Goal: Task Accomplishment & Management: Manage account settings

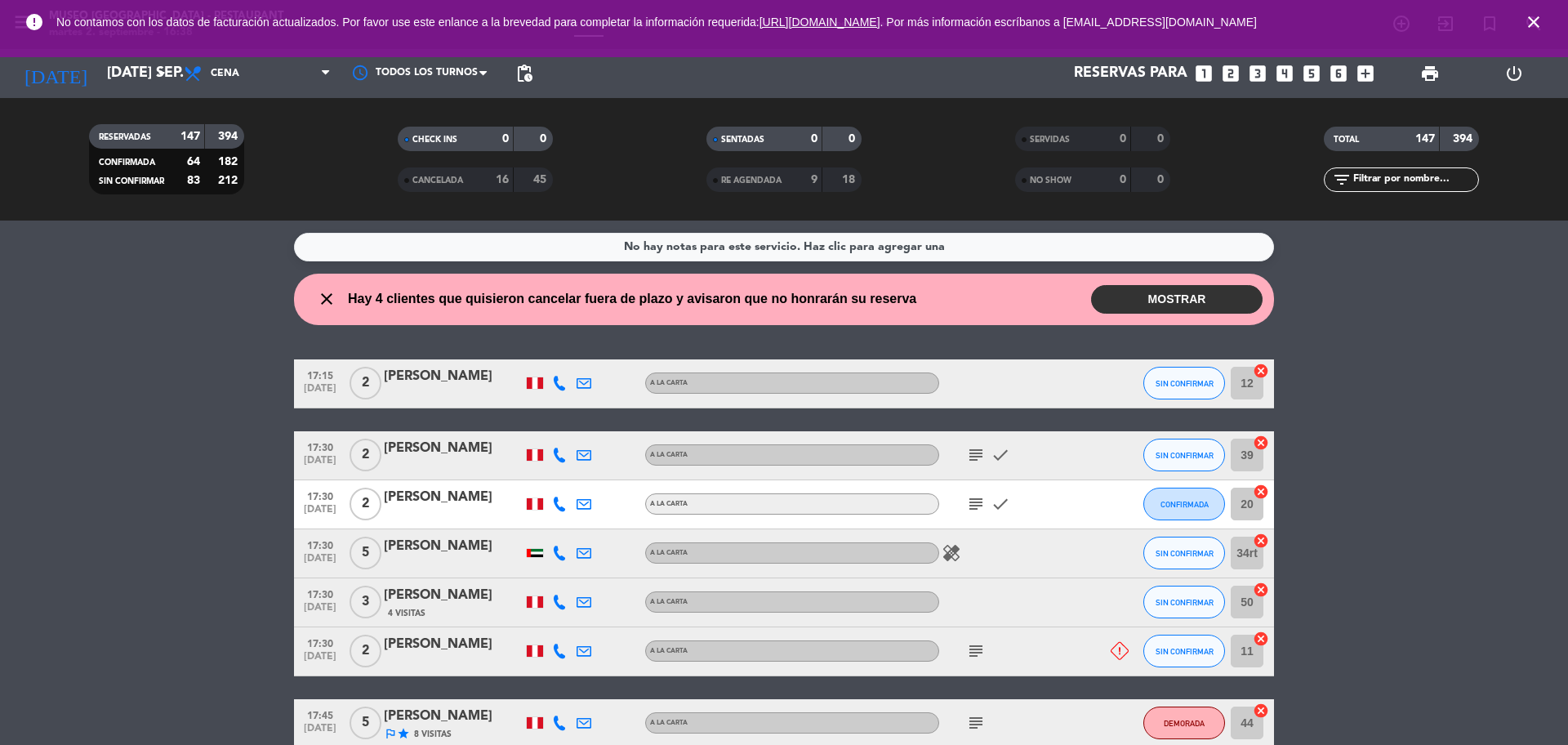
click at [1535, 20] on icon "close" at bounding box center [1534, 21] width 19 height 19
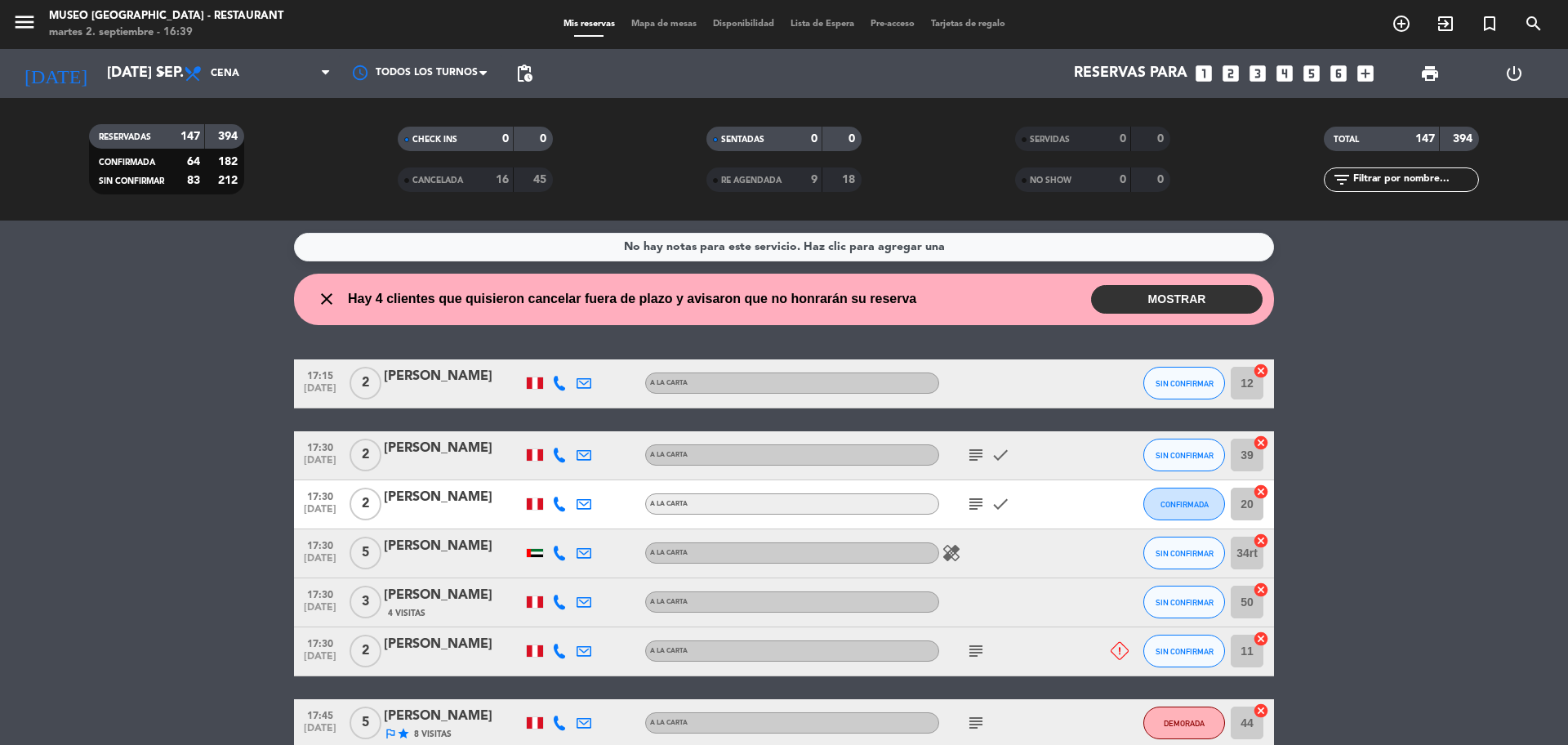
click at [671, 41] on div "menu [GEOGRAPHIC_DATA] - Restaurant martes 2. septiembre - 16:39 Mis reservas M…" at bounding box center [784, 24] width 1568 height 49
click at [670, 32] on div "menu [GEOGRAPHIC_DATA] - Restaurant martes 2. septiembre - 16:39 Mis reservas M…" at bounding box center [784, 24] width 1568 height 49
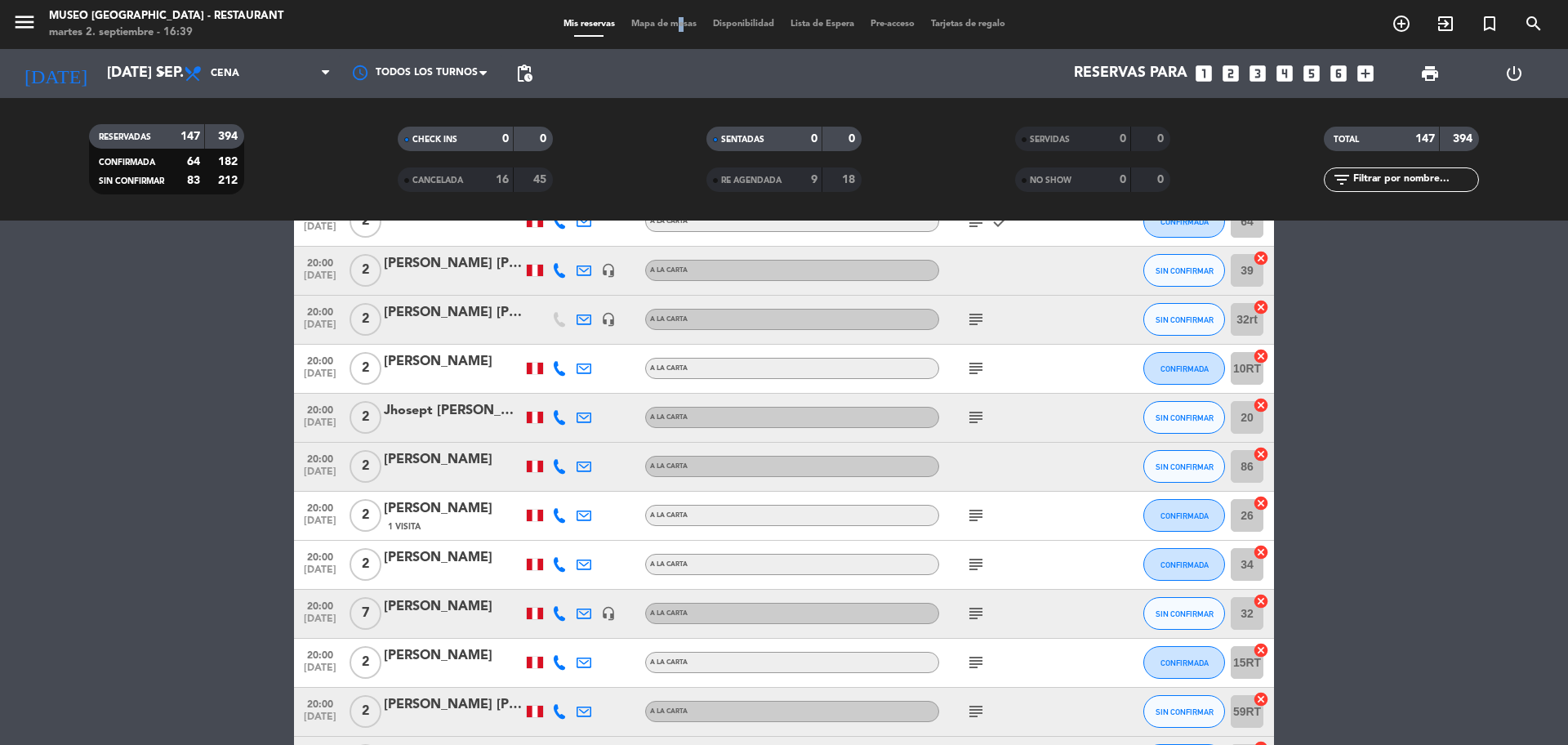
scroll to position [4956, 0]
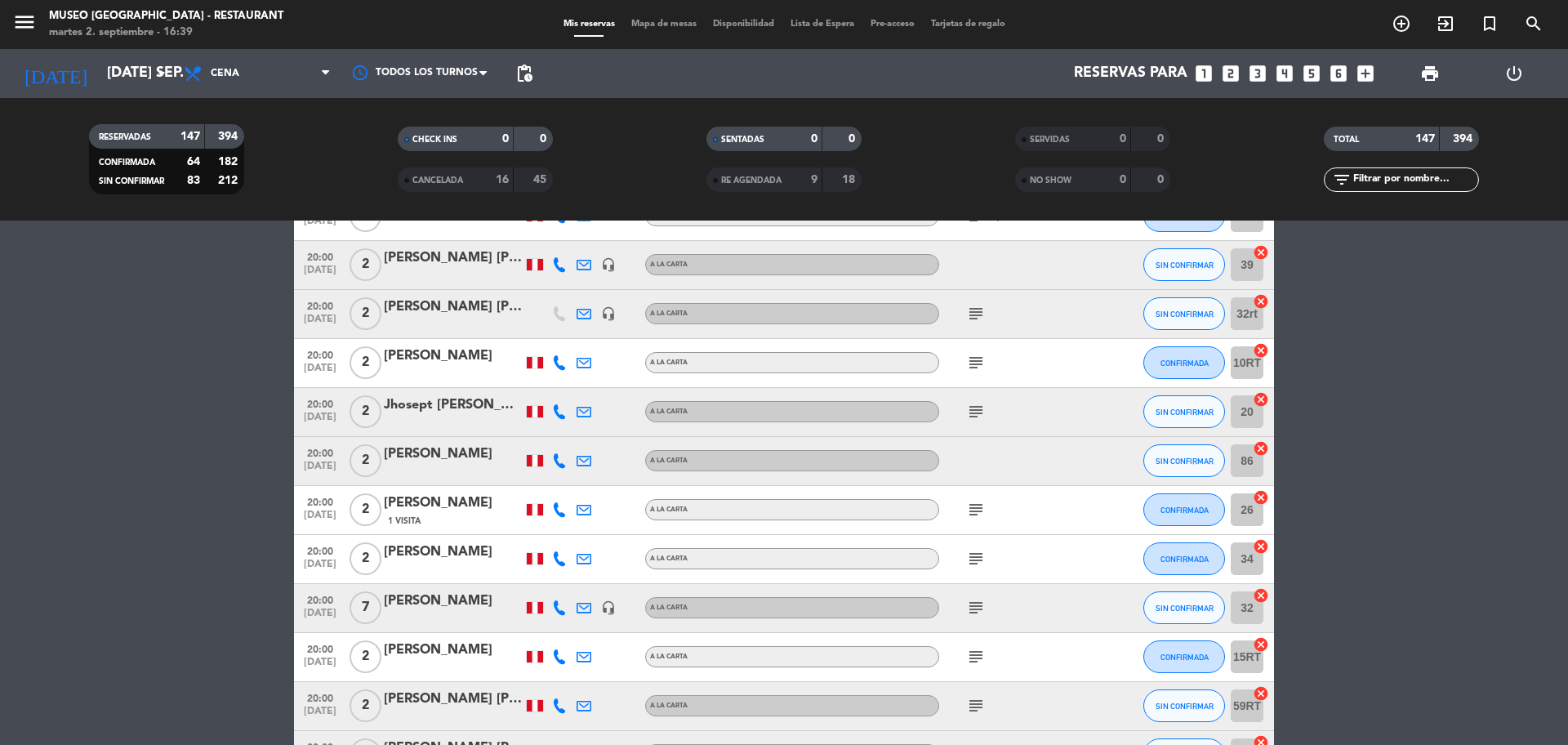
click at [639, 25] on span "Mapa de mesas" at bounding box center [664, 24] width 82 height 9
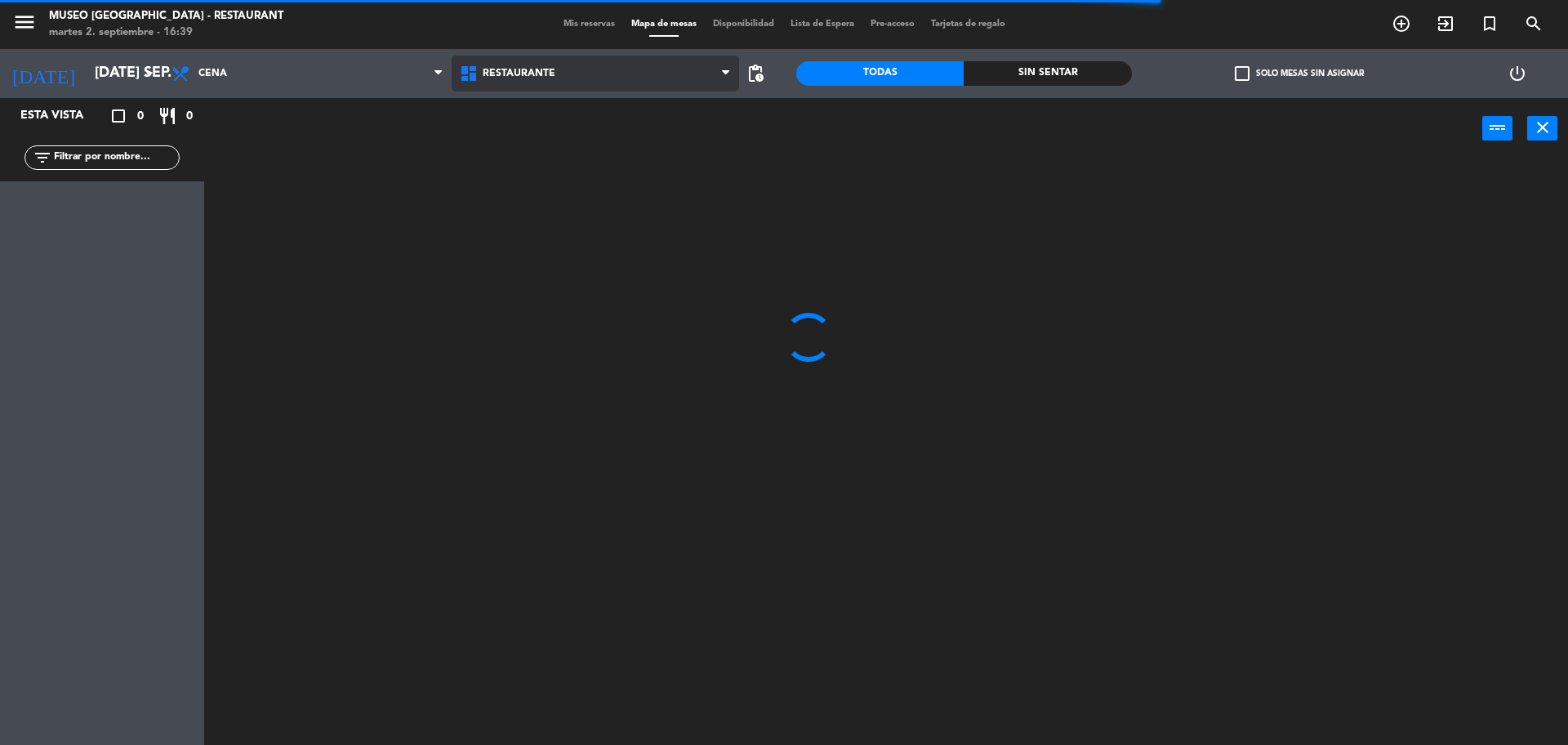
click at [546, 69] on span "Restaurante" at bounding box center [519, 73] width 72 height 11
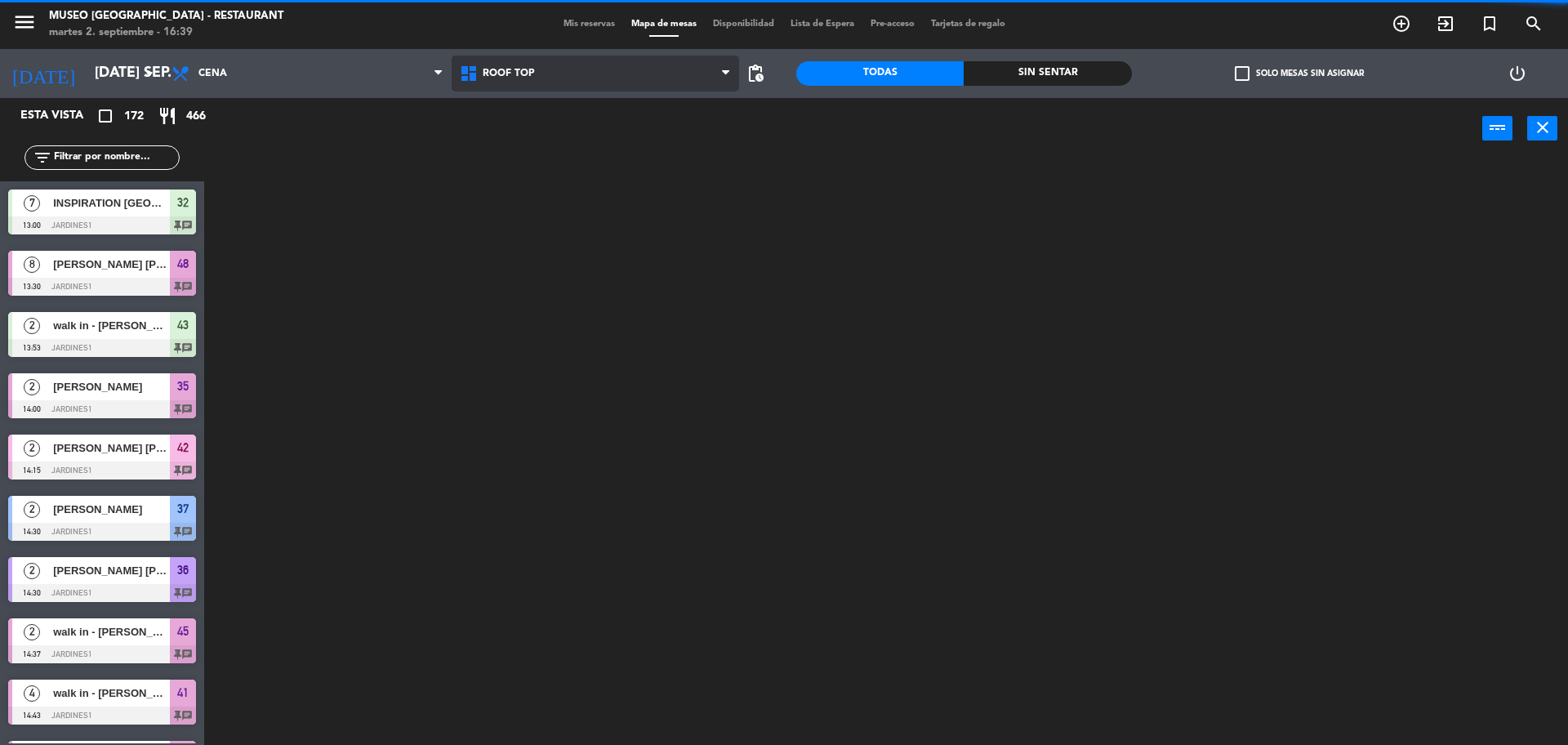
click at [592, 153] on ng-component "menu [GEOGRAPHIC_DATA] - Restaurant martes 2. septiembre - 16:39 Mis reservas M…" at bounding box center [784, 374] width 1568 height 750
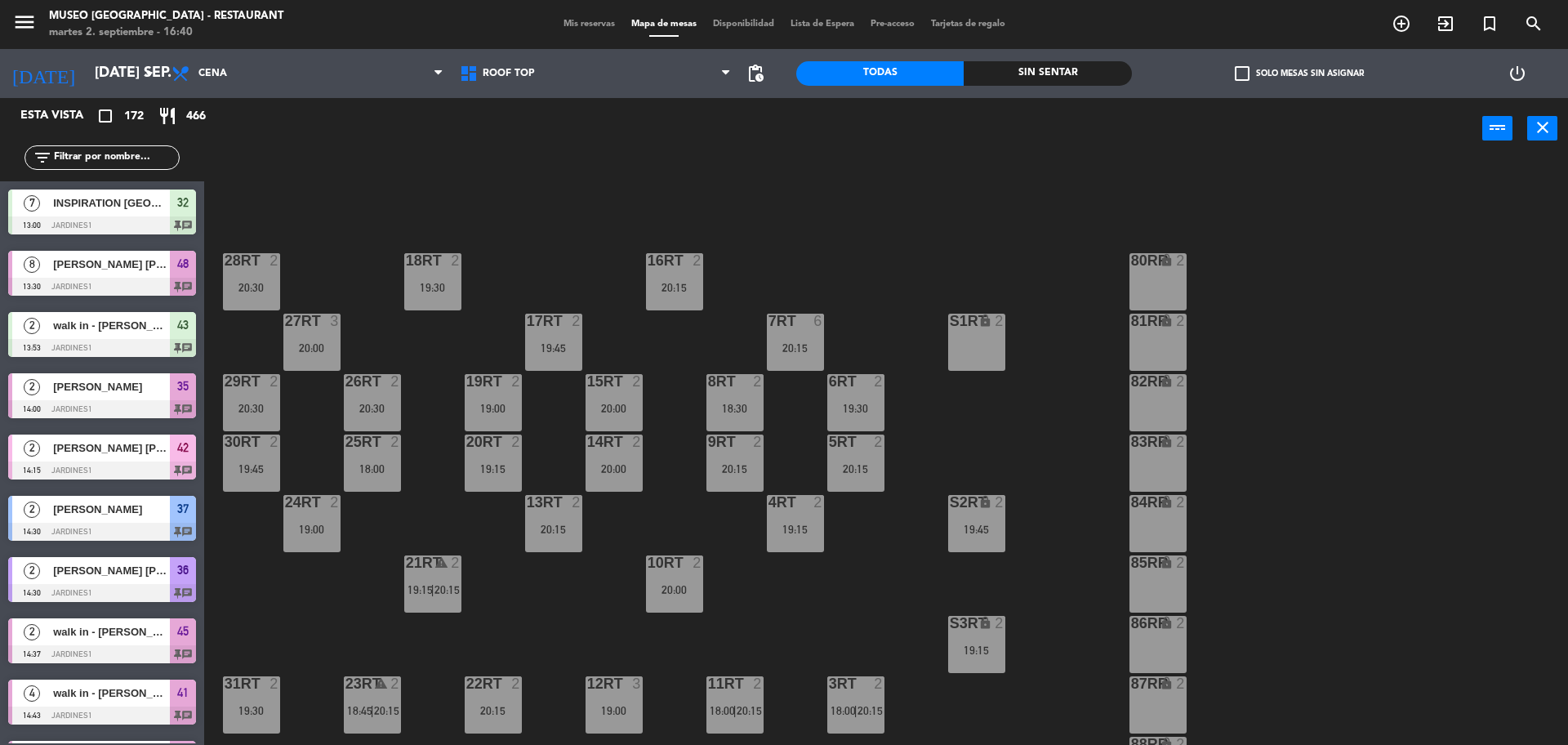
click at [149, 161] on input "text" at bounding box center [115, 158] width 127 height 18
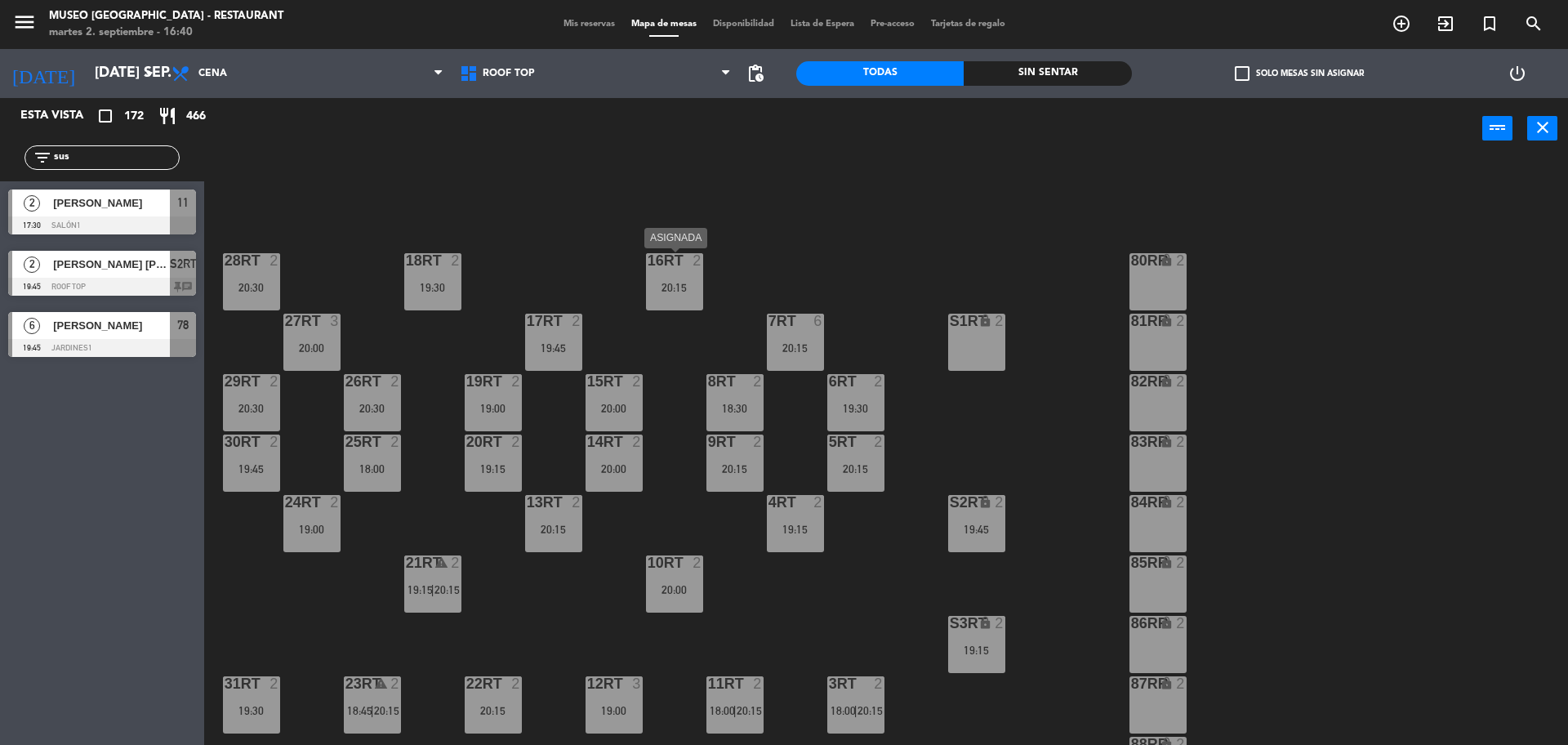
type input "sus"
click at [685, 271] on div "16RT 2 20:15" at bounding box center [675, 282] width 57 height 57
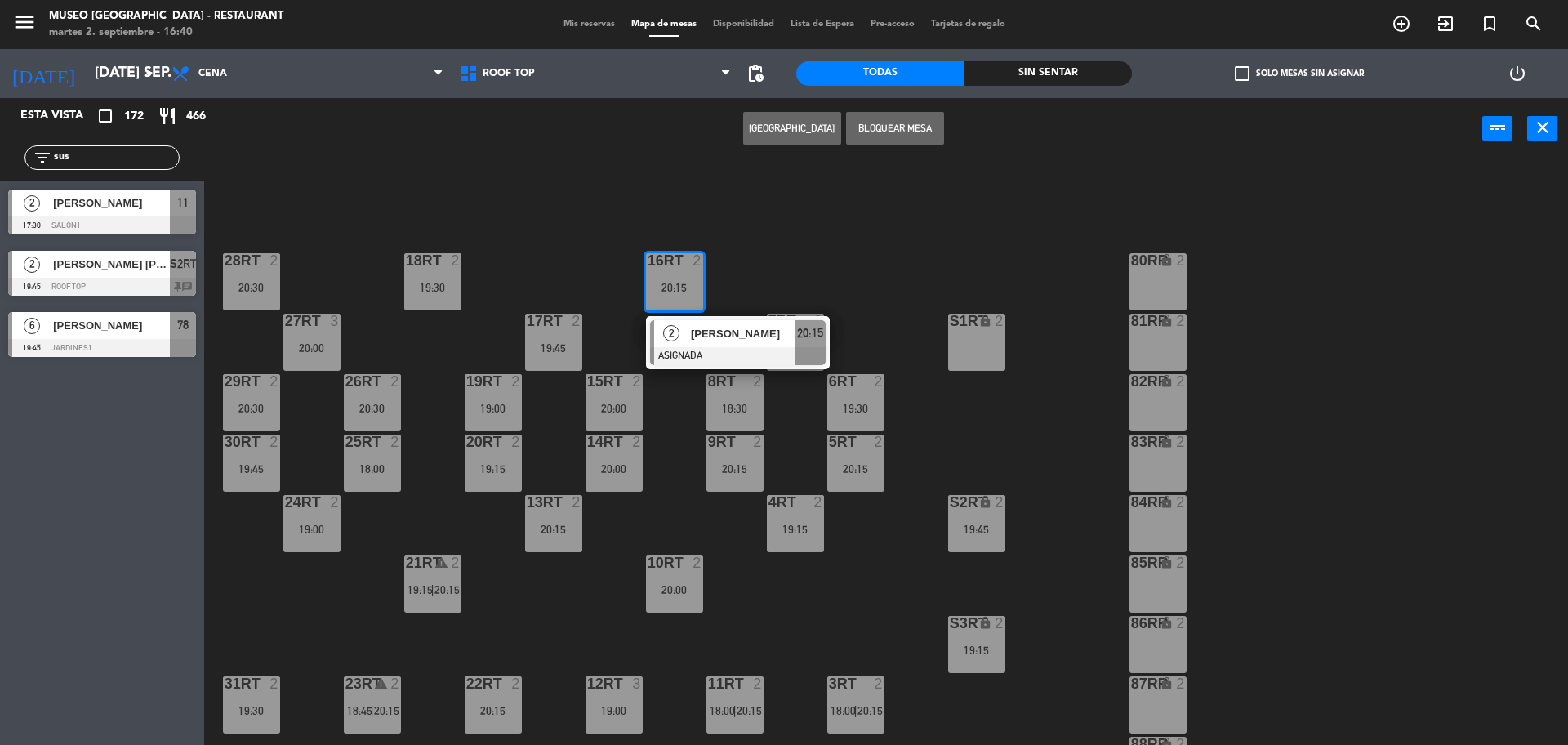
click at [728, 343] on div "[PERSON_NAME]" at bounding box center [742, 334] width 107 height 27
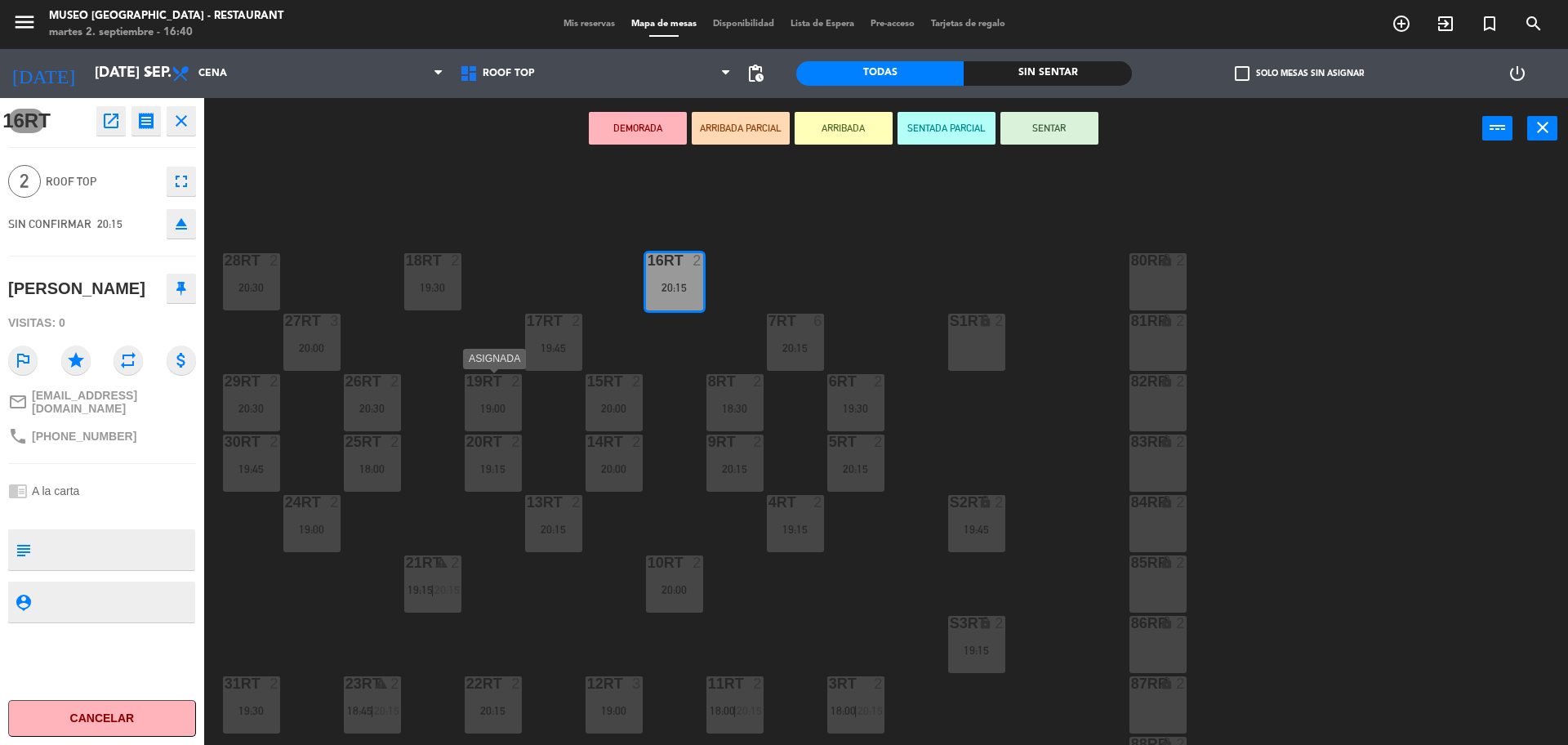
click at [515, 398] on div "19RT 2 19:00" at bounding box center [494, 403] width 57 height 57
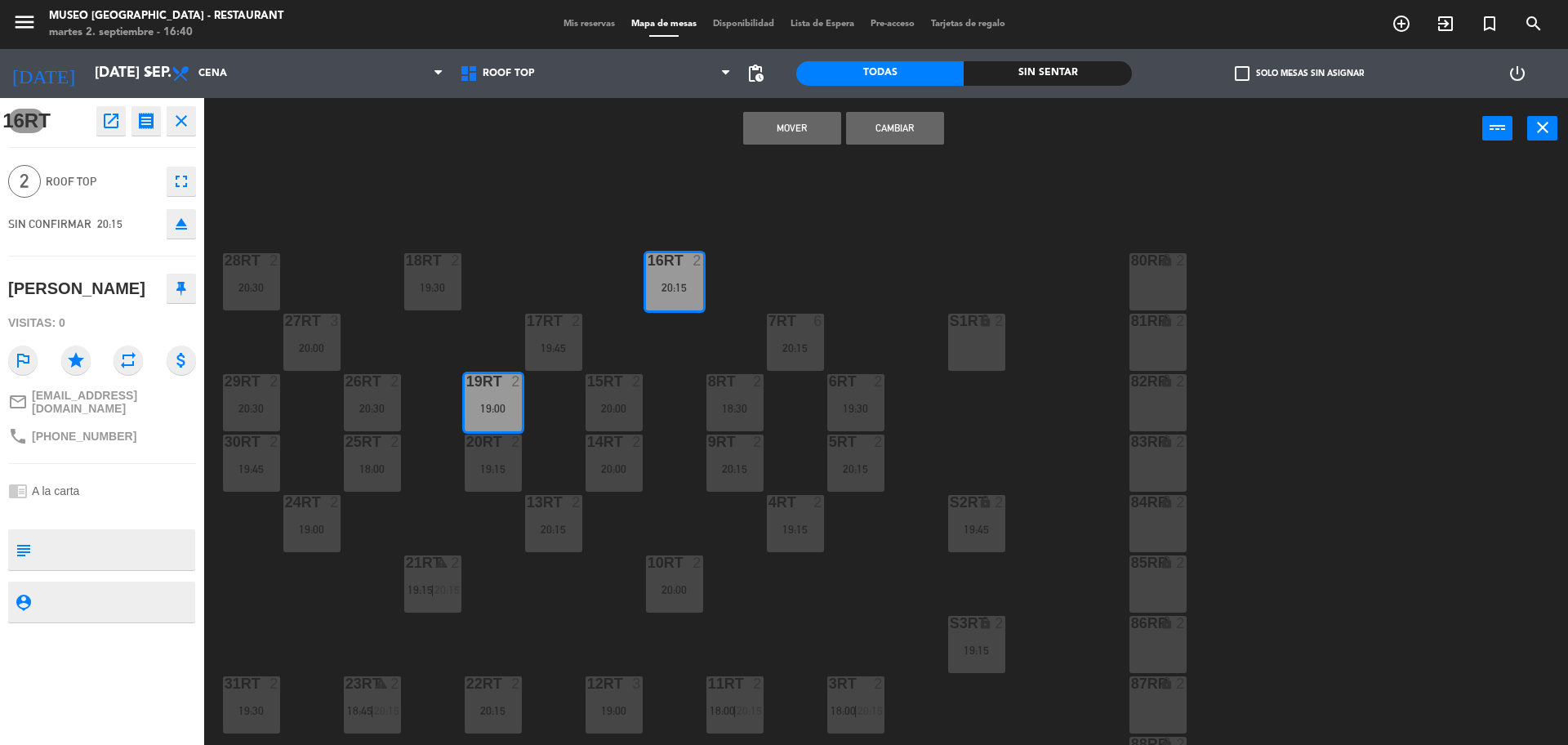
click at [774, 128] on button "Mover" at bounding box center [793, 128] width 98 height 32
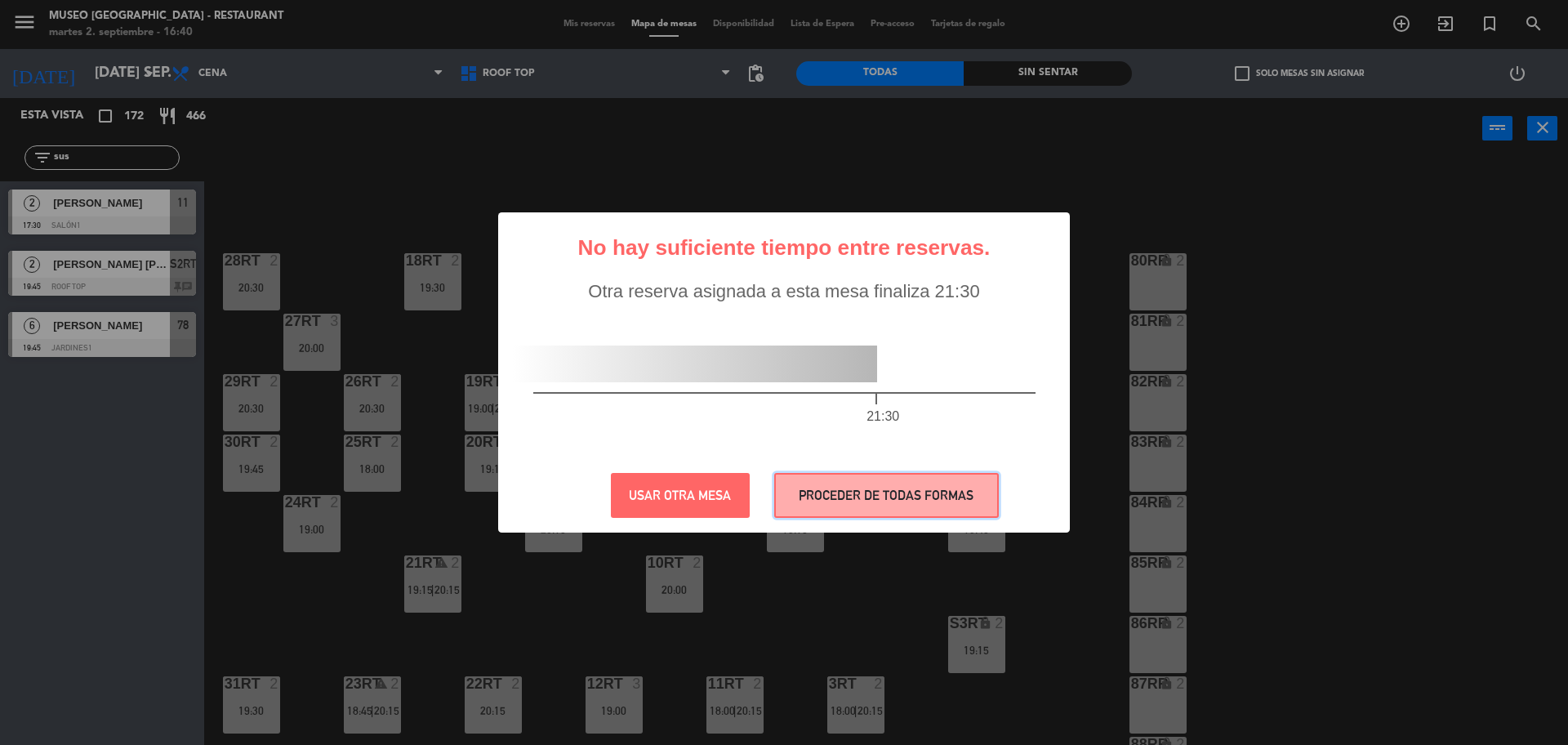
click at [811, 486] on button "PROCEDER DE TODAS FORMAS" at bounding box center [886, 496] width 225 height 45
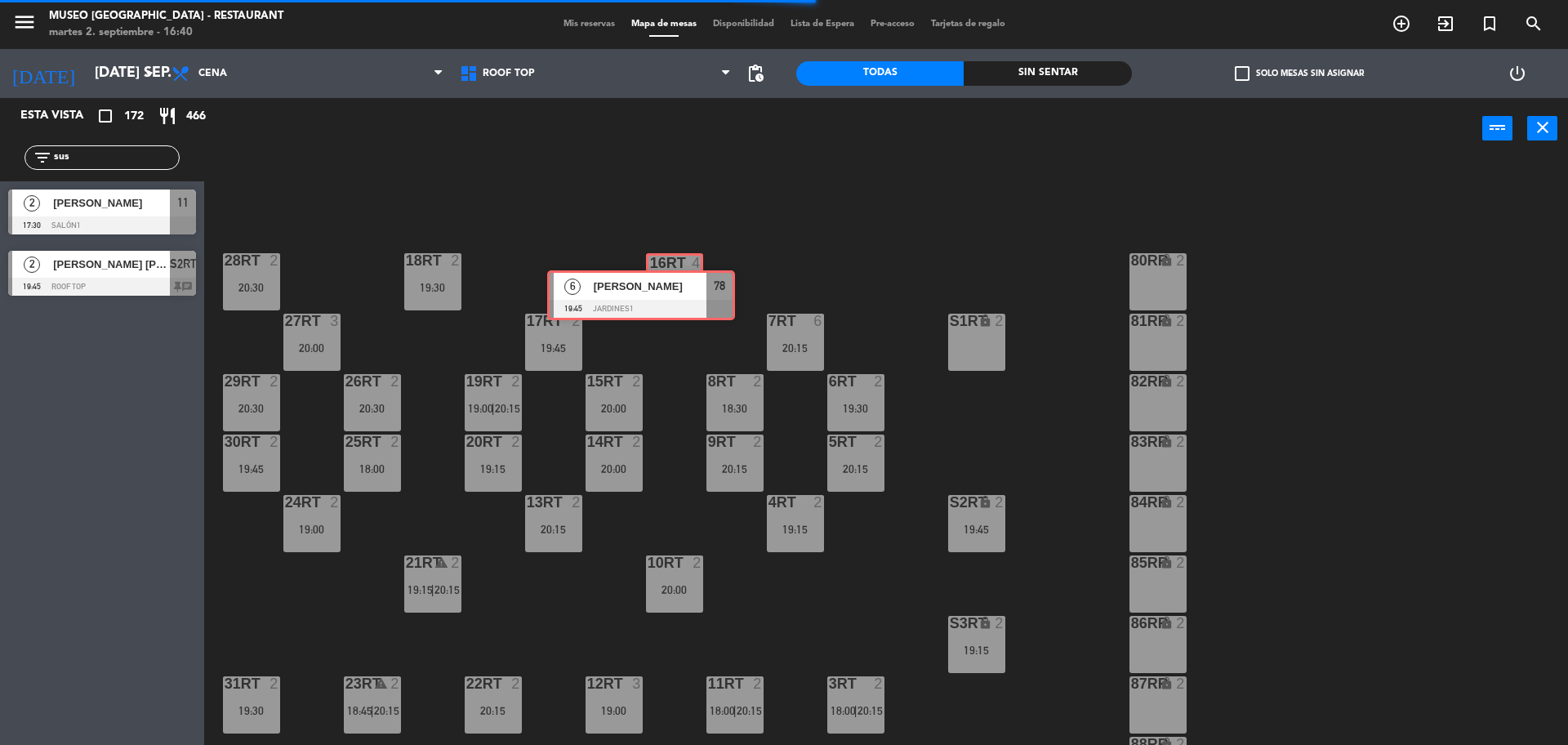
drag, startPoint x: 143, startPoint y: 317, endPoint x: 683, endPoint y: 273, distance: 541.8
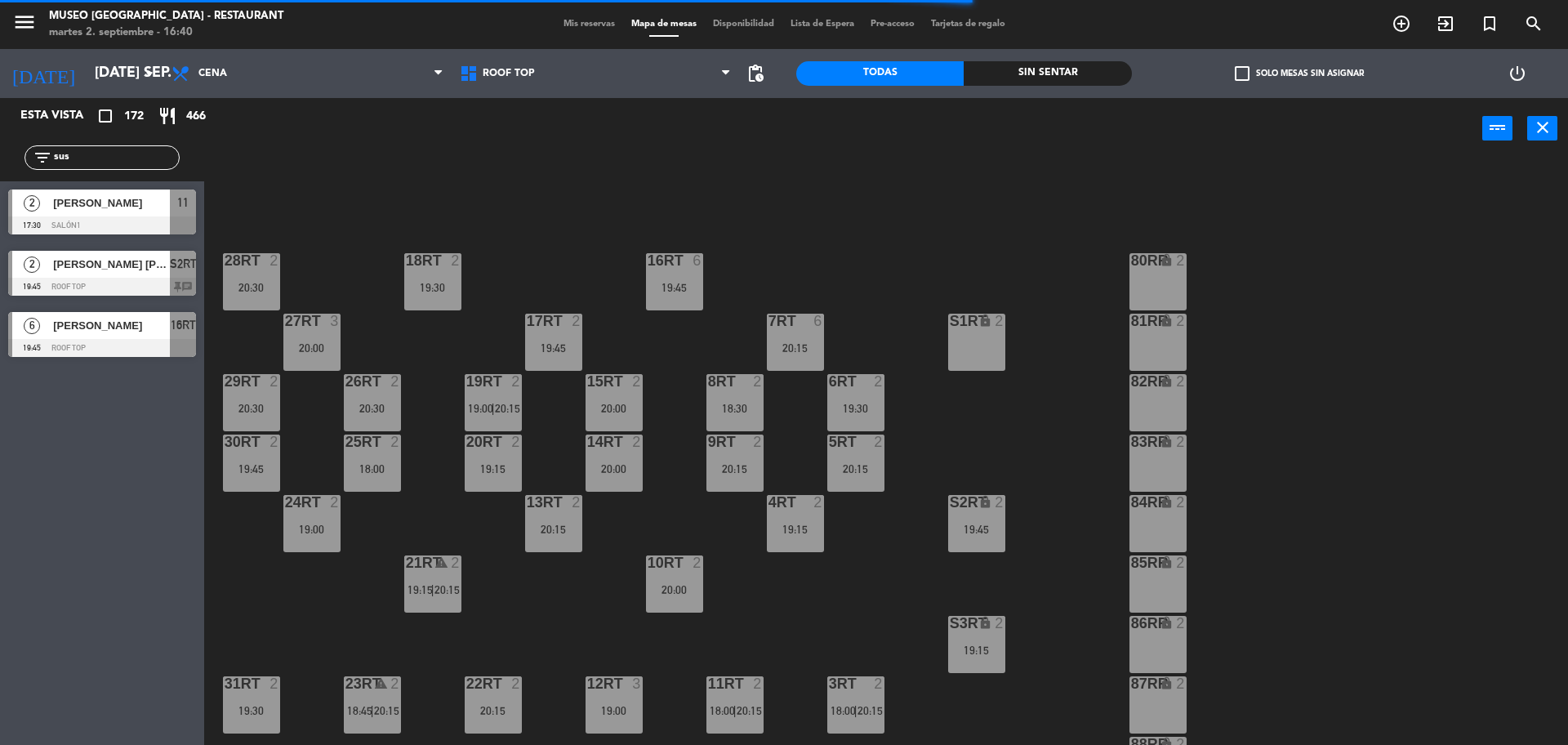
scroll to position [60, 0]
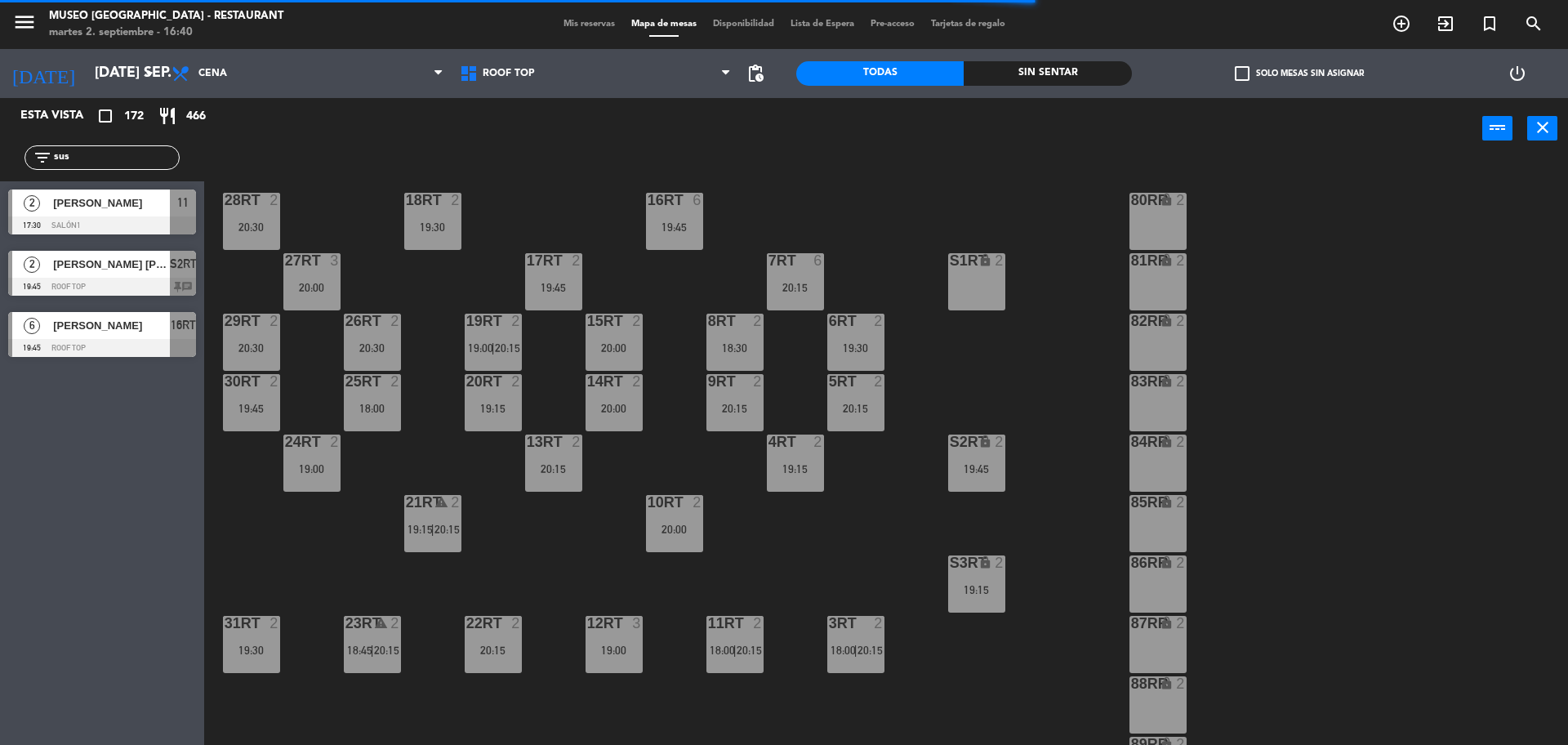
click at [543, 279] on div "17RT 2 19:45" at bounding box center [554, 282] width 57 height 57
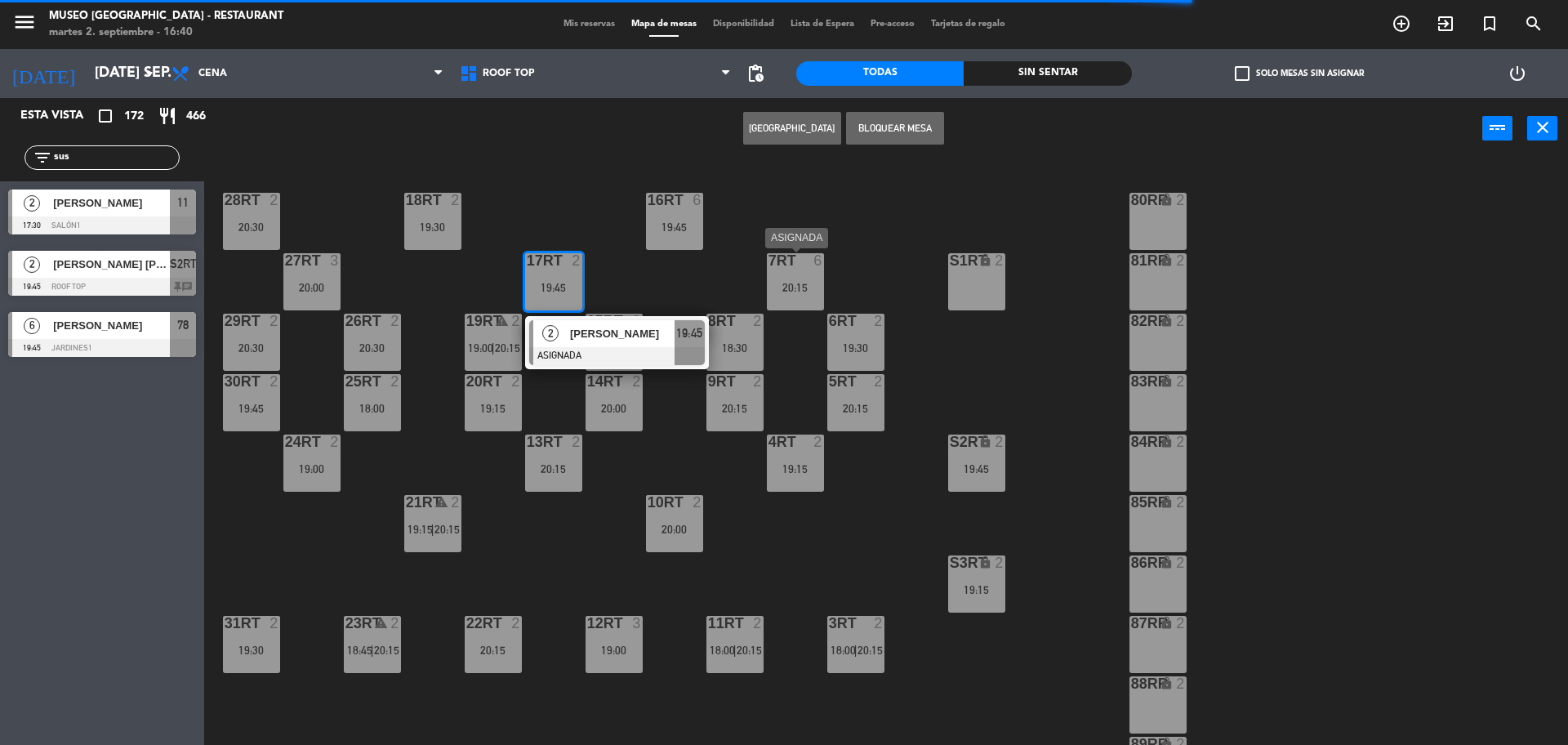
click at [812, 291] on div "20:15" at bounding box center [796, 287] width 57 height 11
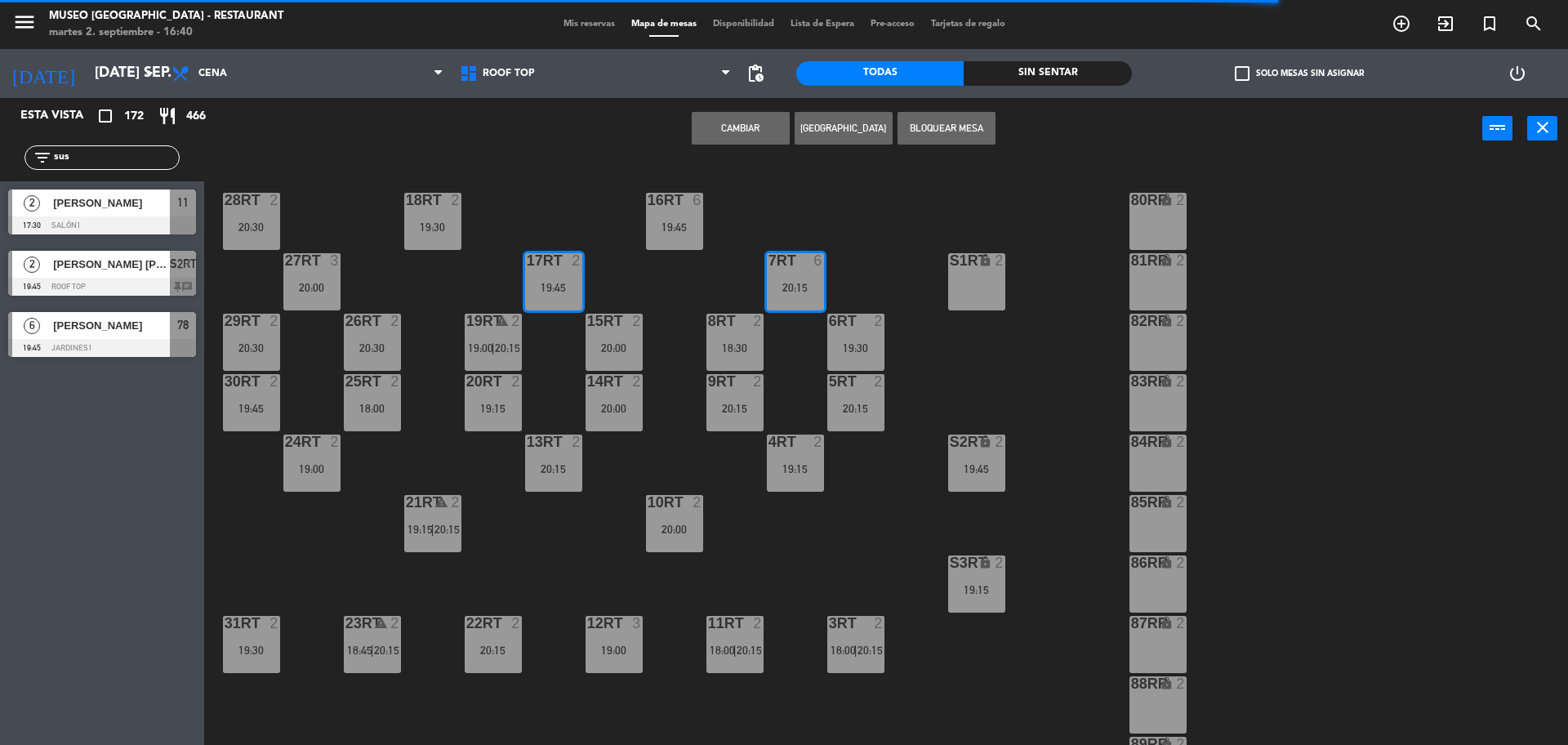
click at [751, 130] on button "Cambiar" at bounding box center [741, 128] width 98 height 32
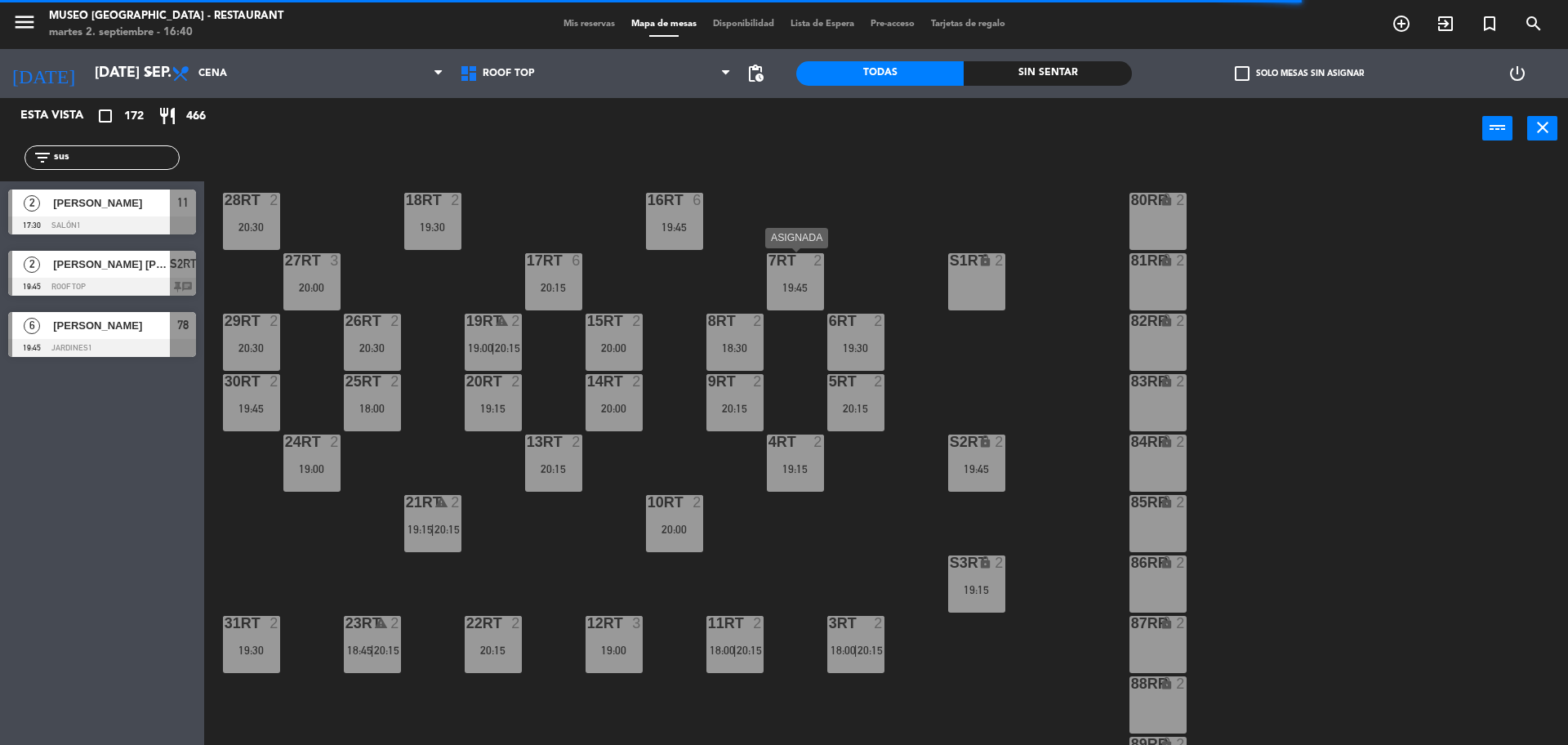
click at [789, 256] on div at bounding box center [795, 260] width 27 height 15
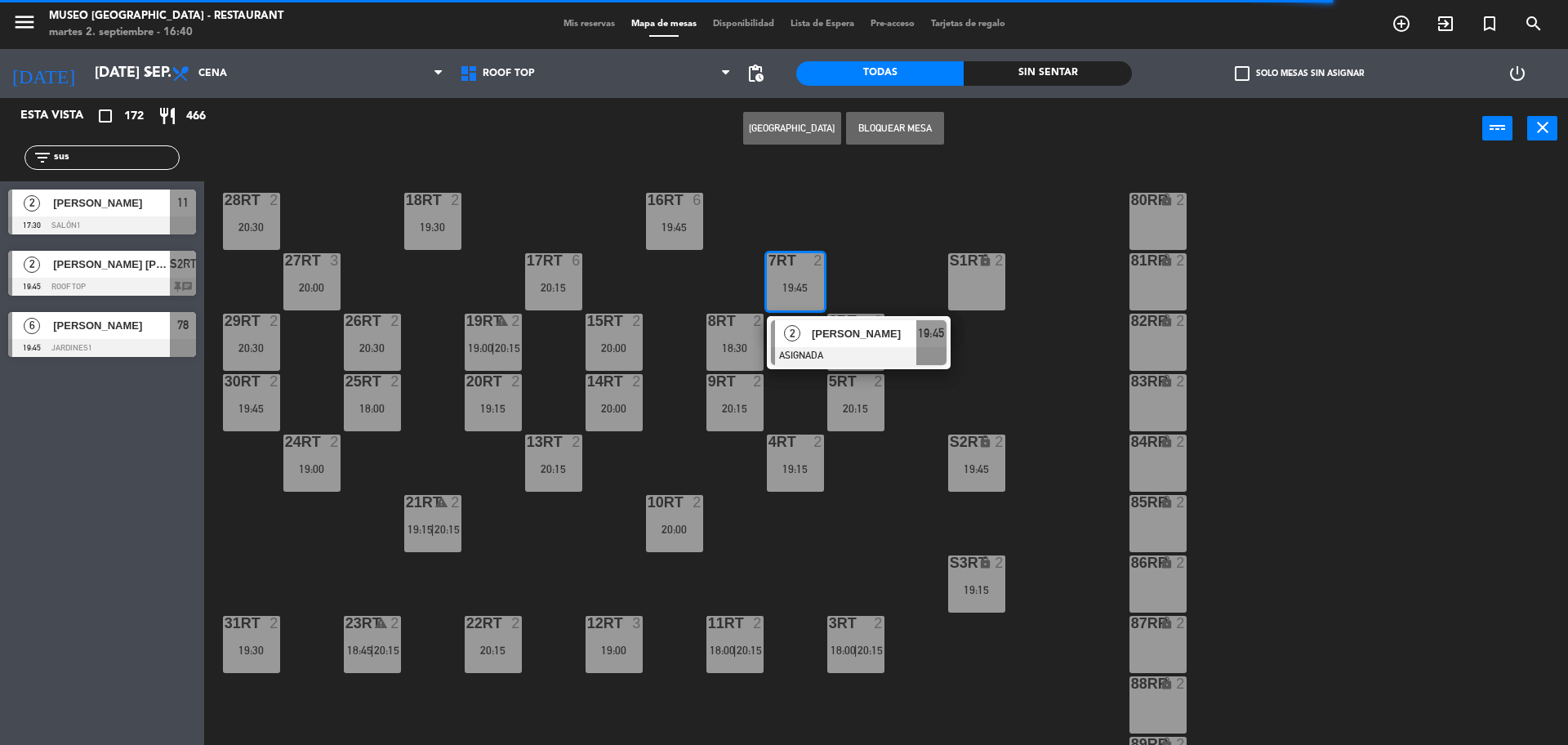
click at [820, 344] on div "[PERSON_NAME]" at bounding box center [863, 334] width 107 height 27
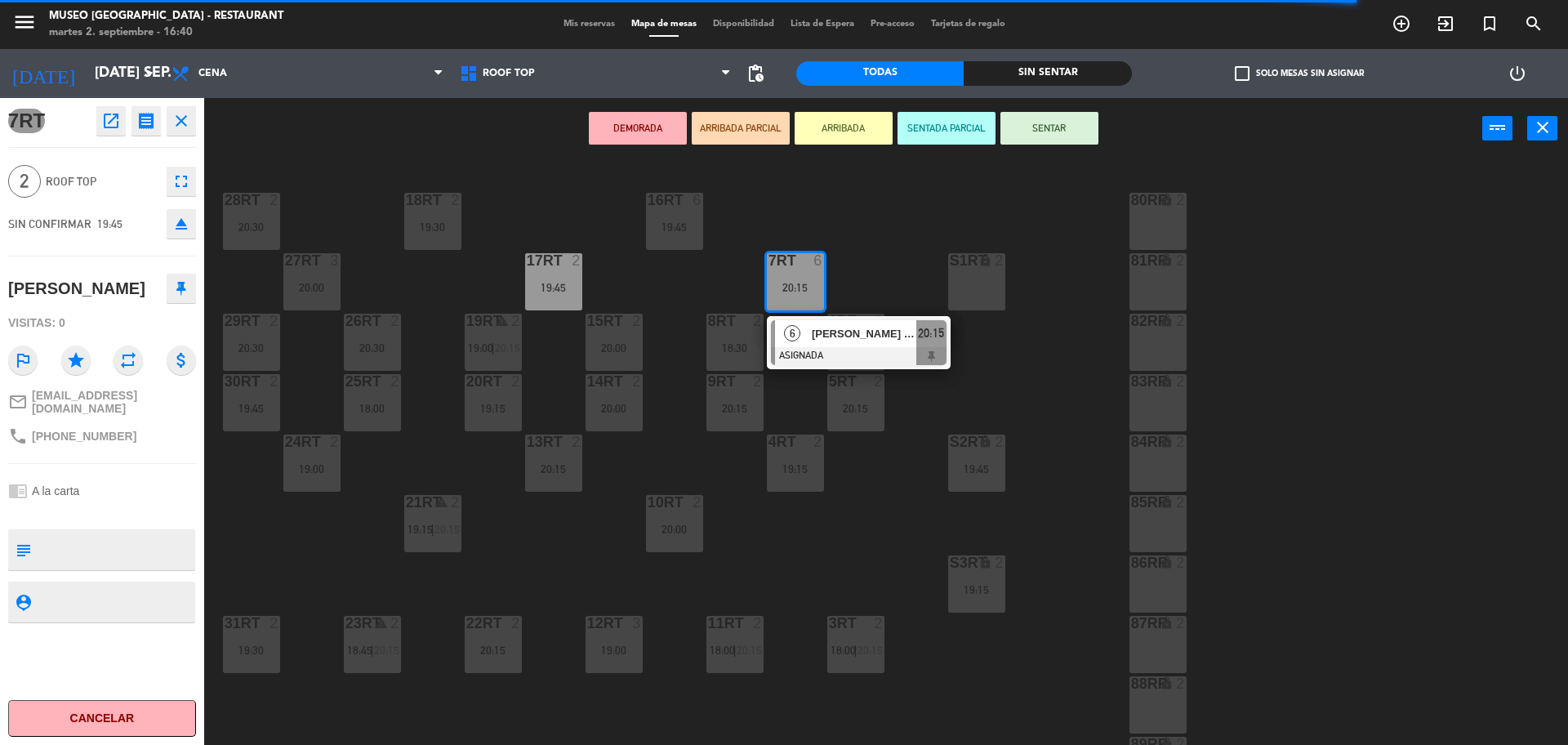
click at [989, 271] on div "S1RT lock 2" at bounding box center [977, 282] width 57 height 57
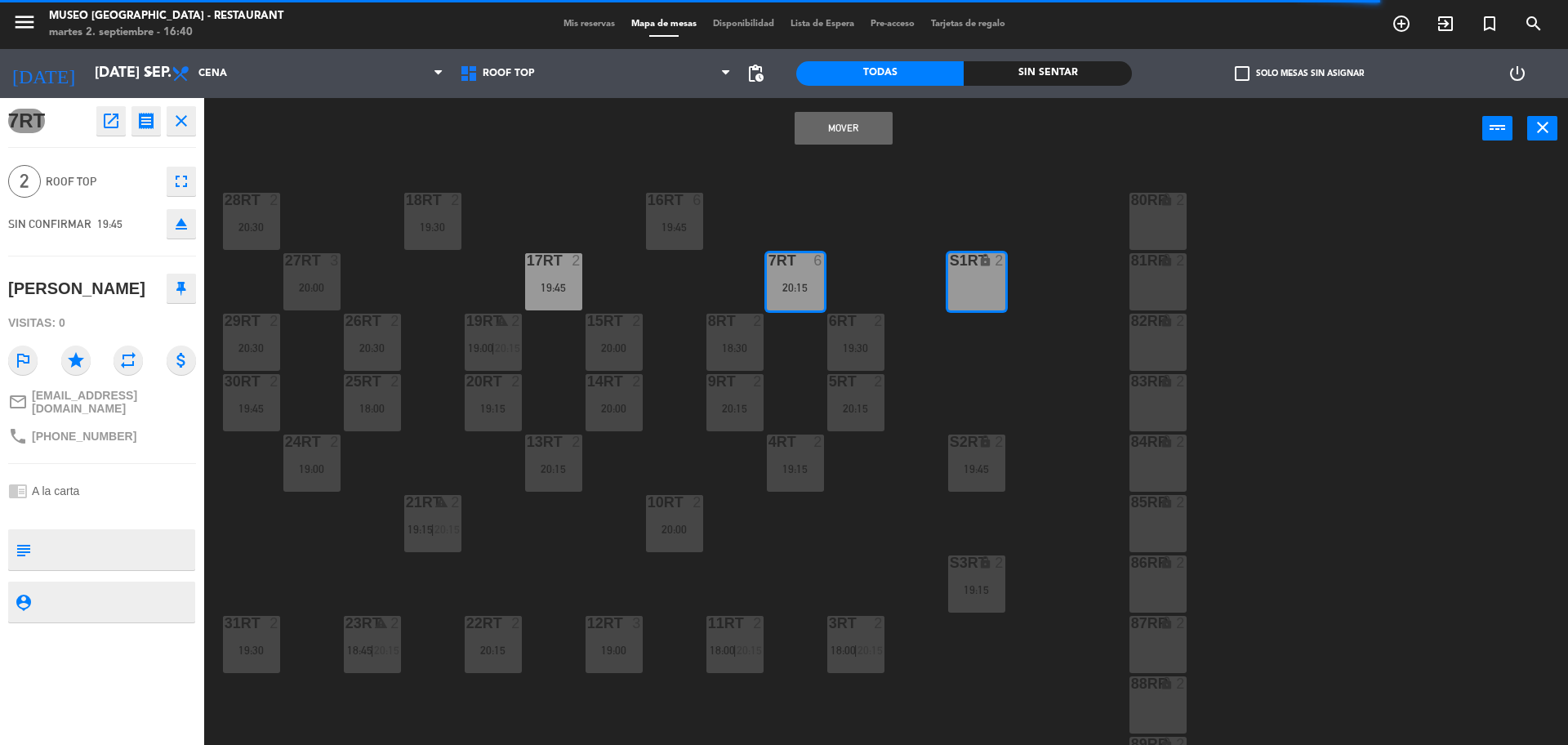
click at [825, 128] on button "Mover" at bounding box center [844, 128] width 98 height 32
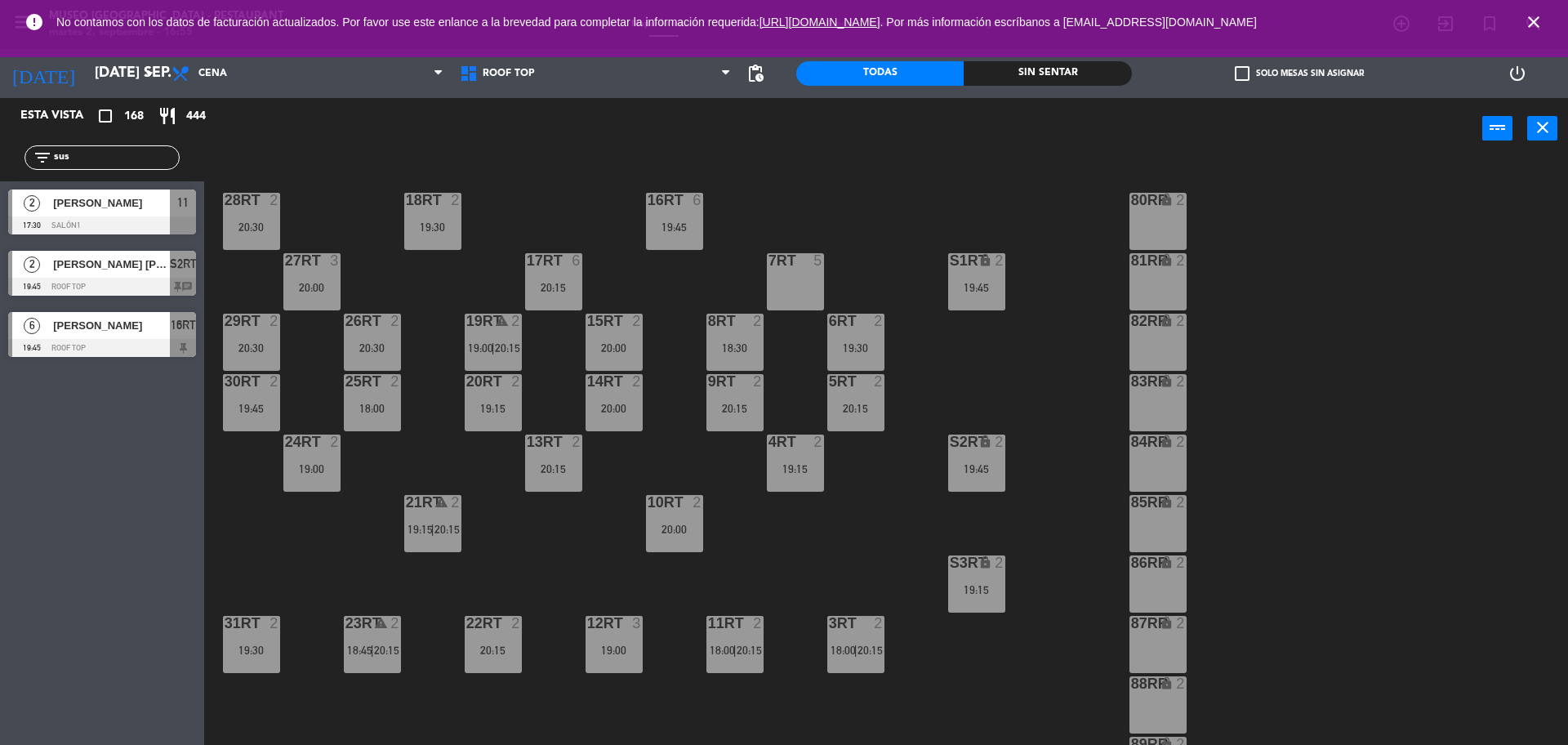
click at [505, 164] on div "18RT 2 19:30 16RT 6 19:45 28RT 2 20:30 80RR lock 2 27RT 3 20:00 7RT 5 S1RT lock…" at bounding box center [894, 456] width 1348 height 586
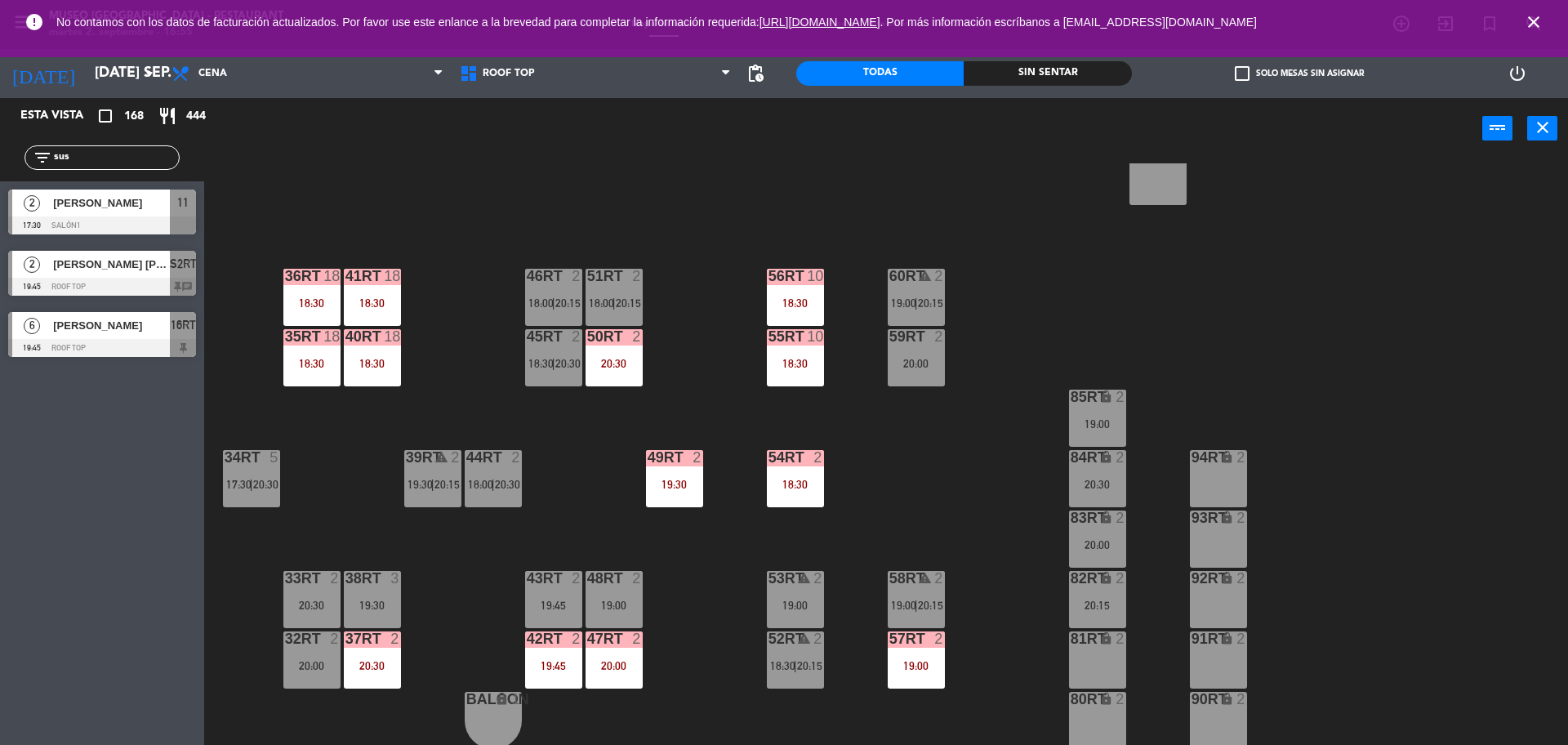
click at [343, 297] on div "18RT 2 19:30 16RT 6 19:45 28RT 2 20:30 80RR lock 2 27RT 3 20:00 7RT 5 S1RT lock…" at bounding box center [894, 456] width 1348 height 586
click at [469, 353] on div "18RT 2 19:30 16RT 6 19:45 28RT 2 20:30 80RR lock 2 27RT 3 20:00 7RT 5 S1RT lock…" at bounding box center [894, 456] width 1348 height 586
click at [377, 325] on div "41RT 18 18:30" at bounding box center [372, 297] width 57 height 57
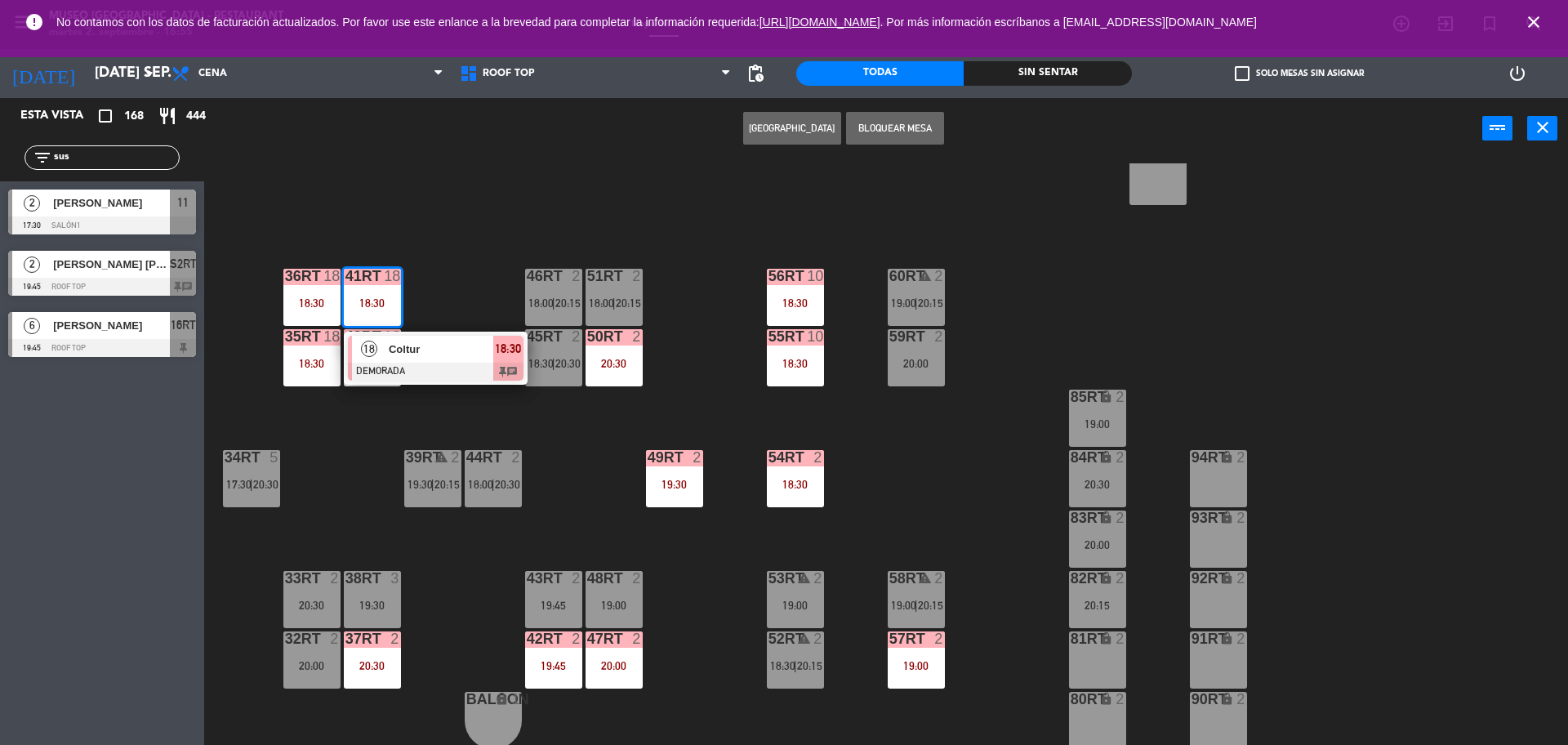
click at [392, 363] on div at bounding box center [436, 372] width 176 height 18
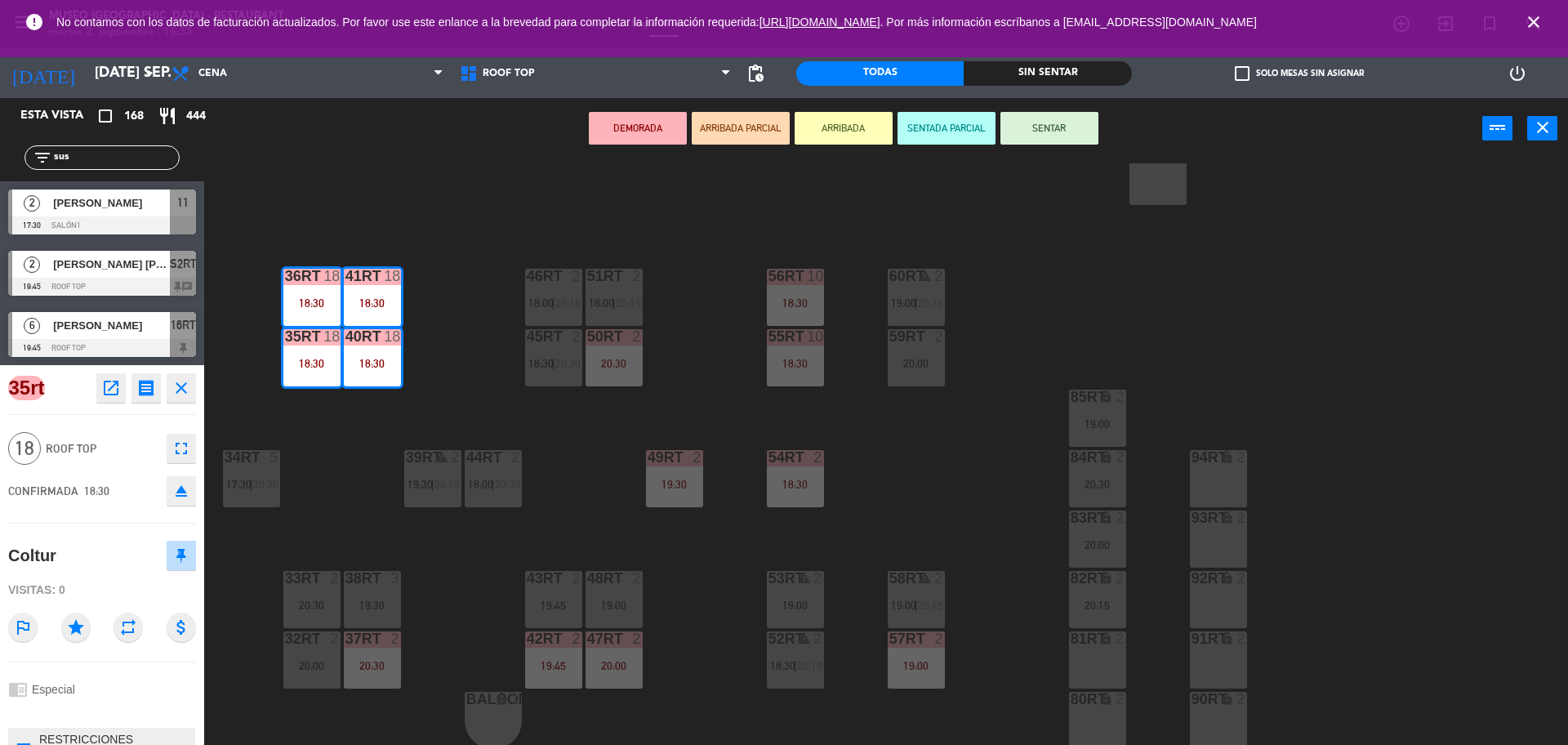
click at [489, 355] on div "18RT 2 19:30 16RT 6 19:45 28RT 2 20:30 80RR lock 2 27RT 3 20:00 7RT 5 S1RT lock…" at bounding box center [894, 456] width 1348 height 586
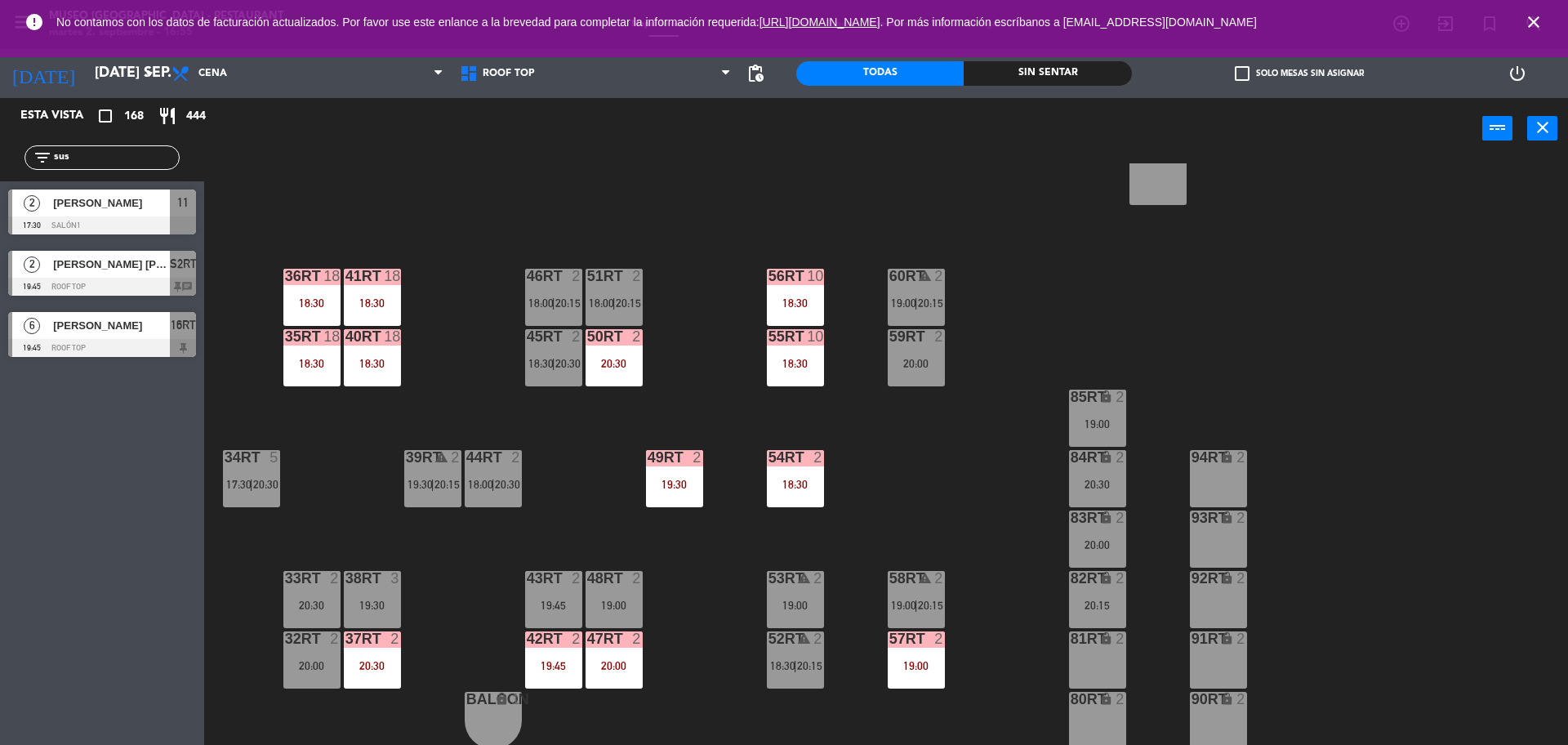
click at [814, 359] on div "18:30" at bounding box center [796, 363] width 57 height 11
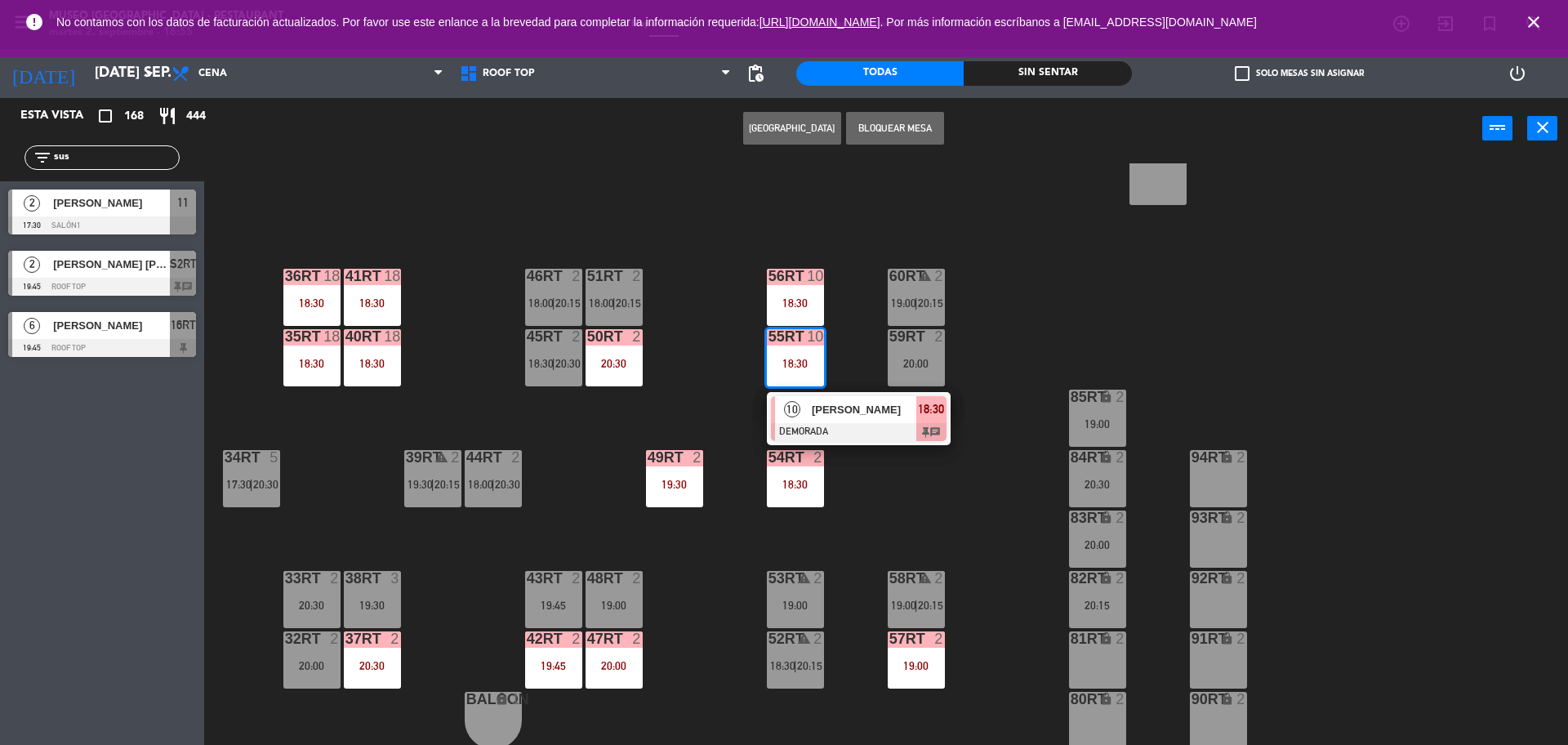
click at [828, 423] on div at bounding box center [859, 432] width 176 height 18
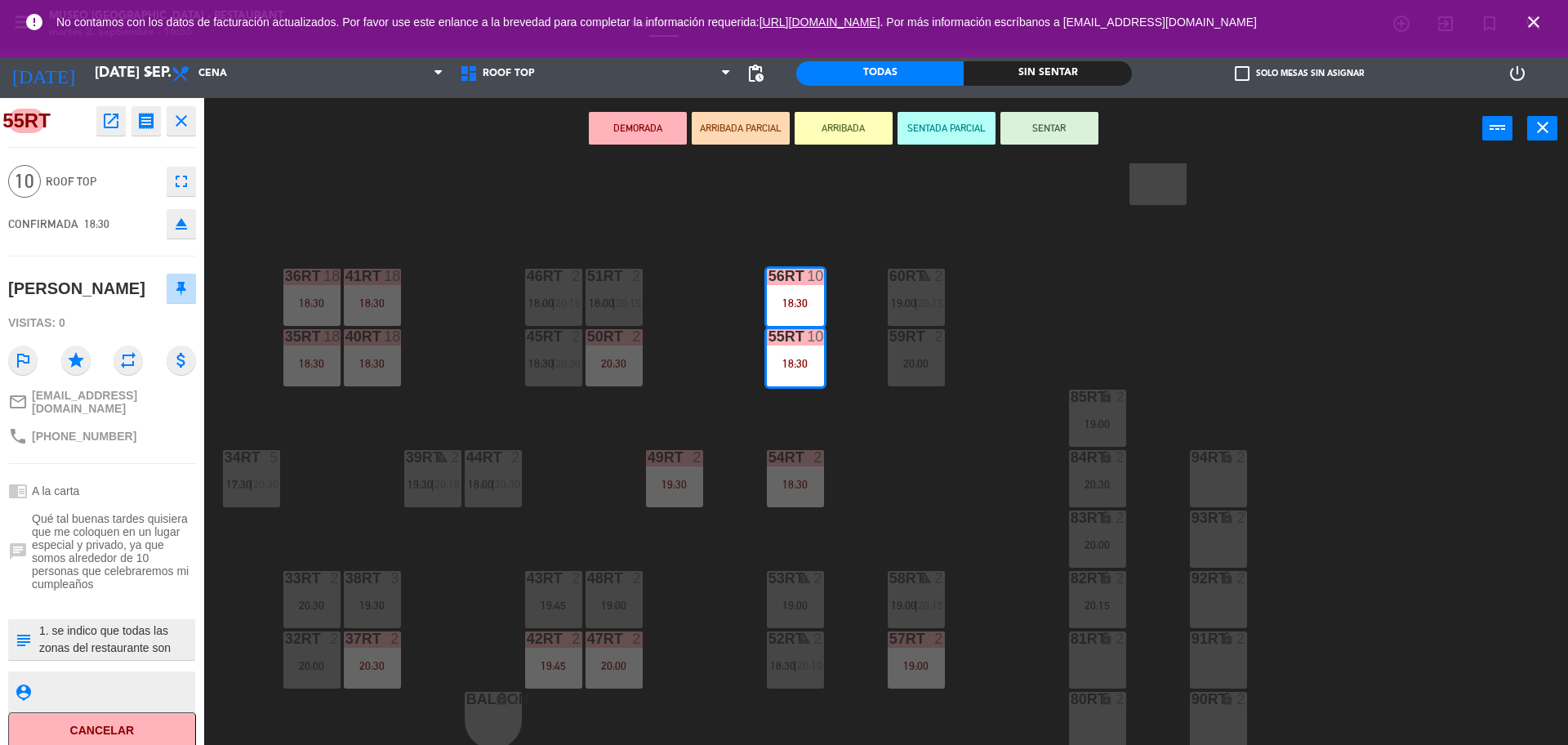
click at [682, 395] on div "18RT 2 19:30 16RT 6 19:45 28RT 2 20:30 80RR lock 2 27RT 3 20:00 7RT 5 S1RT lock…" at bounding box center [894, 456] width 1348 height 586
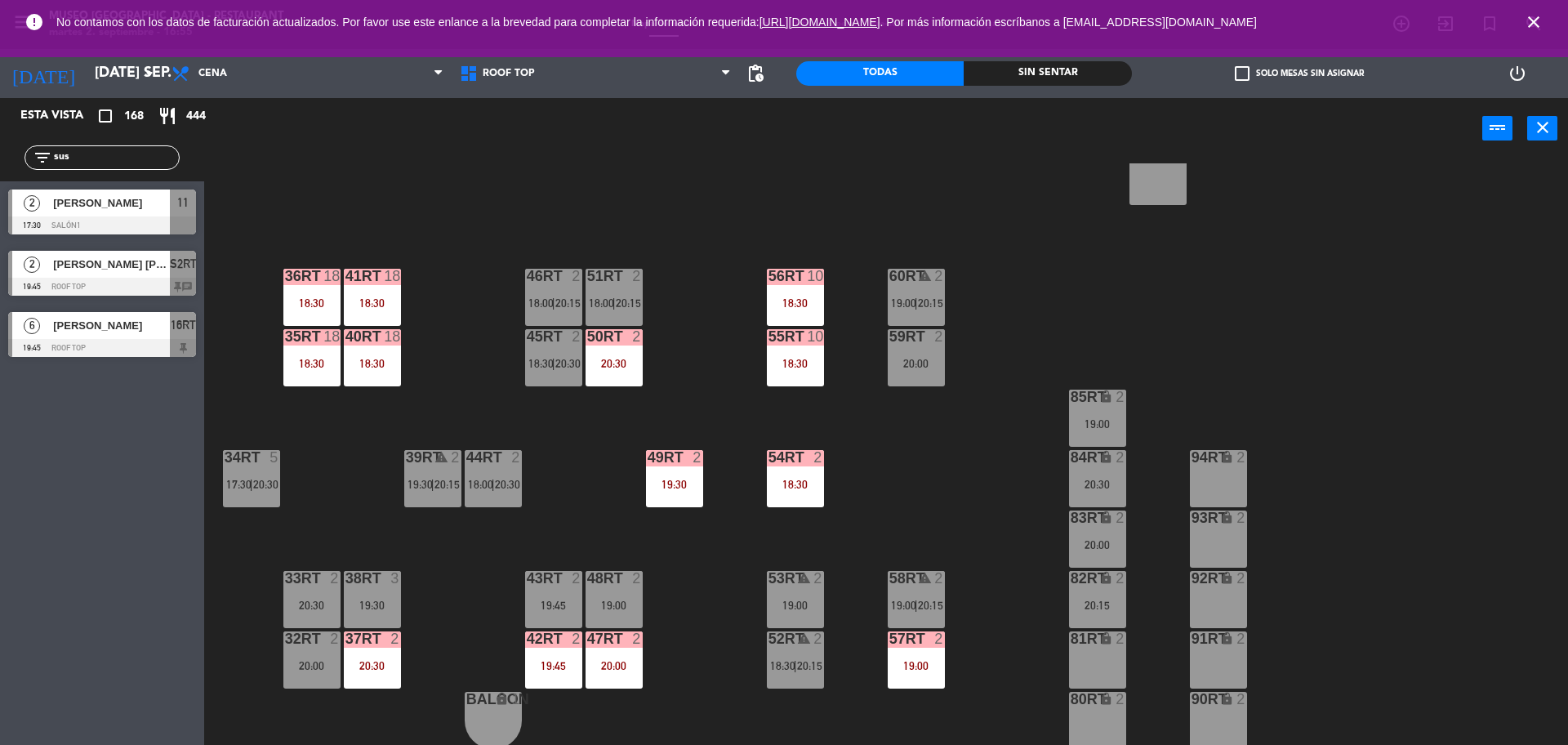
click at [443, 644] on div "18RT 2 19:30 16RT 6 19:45 28RT 2 20:30 80RR lock 2 27RT 3 20:00 7RT 5 S1RT lock…" at bounding box center [894, 456] width 1348 height 586
click at [786, 483] on div "18:30" at bounding box center [796, 485] width 57 height 11
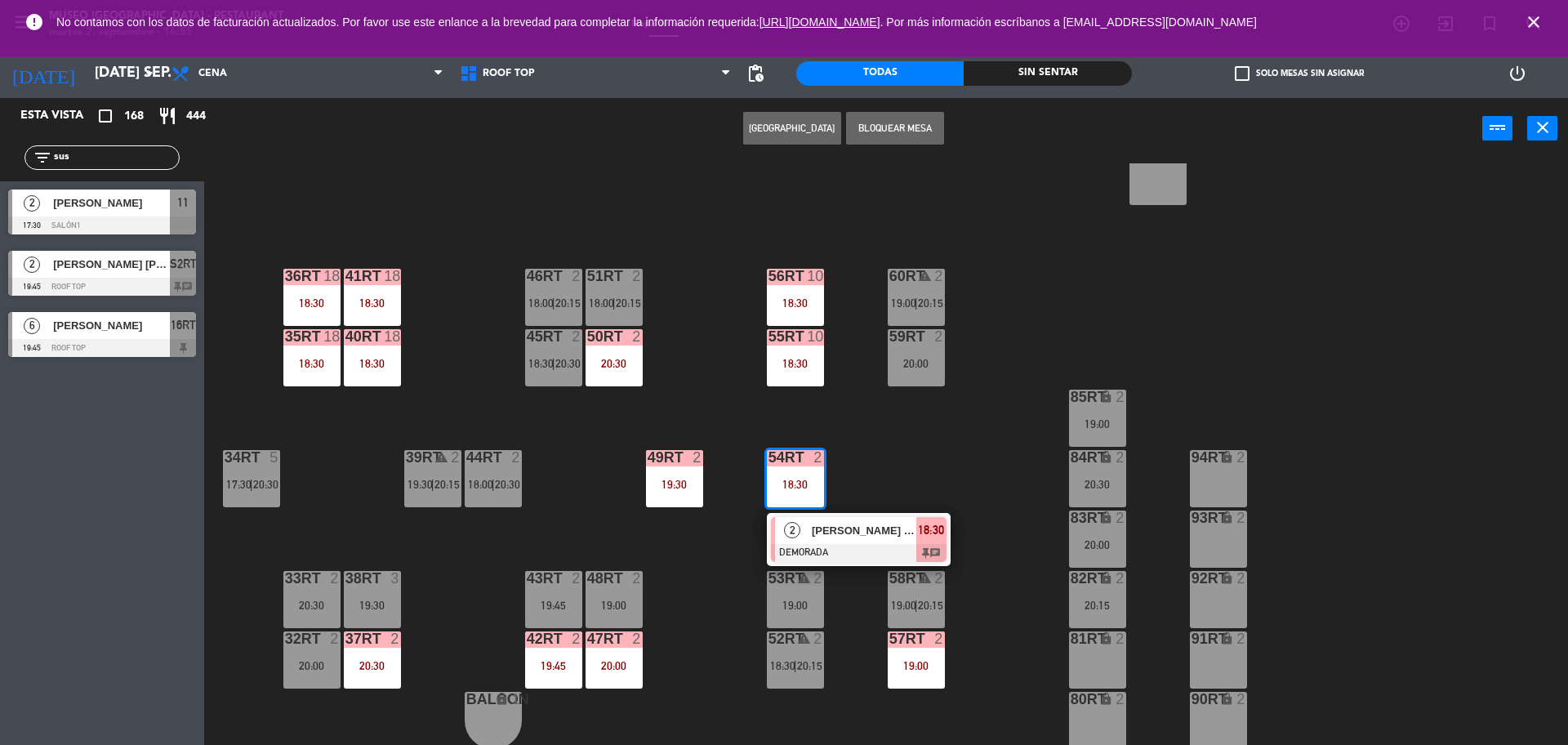
click at [845, 524] on div "2 [PERSON_NAME] [PERSON_NAME] DEMORADA 18:30 chat" at bounding box center [859, 539] width 208 height 53
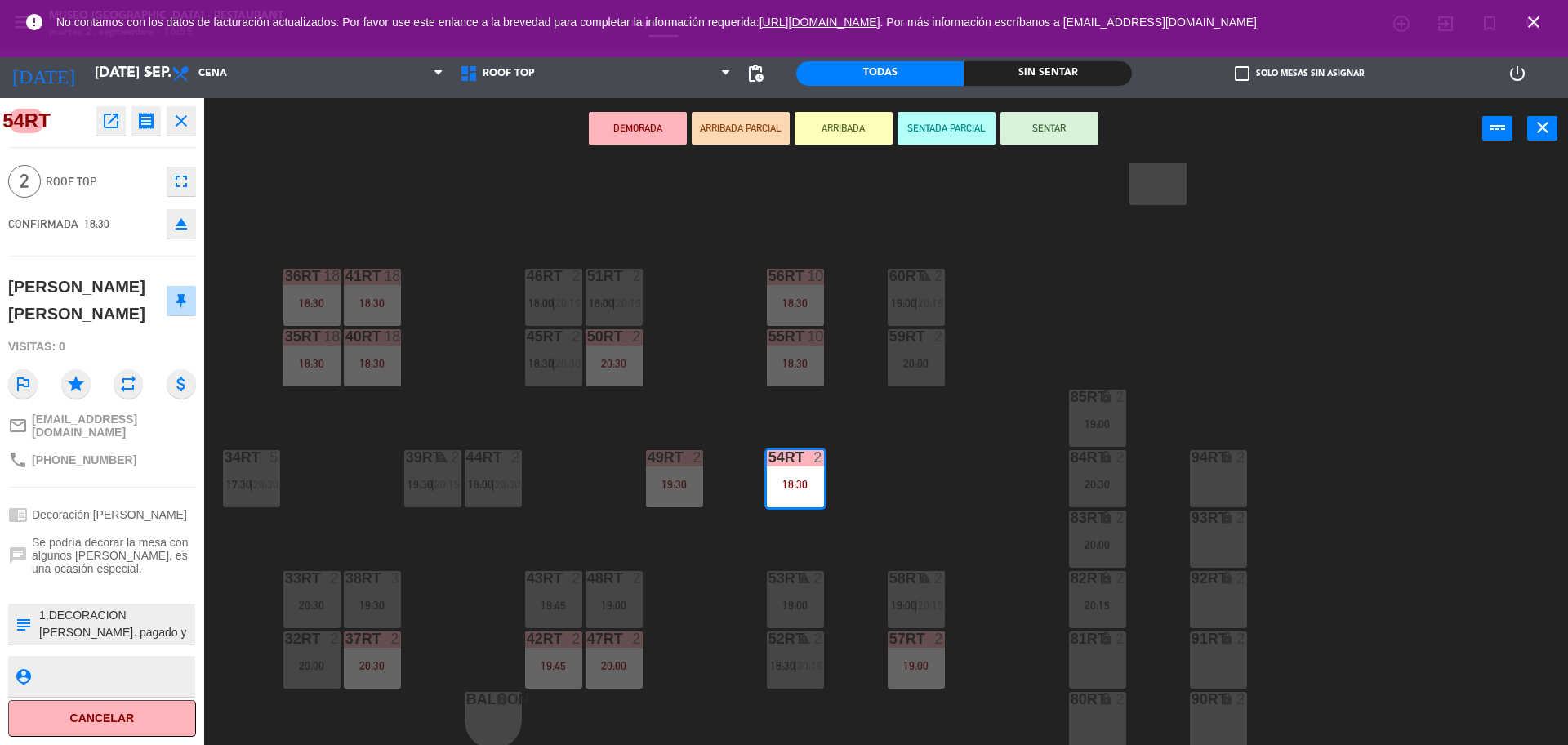
click at [124, 607] on textarea at bounding box center [116, 624] width 156 height 34
click at [637, 461] on div "49RT" at bounding box center [646, 458] width 27 height 15
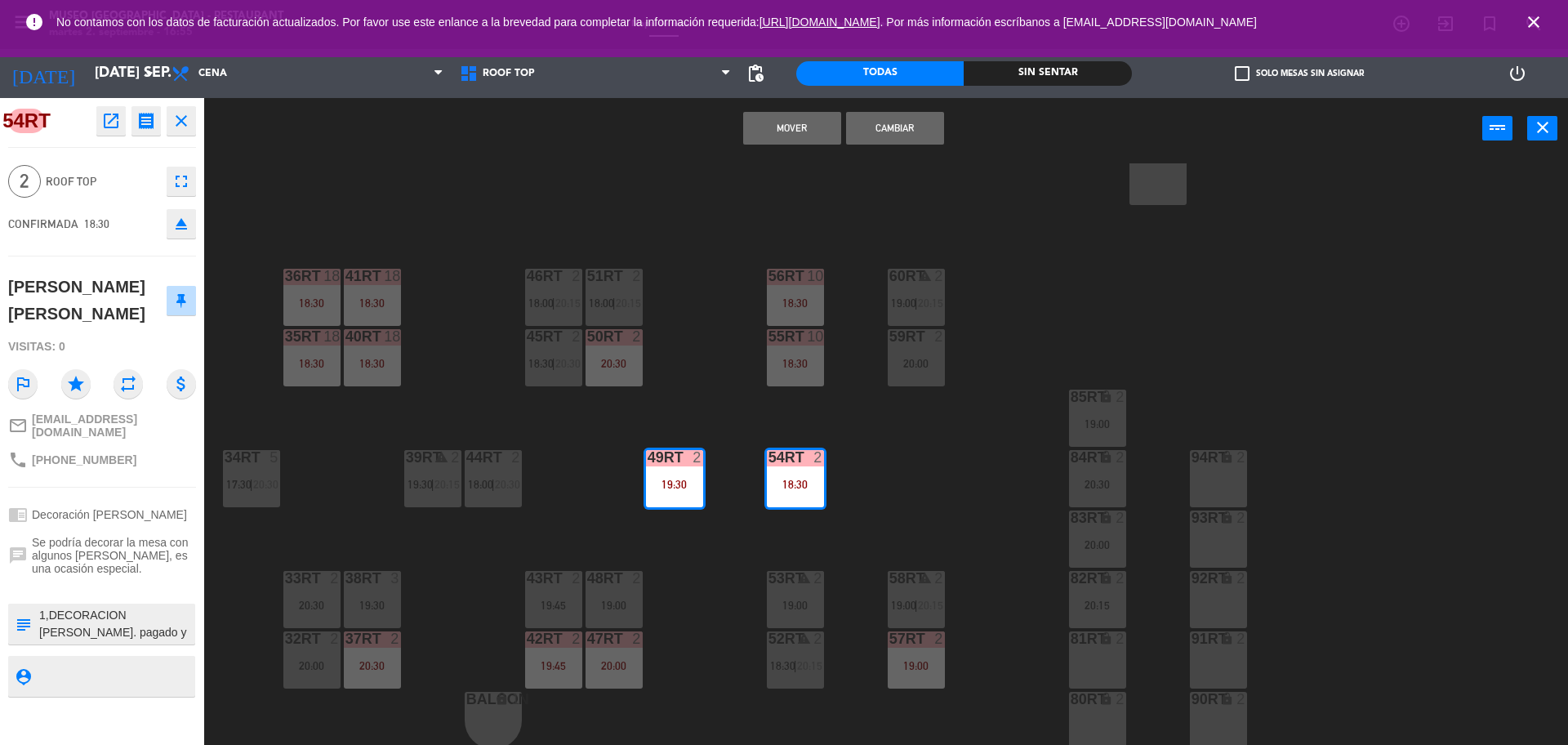
click at [596, 473] on div "18RT 2 19:30 16RT 6 19:45 28RT 2 20:30 80RR lock 2 27RT 3 20:00 7RT 5 S1RT lock…" at bounding box center [894, 456] width 1348 height 586
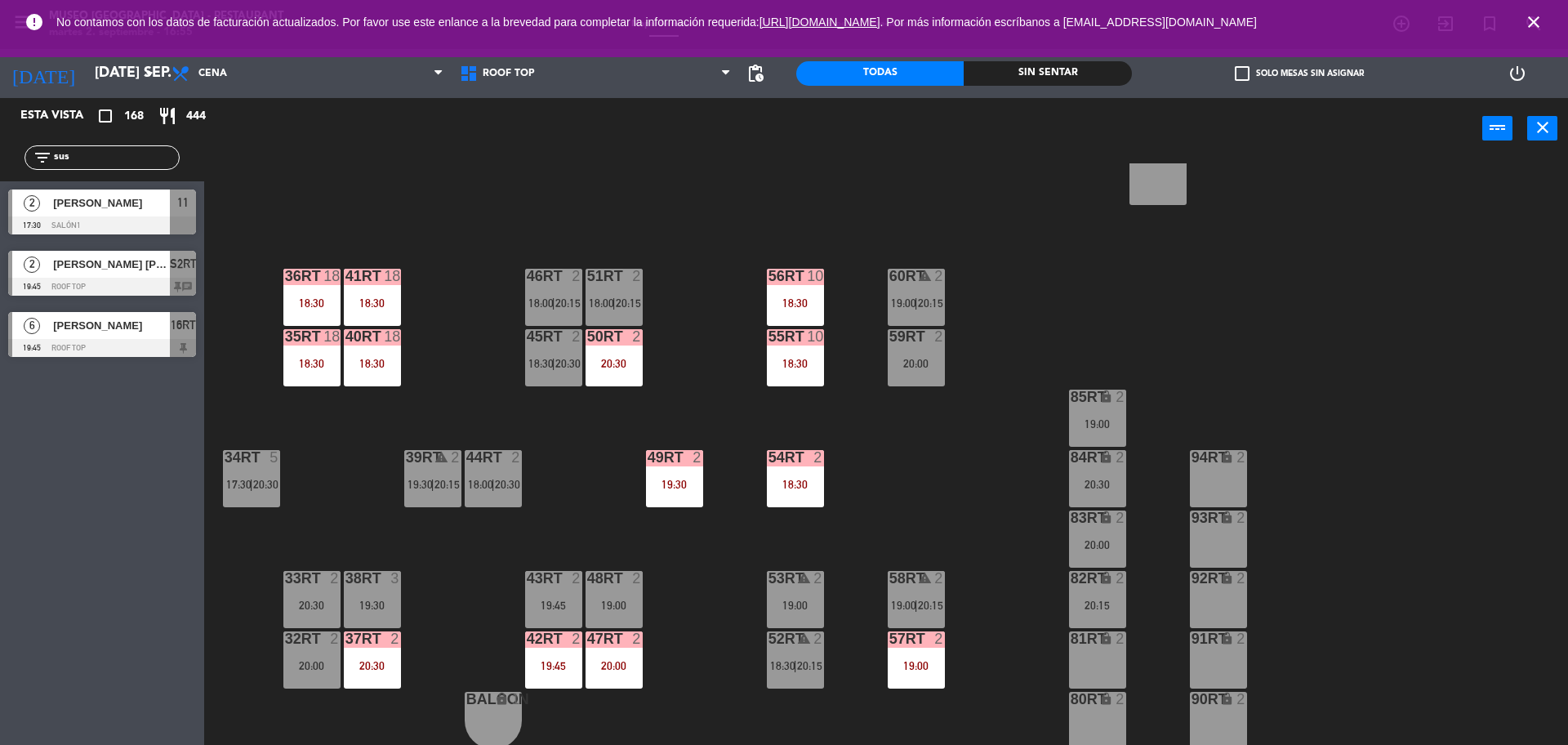
click at [772, 494] on div "54RT 2 18:30" at bounding box center [796, 479] width 57 height 57
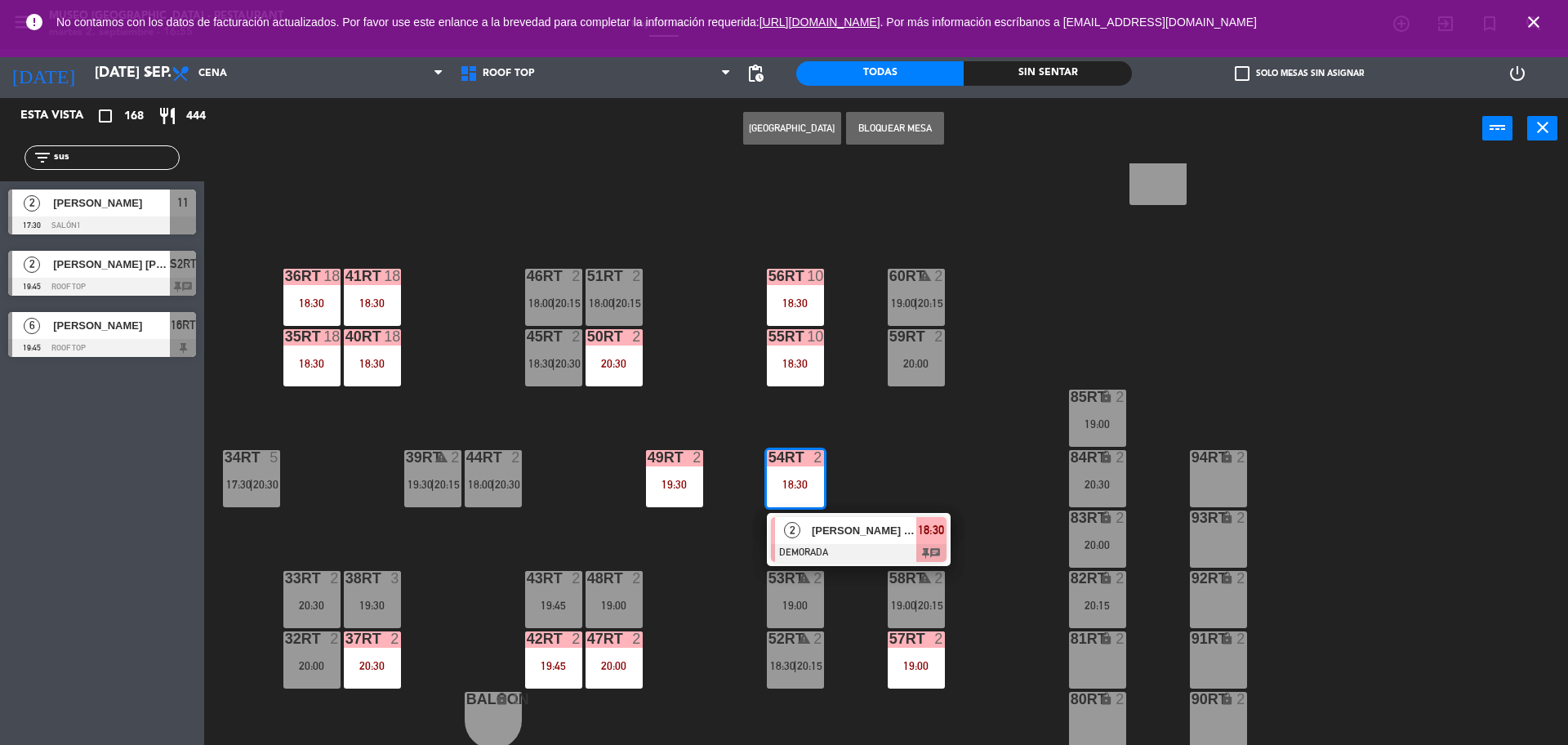
click at [778, 508] on div "54RT 2 18:30 2 [PERSON_NAME] [PERSON_NAME] DEMORADA 18:30 chat" at bounding box center [796, 479] width 57 height 57
click at [745, 525] on div "18RT 2 19:30 16RT 6 19:45 28RT 2 20:30 80RR lock 2 27RT 3 20:00 7RT 5 S1RT lock…" at bounding box center [894, 456] width 1348 height 586
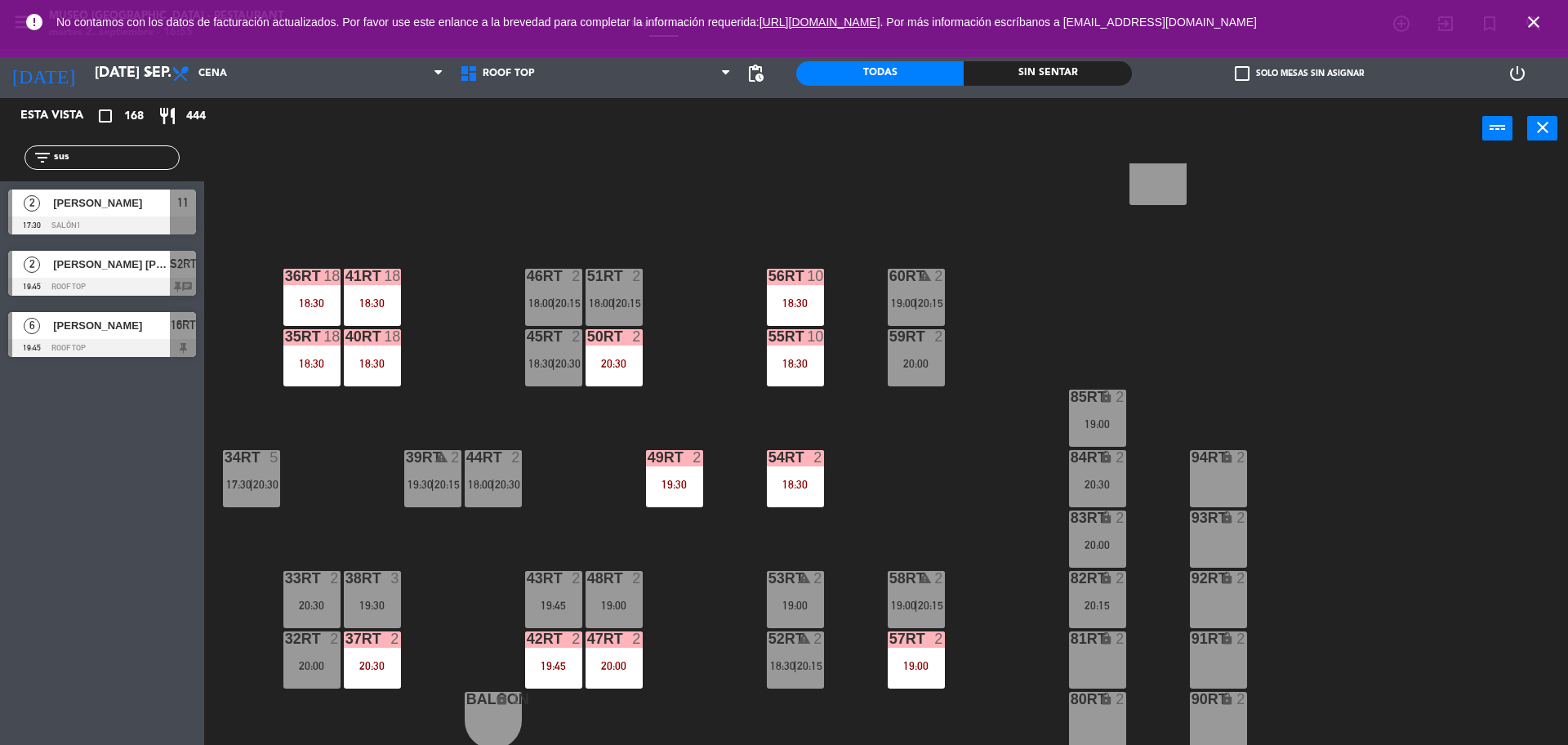
scroll to position [0, 0]
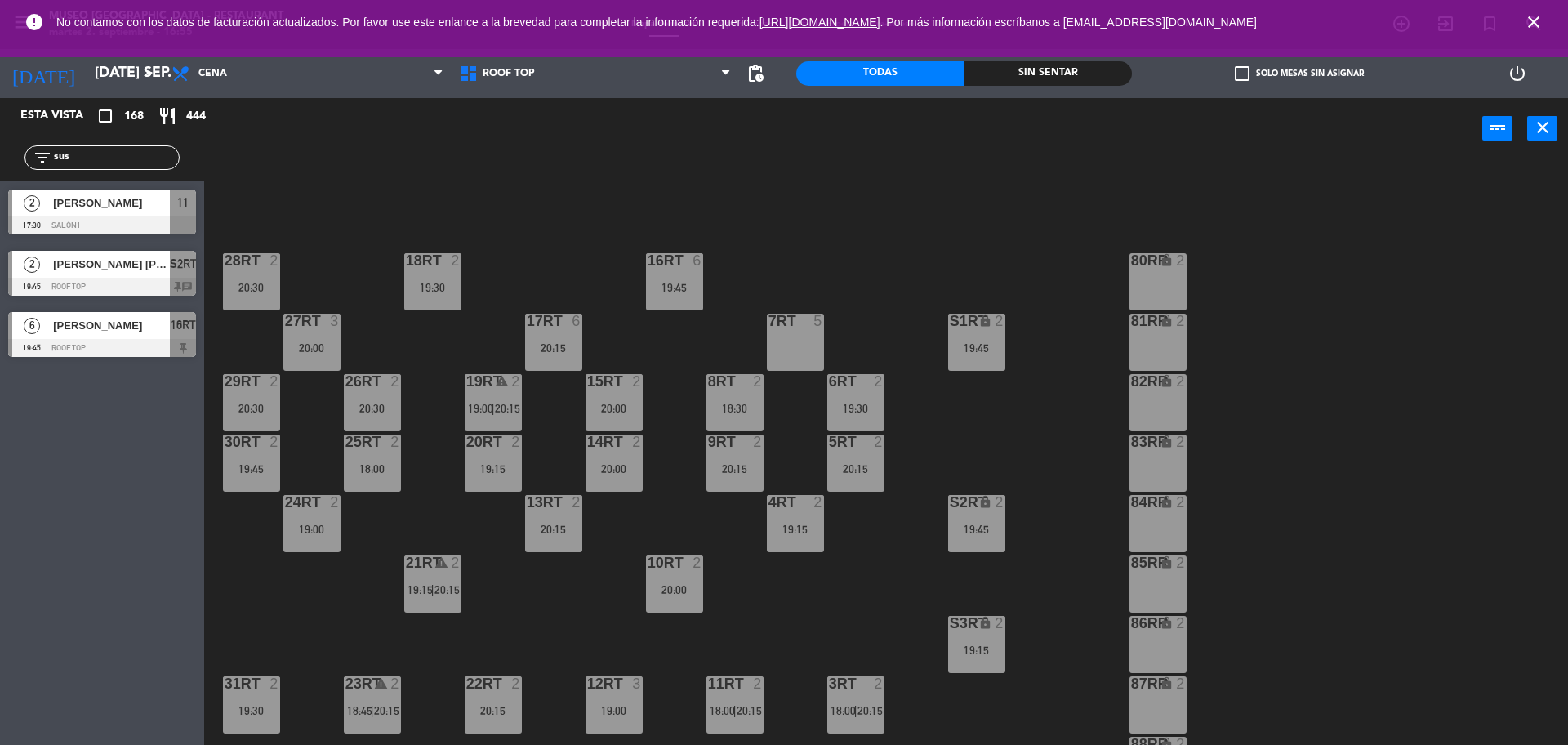
click at [554, 181] on div "18RT 2 19:30 16RT 6 19:45 28RT 2 20:30 80RR lock 2 27RT 3 20:00 7RT 5 S1RT lock…" at bounding box center [894, 456] width 1348 height 586
click at [1551, 18] on span "close" at bounding box center [1535, 22] width 44 height 44
click at [1541, 21] on icon "close" at bounding box center [1534, 21] width 19 height 19
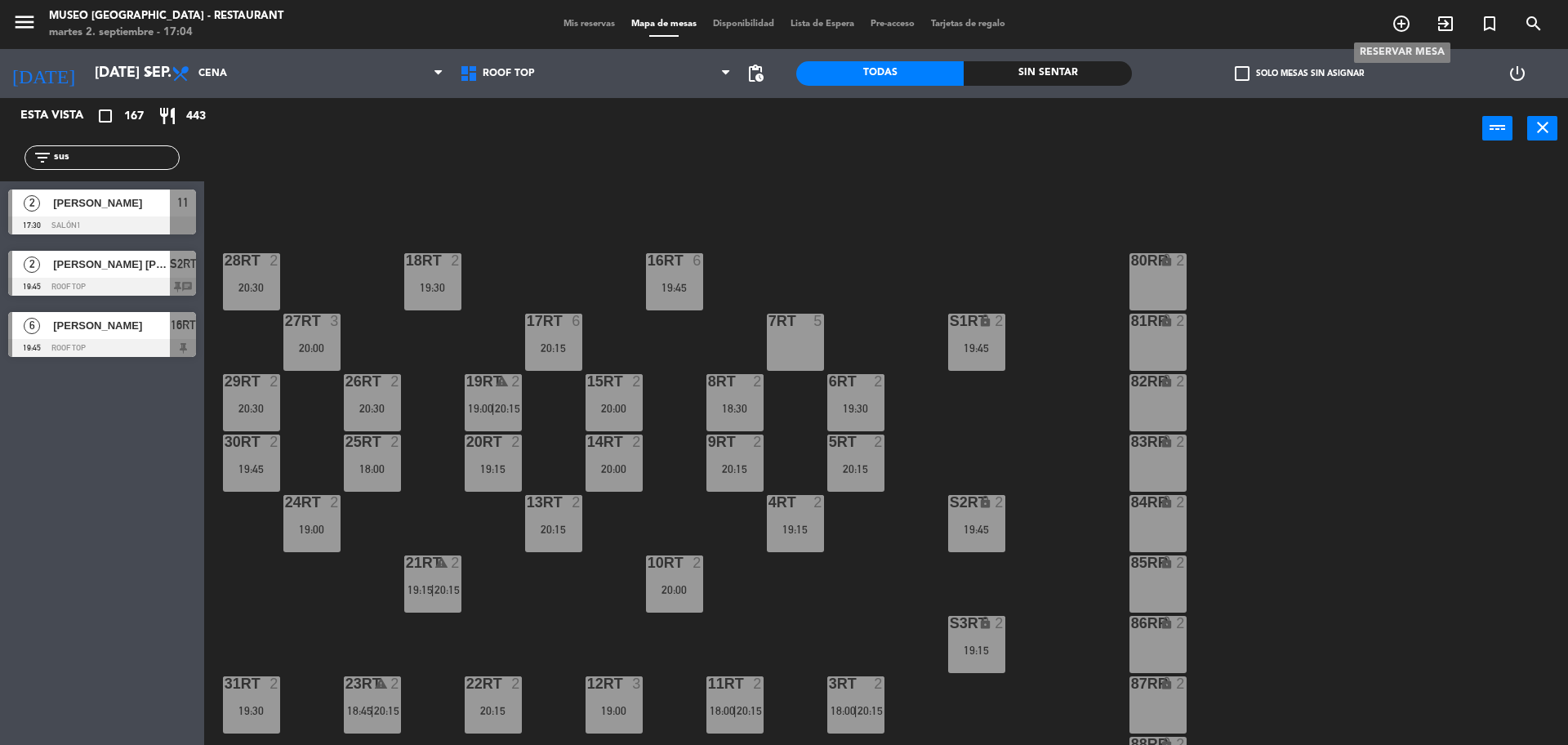
click at [1394, 24] on icon "add_circle_outline" at bounding box center [1401, 23] width 19 height 19
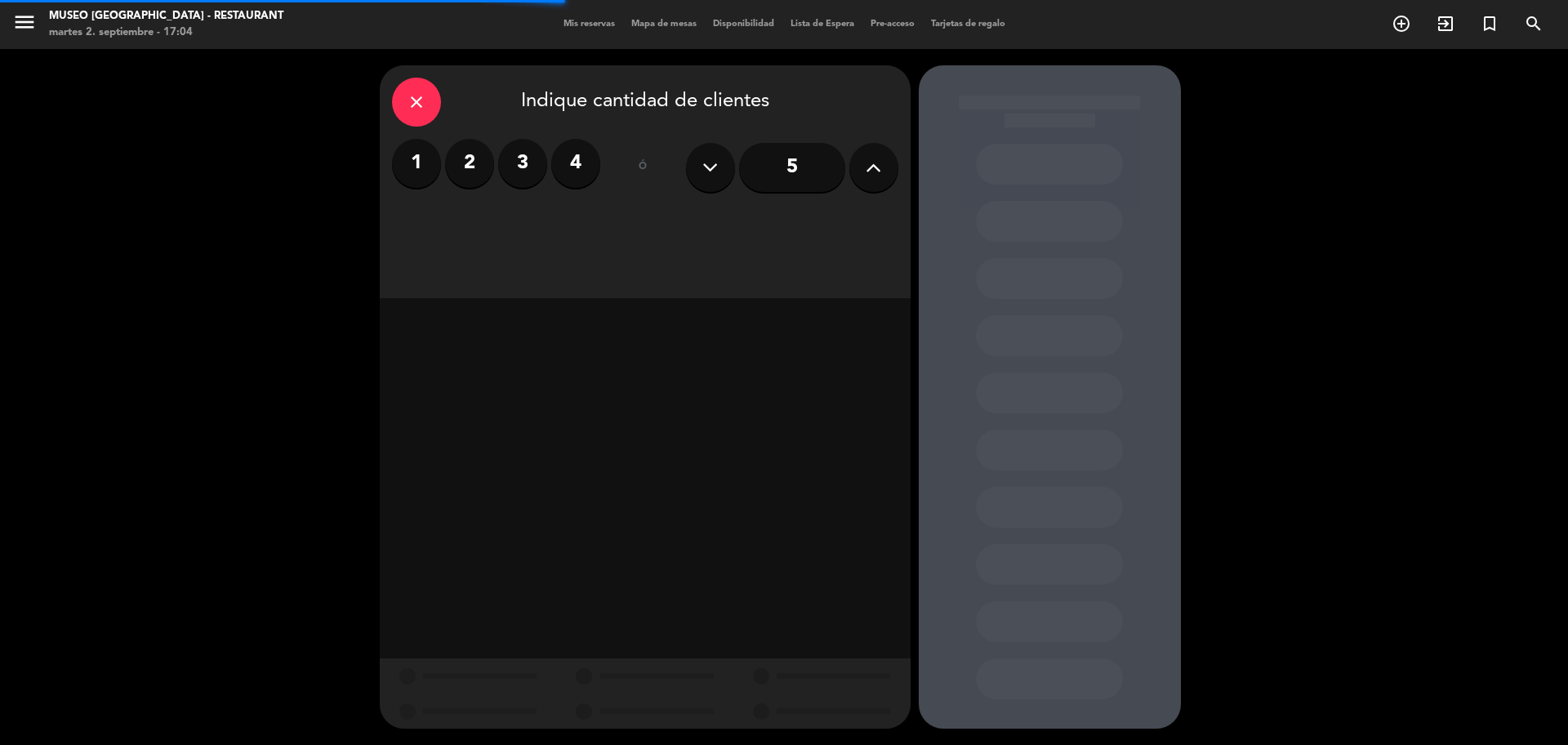
click at [468, 158] on label "2" at bounding box center [470, 163] width 49 height 49
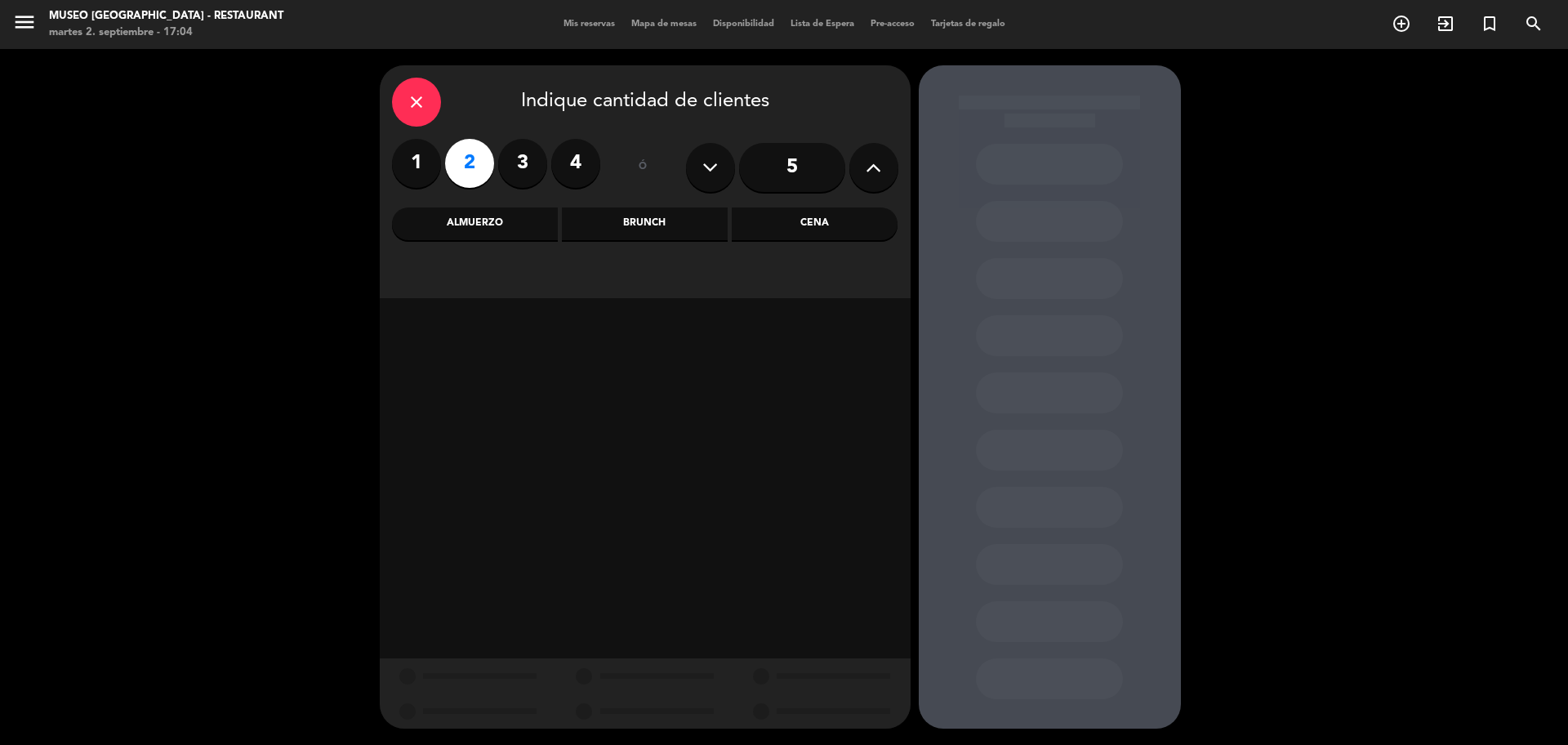
click at [816, 234] on div "Cena" at bounding box center [814, 223] width 166 height 32
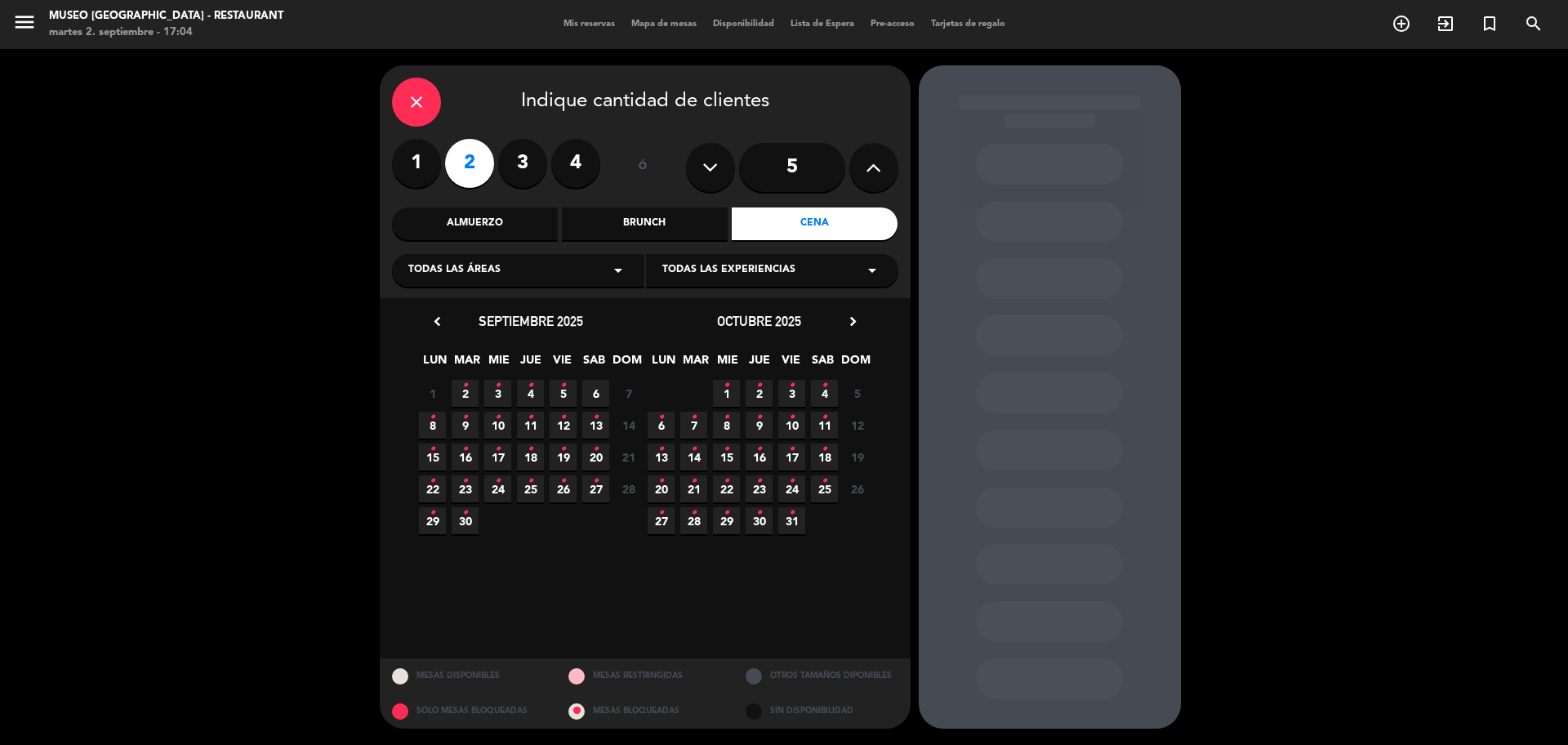
click at [468, 405] on span "2 •" at bounding box center [465, 393] width 27 height 27
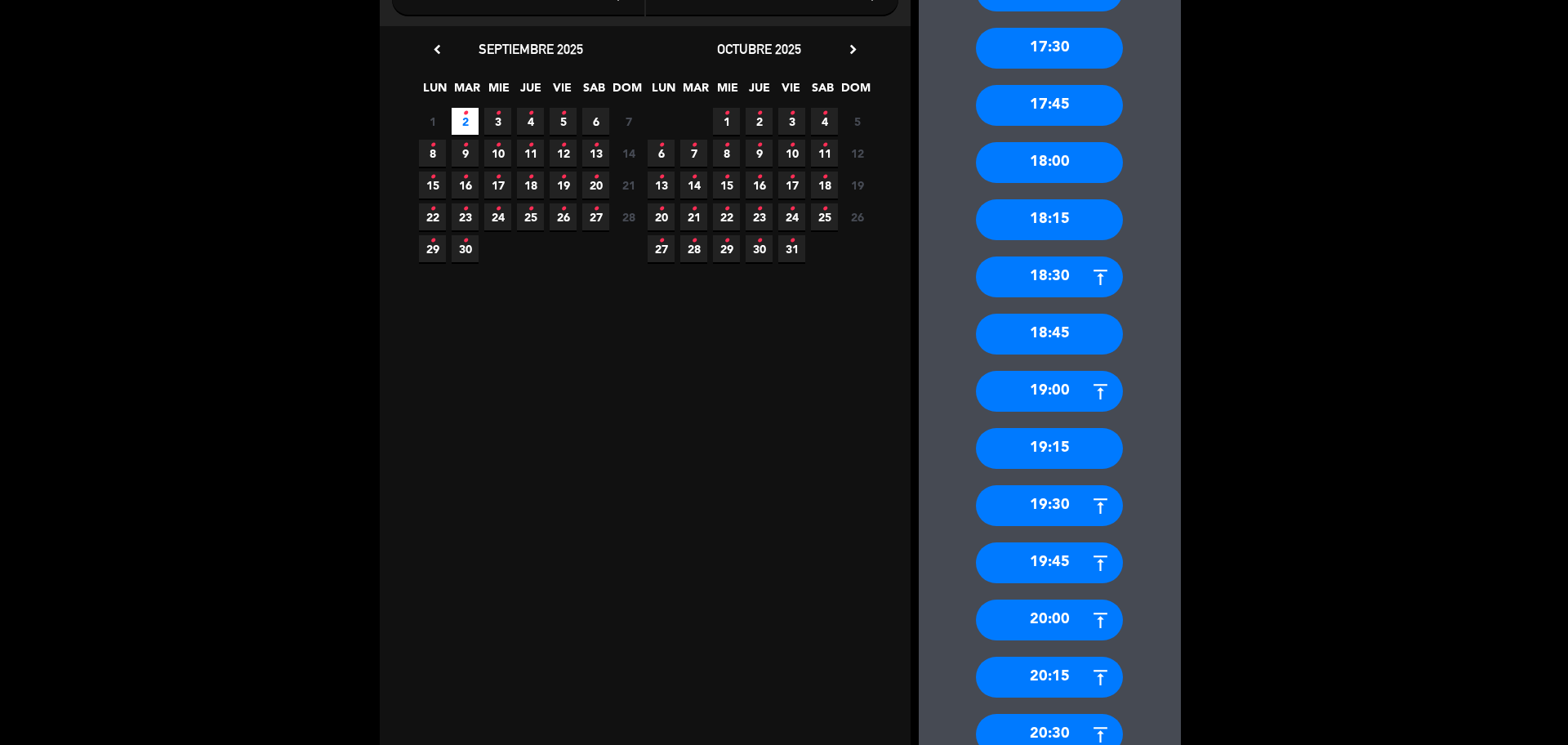
scroll to position [273, 0]
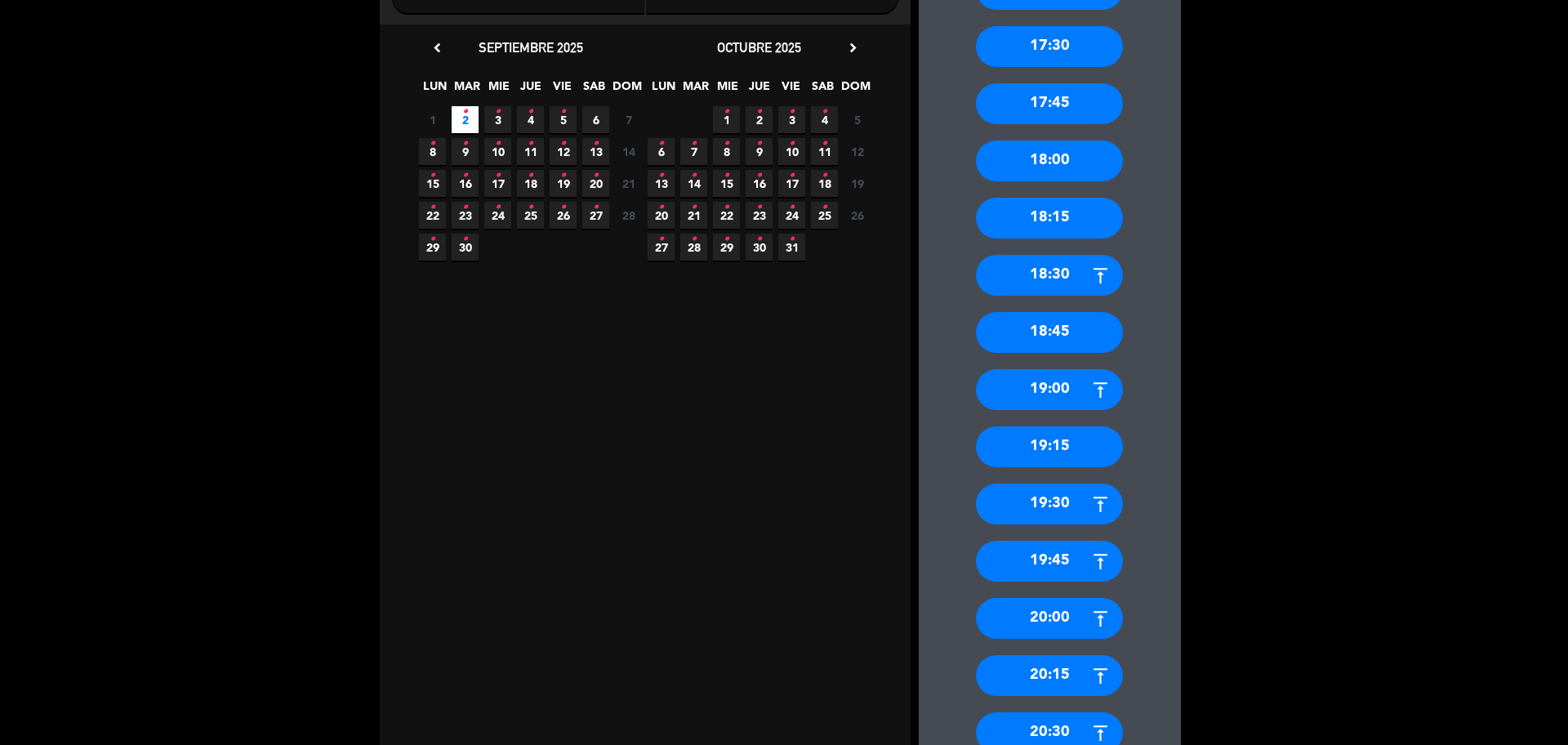
drag, startPoint x: 1062, startPoint y: 515, endPoint x: 1090, endPoint y: 534, distance: 33.8
click at [1090, 534] on div "17:15 17:30 17:45 18:00 18:15 18:30 18:45 19:00 19:15 19:30 19:45 20:00 20:15 2…" at bounding box center [1049, 410] width 262 height 948
click at [1053, 501] on div "19:30" at bounding box center [1049, 504] width 147 height 41
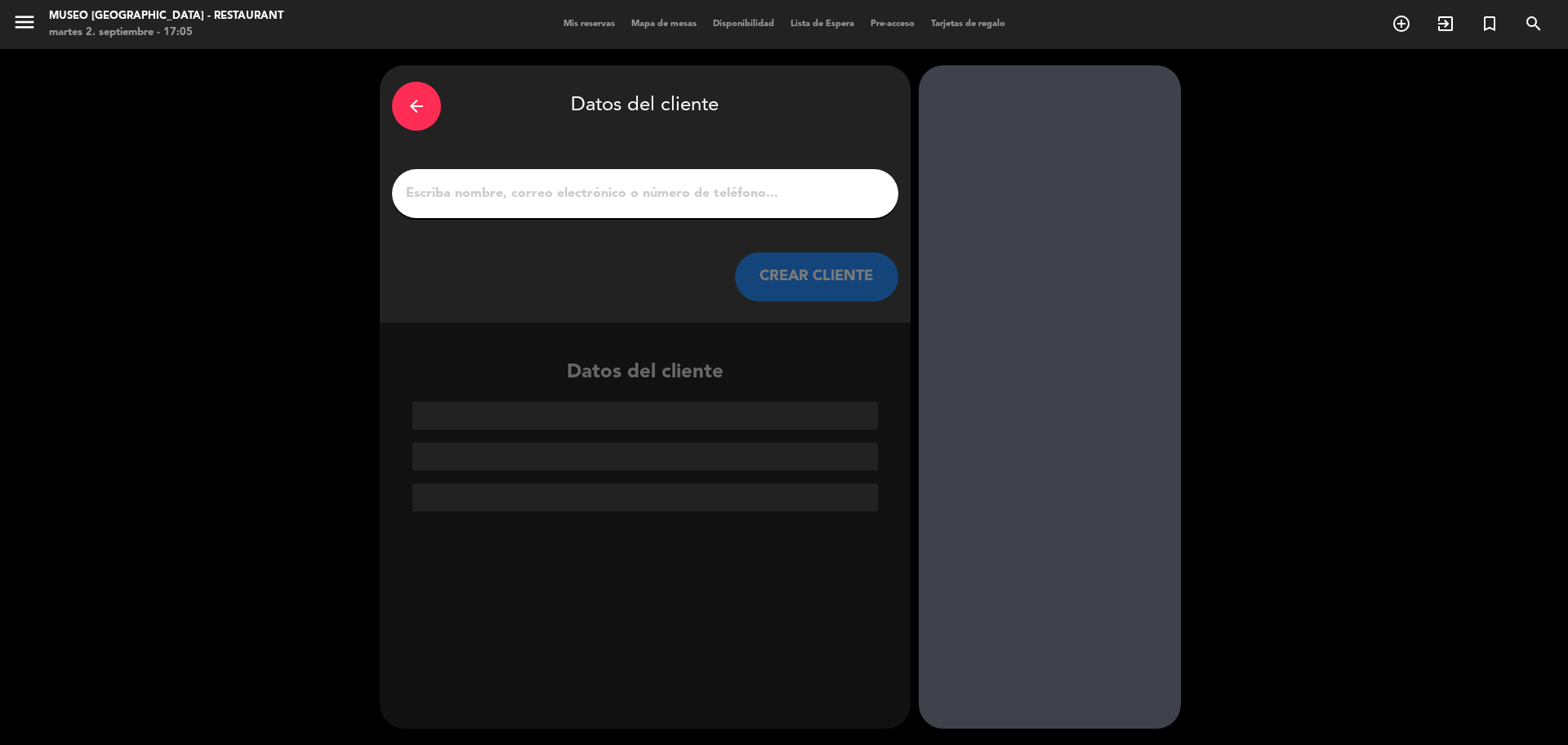
click at [613, 190] on input "1" at bounding box center [646, 194] width 482 height 23
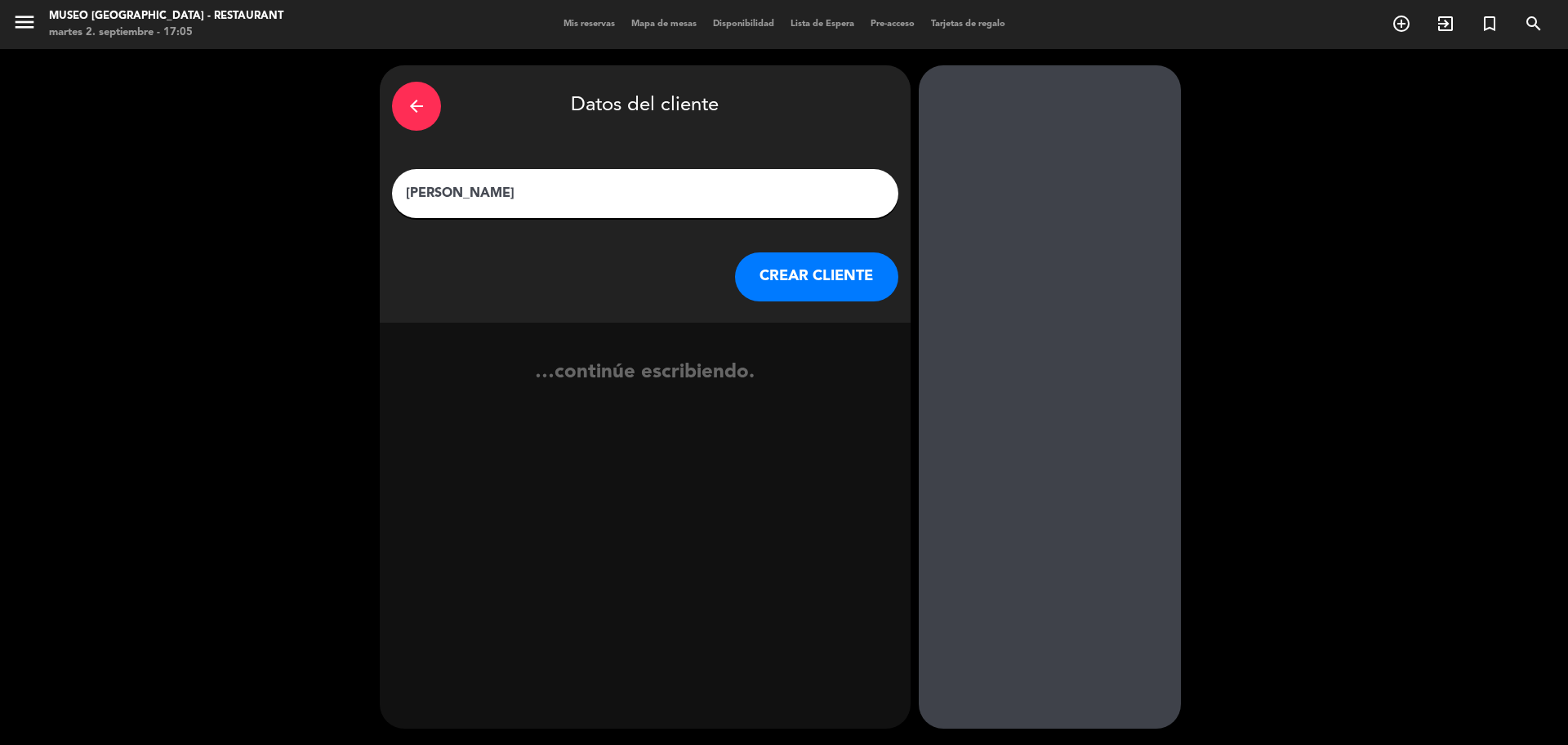
type input "[PERSON_NAME]"
click at [813, 286] on button "CREAR CLIENTE" at bounding box center [817, 277] width 163 height 49
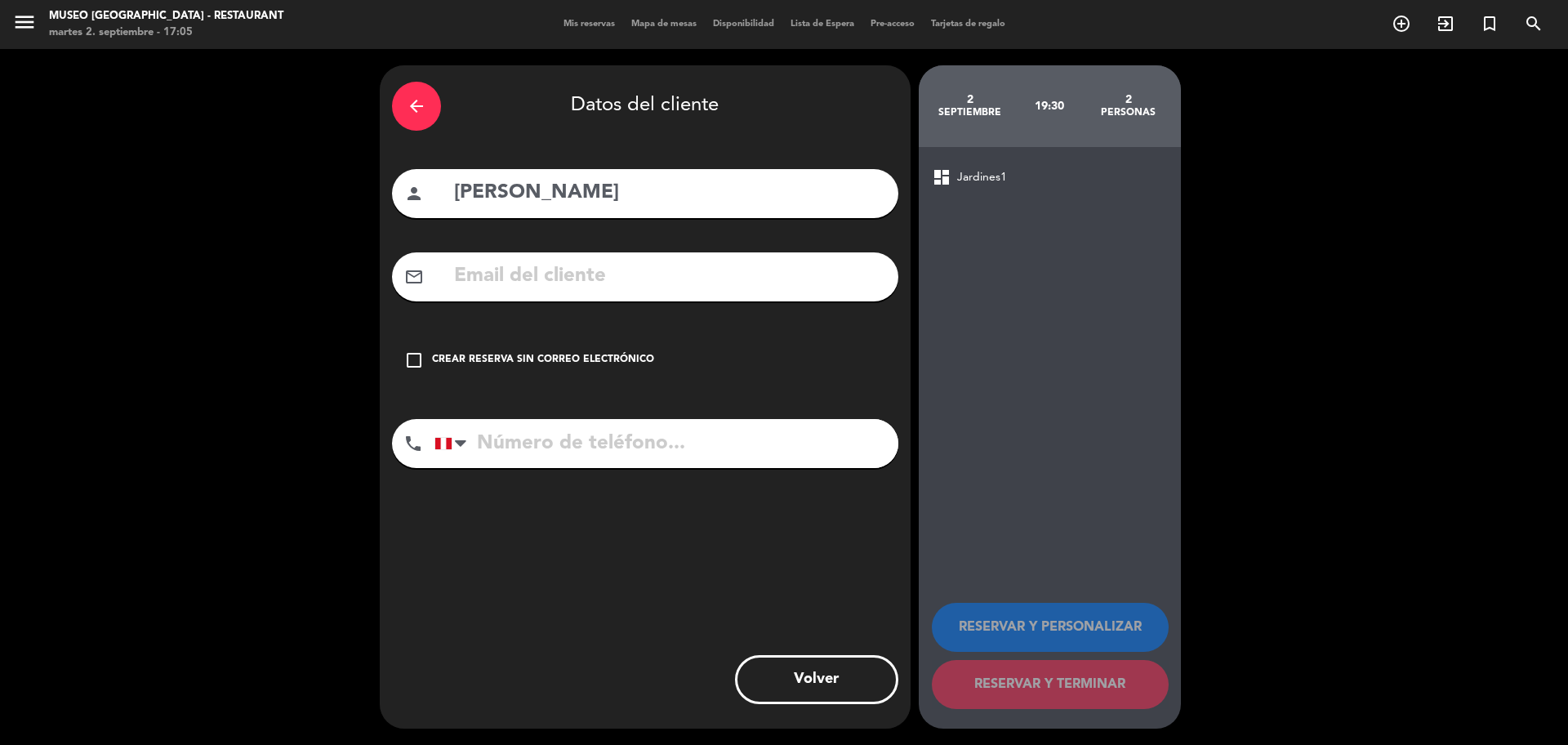
click at [555, 359] on div "Crear reserva sin correo electrónico" at bounding box center [544, 360] width 222 height 17
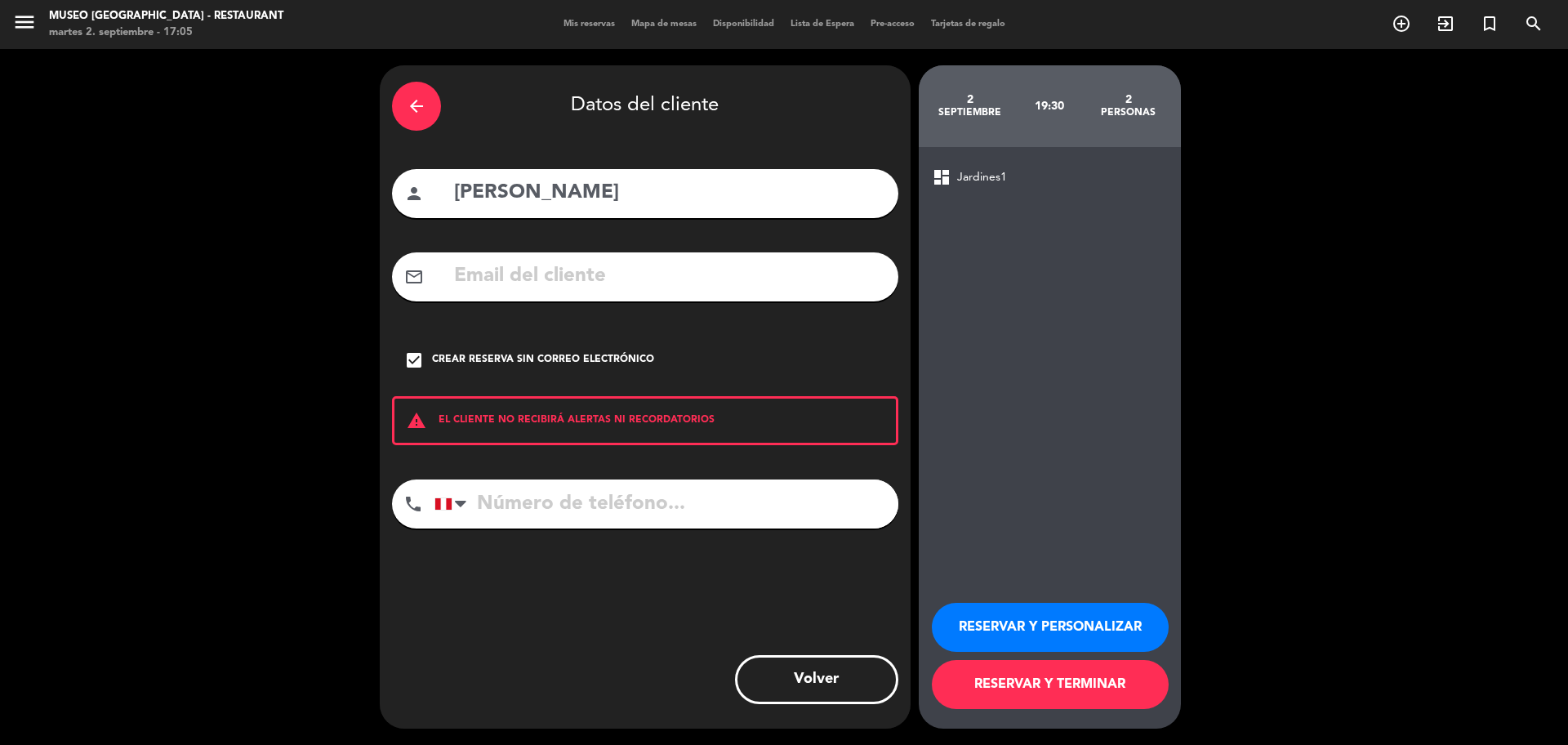
click at [618, 494] on input "tel" at bounding box center [666, 504] width 464 height 49
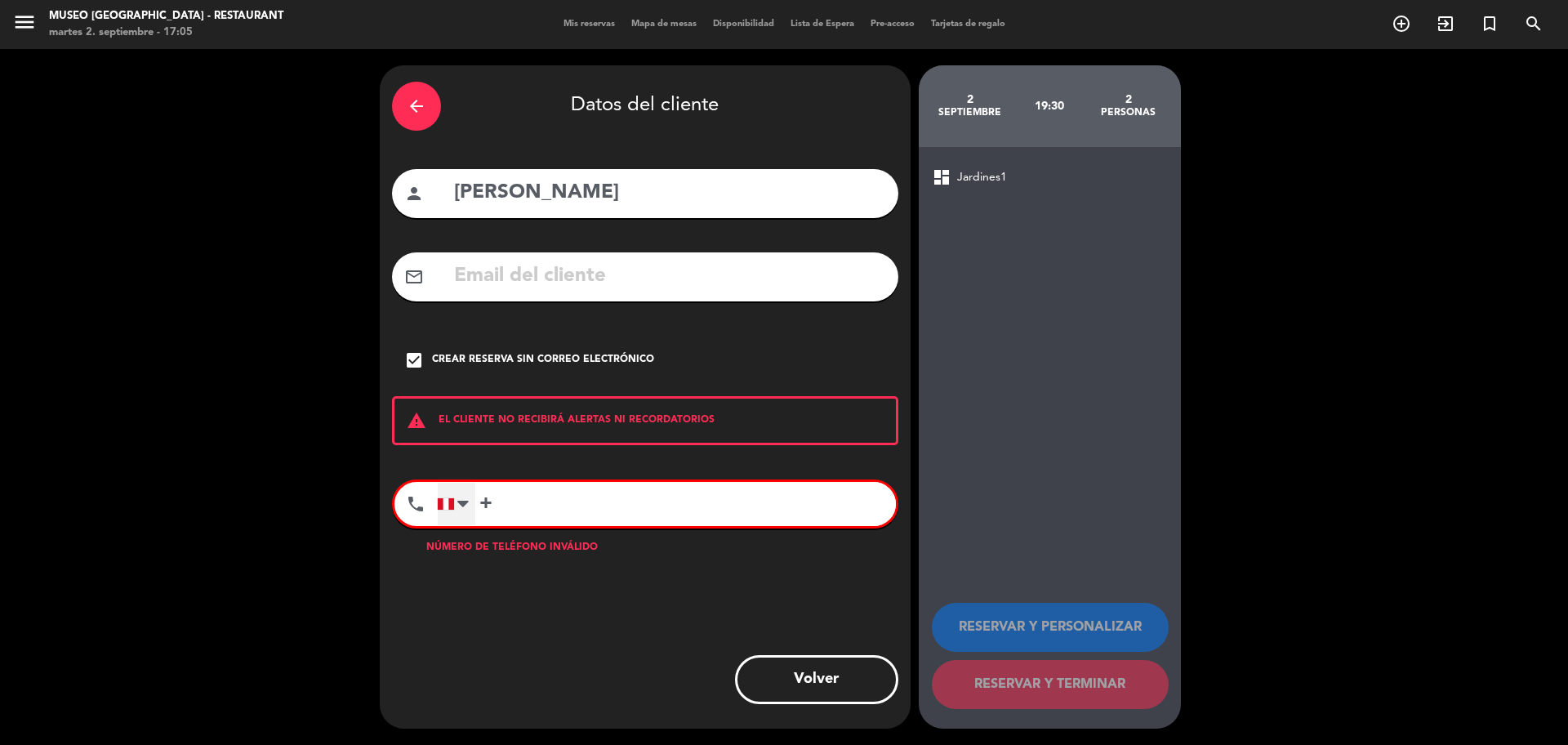
click at [448, 512] on div at bounding box center [457, 504] width 38 height 43
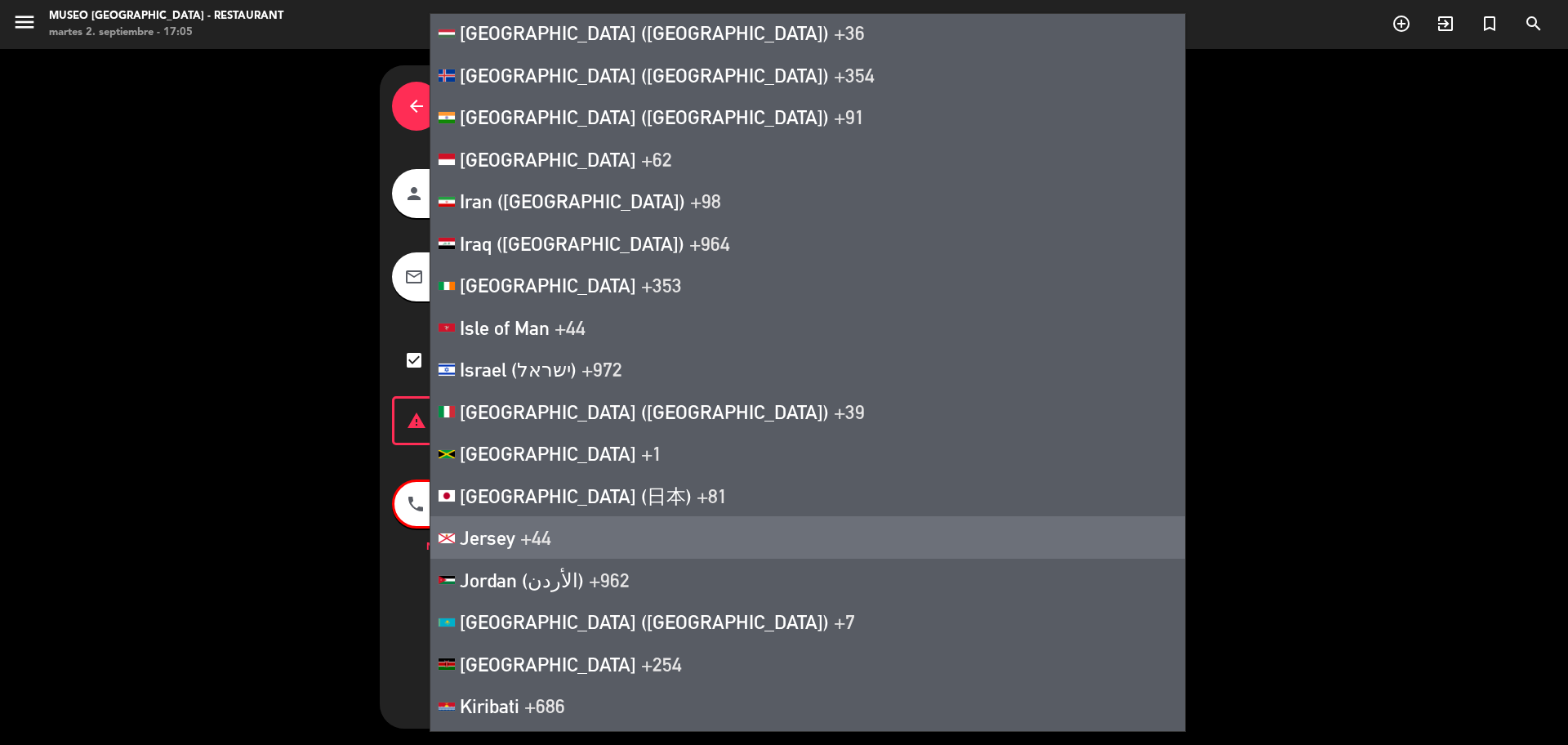
scroll to position [4225, 0]
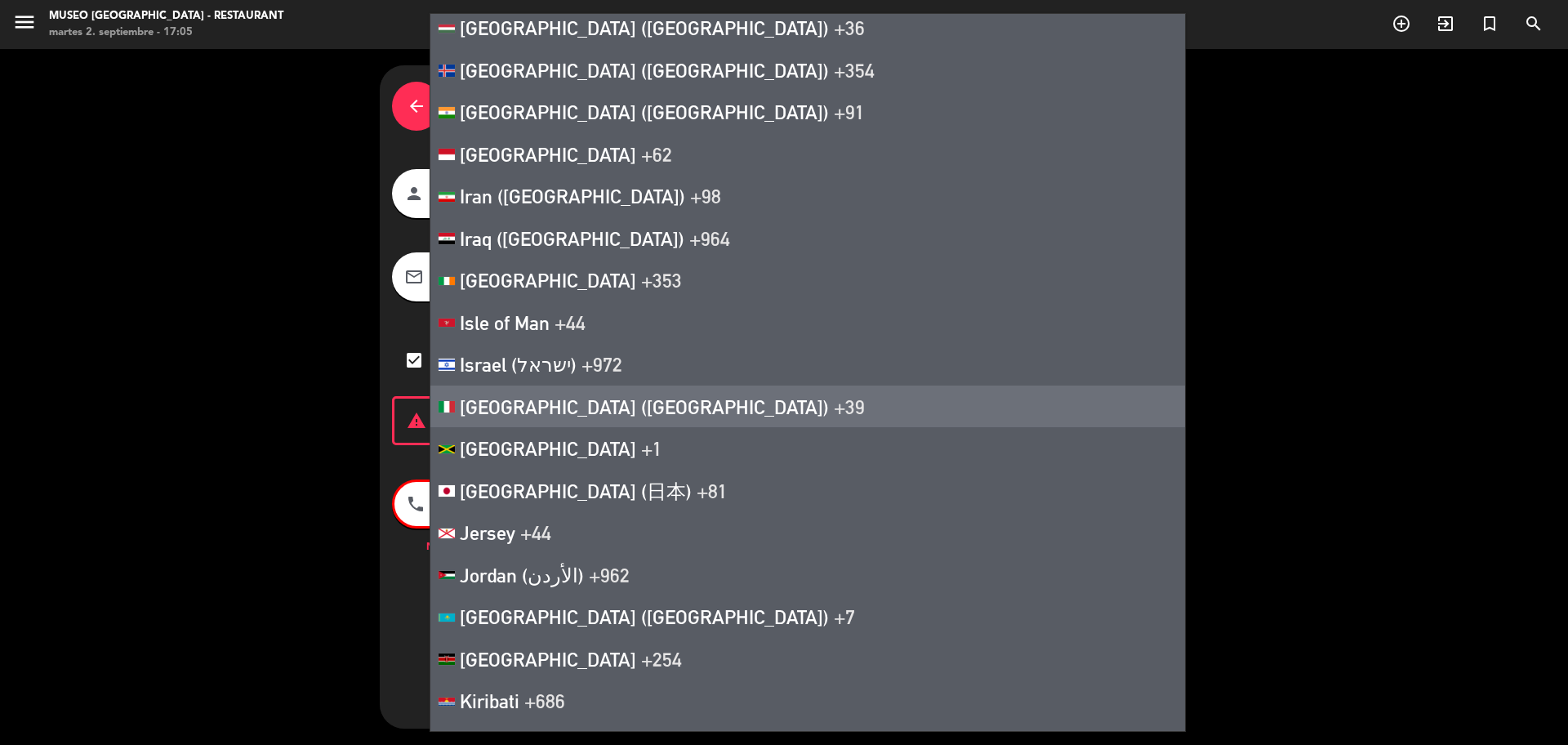
click at [558, 420] on li "[GEOGRAPHIC_DATA] ([GEOGRAPHIC_DATA]) +39" at bounding box center [808, 407] width 755 height 43
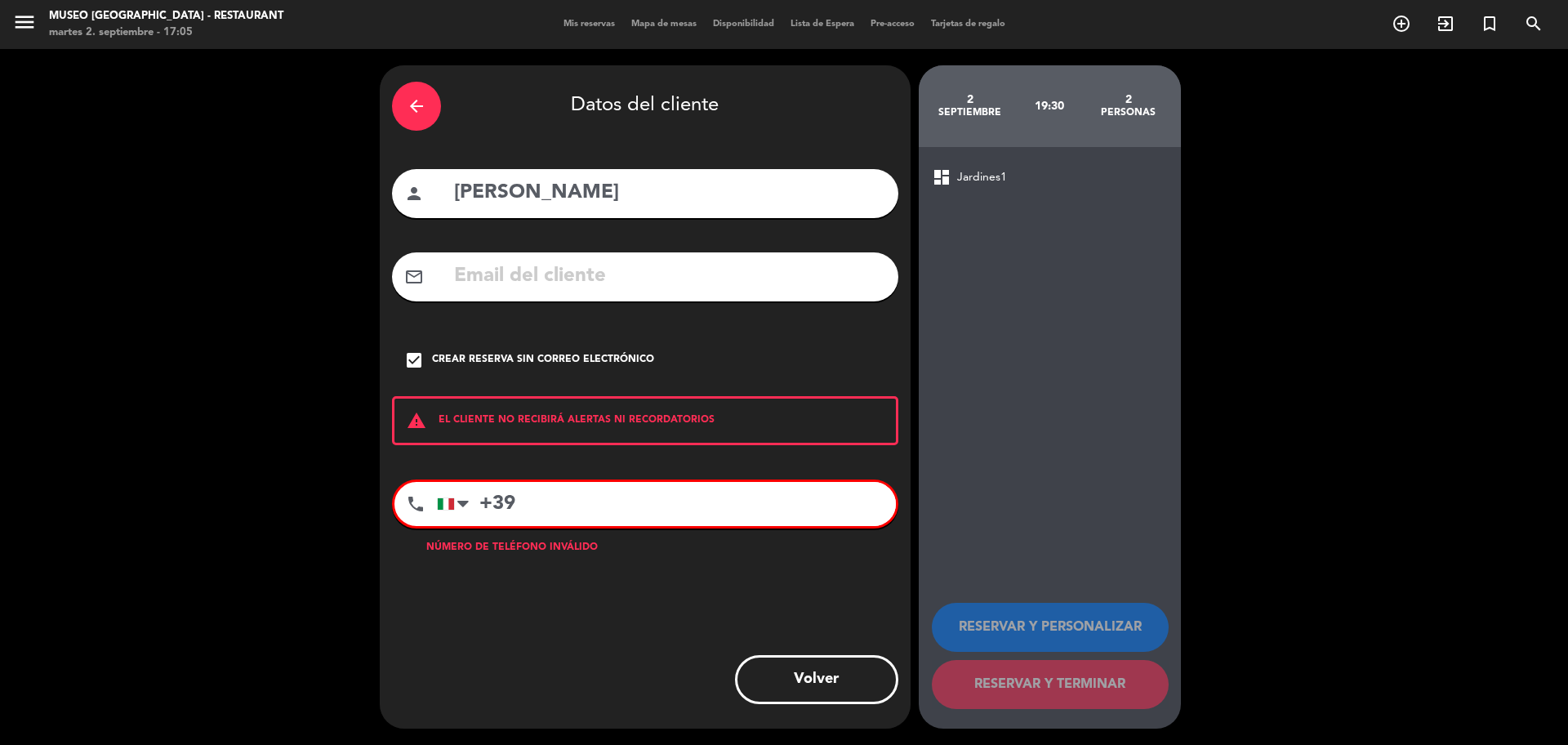
click at [583, 500] on input "+39" at bounding box center [667, 504] width 459 height 44
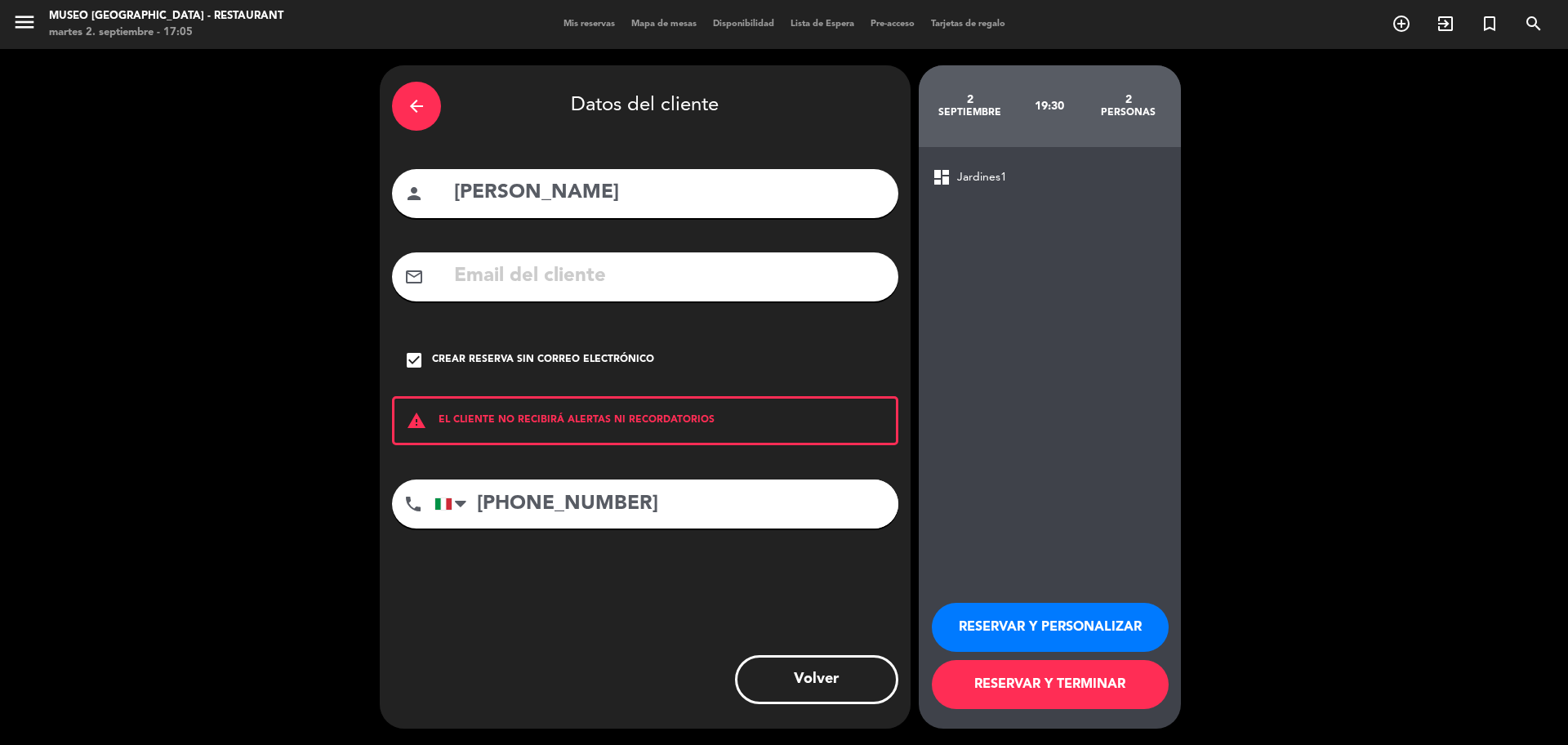
type input "[PHONE_NUMBER]"
click at [995, 677] on button "RESERVAR Y TERMINAR" at bounding box center [1050, 685] width 237 height 49
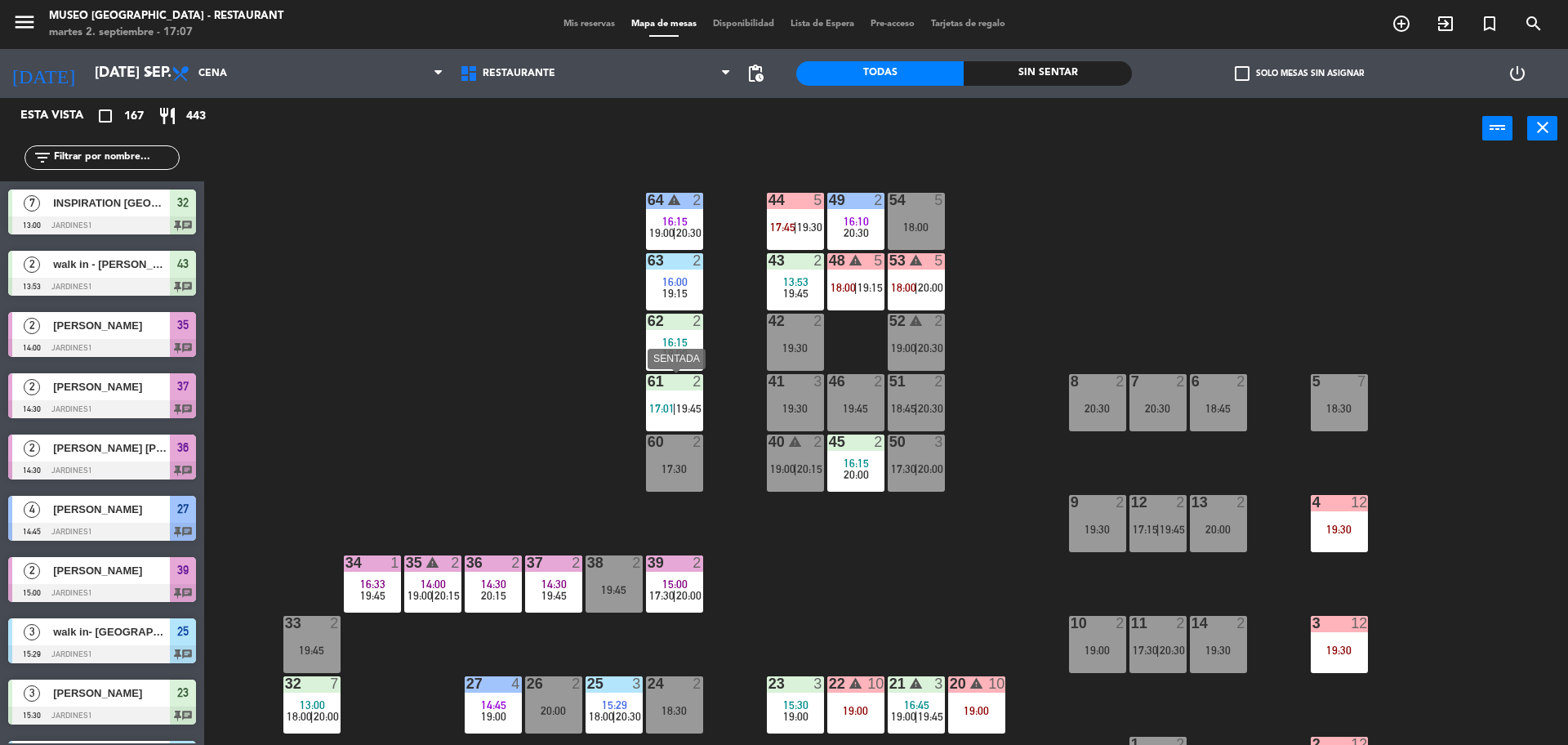
click at [696, 410] on span "19:45" at bounding box center [688, 409] width 25 height 13
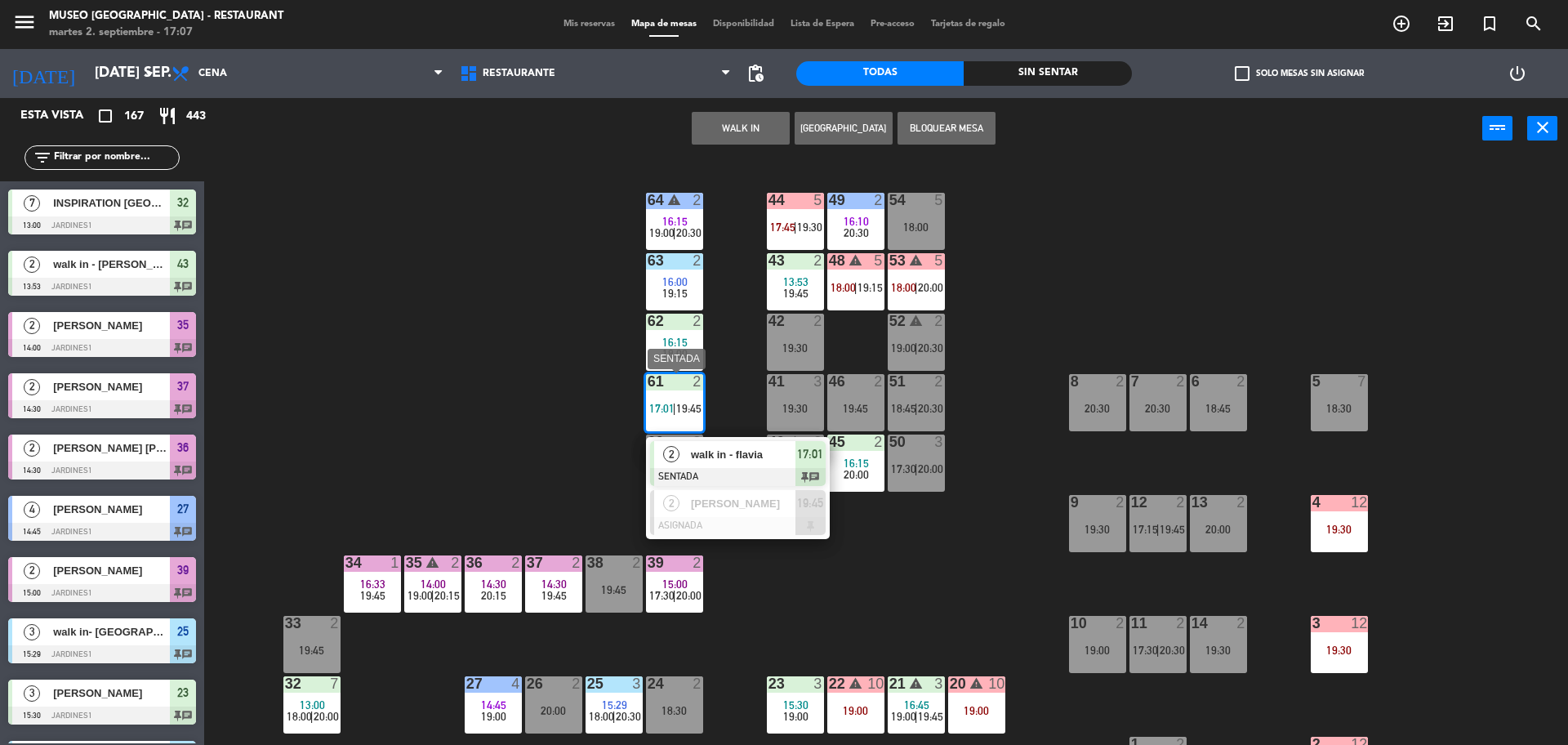
click at [740, 441] on div "walk in - flavia" at bounding box center [742, 454] width 107 height 27
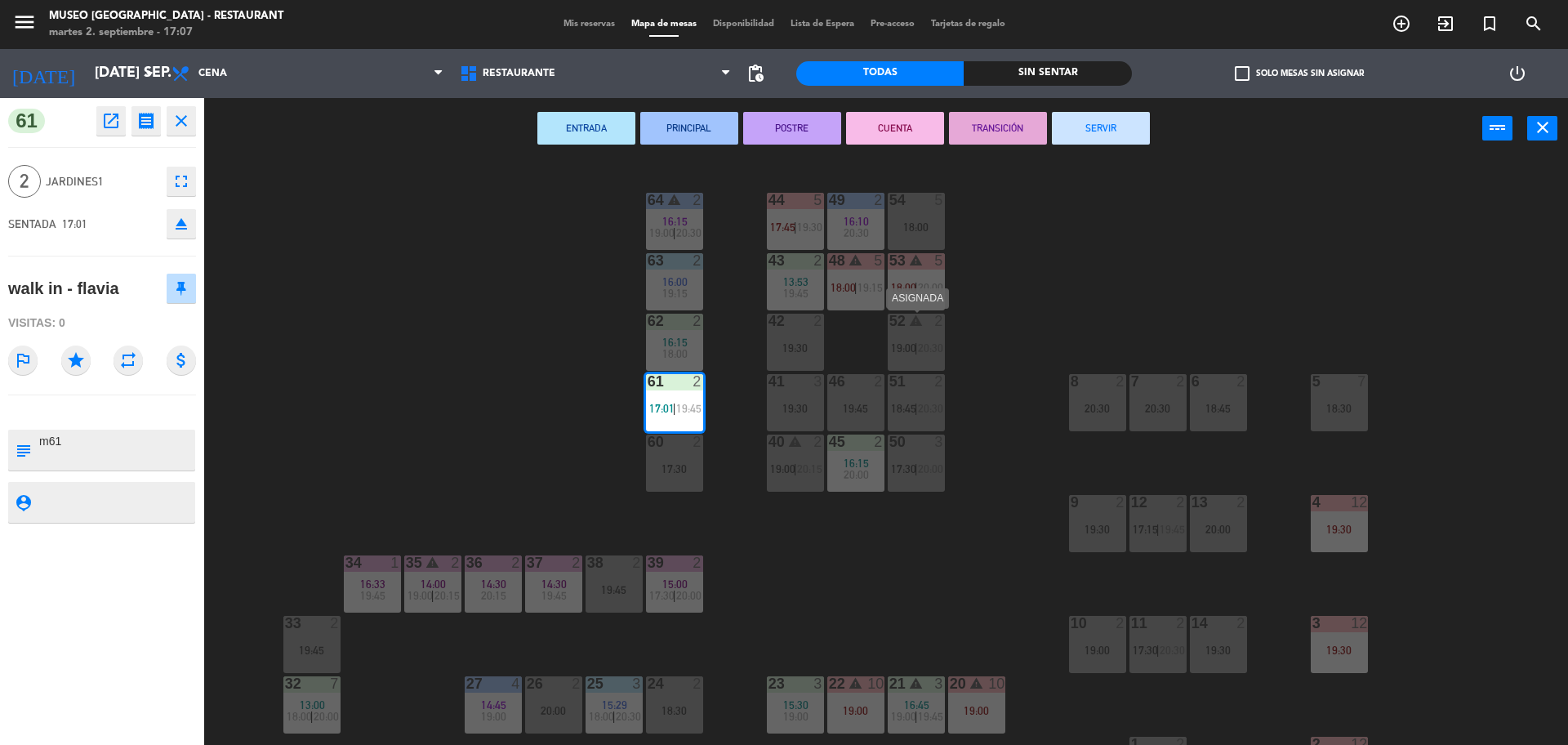
click at [917, 335] on div "52 warning 2 19:00 | 20:30" at bounding box center [917, 343] width 57 height 57
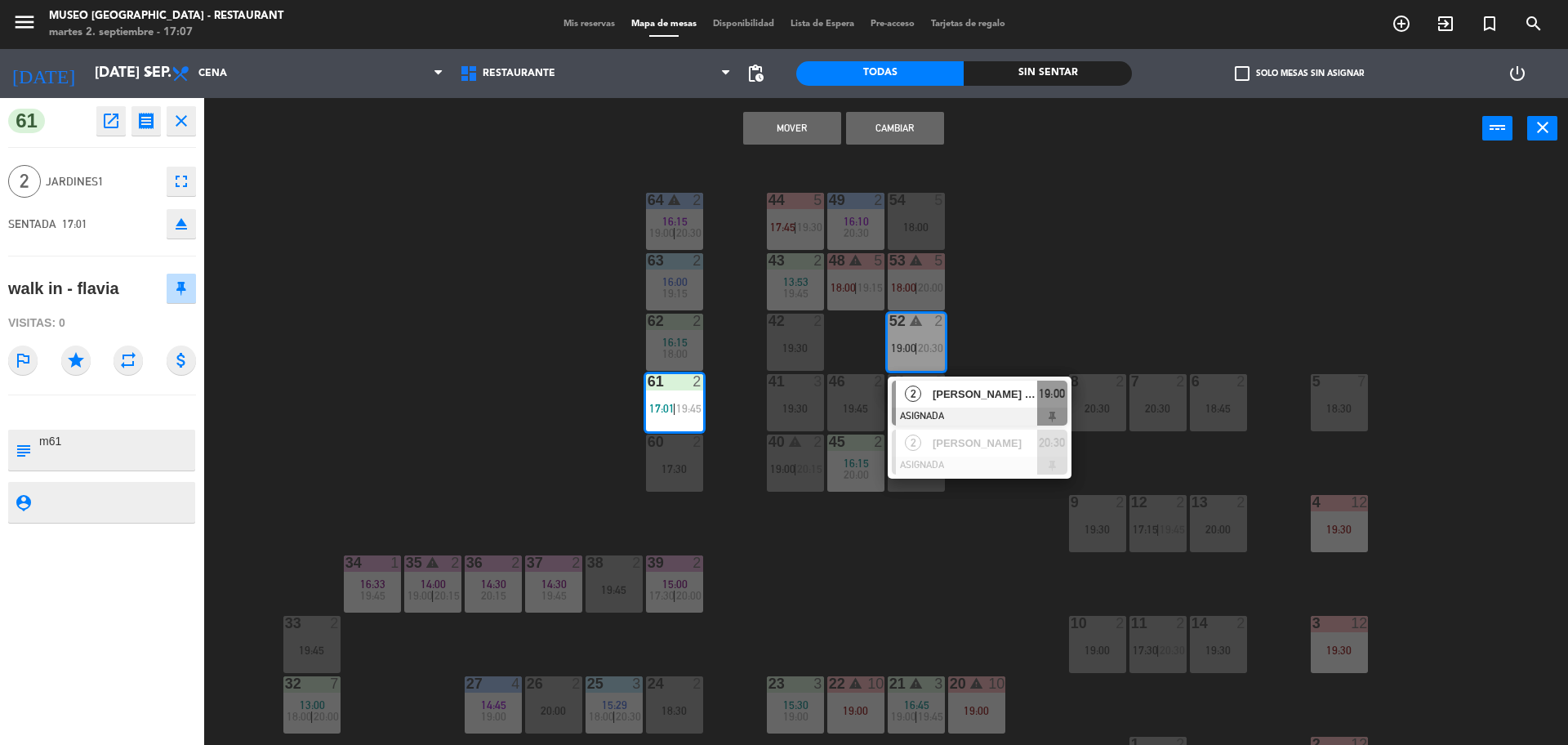
click at [808, 133] on button "Mover" at bounding box center [793, 128] width 98 height 32
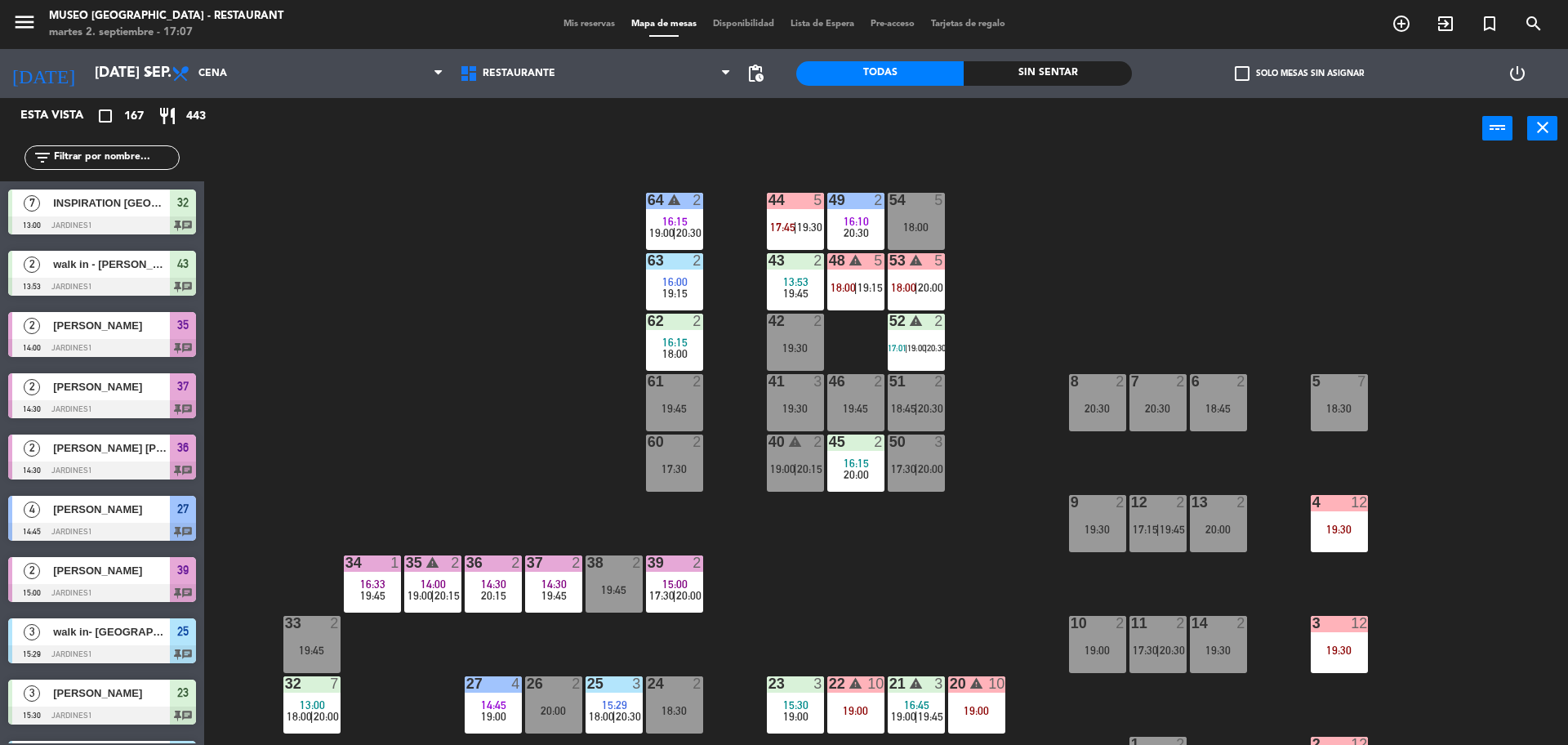
scroll to position [4, 0]
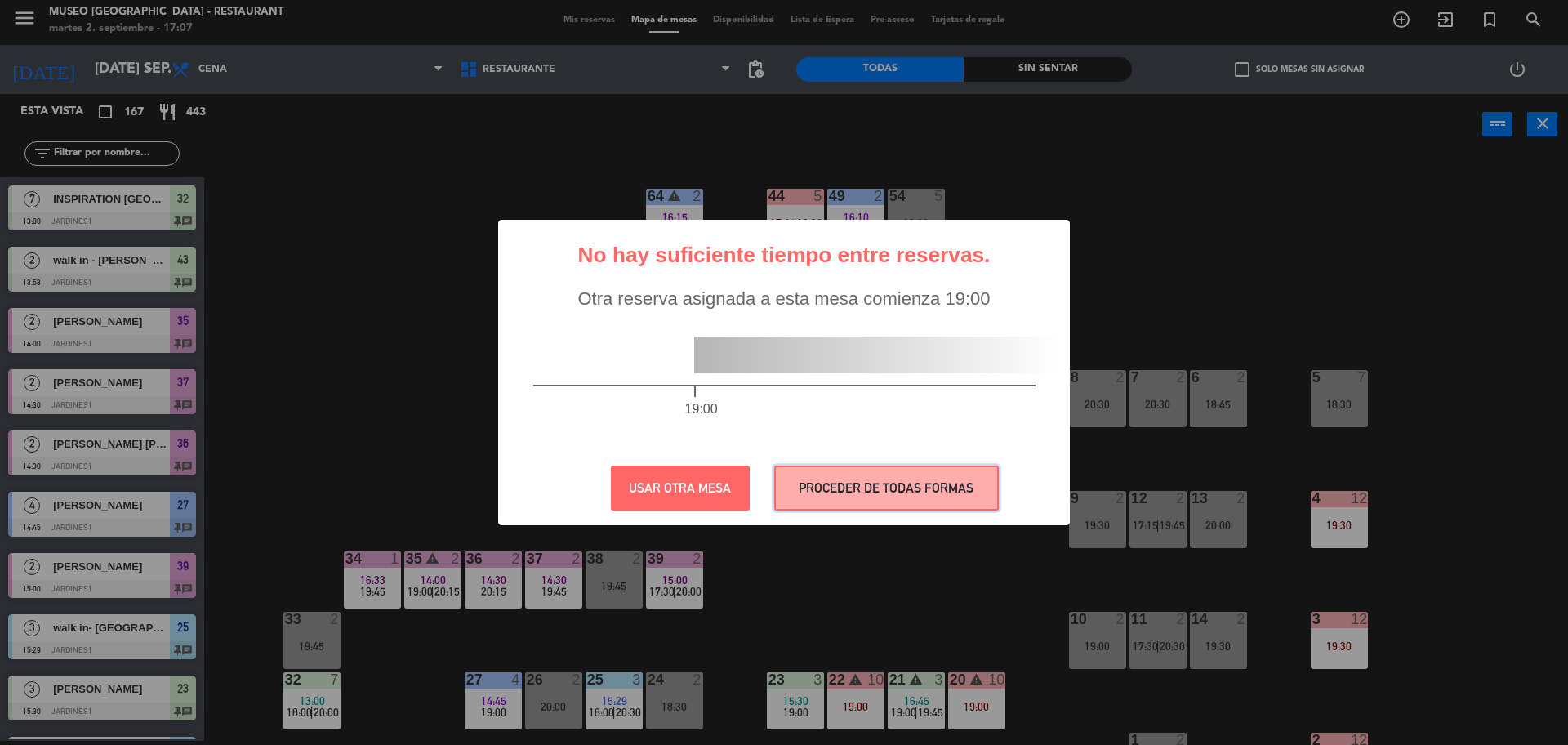
click at [939, 502] on button "PROCEDER DE TODAS FORMAS" at bounding box center [886, 488] width 225 height 45
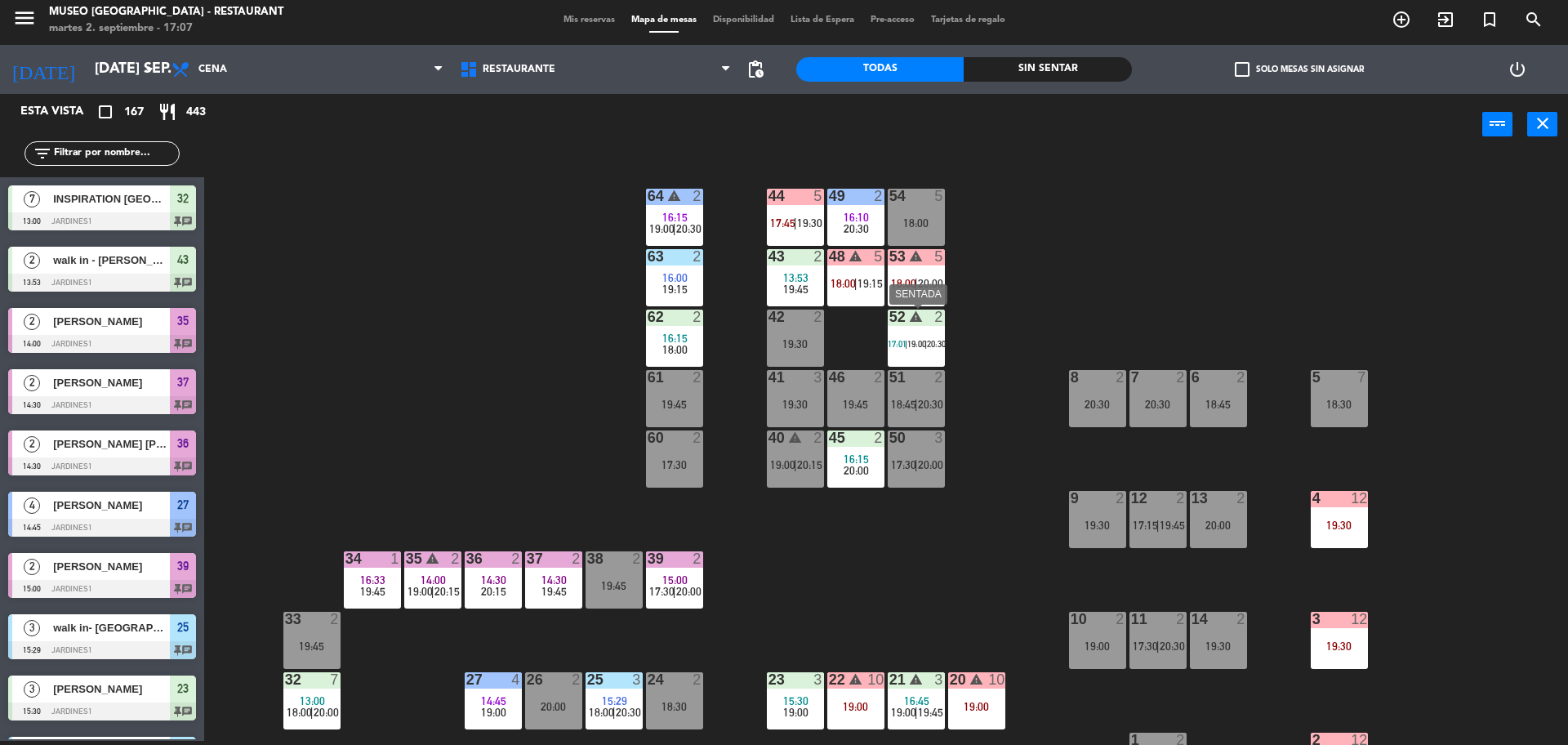
click at [925, 342] on span "19:00" at bounding box center [917, 344] width 19 height 10
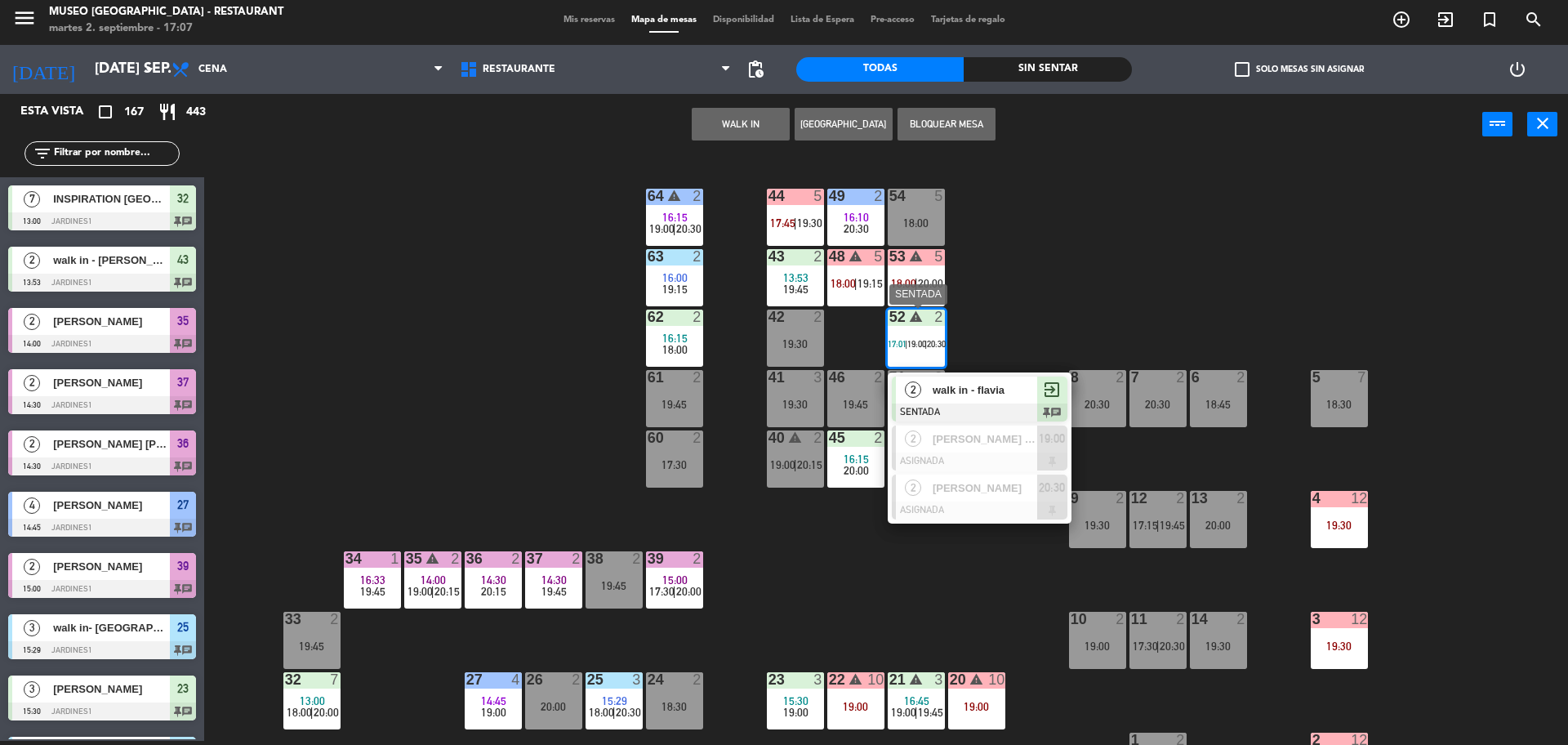
click at [950, 384] on span "walk in - flavia" at bounding box center [985, 390] width 105 height 18
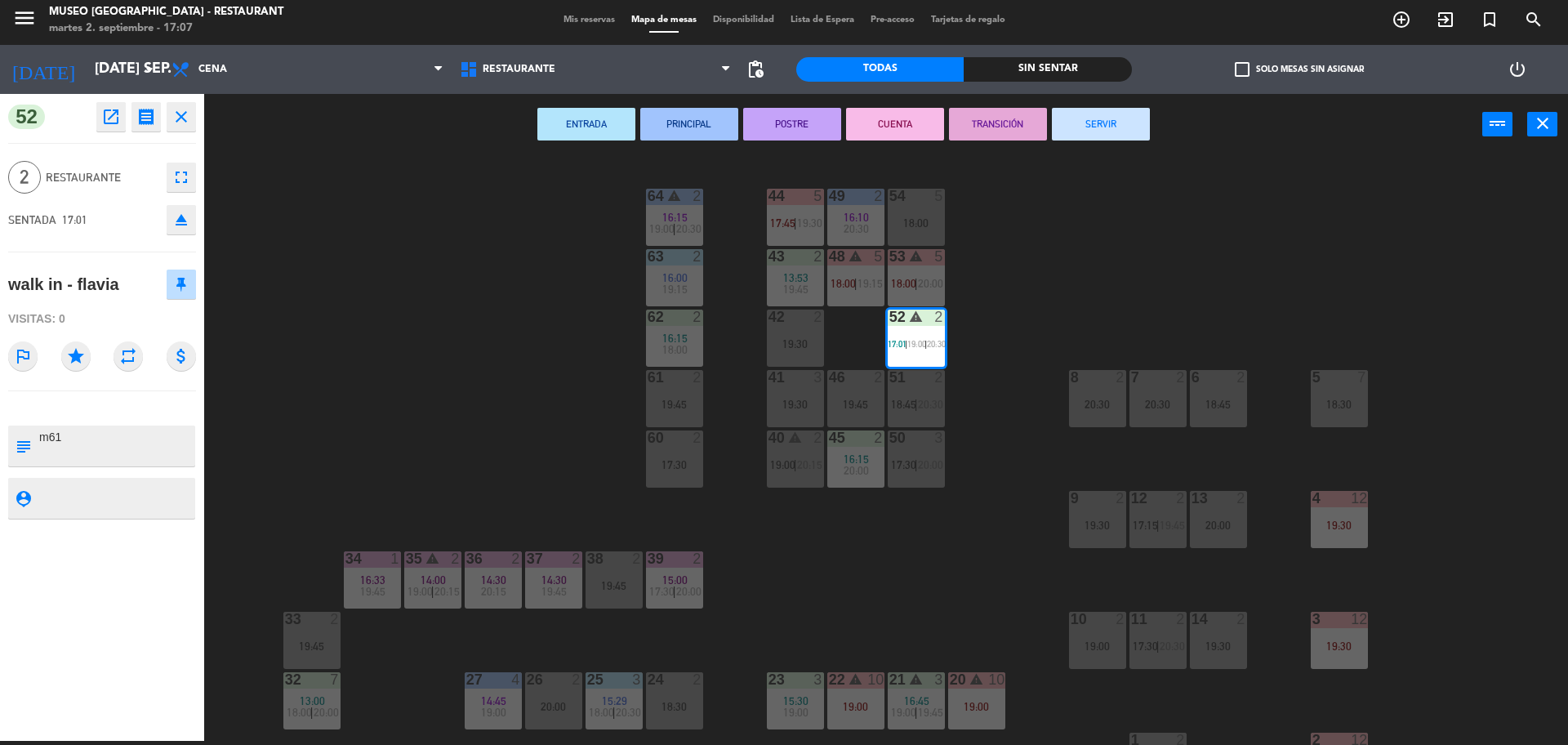
click at [82, 438] on textarea at bounding box center [116, 446] width 156 height 34
type textarea "m52"
click at [132, 411] on div at bounding box center [102, 409] width 188 height 11
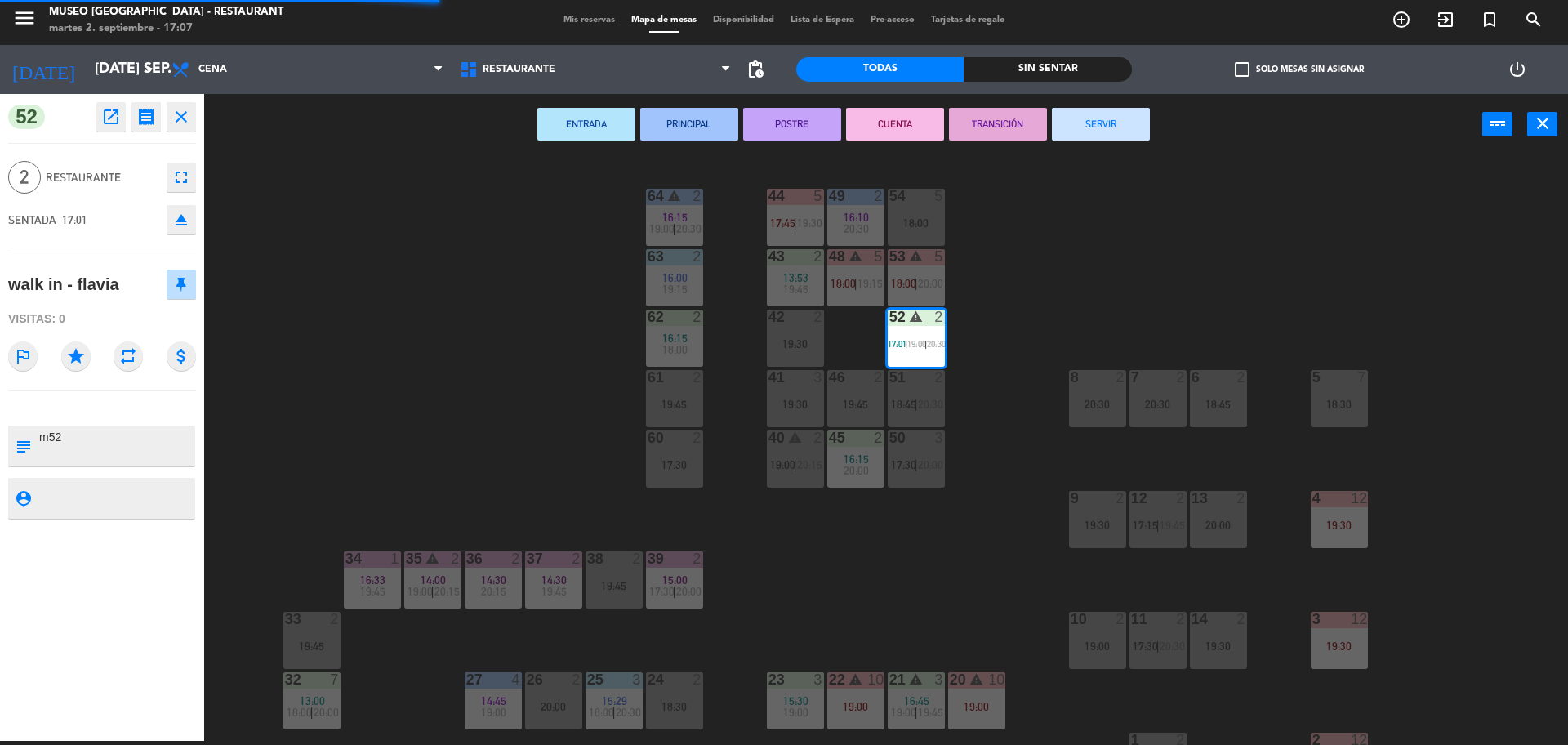
click at [132, 411] on div at bounding box center [102, 409] width 188 height 11
click at [393, 404] on div "44 5 17:45 | 19:30 49 2 16:10 20:30 54 5 18:00 64 warning 2 16:15 19:00 | 20:30…" at bounding box center [894, 452] width 1348 height 586
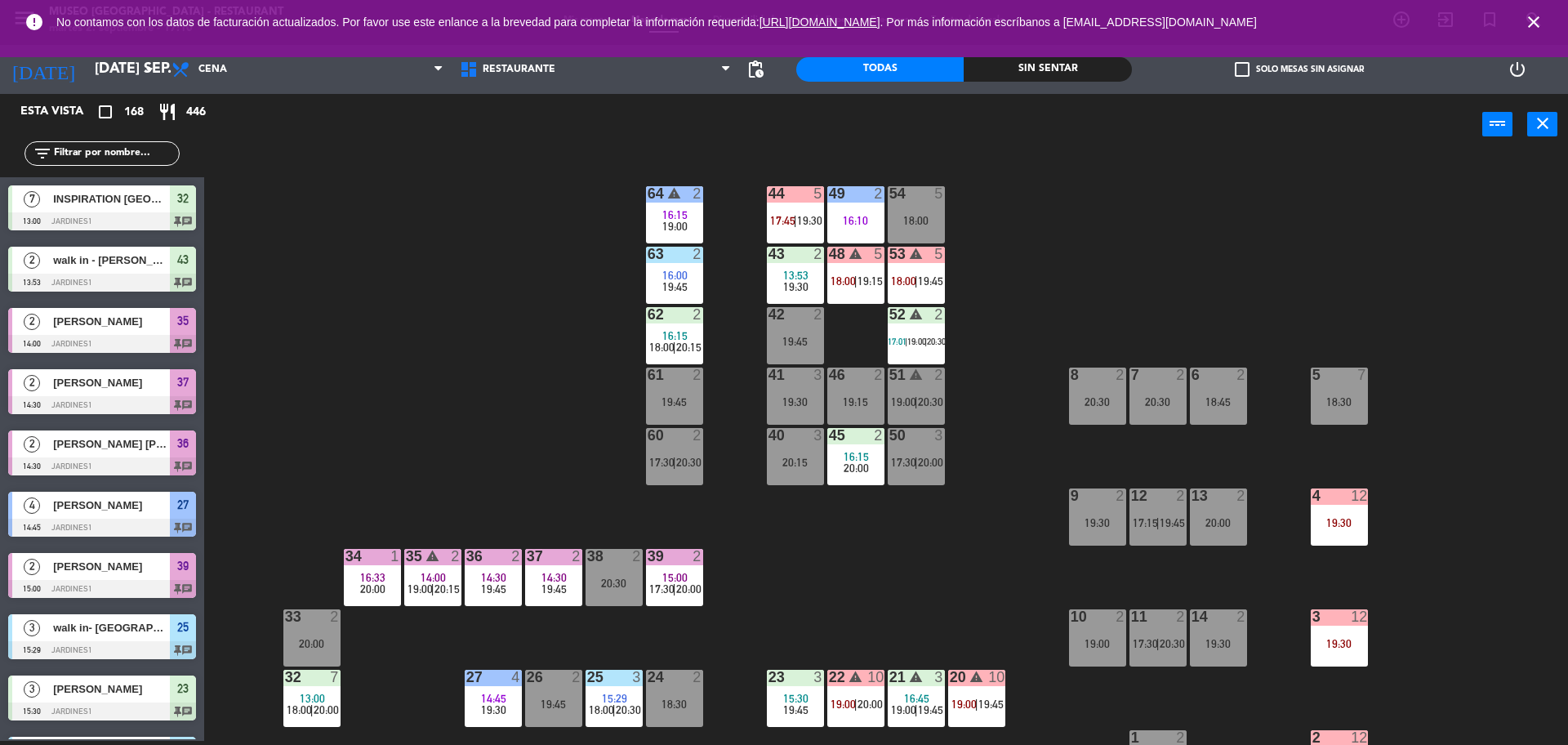
scroll to position [0, 0]
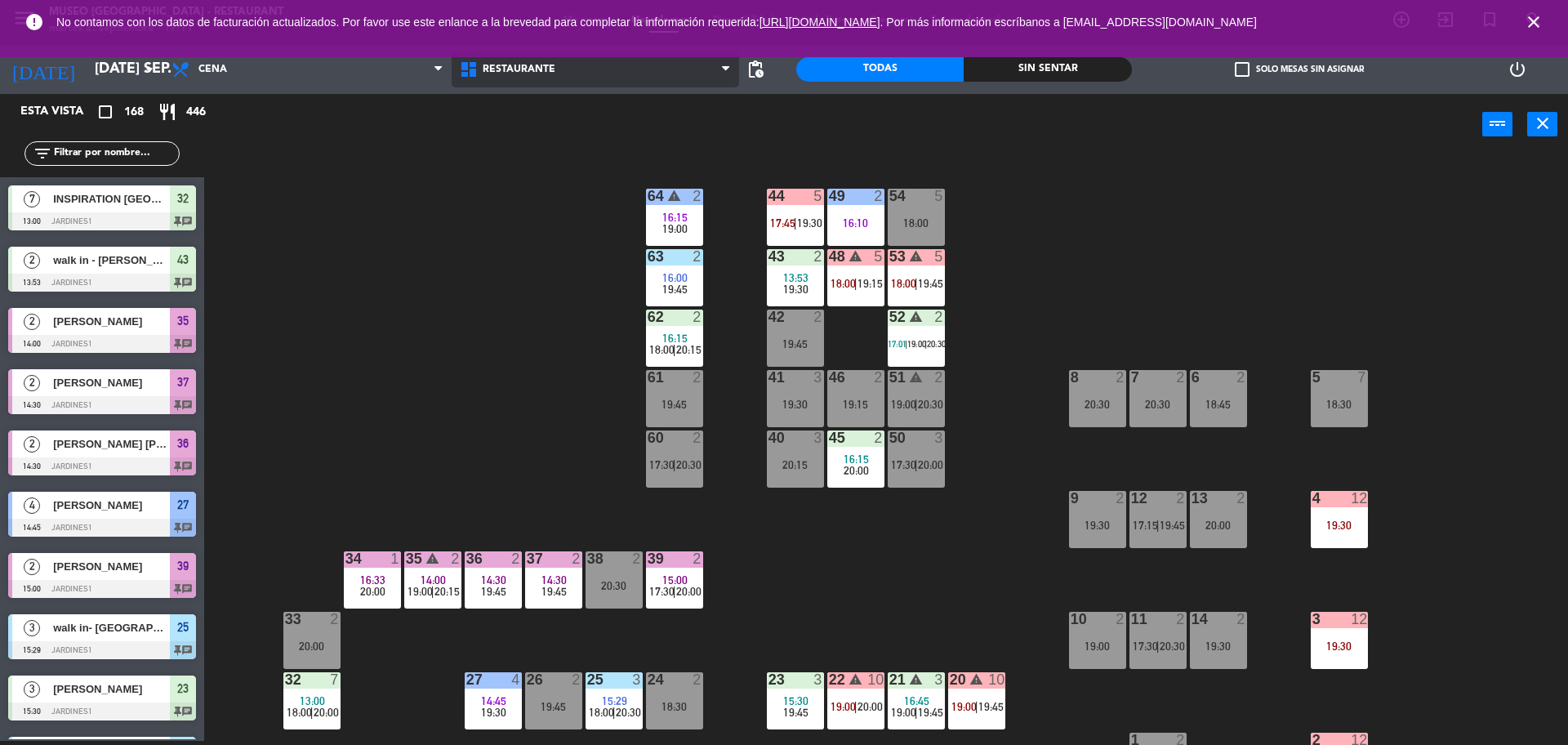
click at [610, 64] on span "Restaurante" at bounding box center [596, 69] width 288 height 36
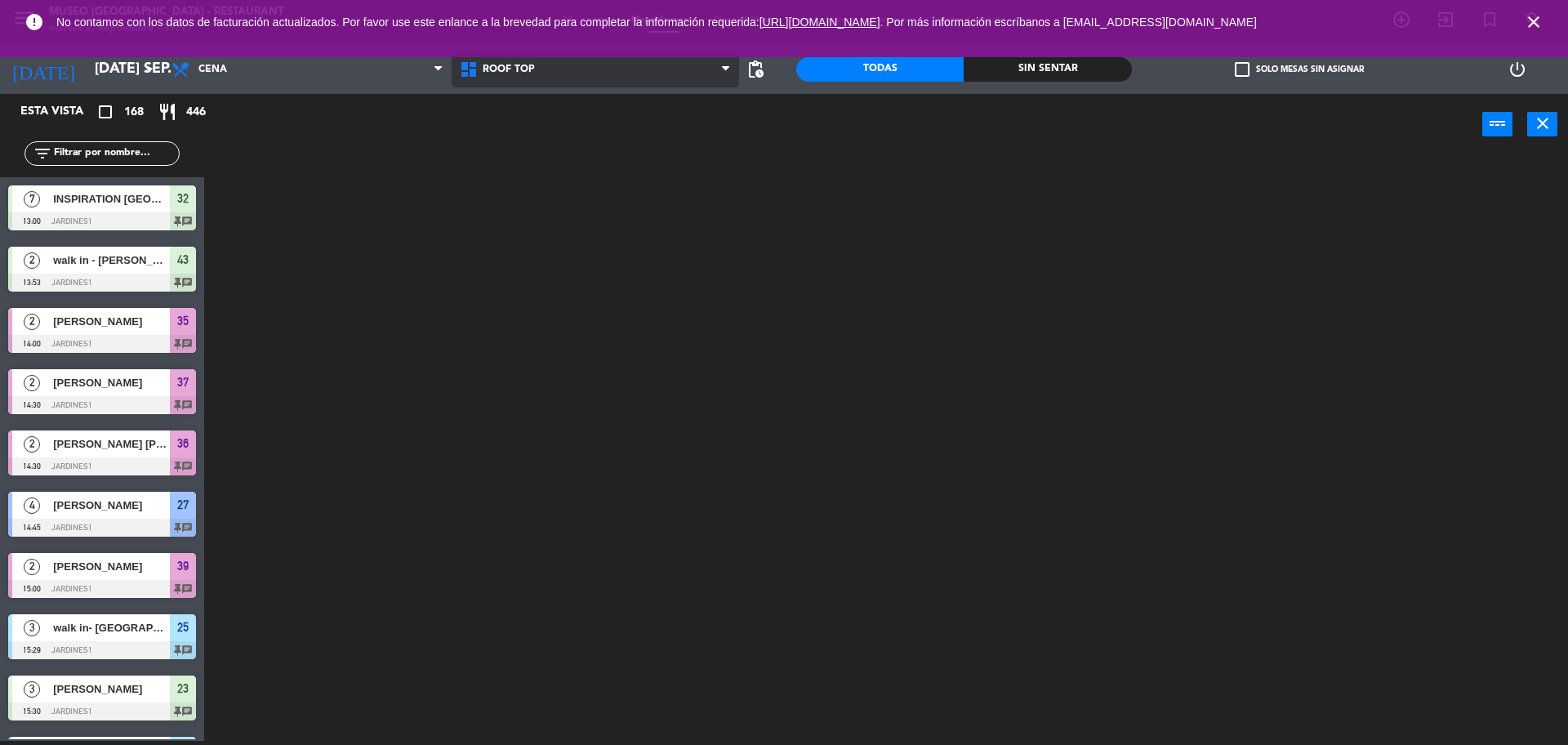
click at [630, 155] on ng-component "menu [GEOGRAPHIC_DATA] - Restaurant martes 2. septiembre - 17:11 Mis reservas M…" at bounding box center [784, 371] width 1568 height 750
click at [135, 156] on input "text" at bounding box center [115, 153] width 127 height 18
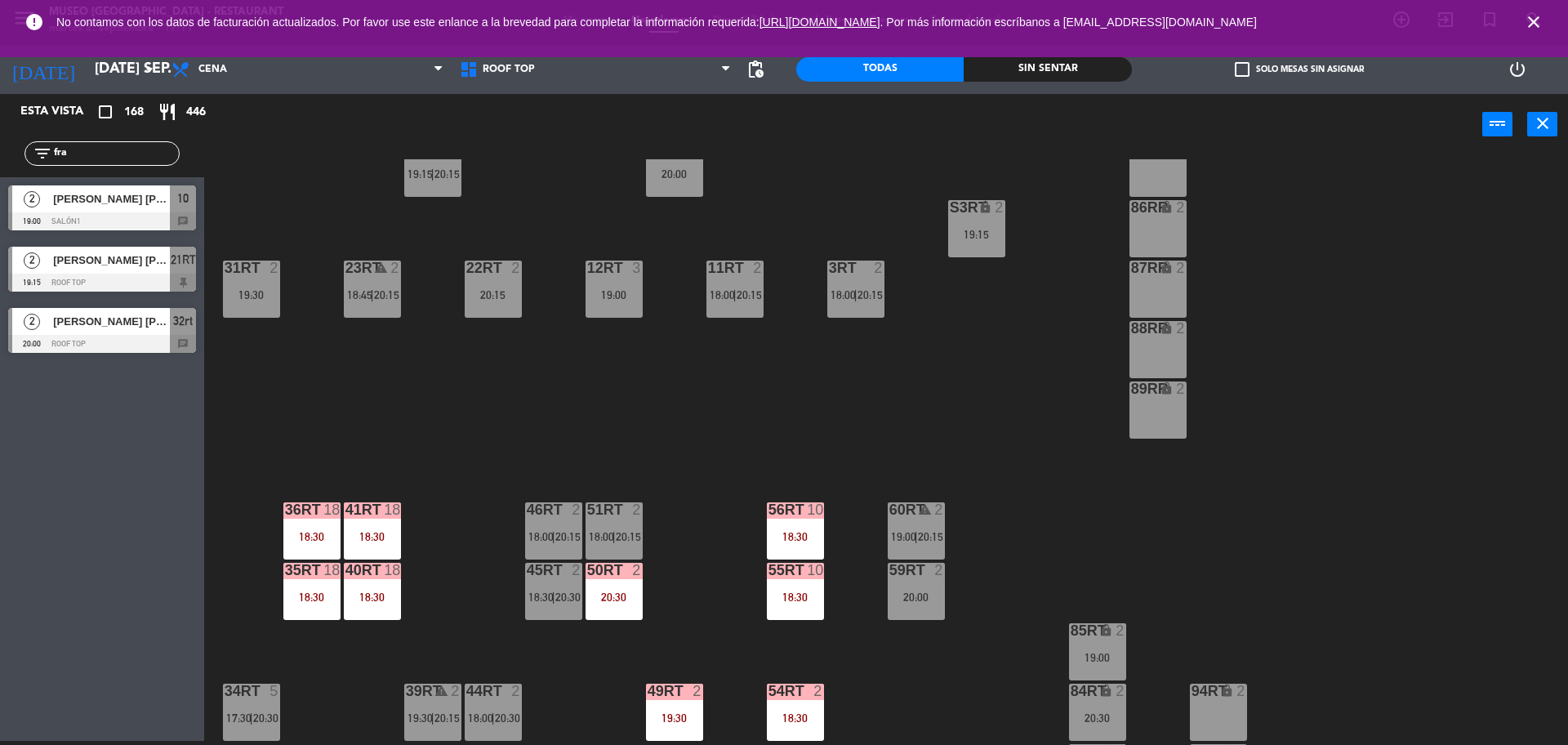
scroll to position [650, 0]
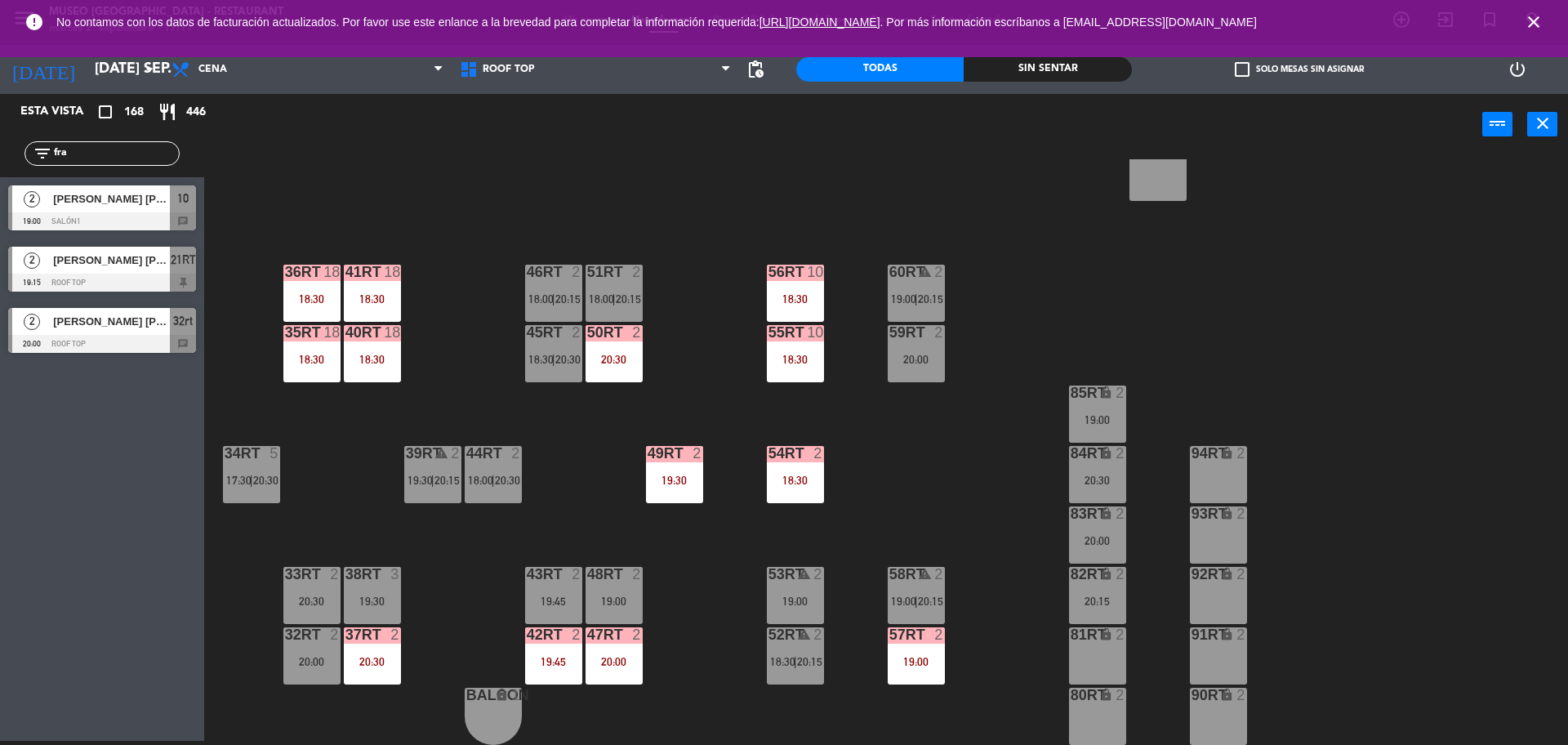
type input "fra"
click at [181, 320] on span "32rt" at bounding box center [182, 321] width 19 height 19
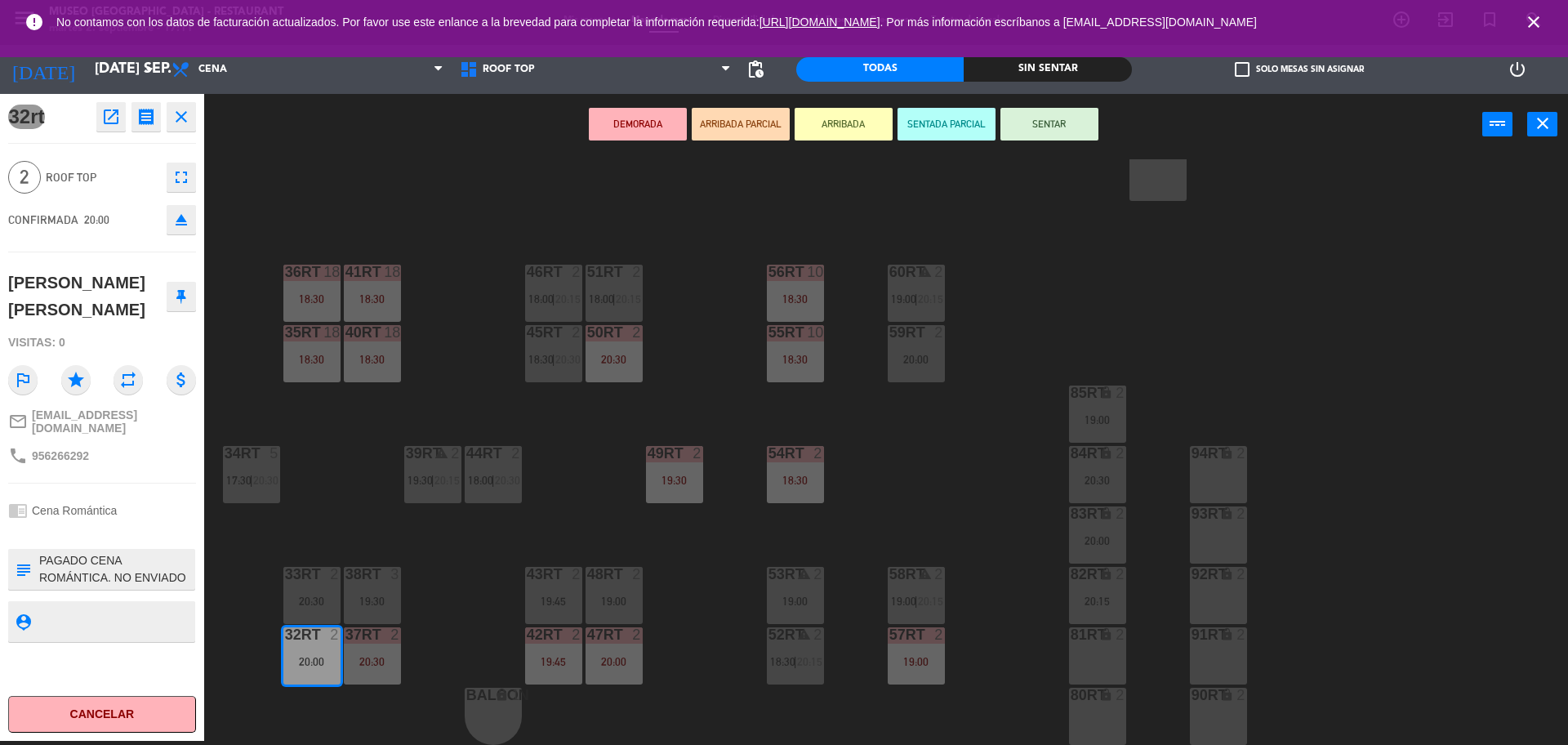
click at [668, 435] on div "18RT 2 19:30 16RT 6 19:45 28RT 2 20:30 80RR lock 2 27RT 3 20:00 7RT 5 S1RT lock…" at bounding box center [894, 452] width 1348 height 586
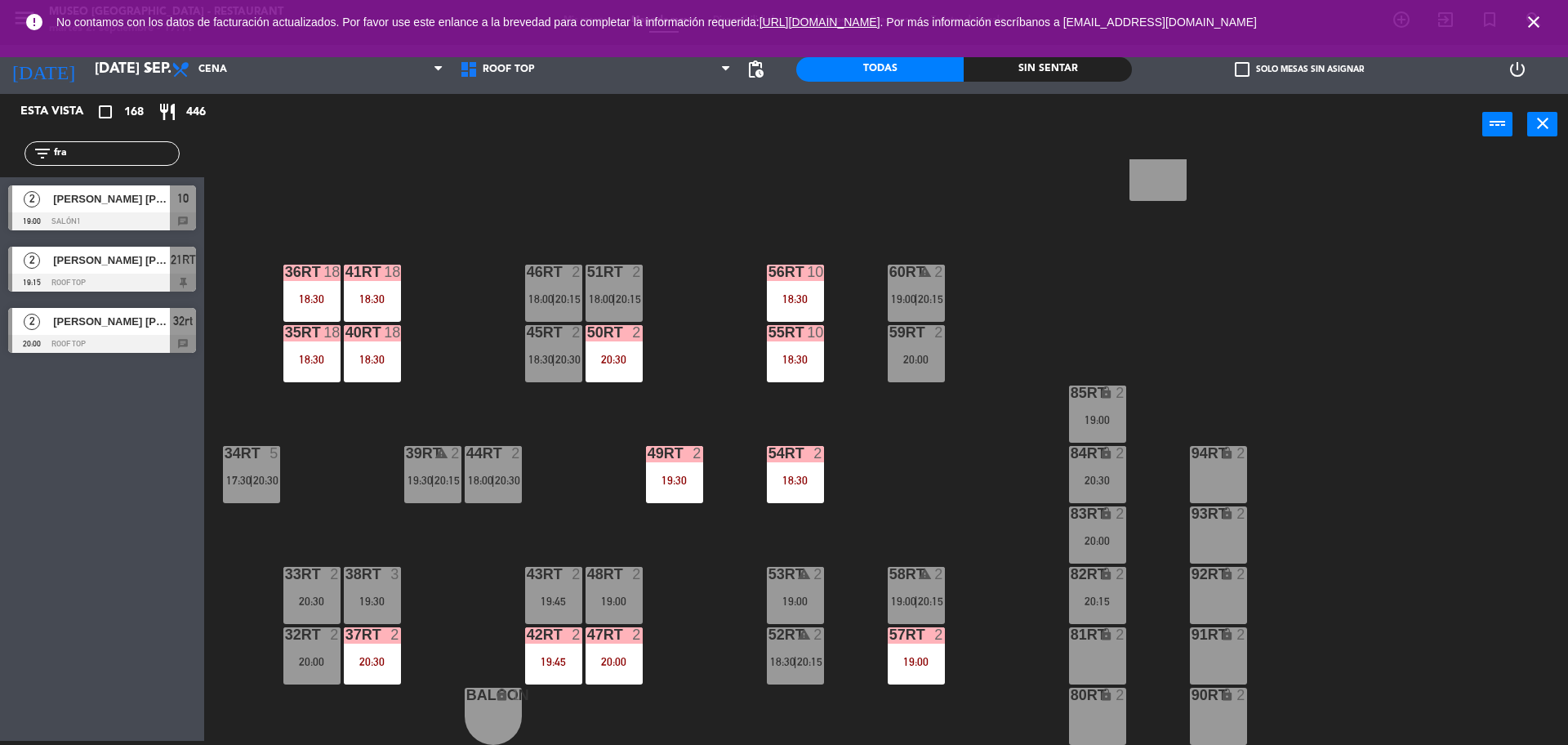
click at [550, 301] on span "18:00" at bounding box center [541, 299] width 25 height 13
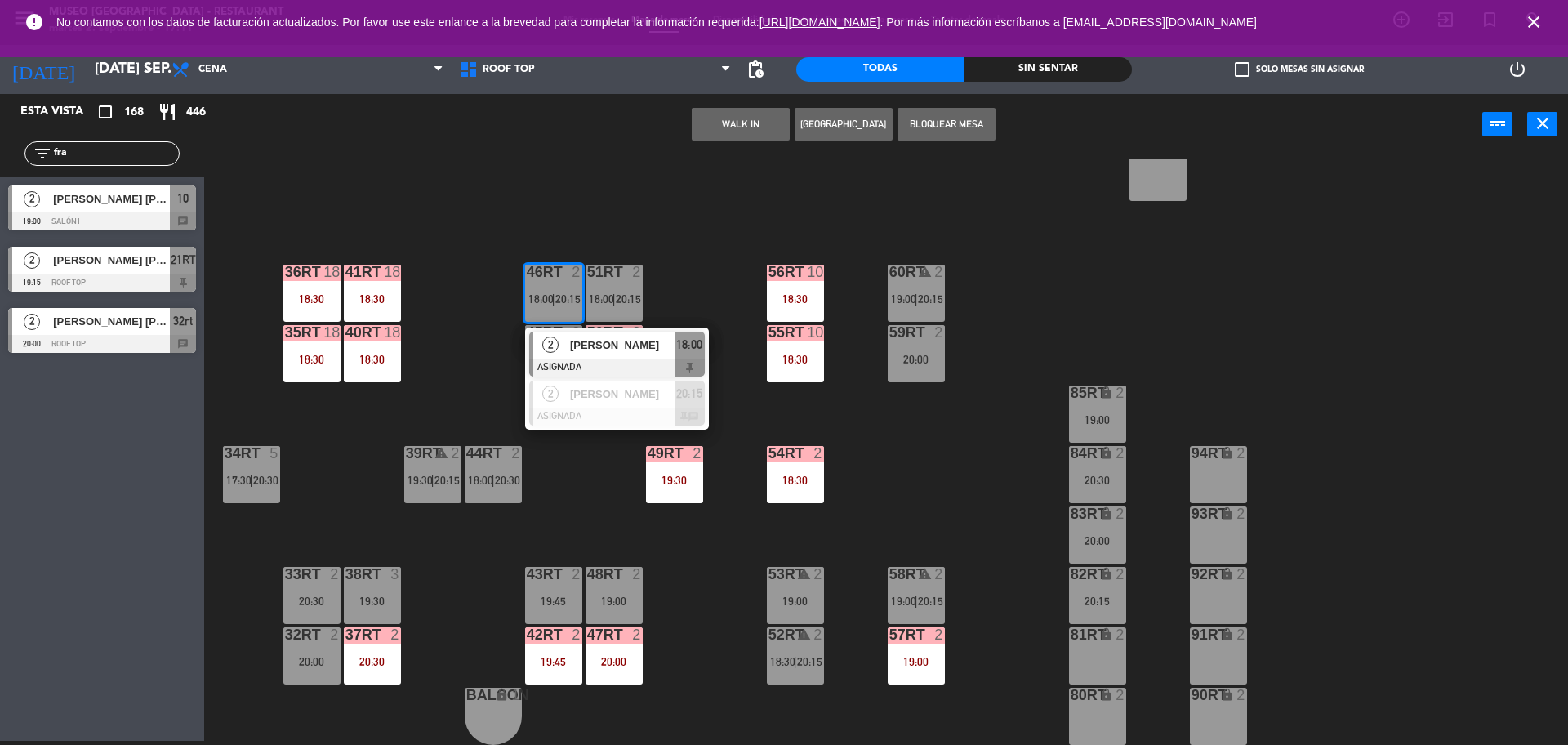
drag, startPoint x: 602, startPoint y: 361, endPoint x: 593, endPoint y: 349, distance: 15.0
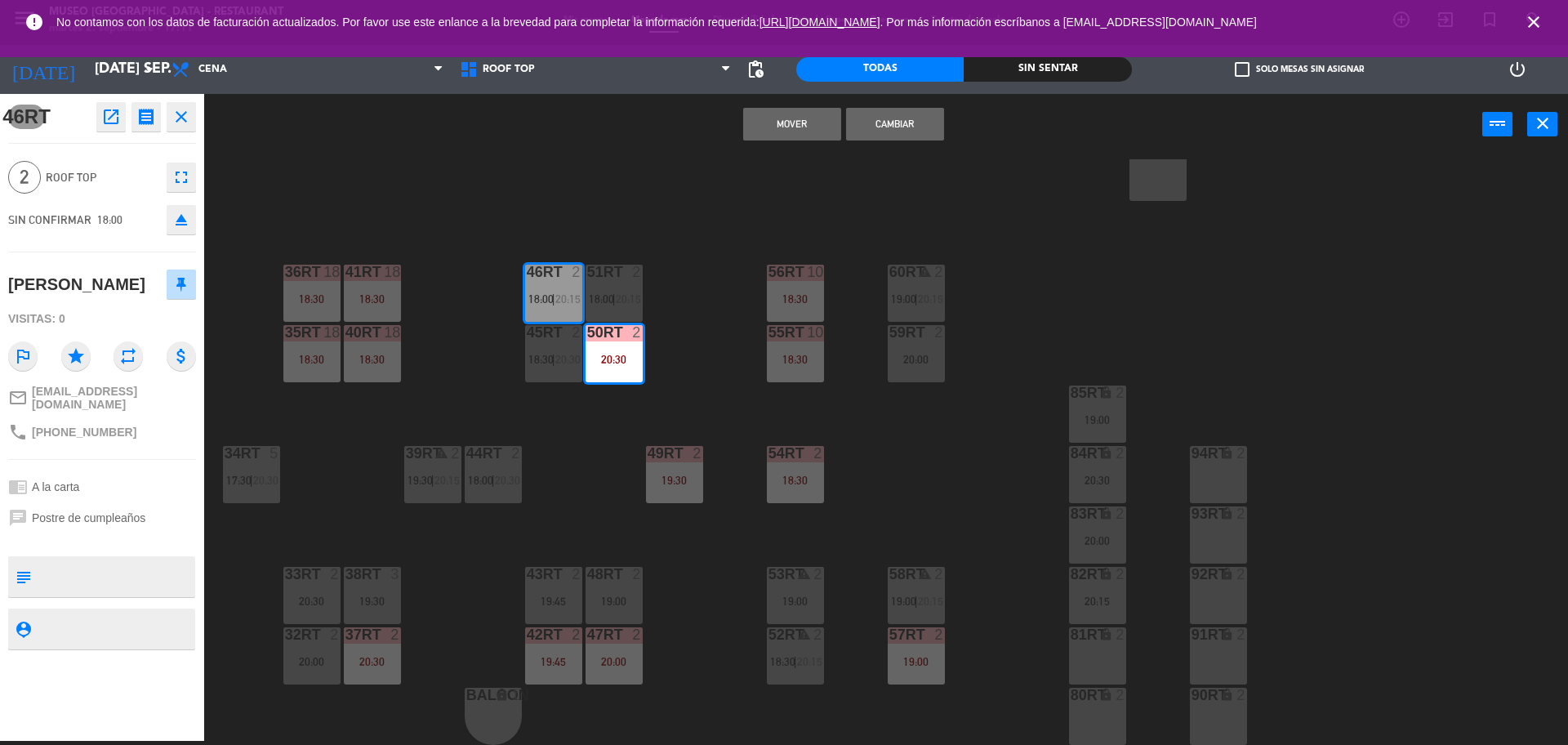
click at [1118, 642] on div "2" at bounding box center [1121, 635] width 10 height 15
click at [1072, 639] on div "81RT" at bounding box center [1071, 635] width 1 height 15
click at [1069, 638] on div "81RT" at bounding box center [1070, 635] width 27 height 16
click at [1103, 657] on div "81RT lock 2" at bounding box center [1098, 656] width 57 height 57
click at [947, 502] on div "18RT 2 19:30 16RT 6 19:45 28RT 2 20:30 80RR lock 2 27RT 3 20:00 7RT 5 S1RT lock…" at bounding box center [894, 452] width 1348 height 586
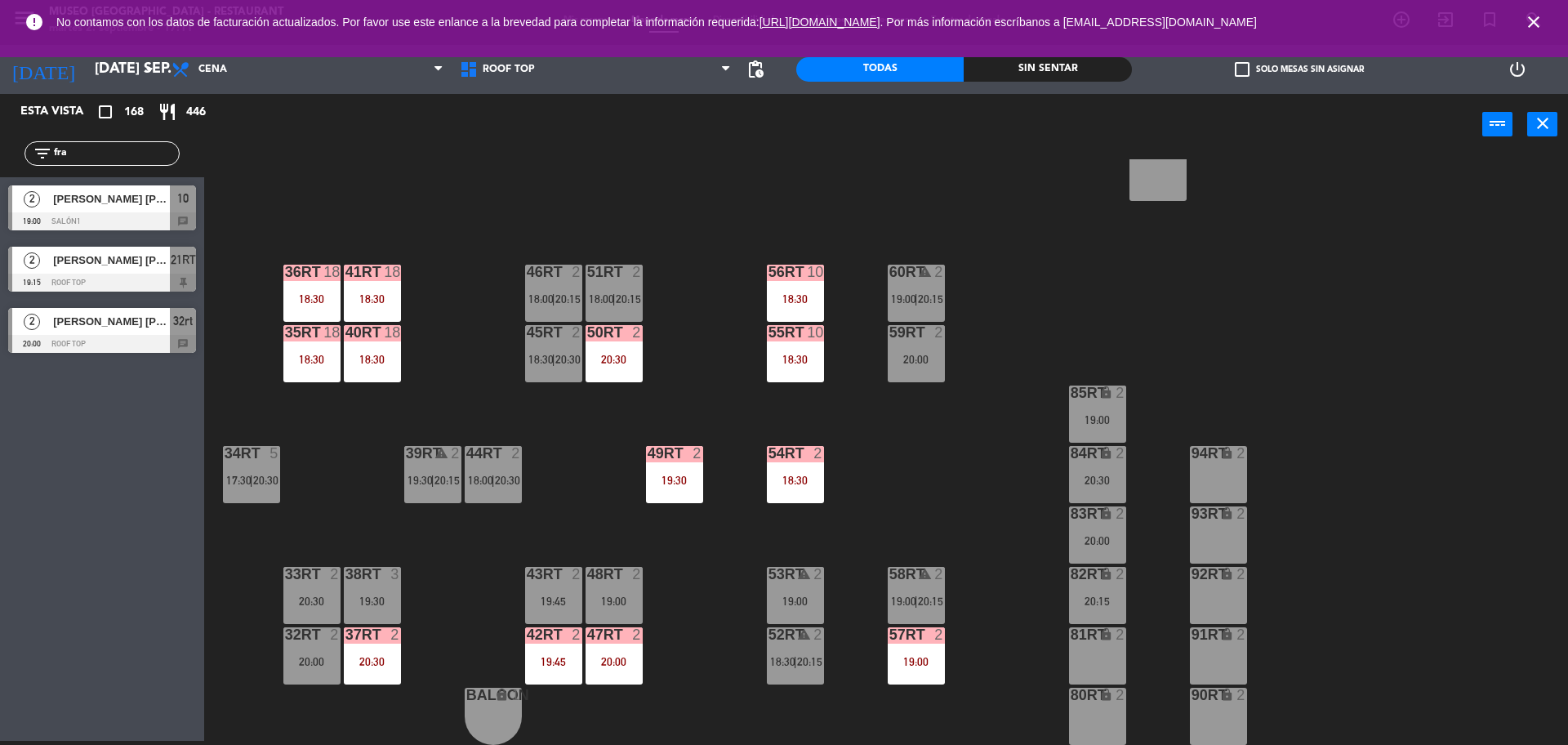
click at [541, 293] on span "18:00" at bounding box center [541, 299] width 25 height 13
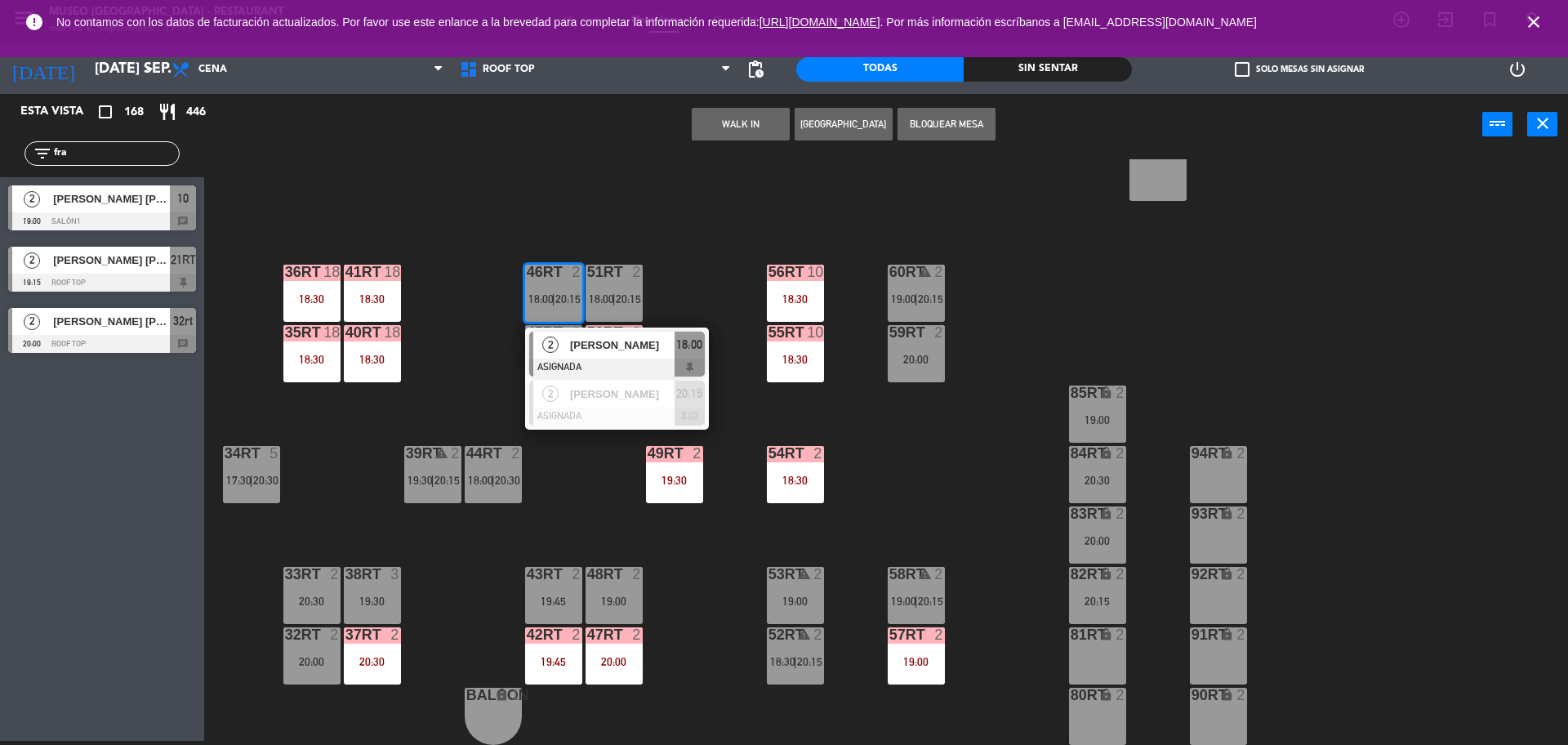
click at [596, 350] on span "[PERSON_NAME]" at bounding box center [622, 345] width 105 height 18
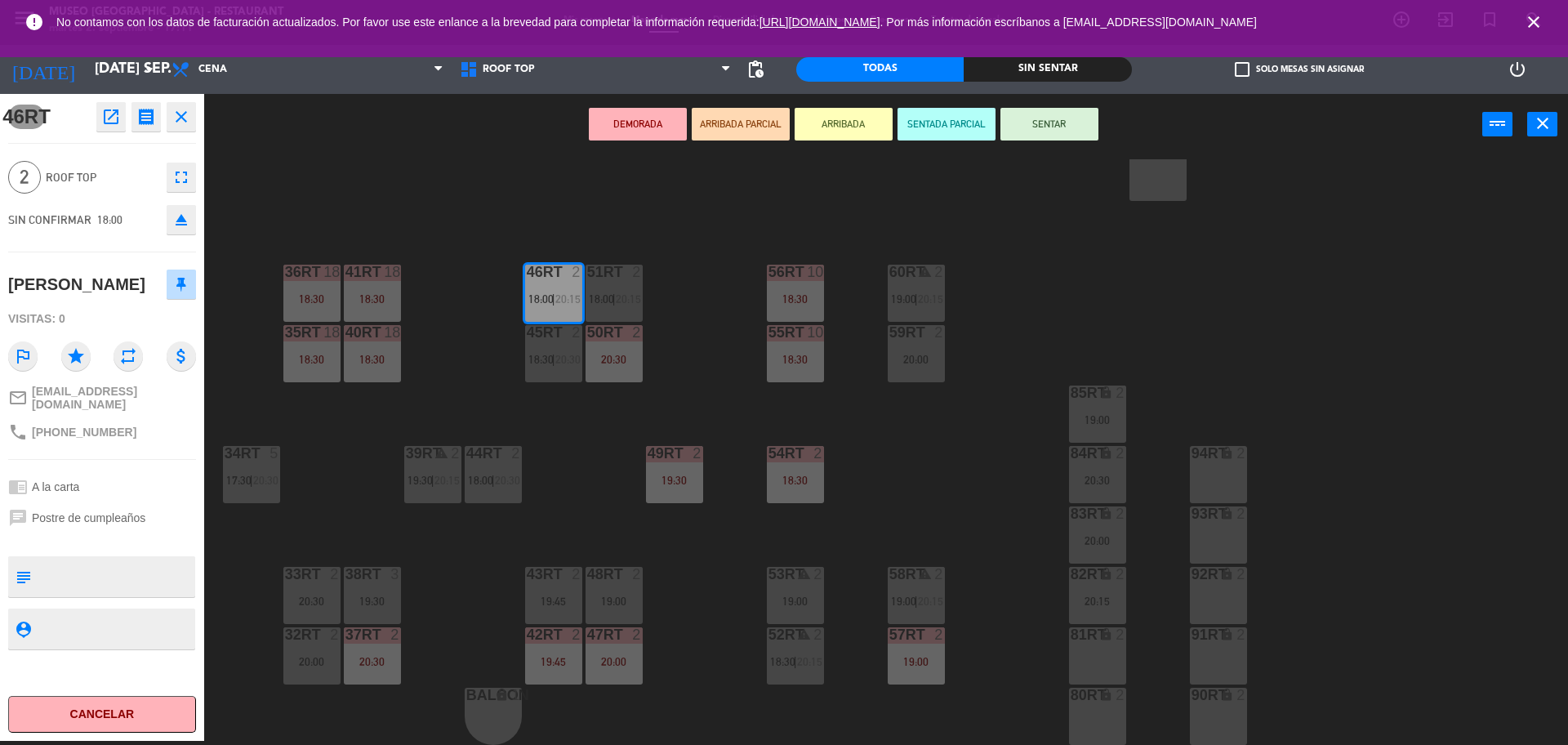
click at [1107, 648] on div "81RT lock 2" at bounding box center [1098, 656] width 57 height 57
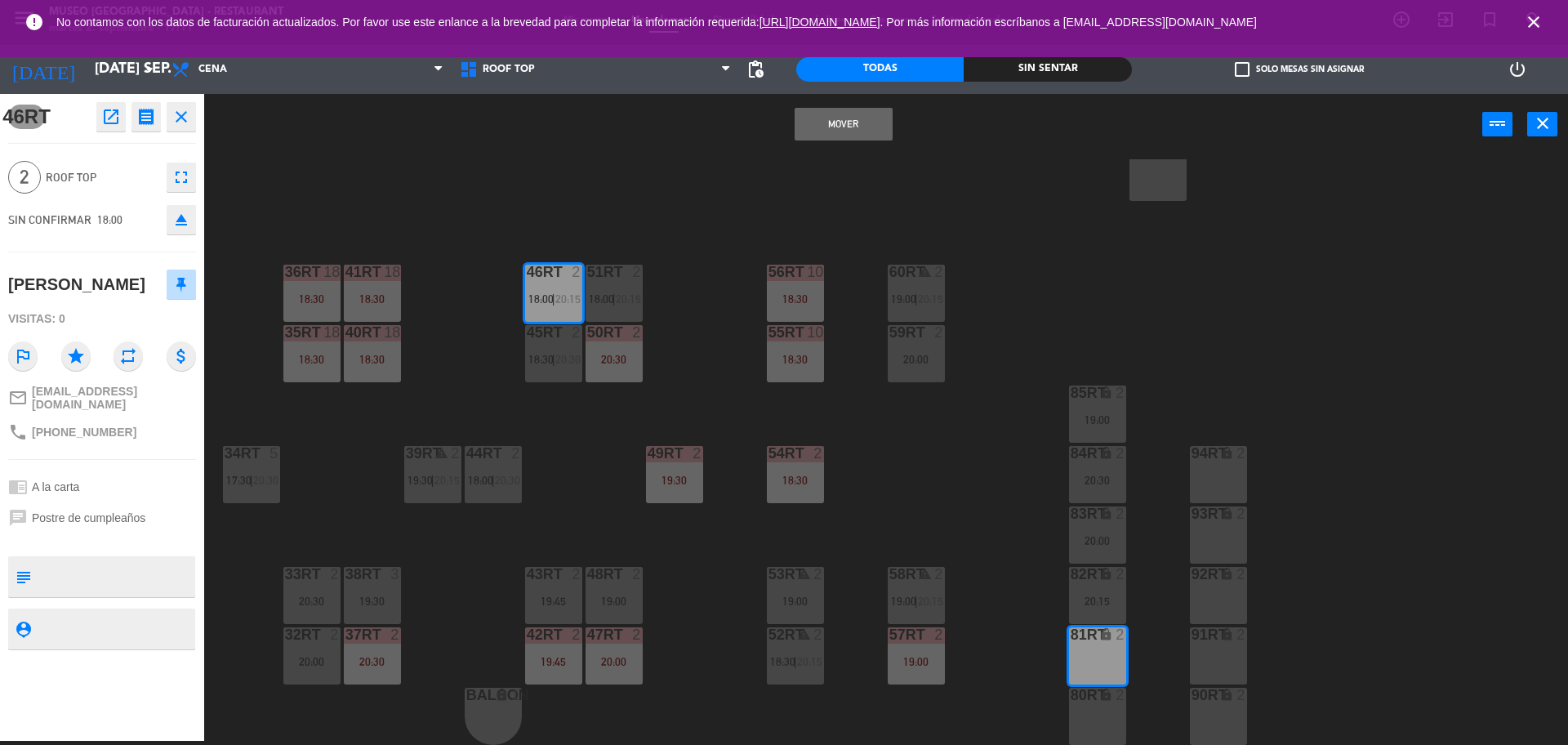
click at [868, 128] on button "Mover" at bounding box center [844, 123] width 98 height 32
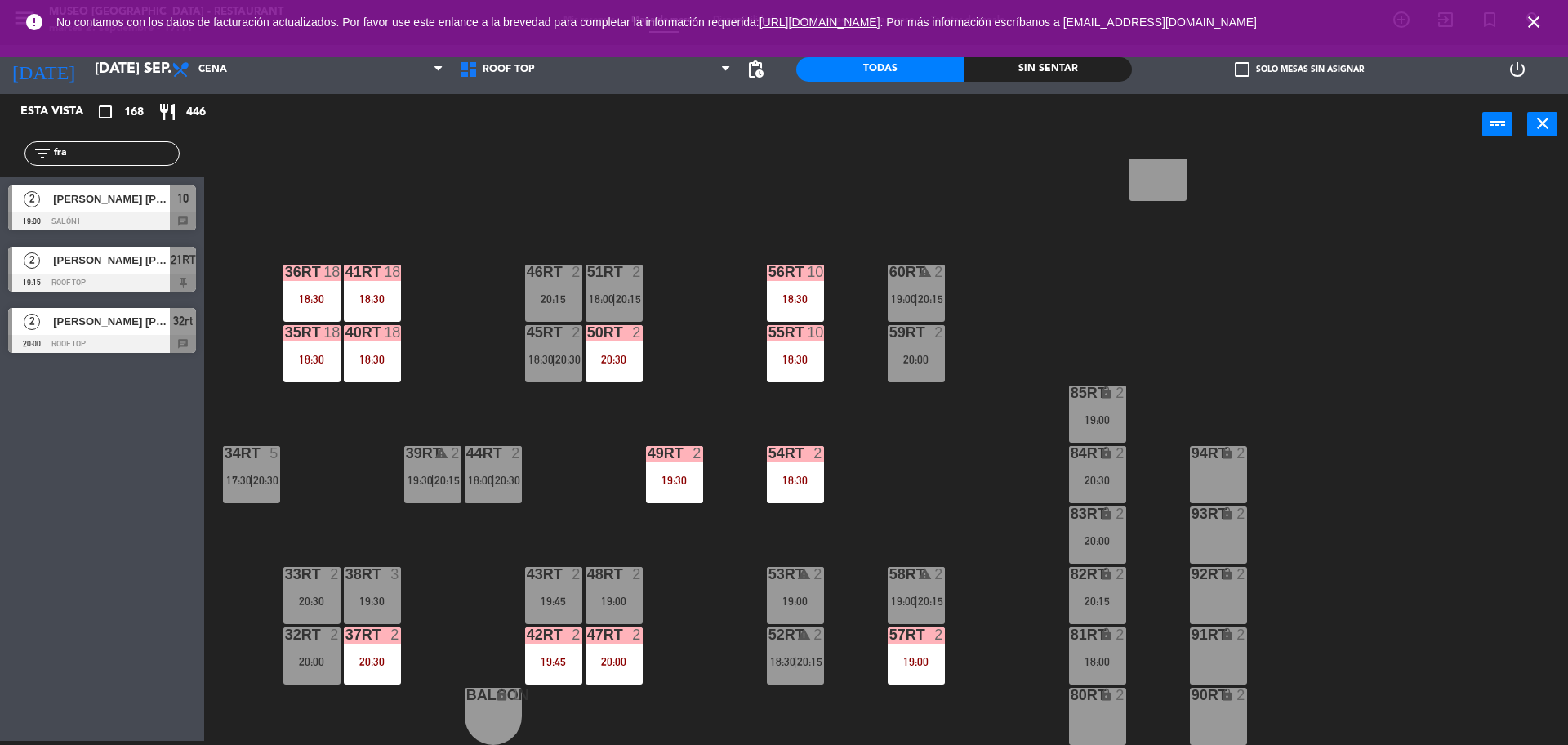
click at [300, 669] on div "32rt 2 20:00" at bounding box center [312, 656] width 57 height 57
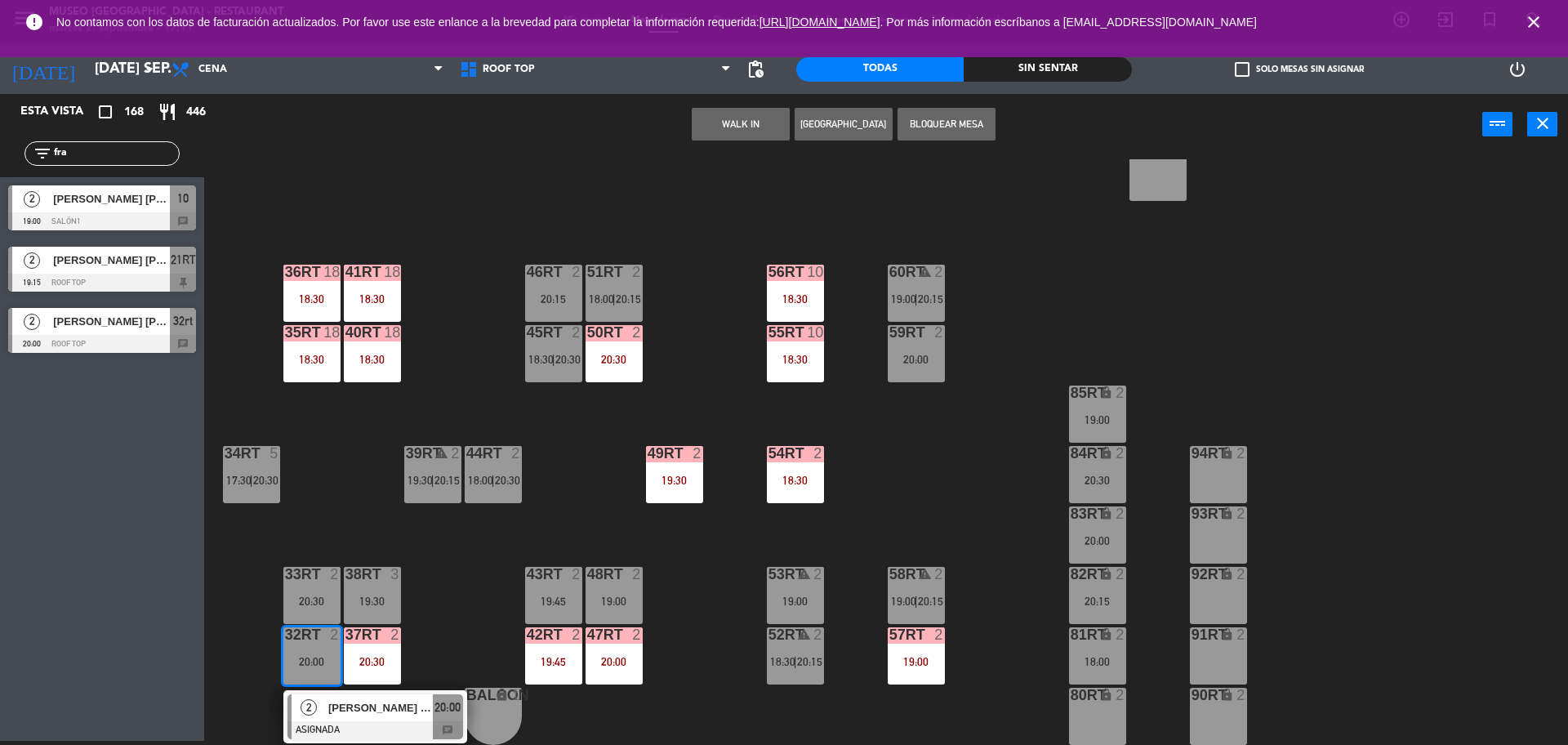
click at [355, 720] on div "[PERSON_NAME] [PERSON_NAME]" at bounding box center [380, 708] width 107 height 27
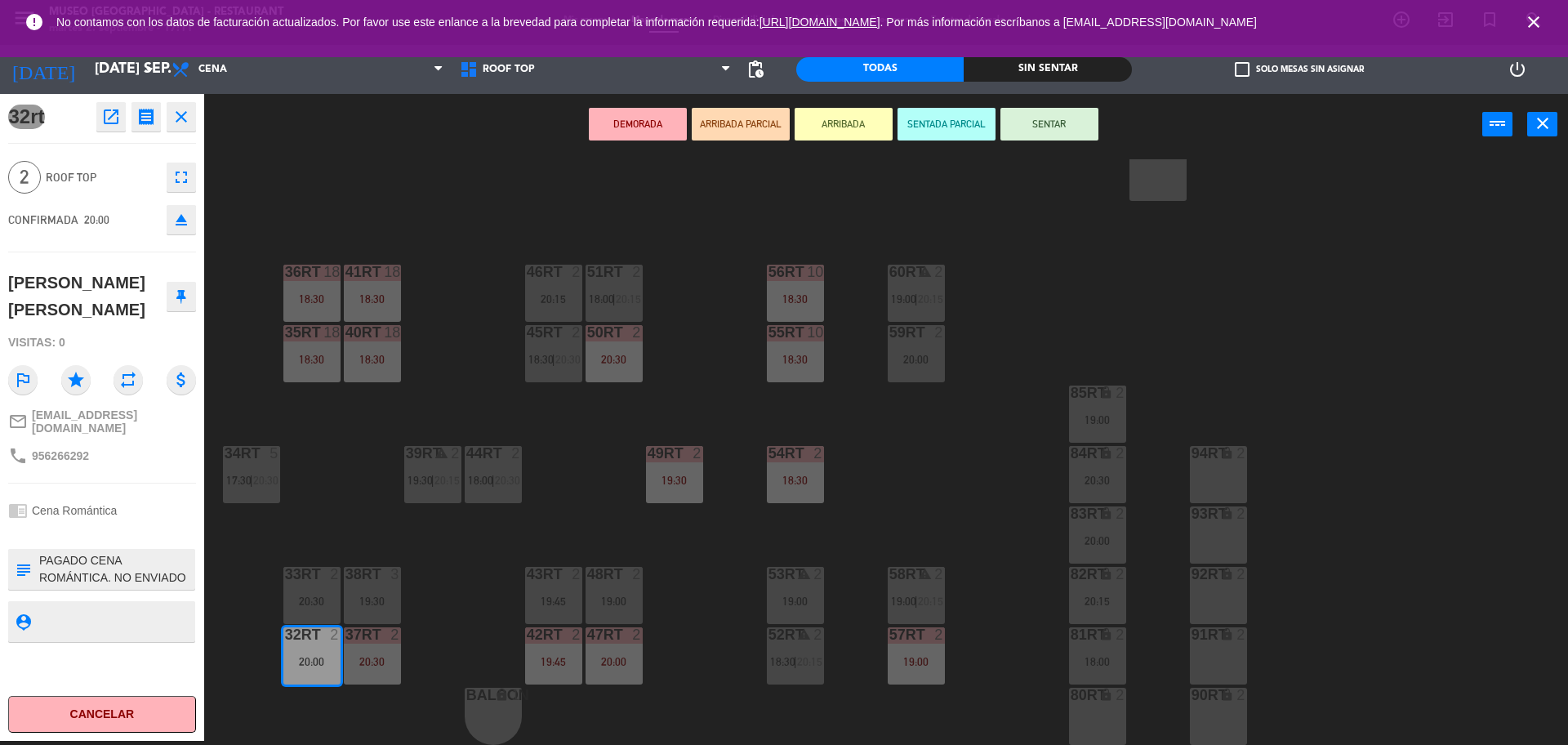
click at [539, 291] on div "46RT 2 20:15" at bounding box center [554, 294] width 57 height 57
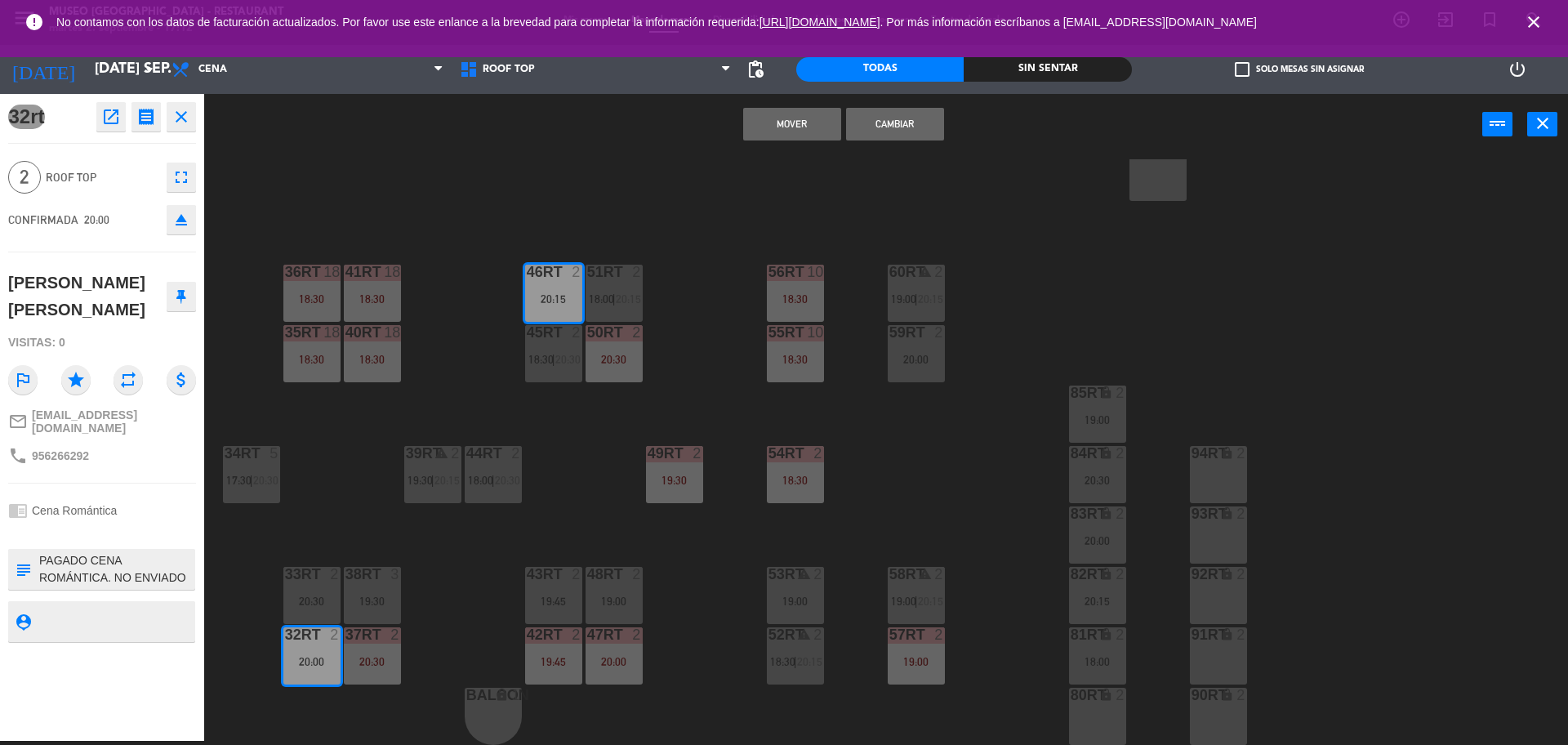
click at [901, 132] on button "Cambiar" at bounding box center [896, 123] width 98 height 32
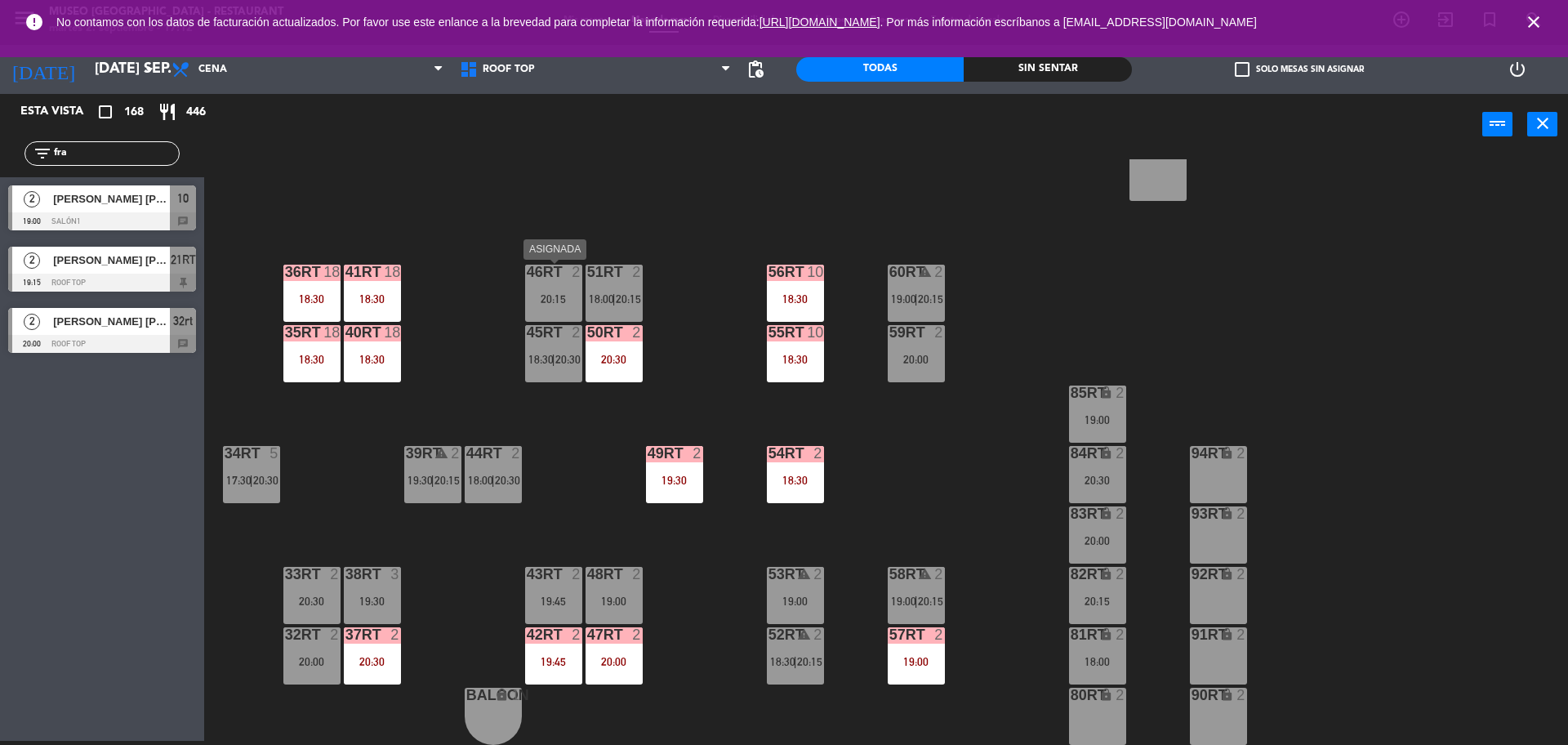
click at [552, 295] on div "20:15" at bounding box center [554, 299] width 57 height 11
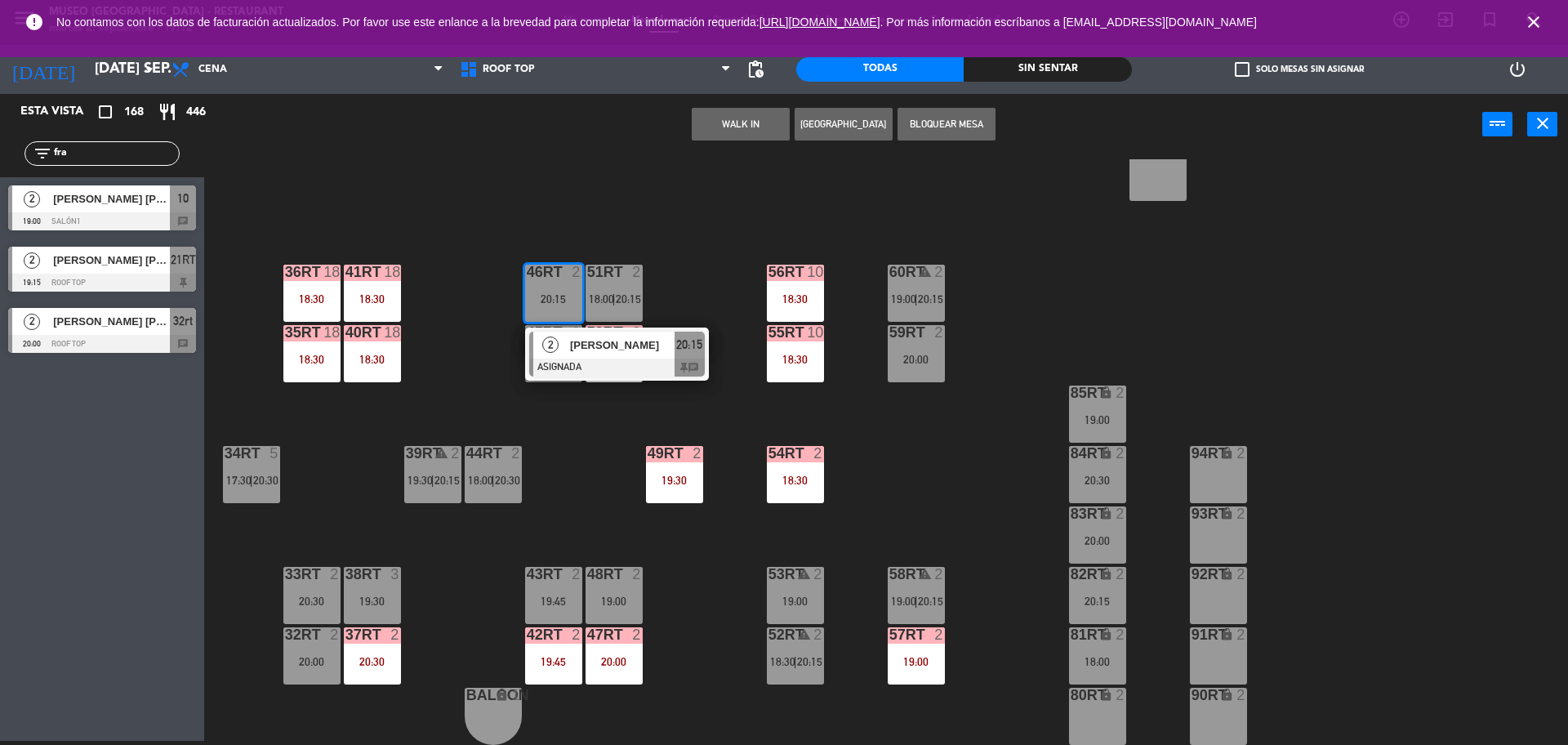
click at [599, 354] on div "[PERSON_NAME]" at bounding box center [621, 345] width 107 height 27
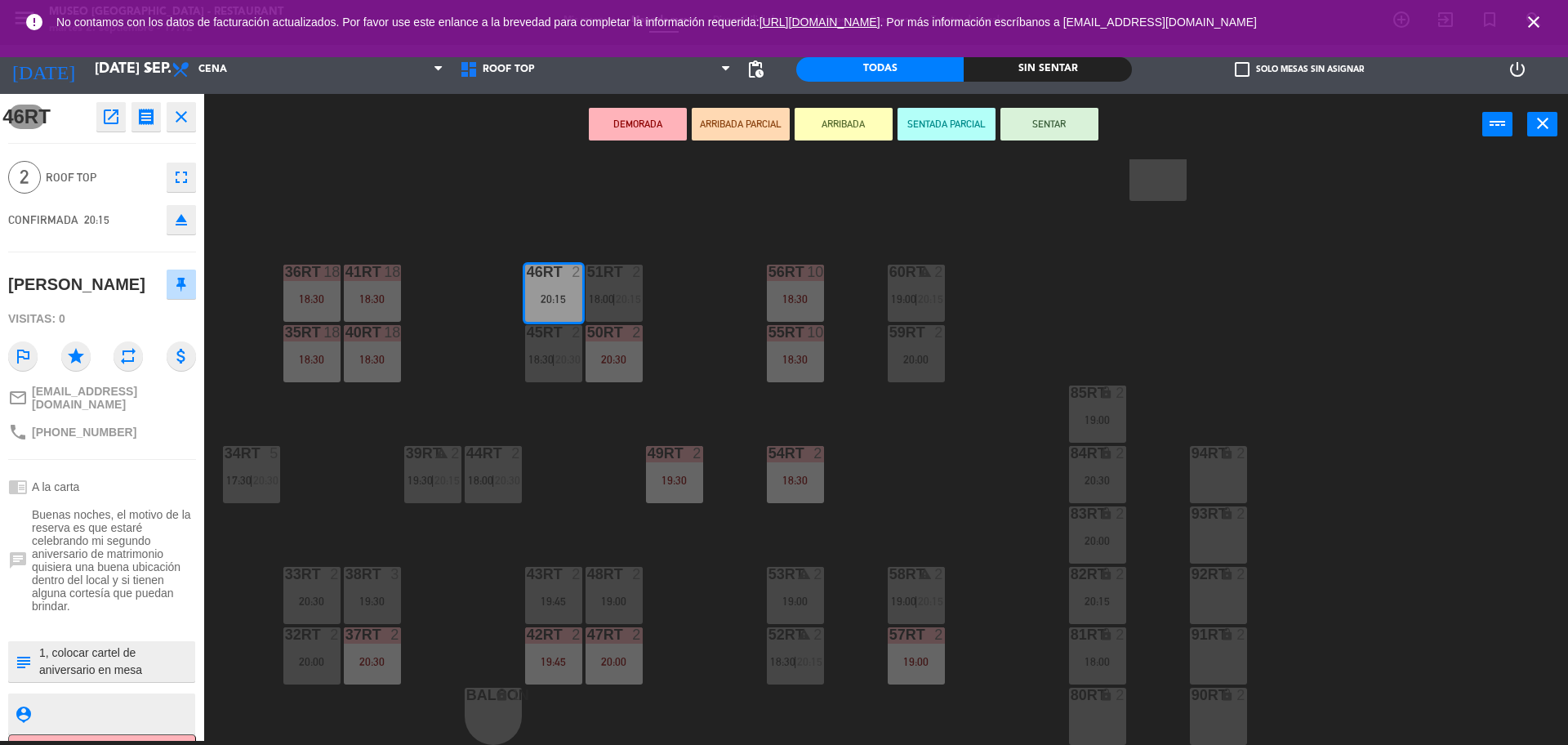
click at [704, 267] on div "18RT 2 19:30 16RT 6 19:45 28RT 2 20:30 80RR lock 2 27RT 3 20:00 7RT 5 S1RT lock…" at bounding box center [894, 452] width 1348 height 586
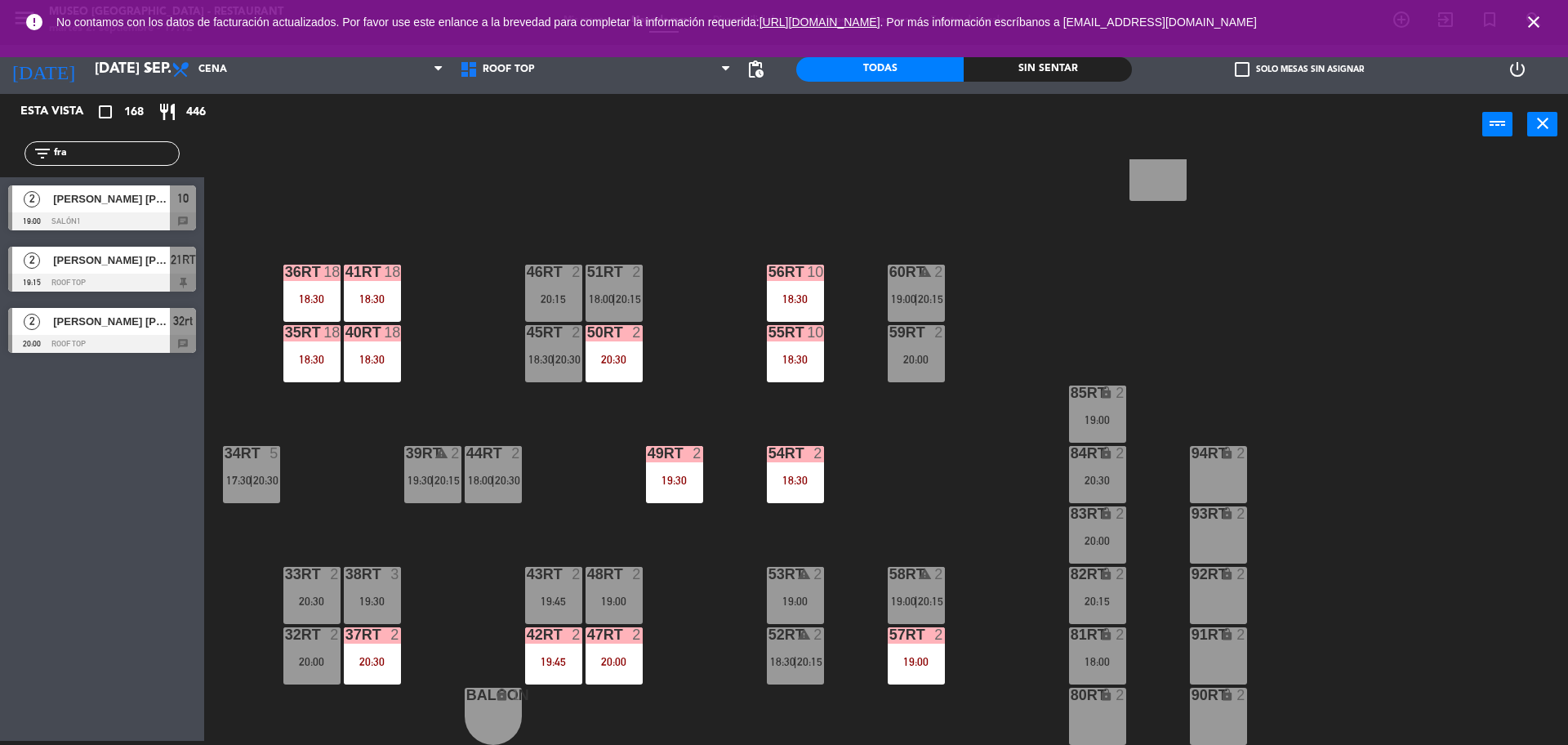
click at [152, 321] on span "[PERSON_NAME] [PERSON_NAME]" at bounding box center [111, 322] width 117 height 18
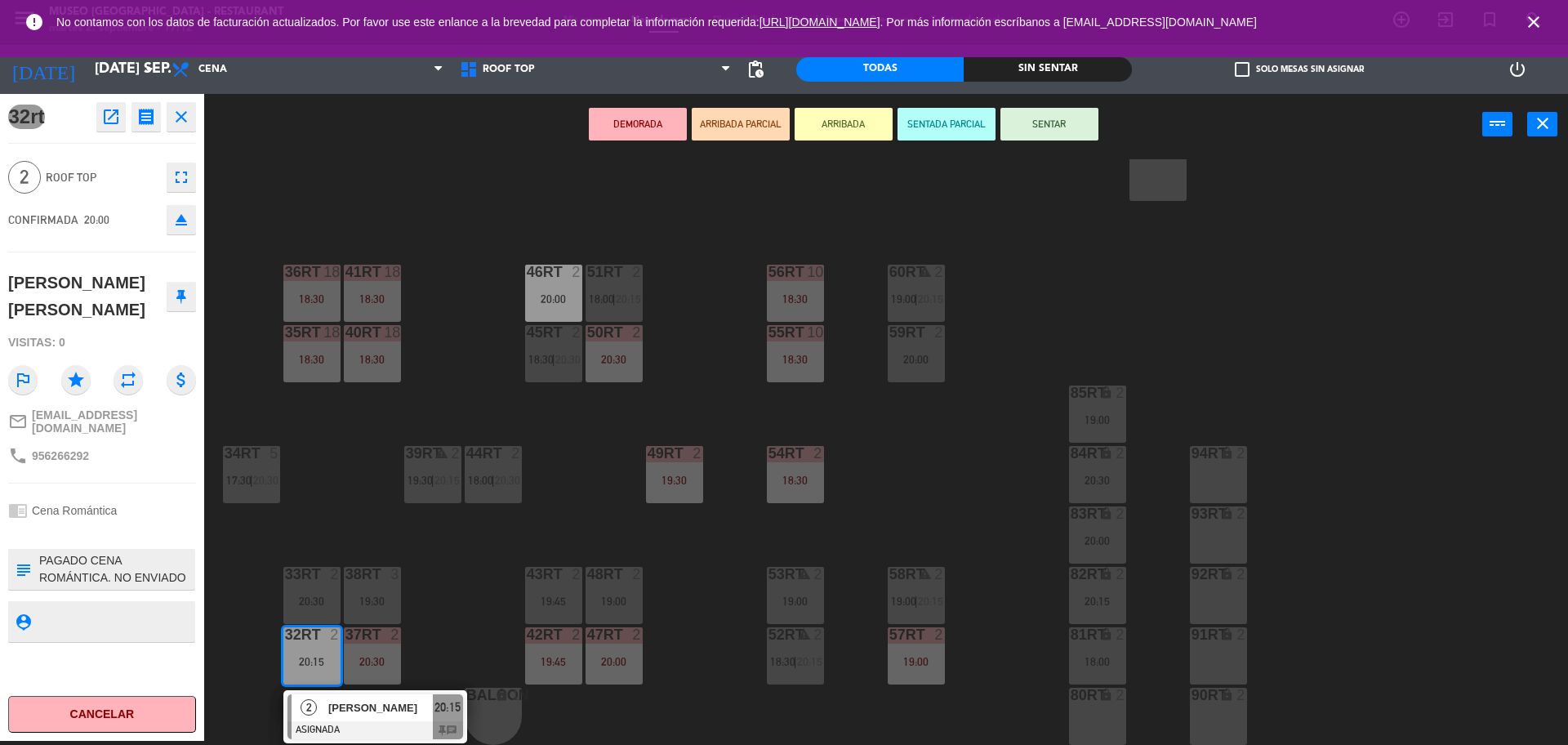
click at [687, 270] on div "18RT 2 19:30 16RT 6 19:45 28RT 2 20:30 80RR lock 2 27RT 3 20:00 7RT 5 S1RT lock…" at bounding box center [894, 452] width 1348 height 586
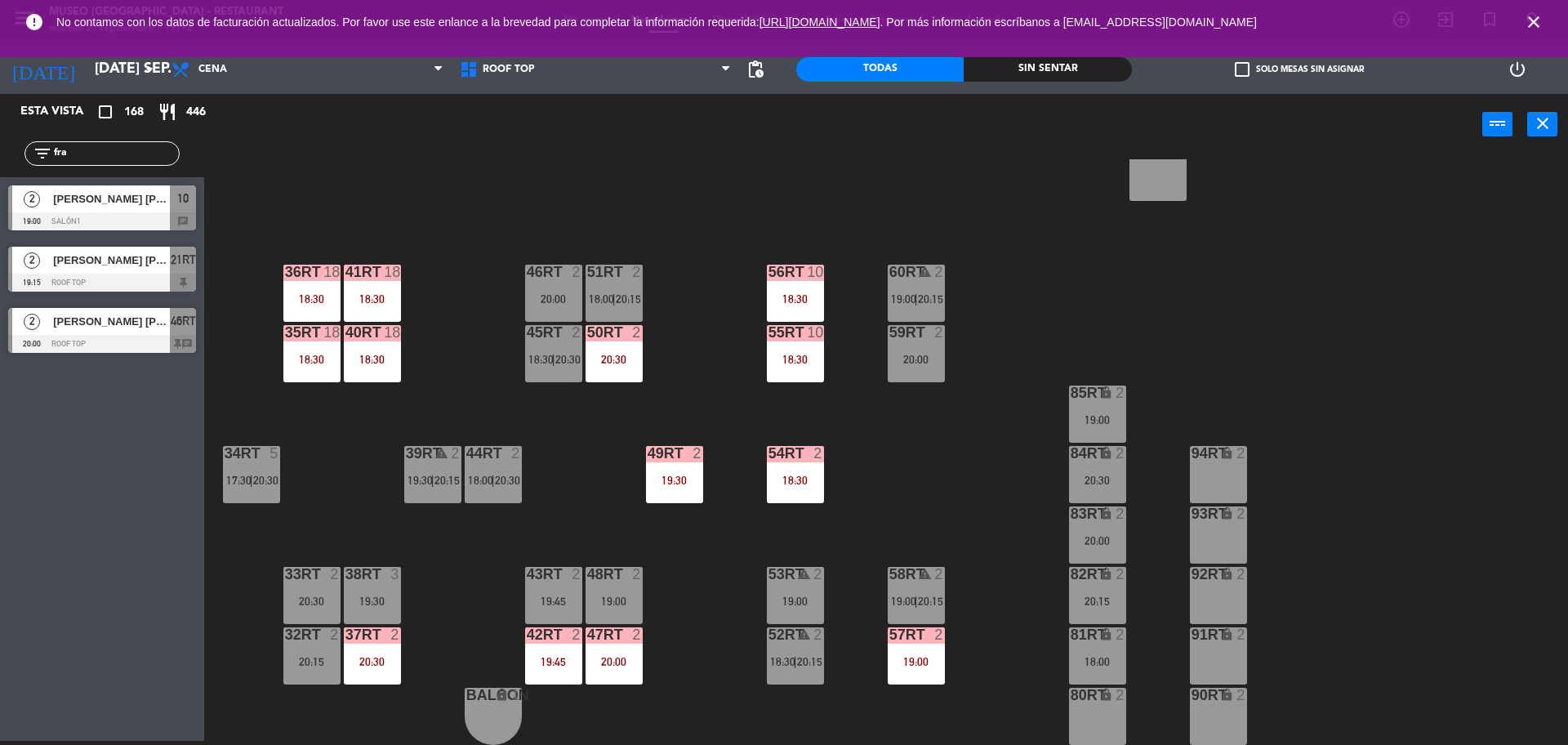
click at [535, 301] on div "20:00" at bounding box center [554, 299] width 57 height 11
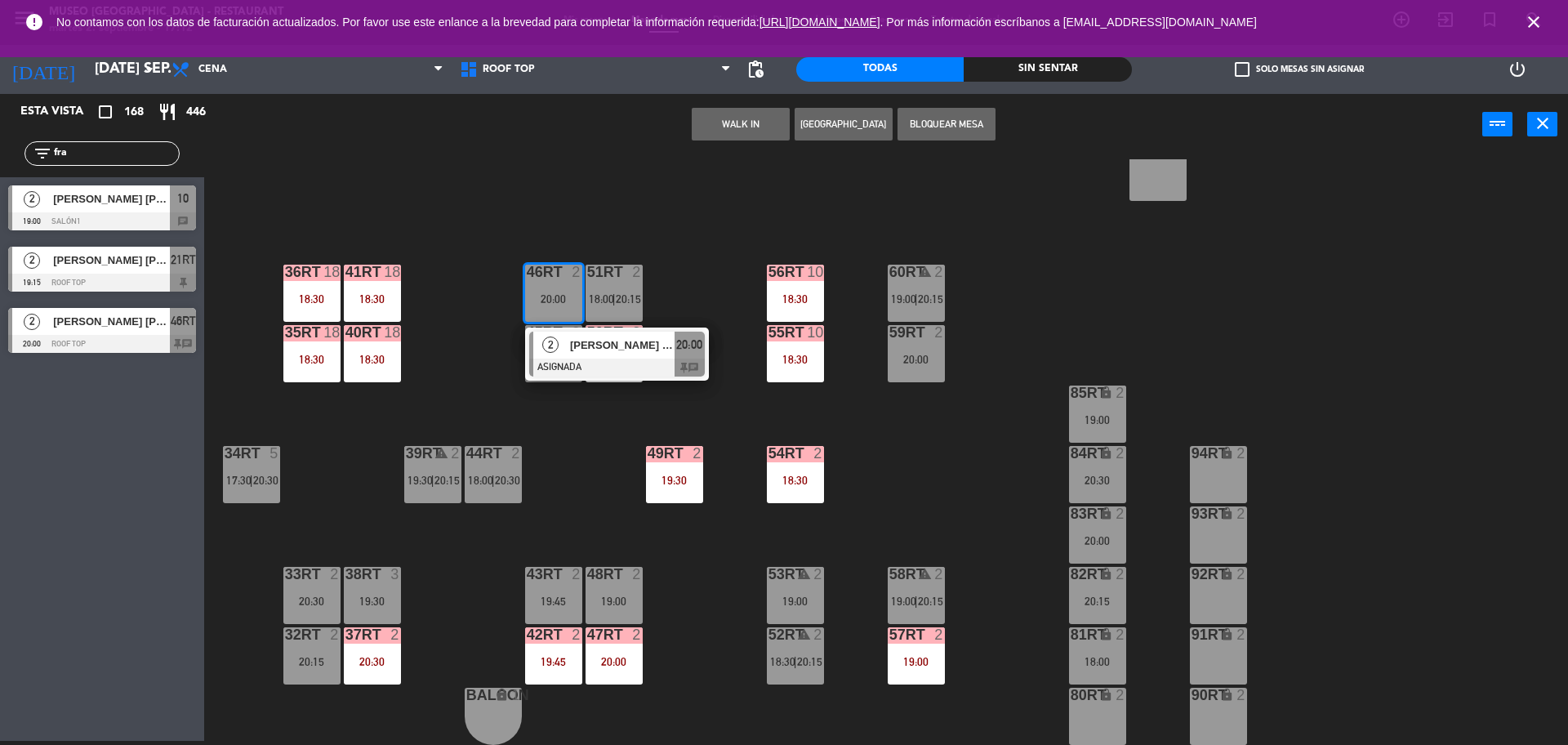
click at [585, 357] on div "[PERSON_NAME] [PERSON_NAME]" at bounding box center [621, 345] width 107 height 27
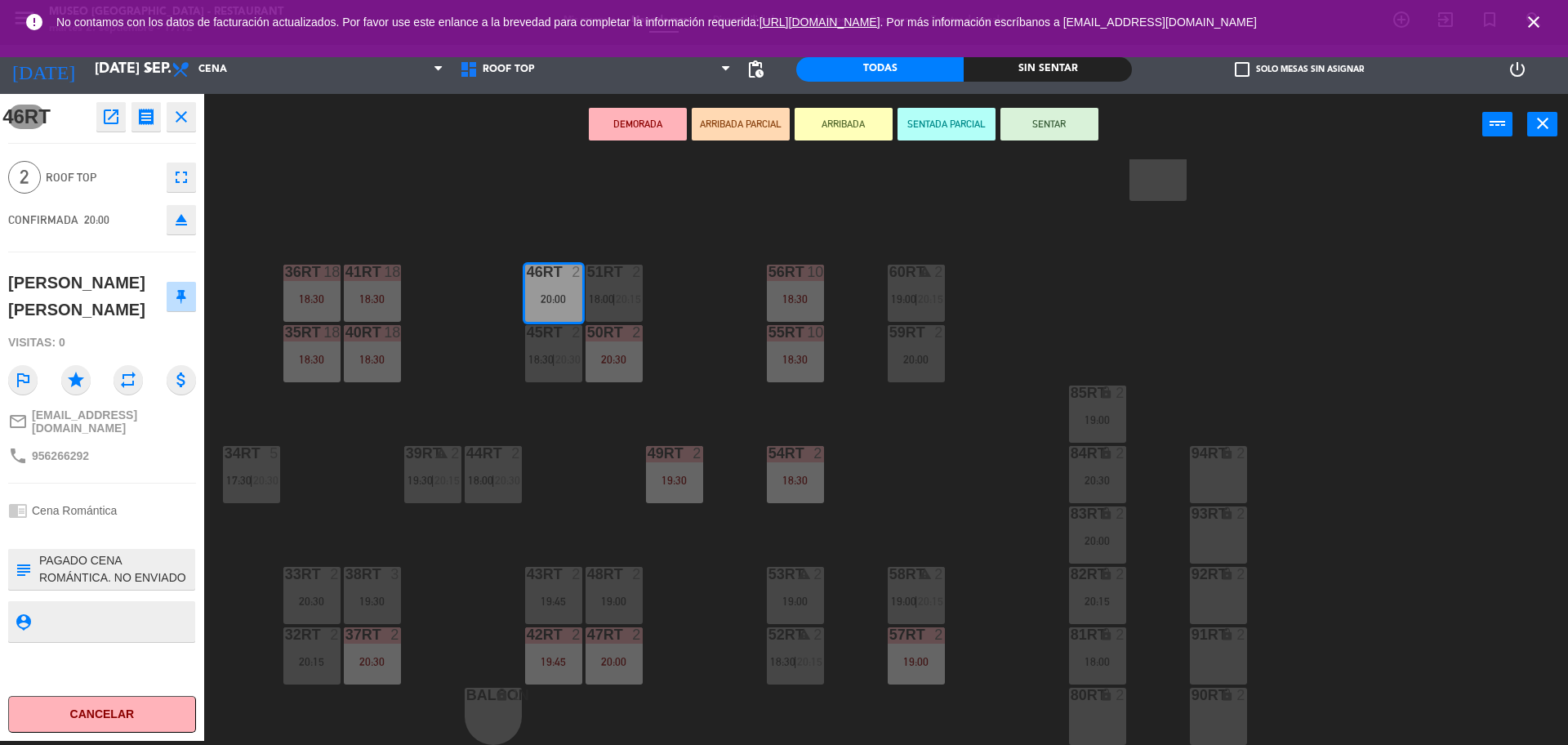
click at [658, 124] on button "DEMORADA" at bounding box center [638, 123] width 98 height 32
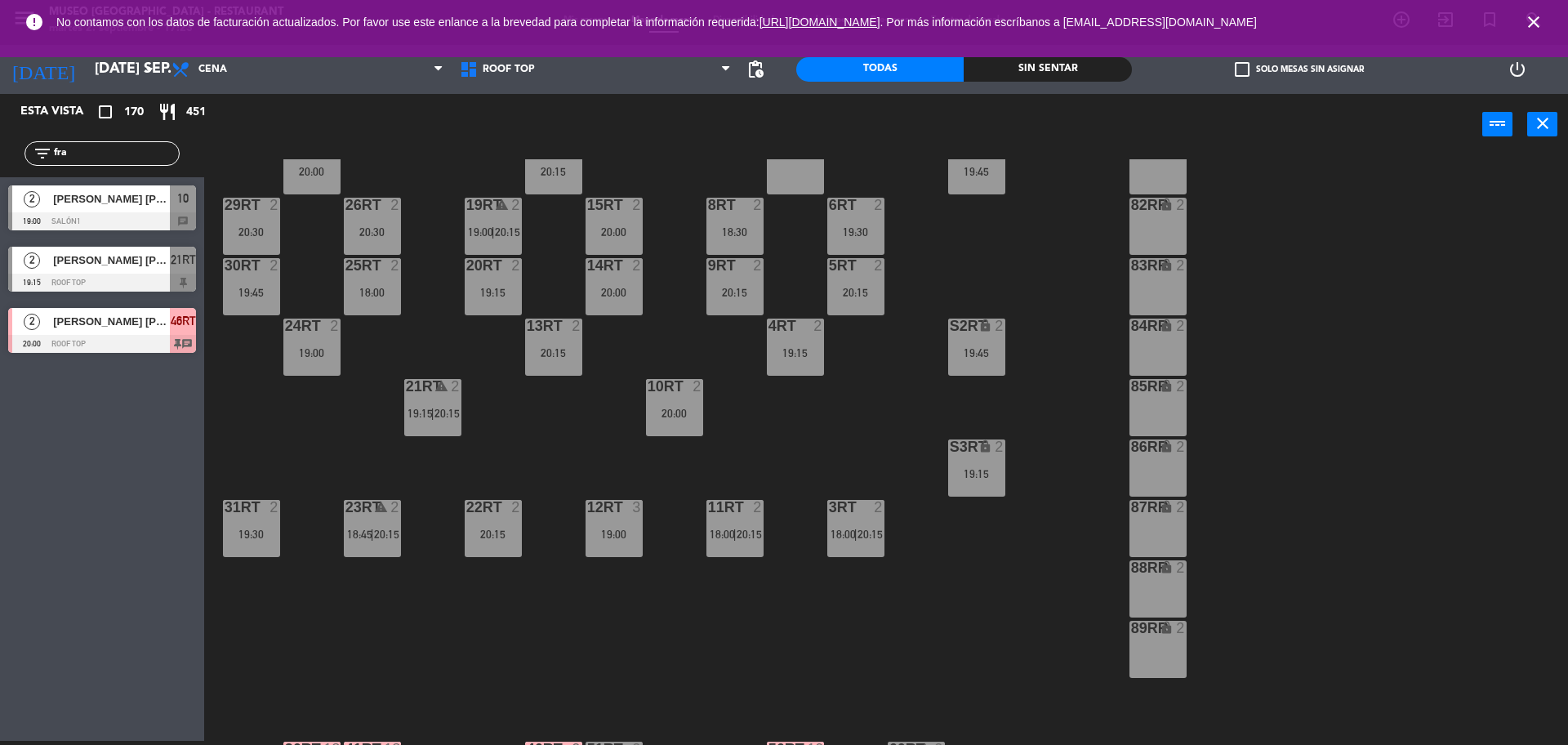
scroll to position [0, 0]
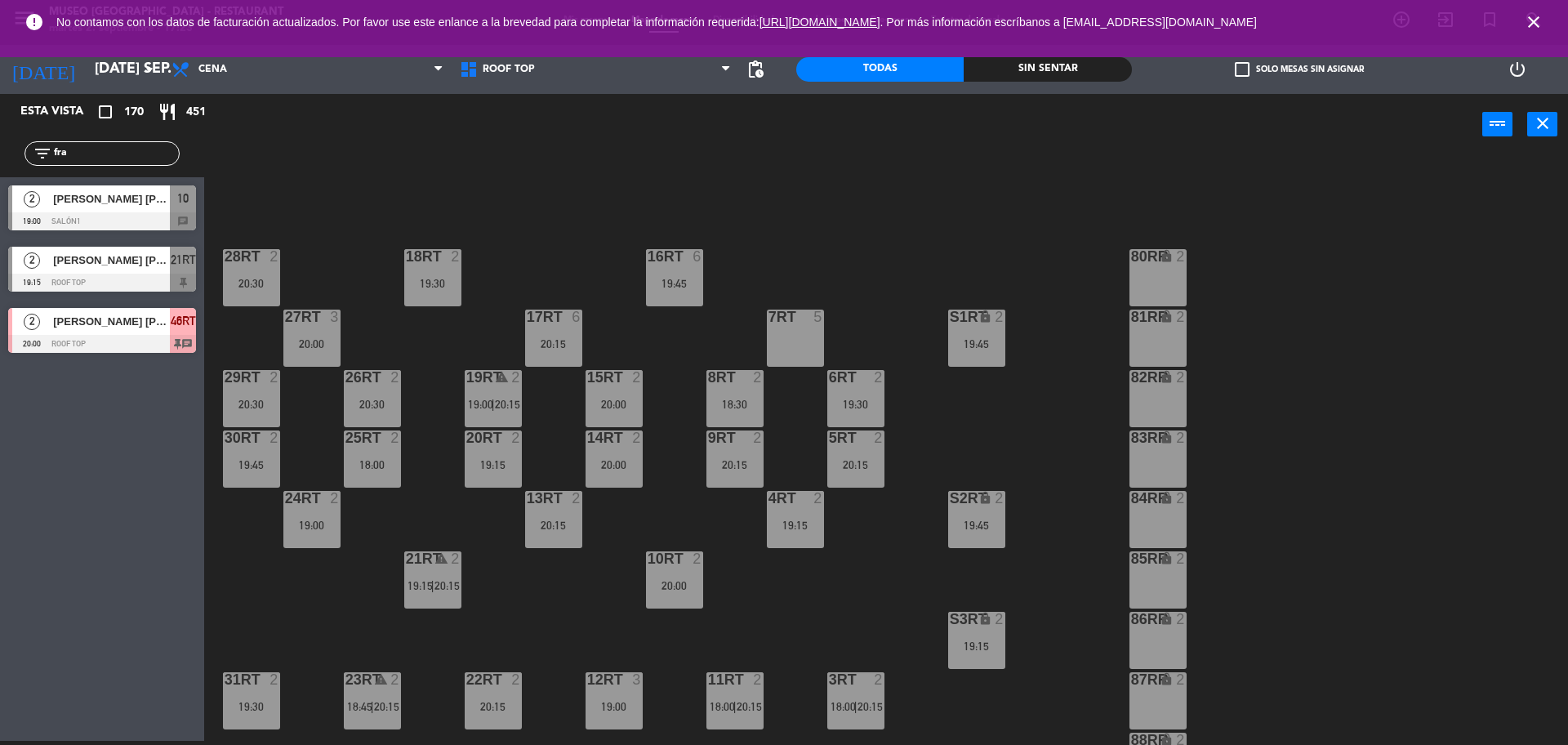
click at [166, 145] on input "fra" at bounding box center [115, 153] width 127 height 18
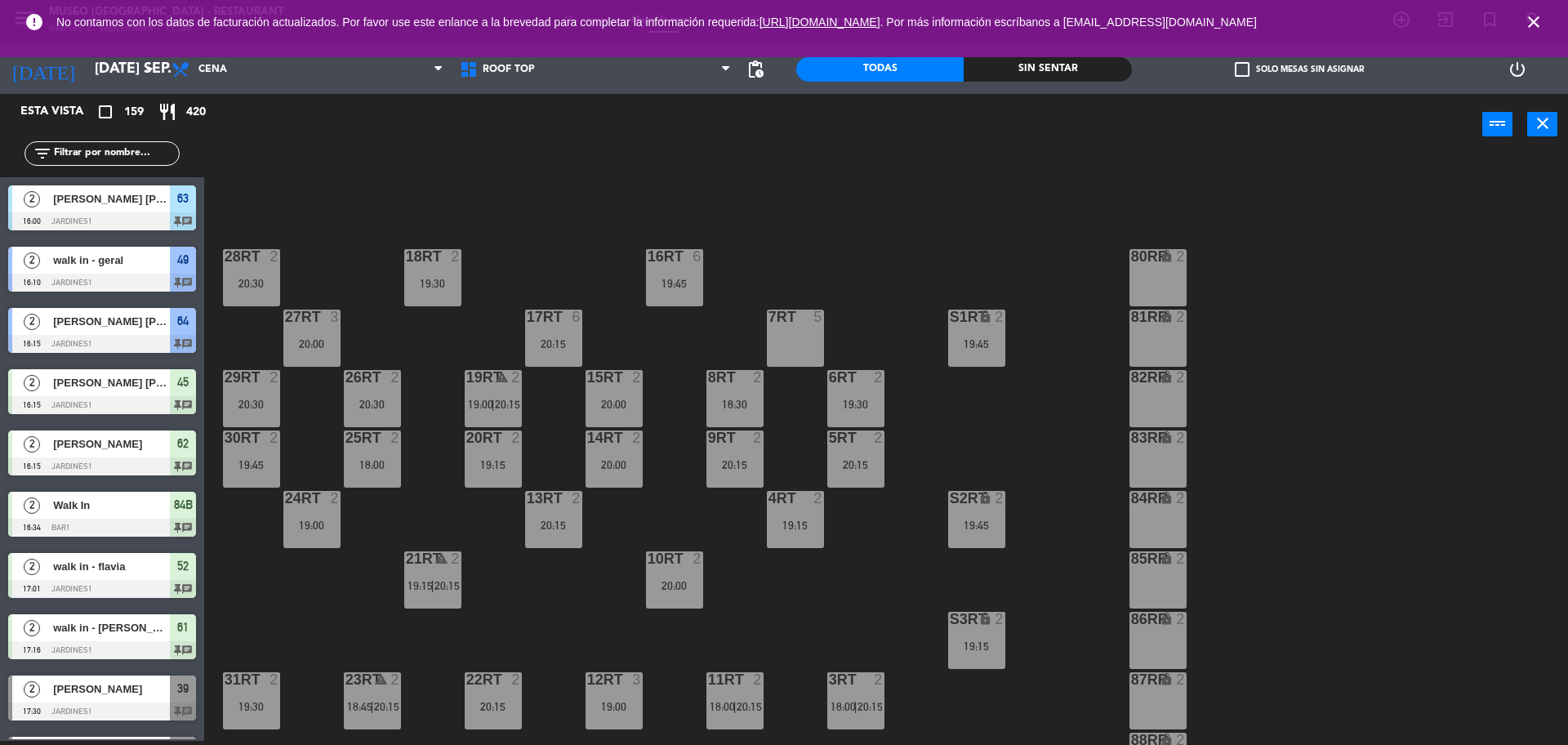
click at [1049, 336] on div "18RT 2 19:30 16RT 6 19:45 28RT 2 20:30 80RR lock 2 27RT 3 20:00 7RT 5 S1RT lock…" at bounding box center [894, 452] width 1348 height 586
click at [155, 145] on input "text" at bounding box center [115, 153] width 127 height 18
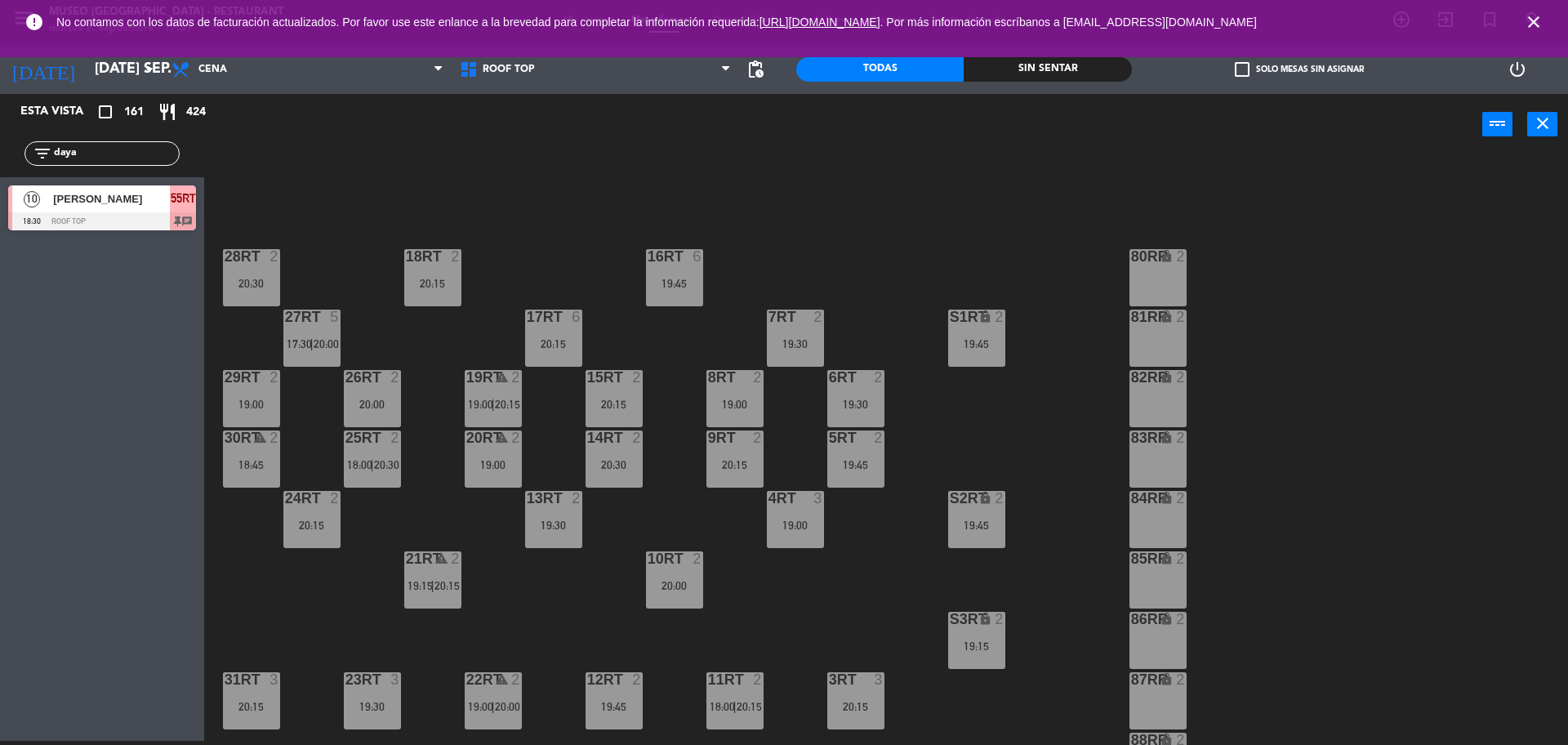
type input "daya"
click at [380, 208] on div "18RT 2 20:15 16RT 6 19:45 28RT 2 20:30 80RR lock 2 27RT 5 17:30 | 20:00 7RT 2 1…" at bounding box center [894, 452] width 1348 height 586
click at [169, 204] on span "[PERSON_NAME]" at bounding box center [111, 199] width 117 height 18
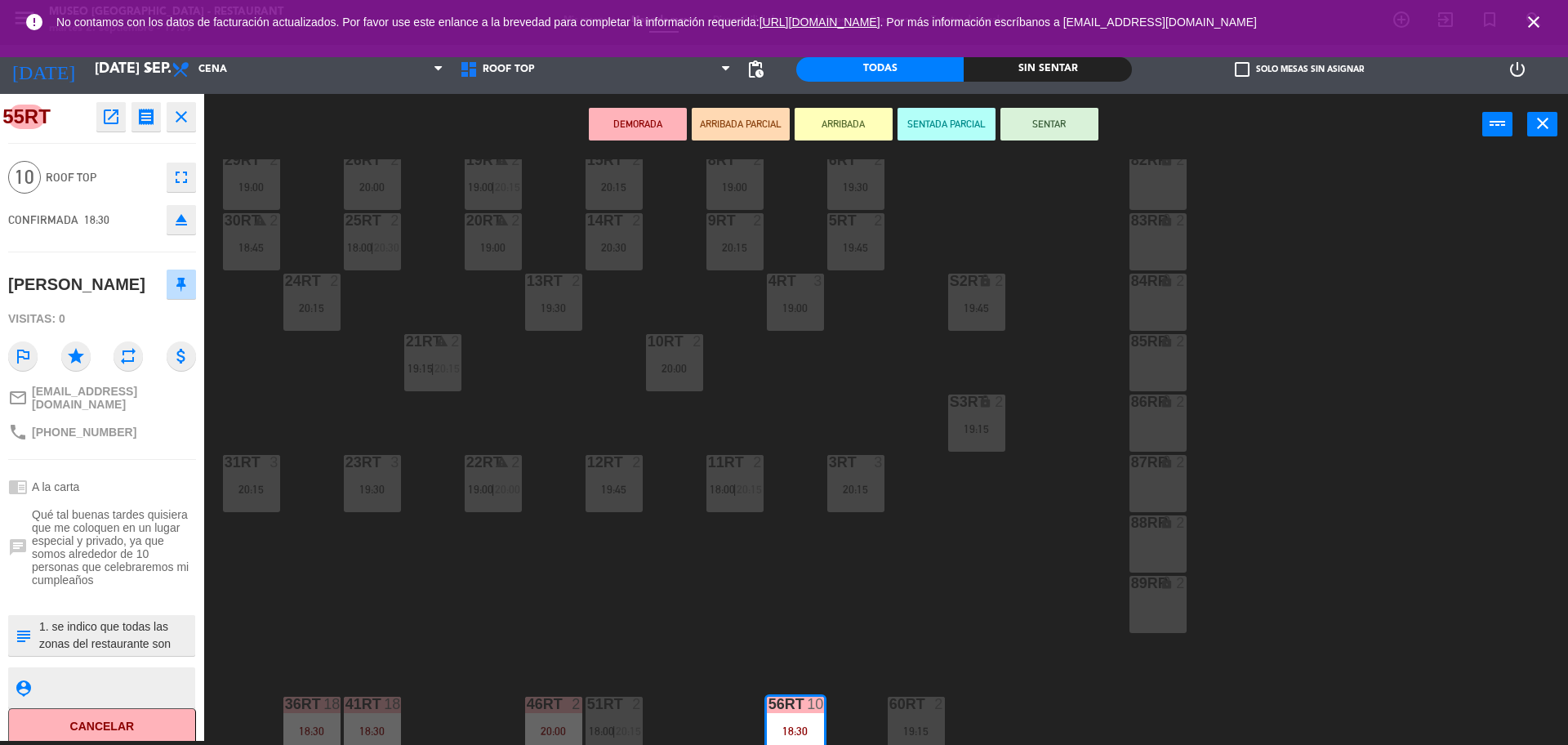
scroll to position [650, 0]
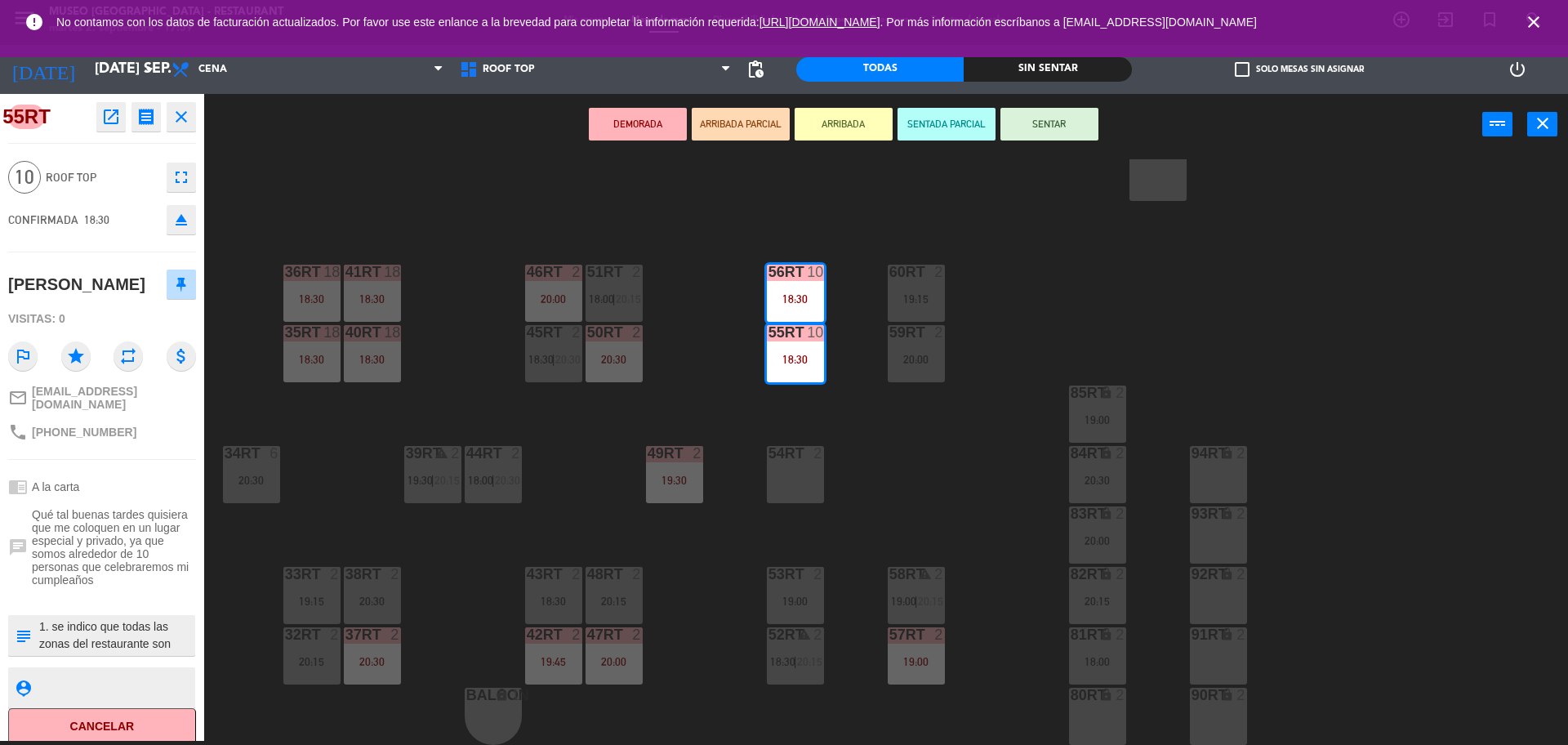
drag, startPoint x: 334, startPoint y: 218, endPoint x: 351, endPoint y: 232, distance: 22.0
click at [351, 232] on div "18RT 2 20:15 16RT 6 19:45 28RT 2 20:30 80RR lock 2 27RT 5 17:30 | 20:00 7RT 2 1…" at bounding box center [894, 452] width 1348 height 586
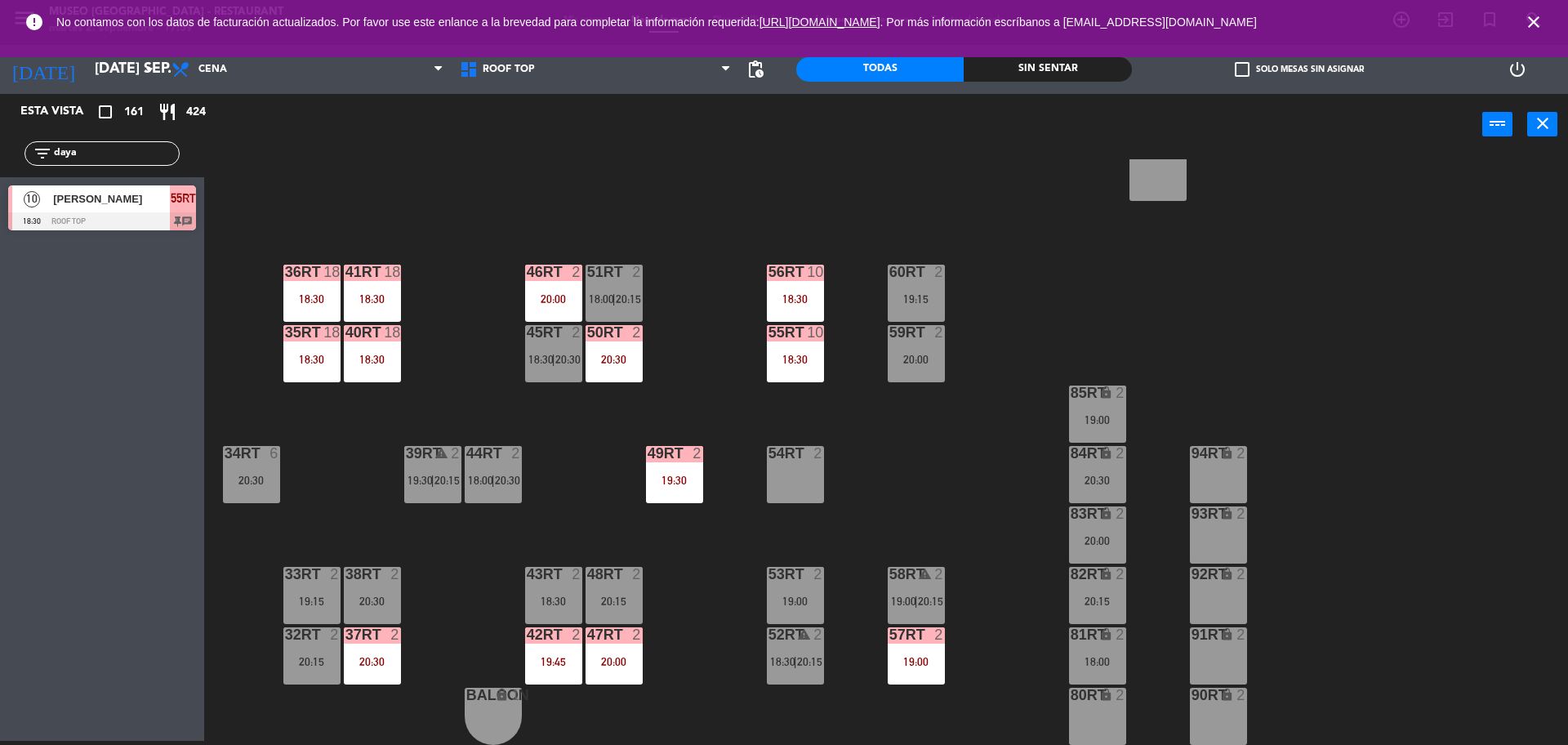
click at [131, 152] on input "daya" at bounding box center [115, 153] width 127 height 18
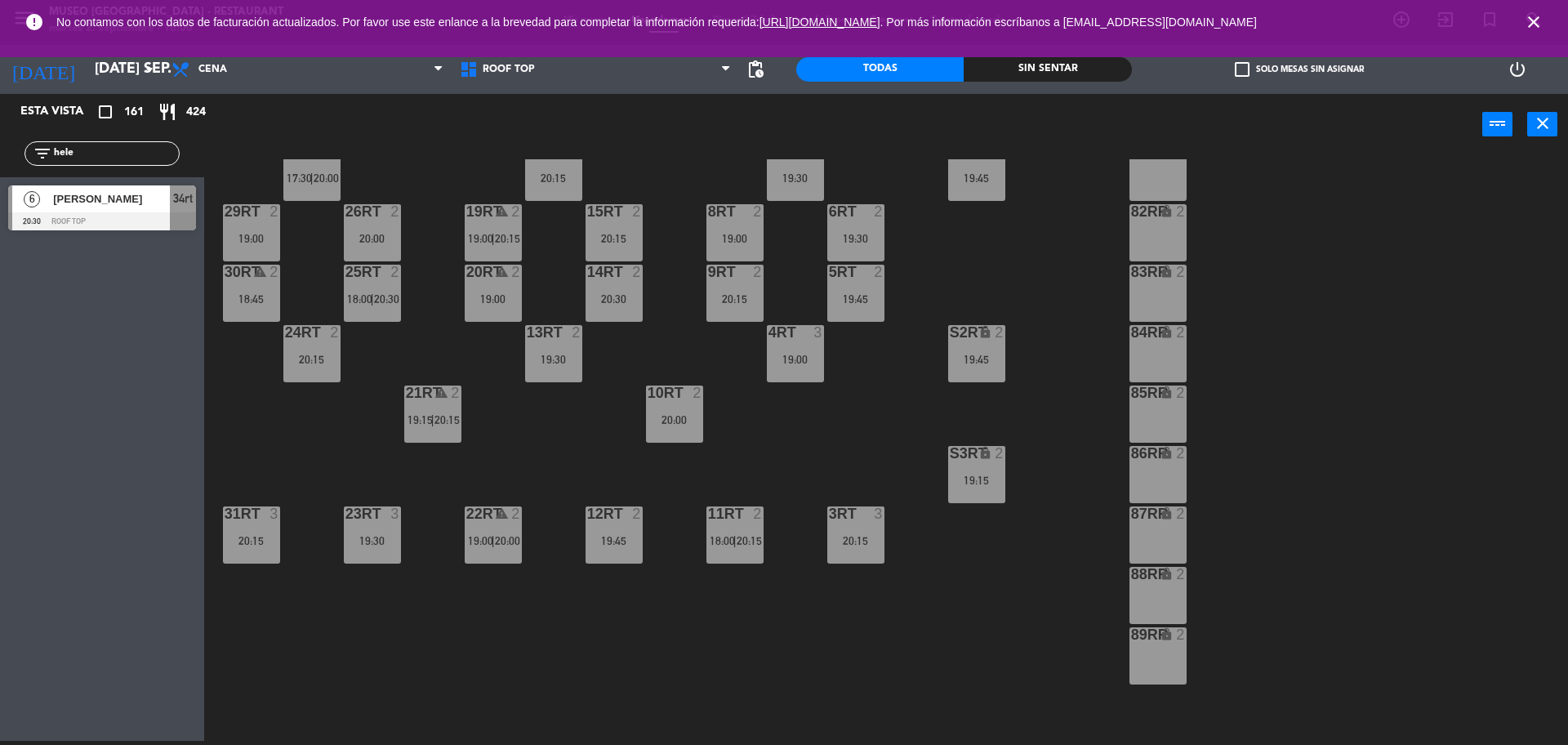
scroll to position [0, 0]
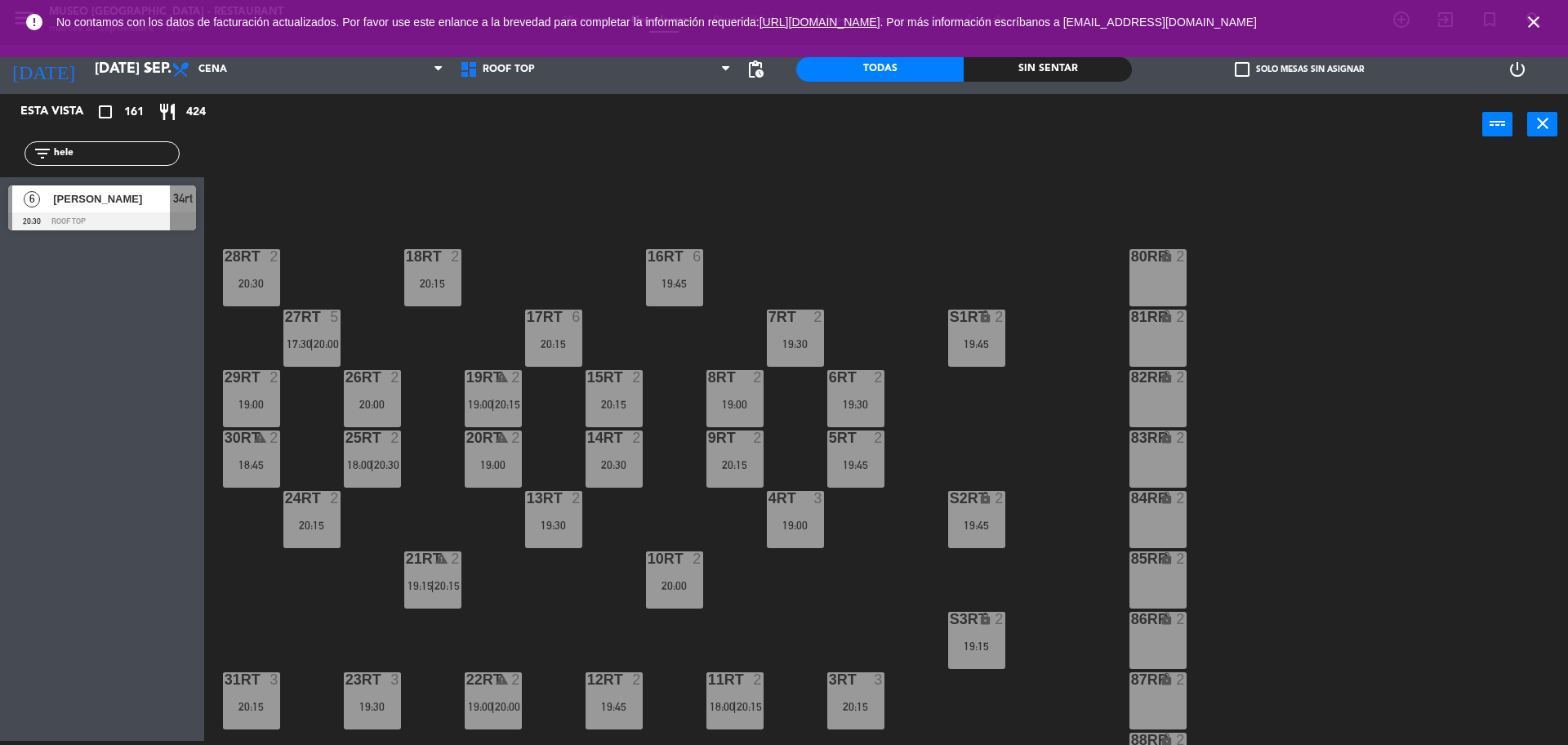
type input "hele"
click at [157, 198] on span "[PERSON_NAME]" at bounding box center [111, 199] width 117 height 18
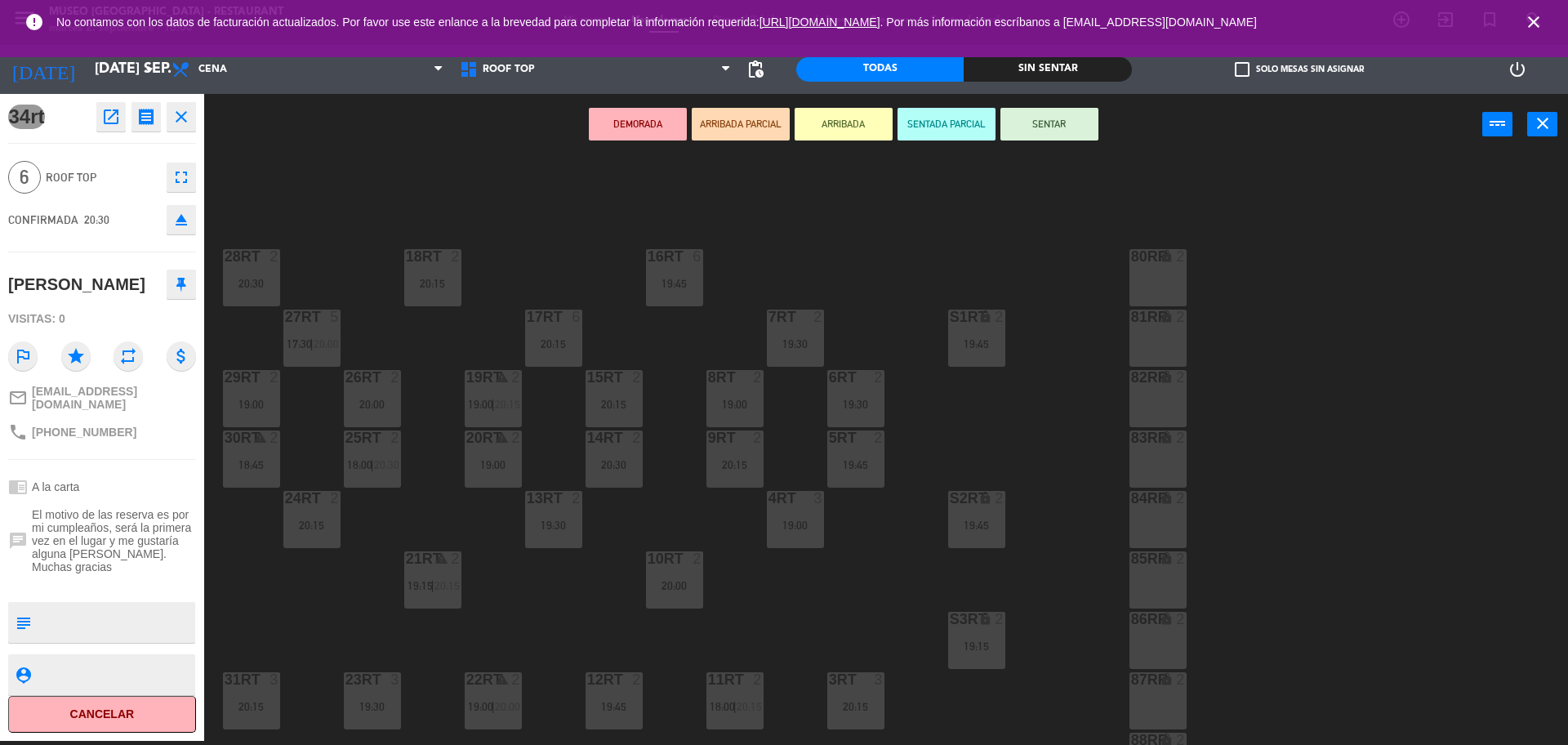
click at [435, 290] on div "18RT 2 20:15" at bounding box center [433, 278] width 57 height 57
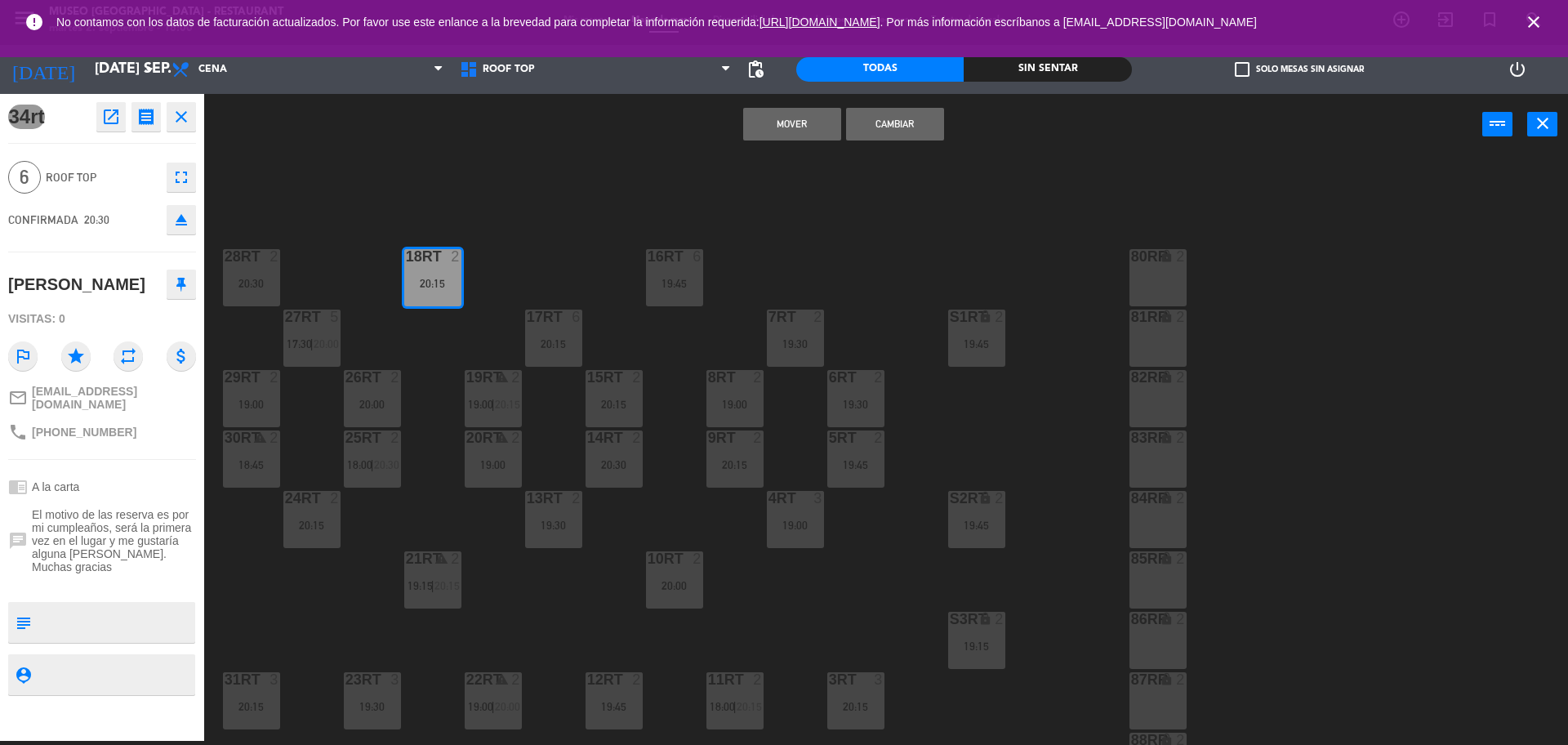
click at [921, 127] on button "Cambiar" at bounding box center [896, 123] width 98 height 32
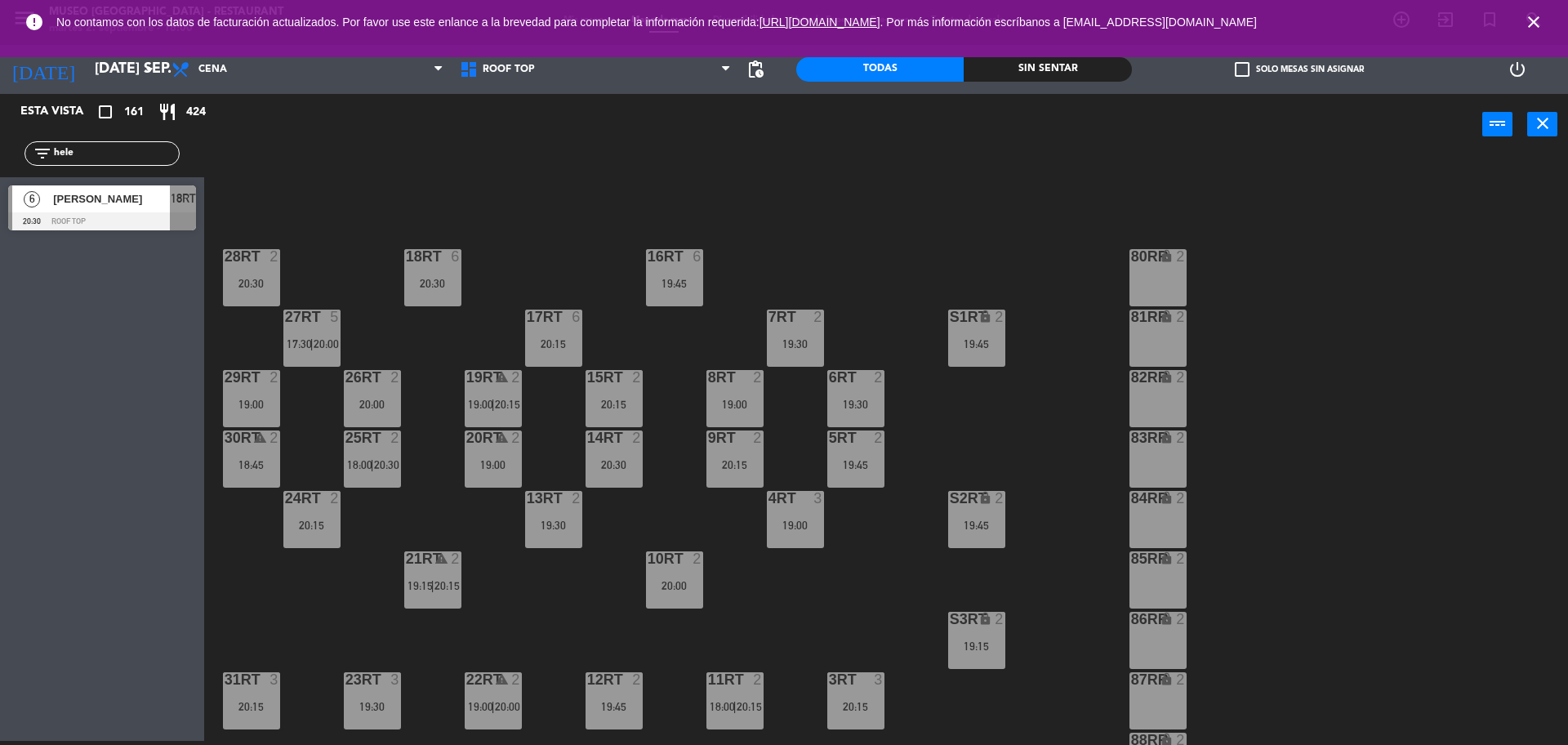
click at [163, 151] on input "hele" at bounding box center [115, 153] width 127 height 18
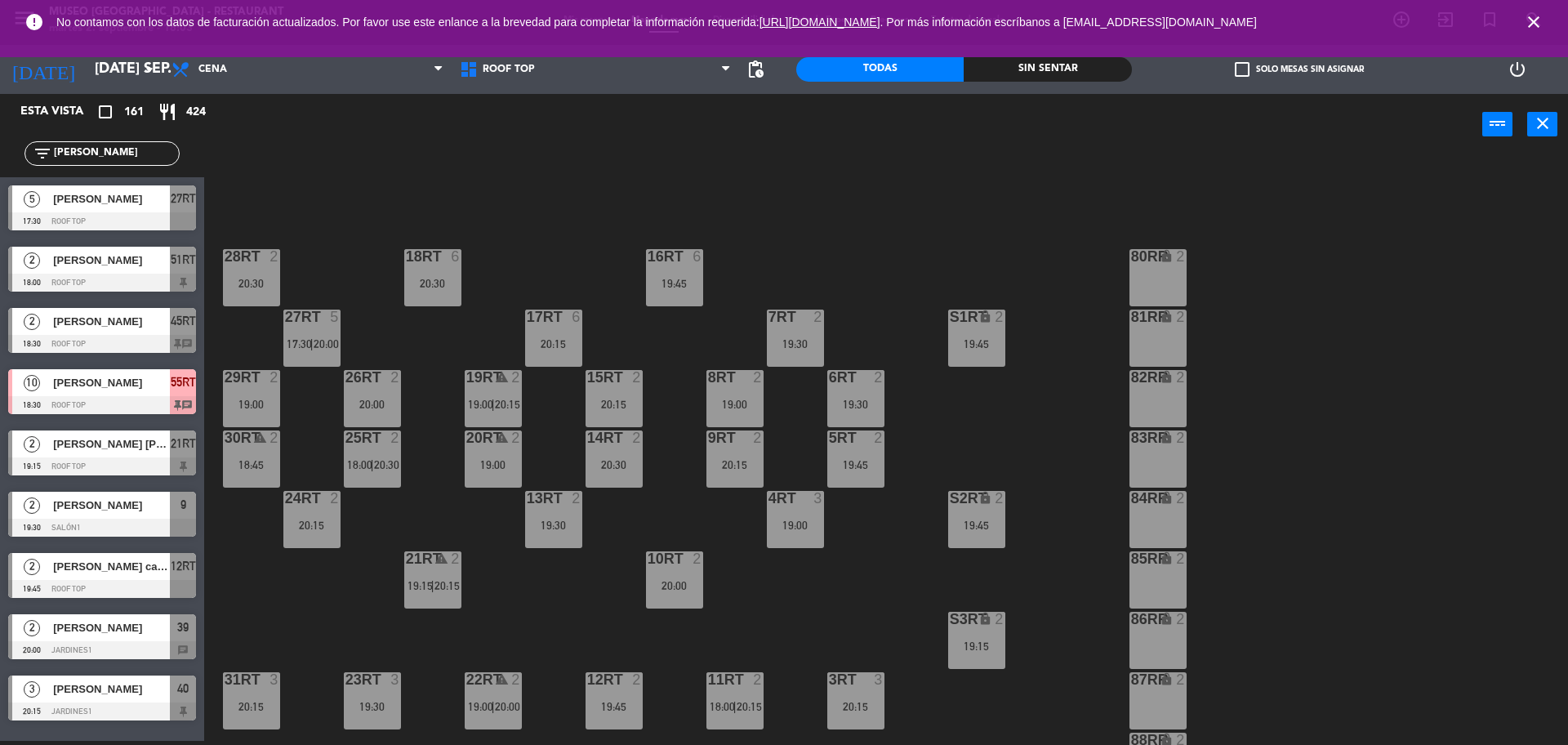
type input "[PERSON_NAME]"
click at [299, 193] on div "18RT 6 20:30 16RT 6 19:45 28RT 2 20:30 80RR lock 2 27RT 5 17:30 | 20:00 7RT 2 1…" at bounding box center [894, 452] width 1348 height 586
click at [158, 218] on div at bounding box center [102, 221] width 188 height 18
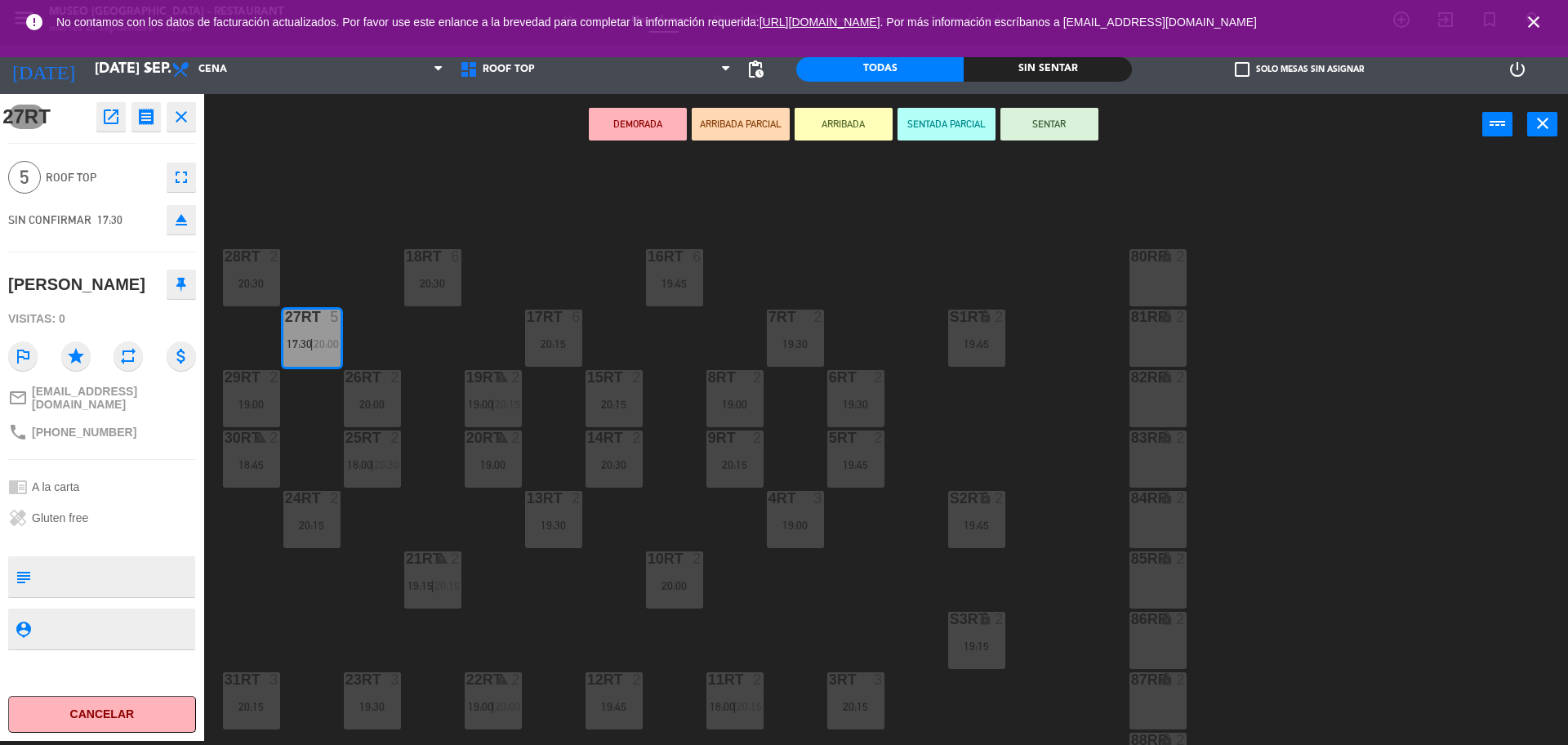
click at [112, 127] on button "open_in_new" at bounding box center [111, 117] width 30 height 30
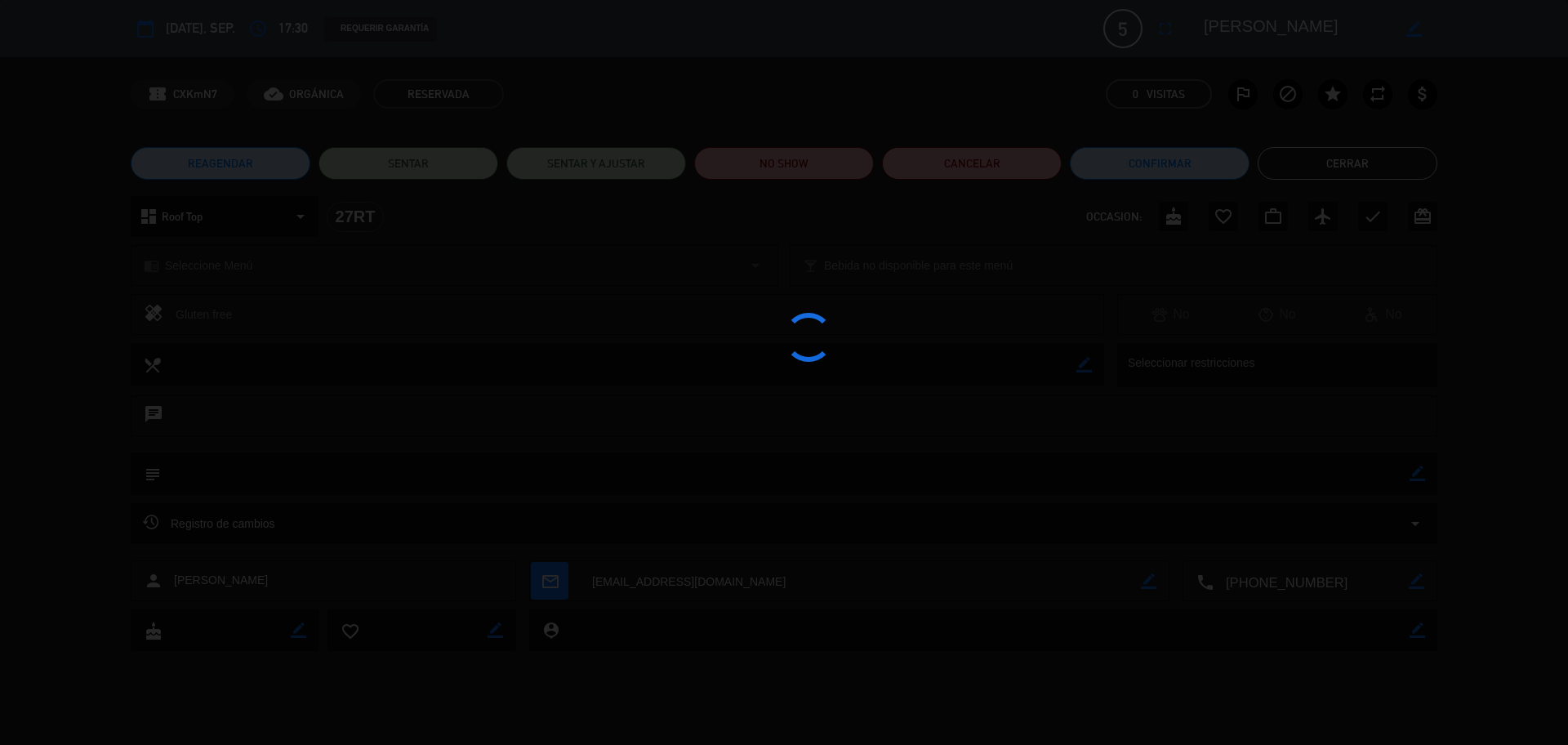
click at [794, 166] on edit-booking-info-modal "calendar_today [DATE], sep. access_time 17:30 REQUERIR GARANTÍA 5 [PERSON_NAME]…" at bounding box center [784, 372] width 1568 height 745
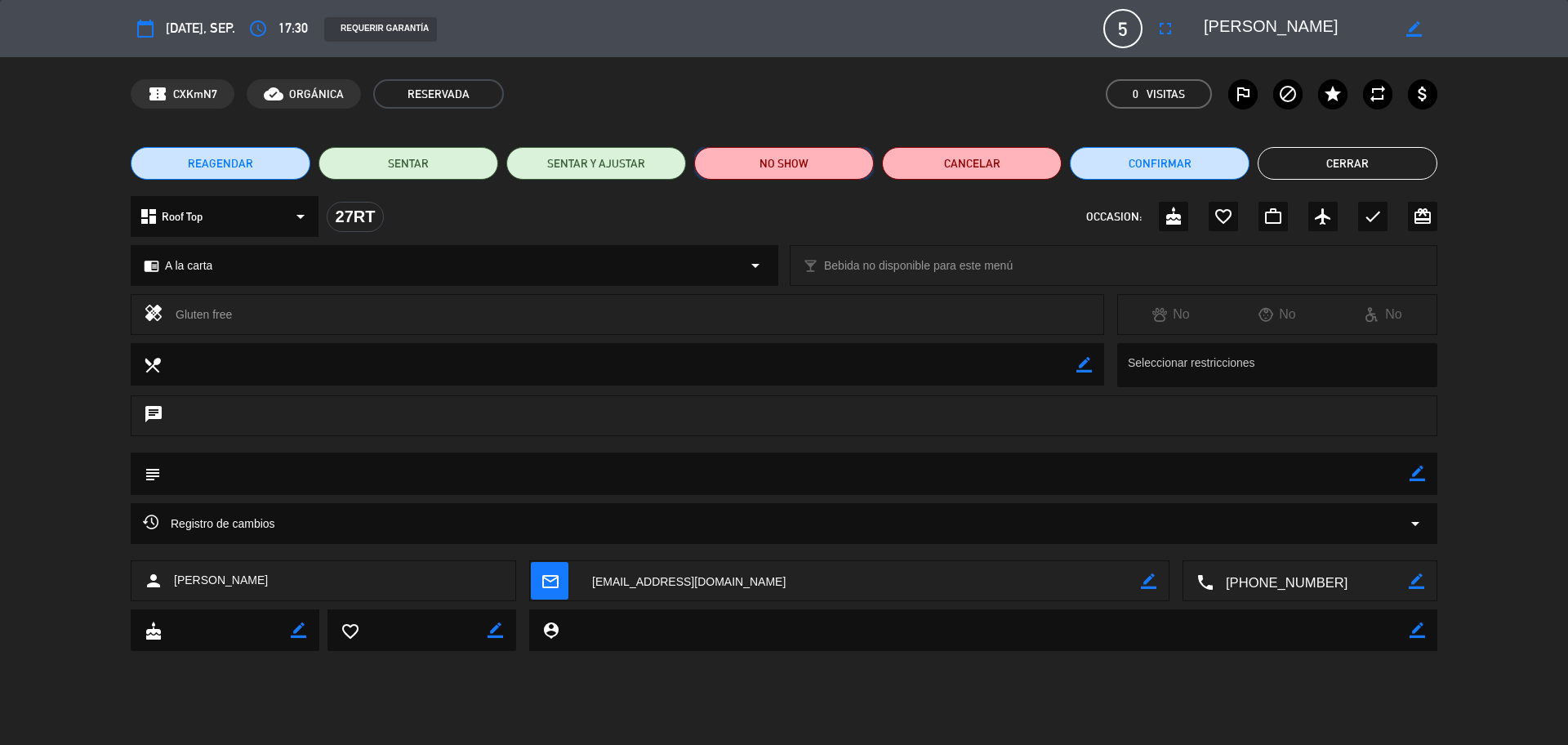
click at [794, 166] on button "NO SHOW" at bounding box center [784, 163] width 180 height 32
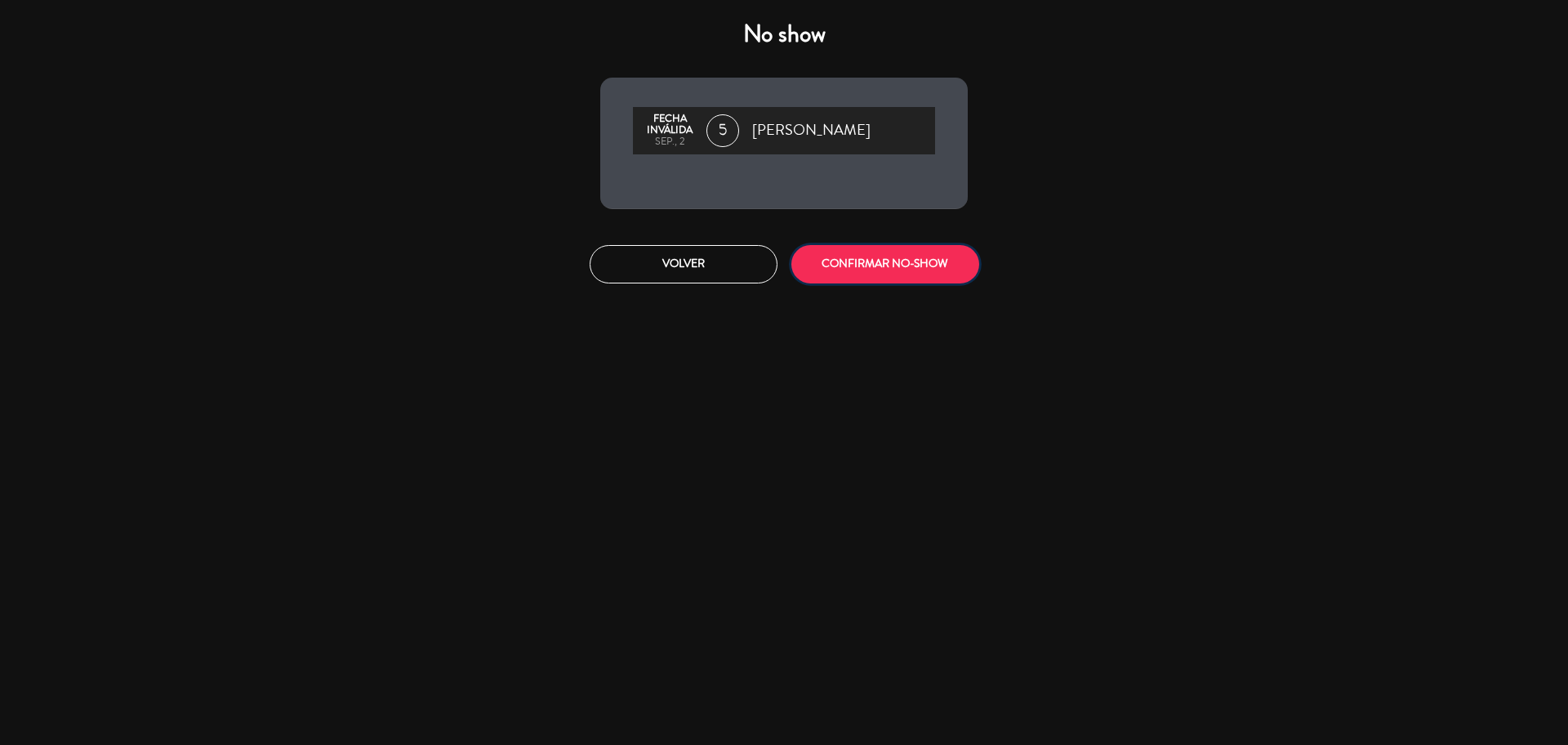
click at [872, 264] on button "CONFIRMAR NO-SHOW" at bounding box center [885, 264] width 188 height 38
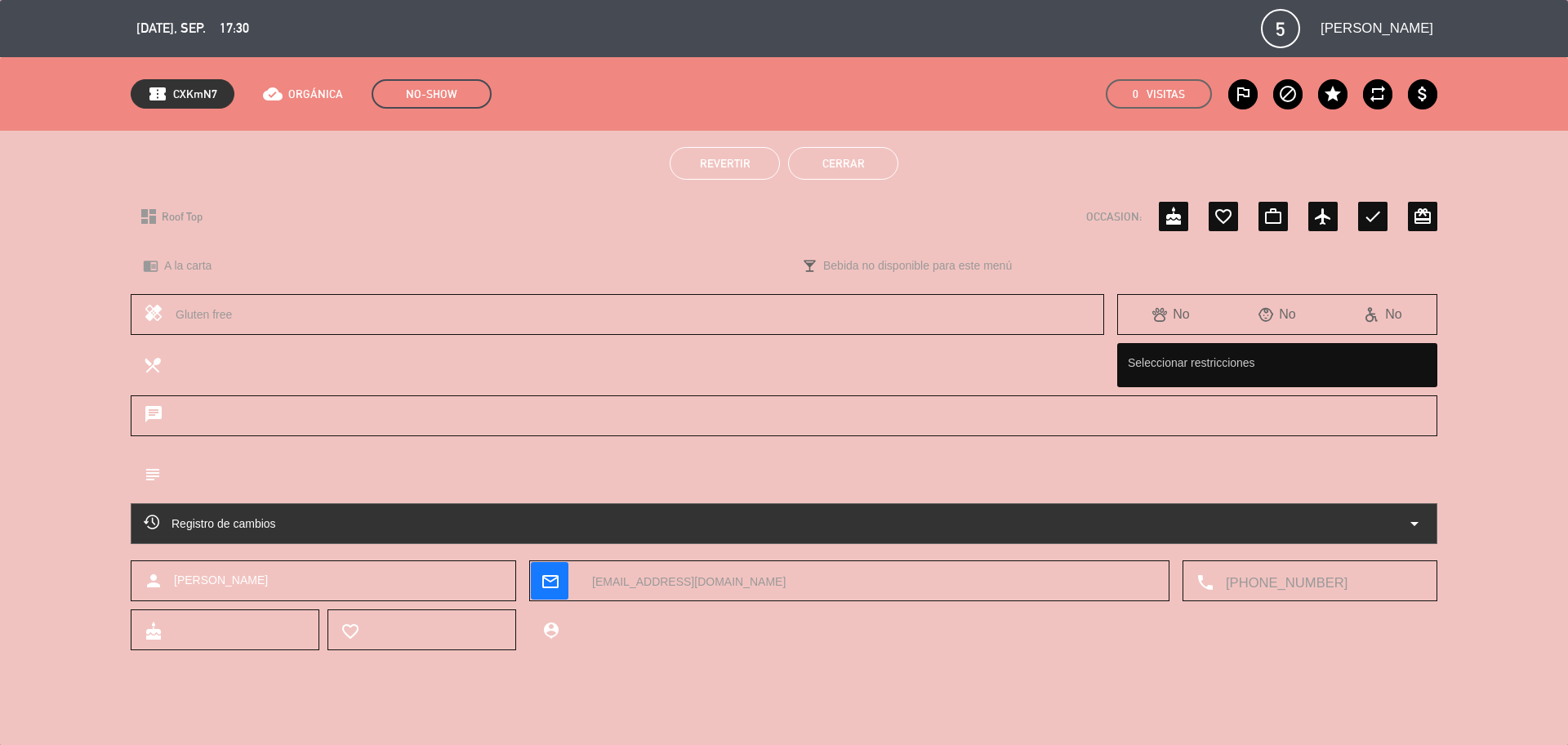
click at [881, 157] on button "Cerrar" at bounding box center [843, 163] width 110 height 32
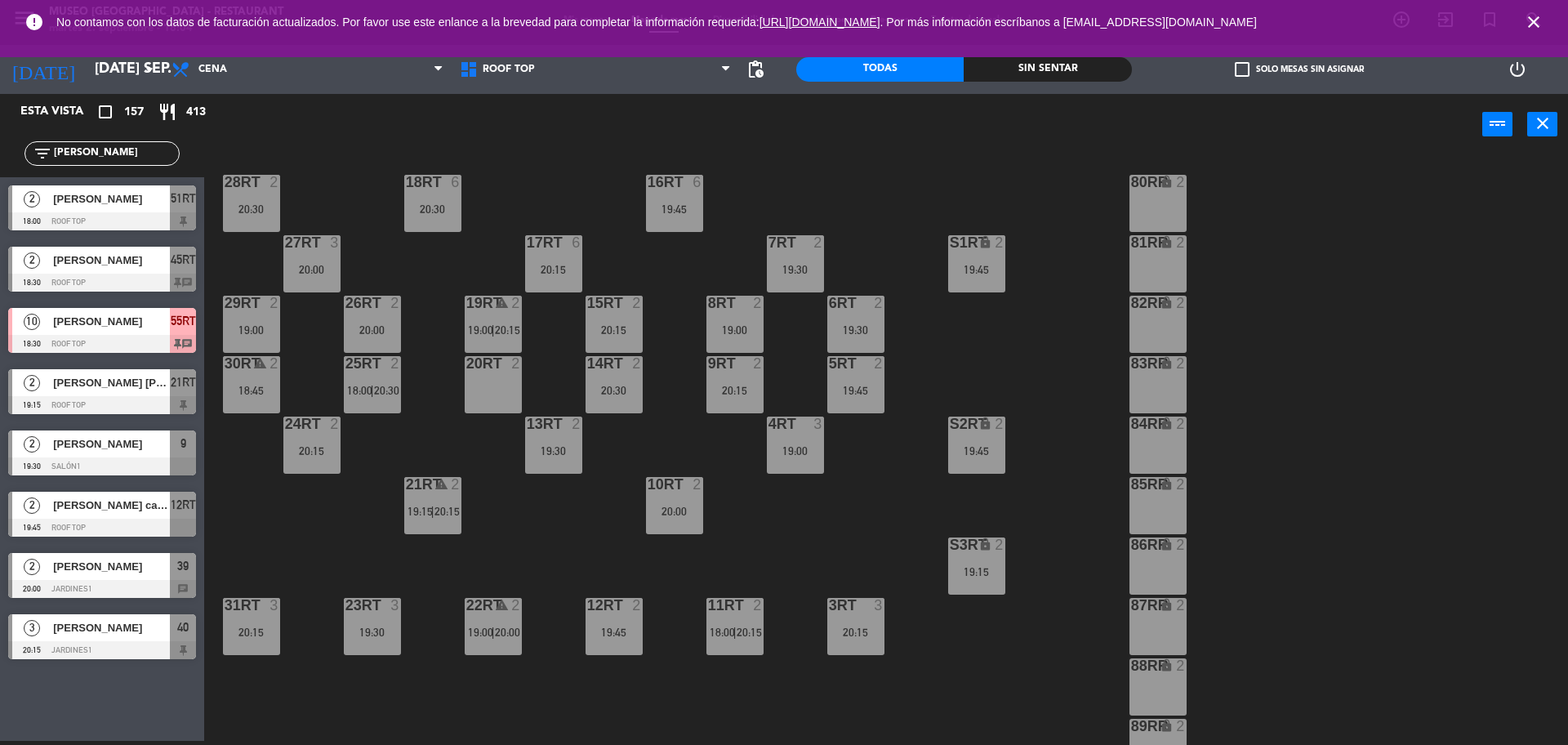
scroll to position [82, 0]
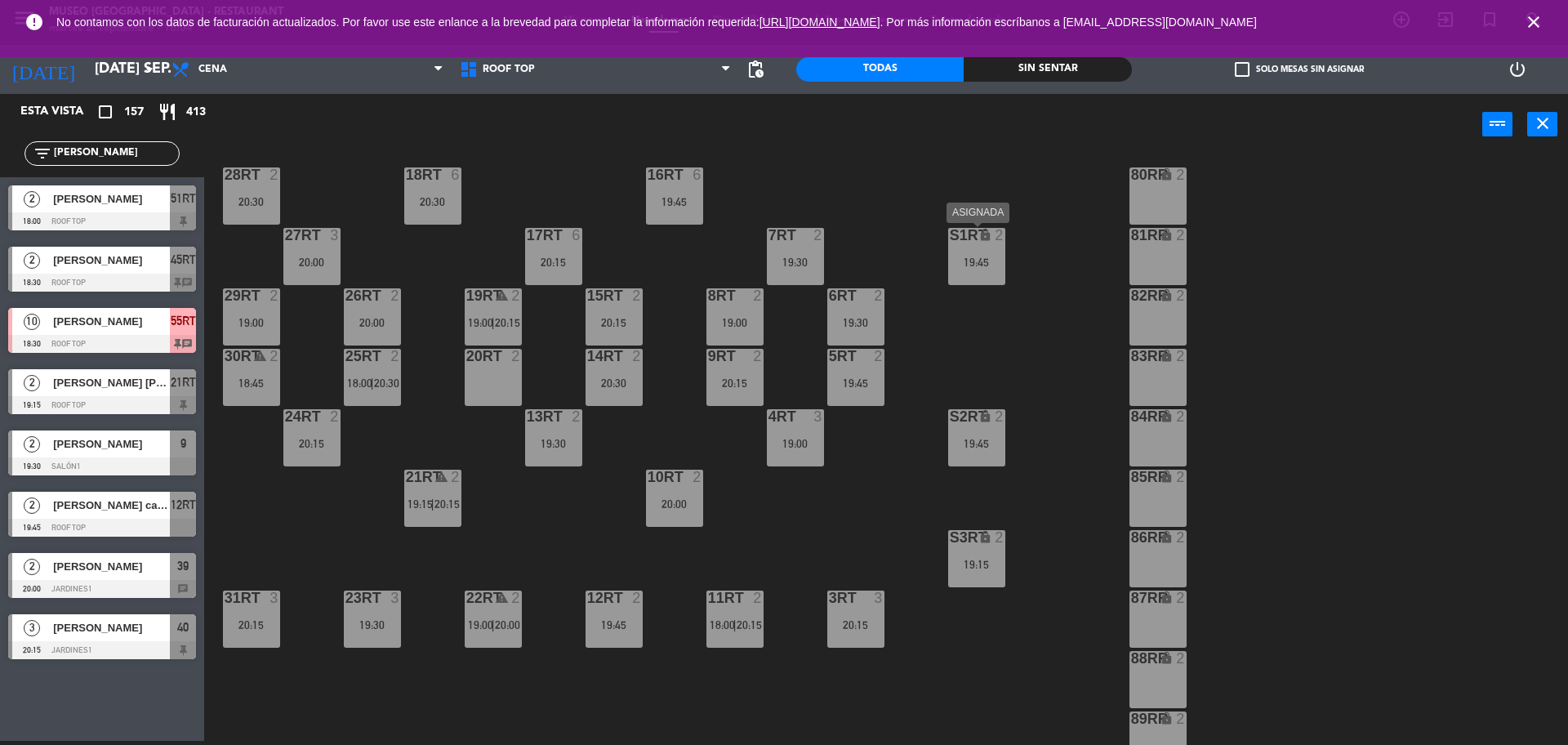
click at [988, 266] on div "19:45" at bounding box center [977, 262] width 57 height 11
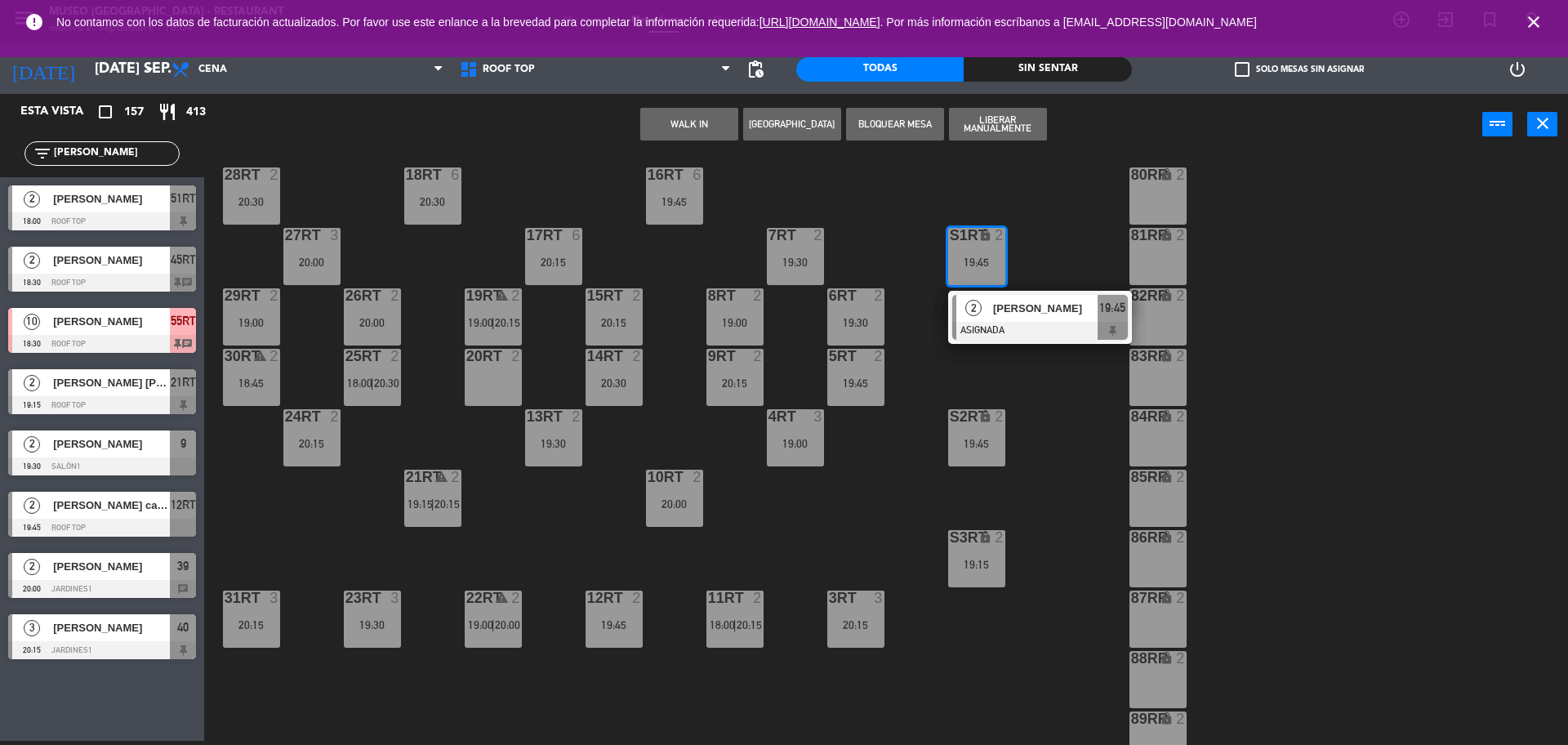
click at [1042, 431] on div "18RT 6 20:30 16RT 6 19:45 28RT 2 20:30 80RR lock 2 27RT 3 20:00 7RT 2 19:30 S1R…" at bounding box center [894, 452] width 1348 height 586
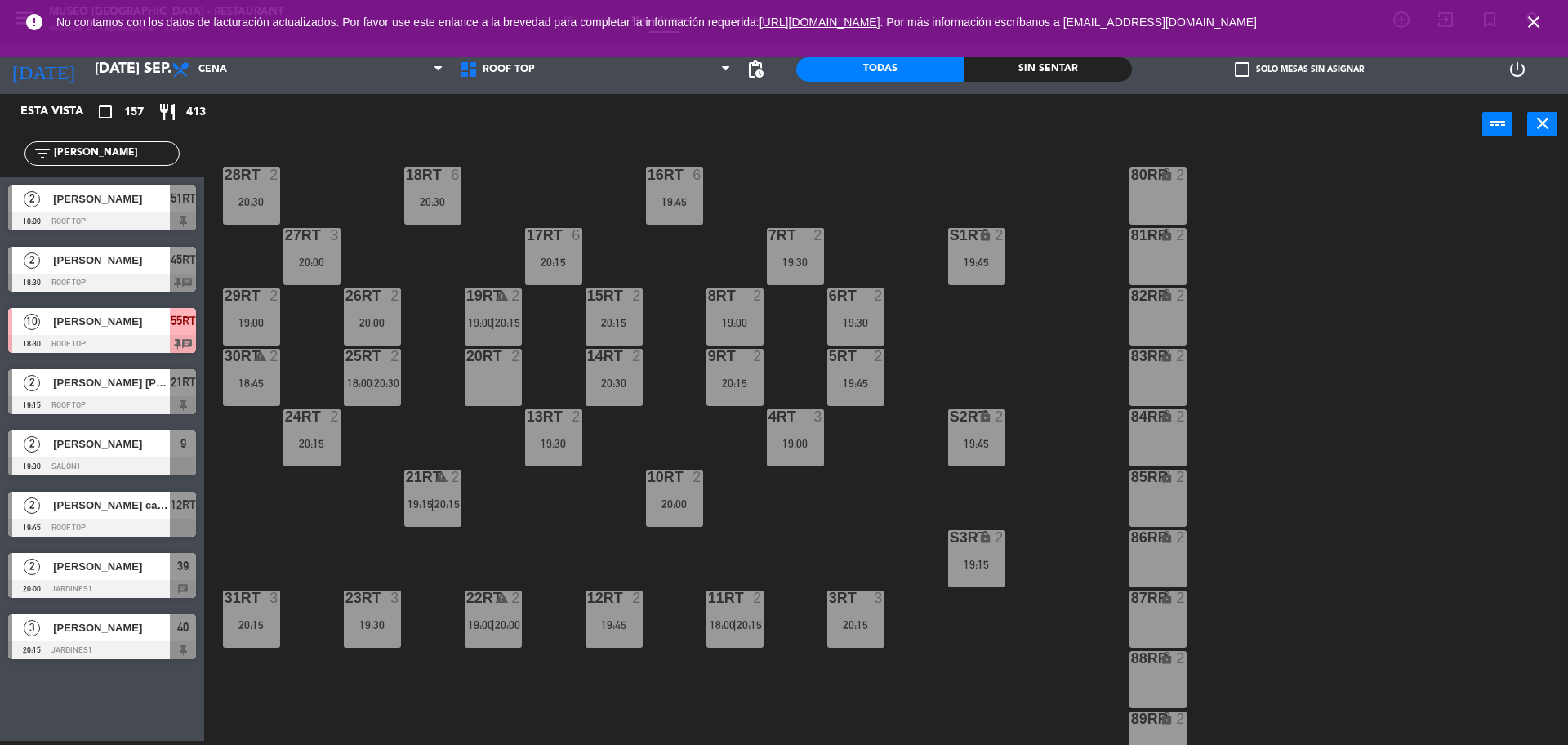
click at [984, 559] on div "19:15" at bounding box center [977, 564] width 57 height 11
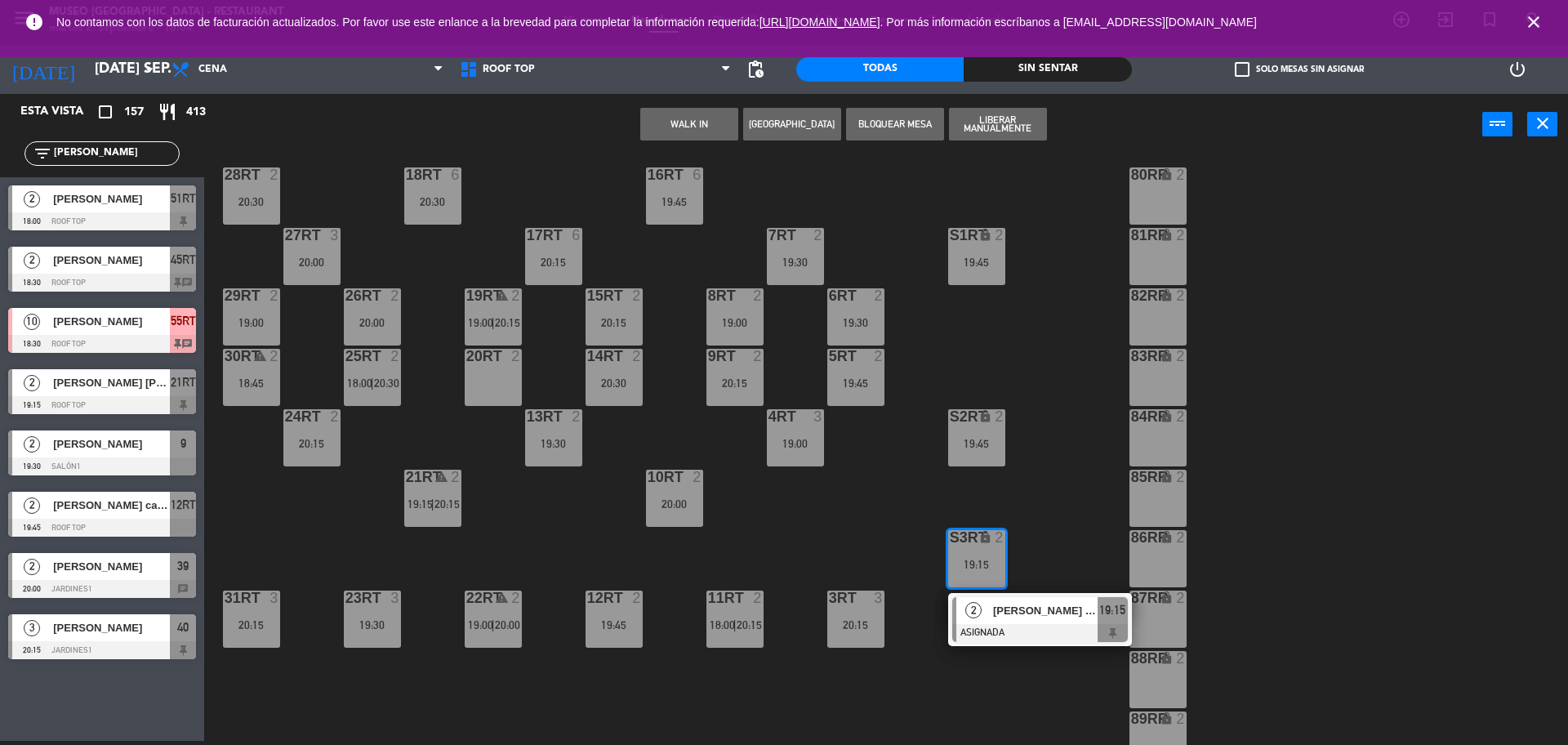
click at [1017, 612] on span "[PERSON_NAME] [PERSON_NAME]" at bounding box center [1046, 611] width 105 height 18
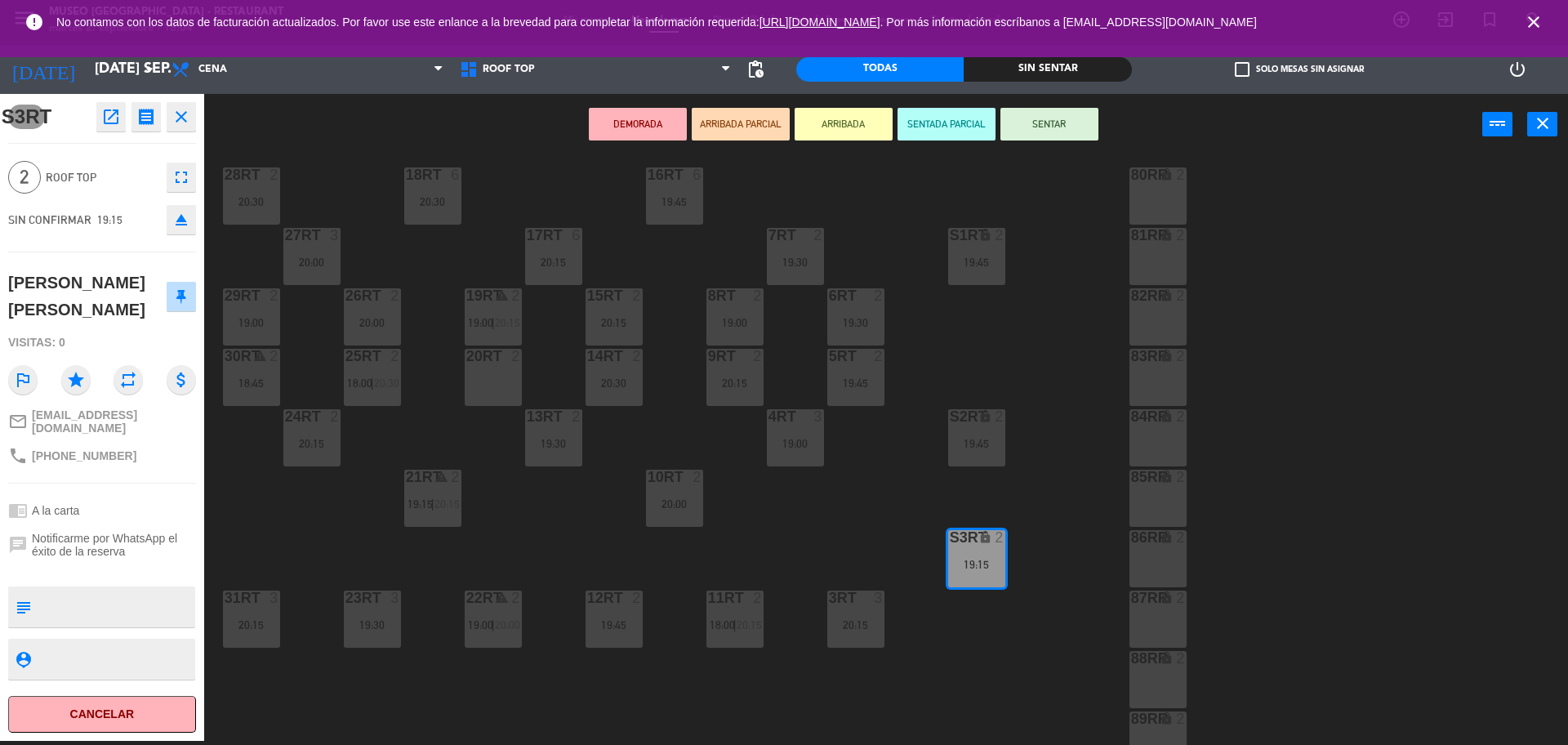
click at [499, 396] on div "20RT 2" at bounding box center [494, 378] width 57 height 57
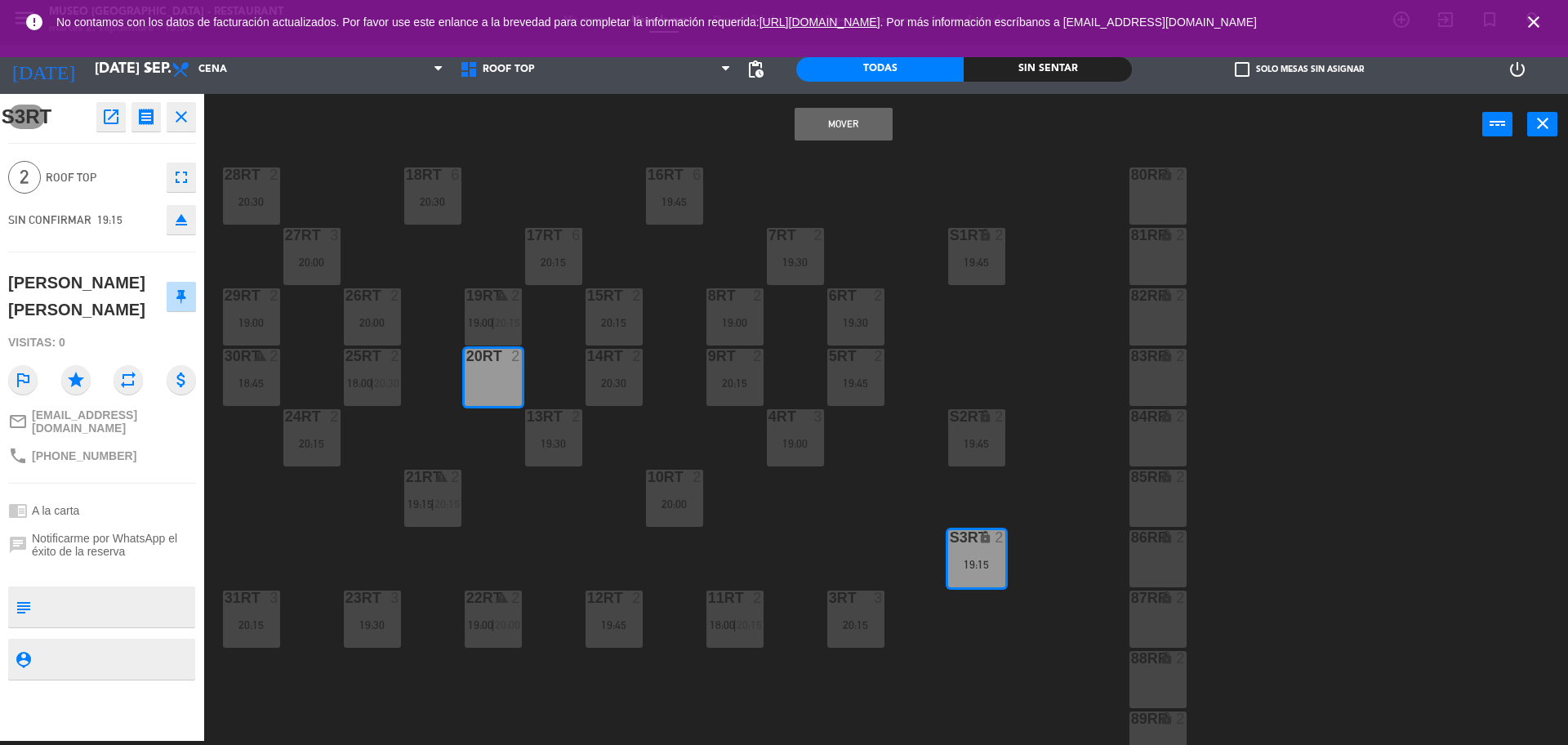
click at [863, 118] on button "Mover" at bounding box center [844, 123] width 98 height 32
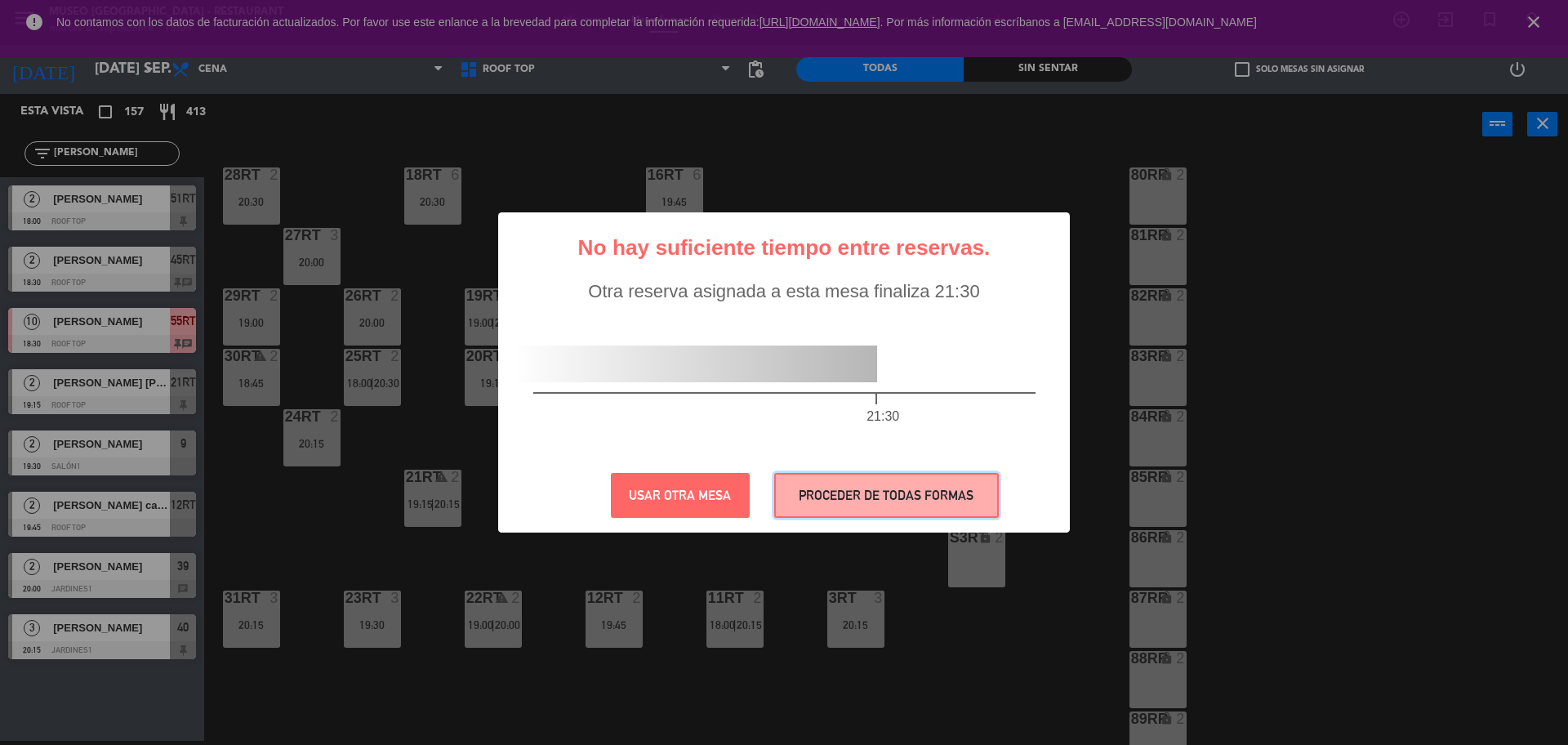
click at [919, 478] on button "PROCEDER DE TODAS FORMAS" at bounding box center [886, 496] width 225 height 45
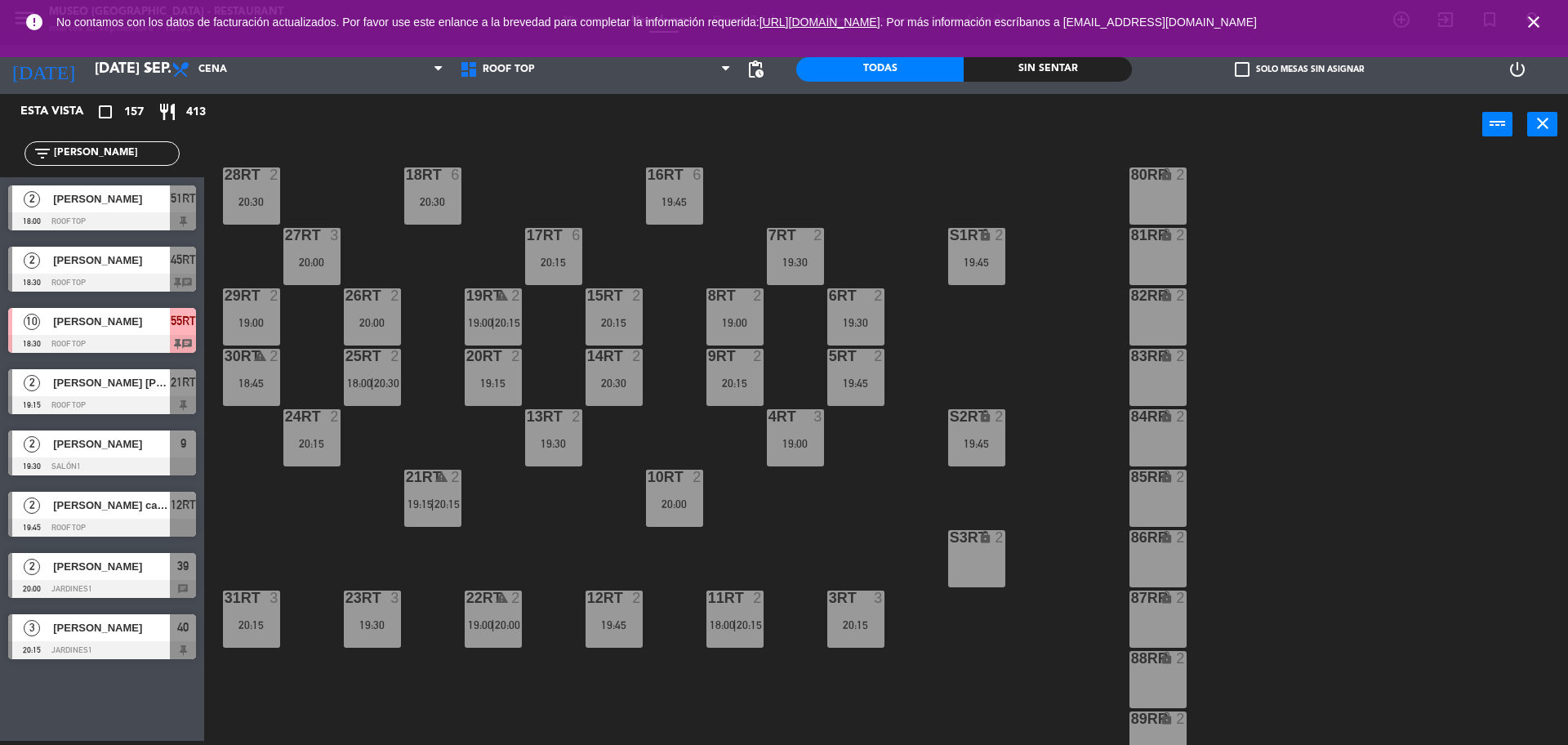
click at [1535, 15] on icon "close" at bounding box center [1534, 21] width 19 height 19
click at [1535, 23] on icon "close" at bounding box center [1534, 21] width 19 height 19
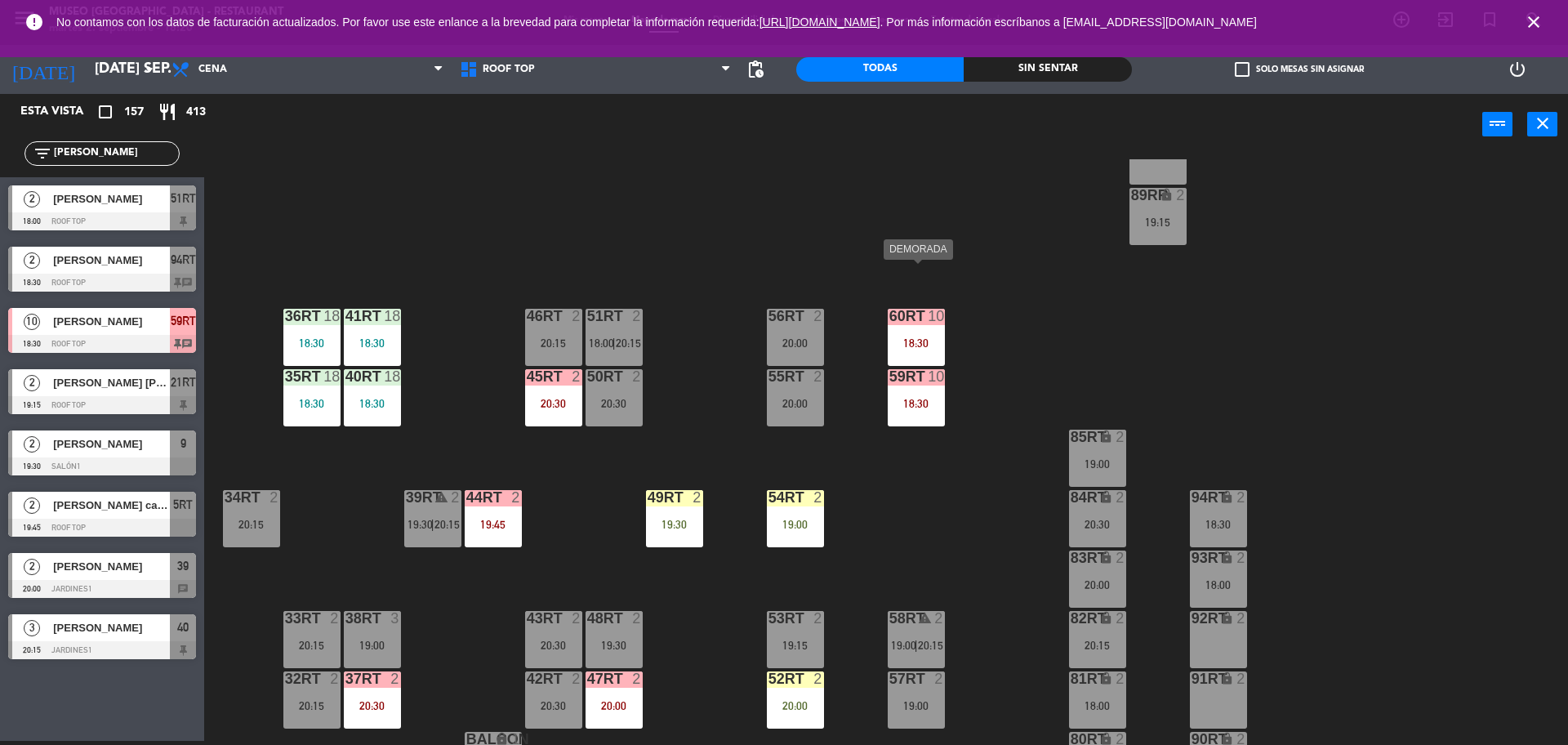
scroll to position [650, 0]
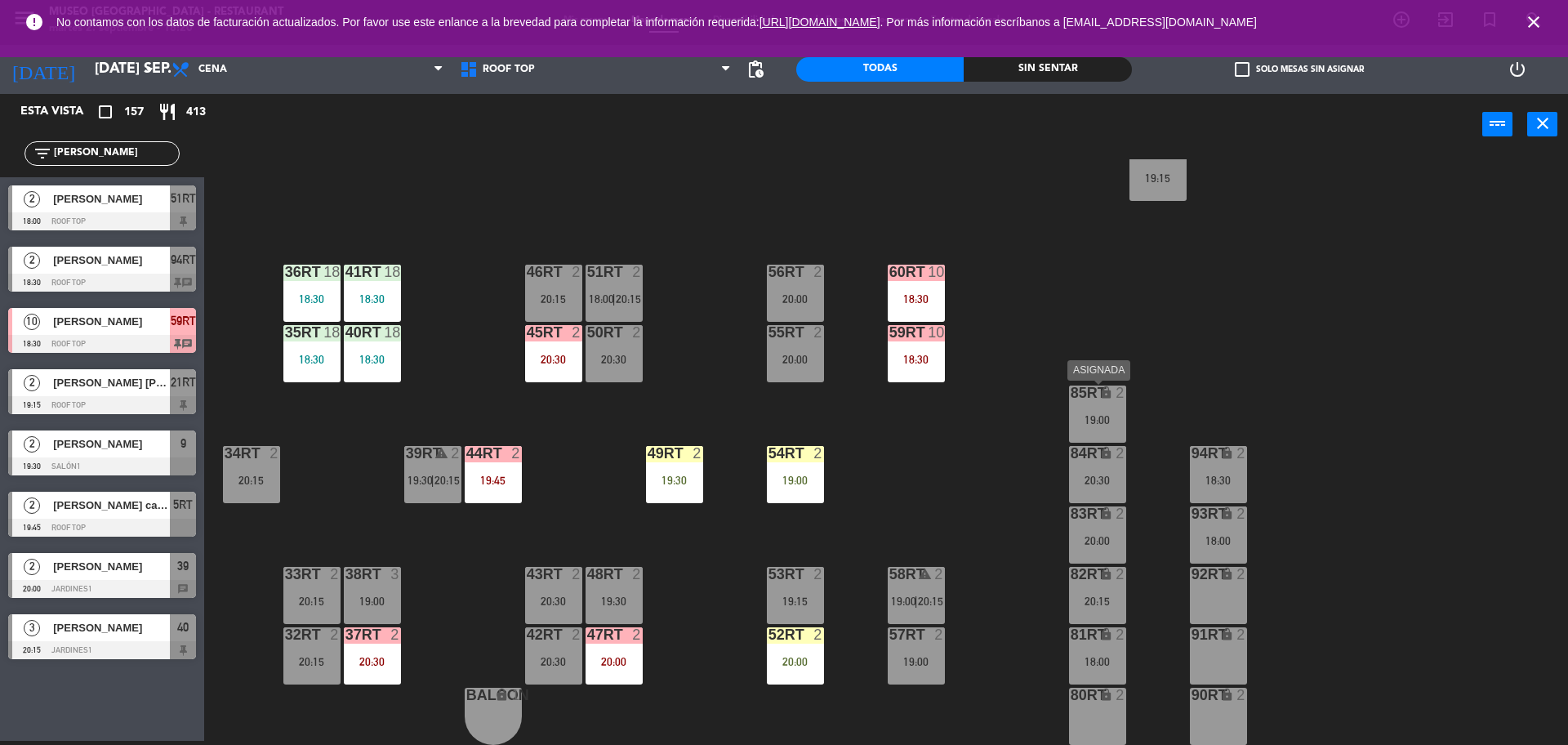
click at [1111, 419] on div "19:00" at bounding box center [1098, 420] width 57 height 11
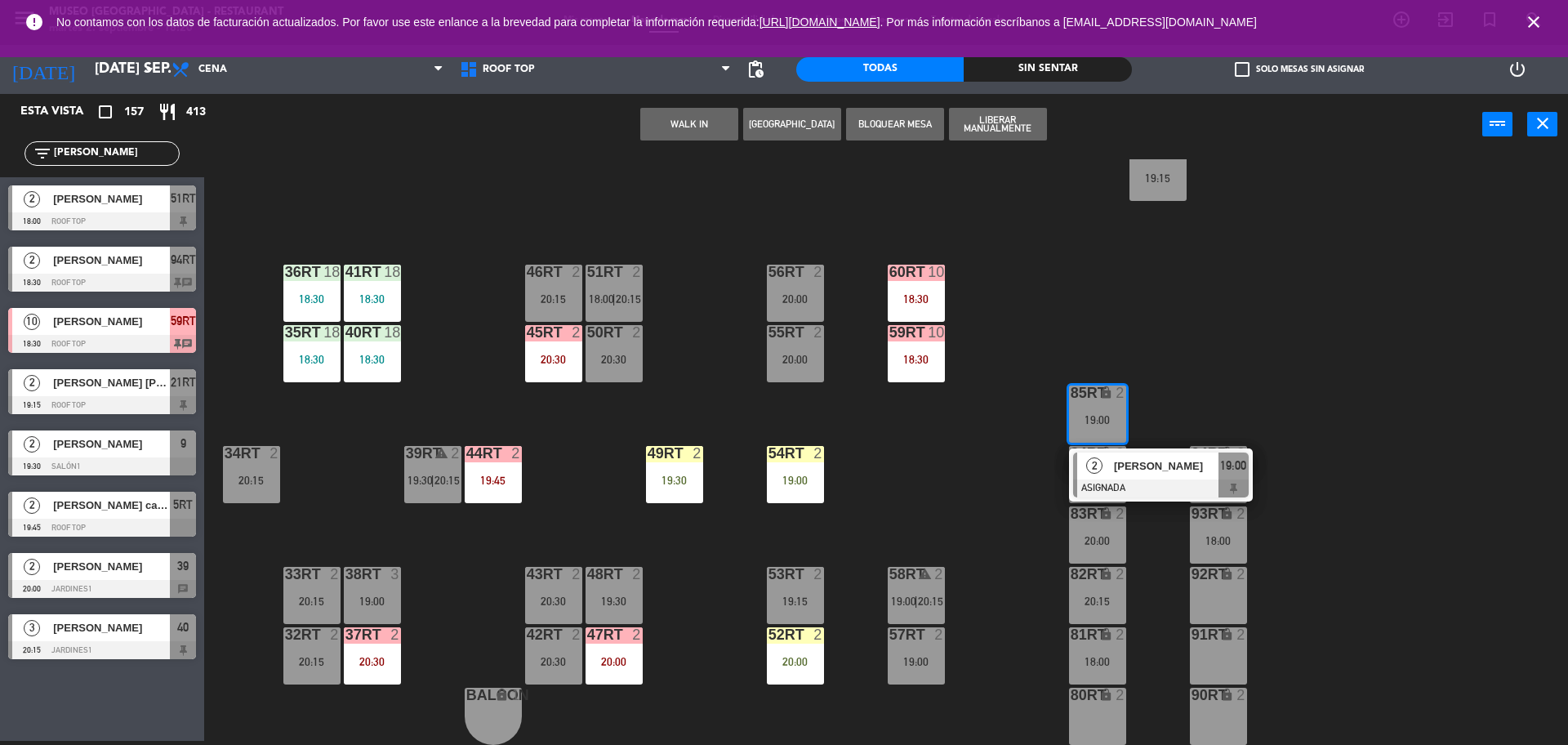
click at [1125, 459] on span "[PERSON_NAME]" at bounding box center [1166, 466] width 105 height 18
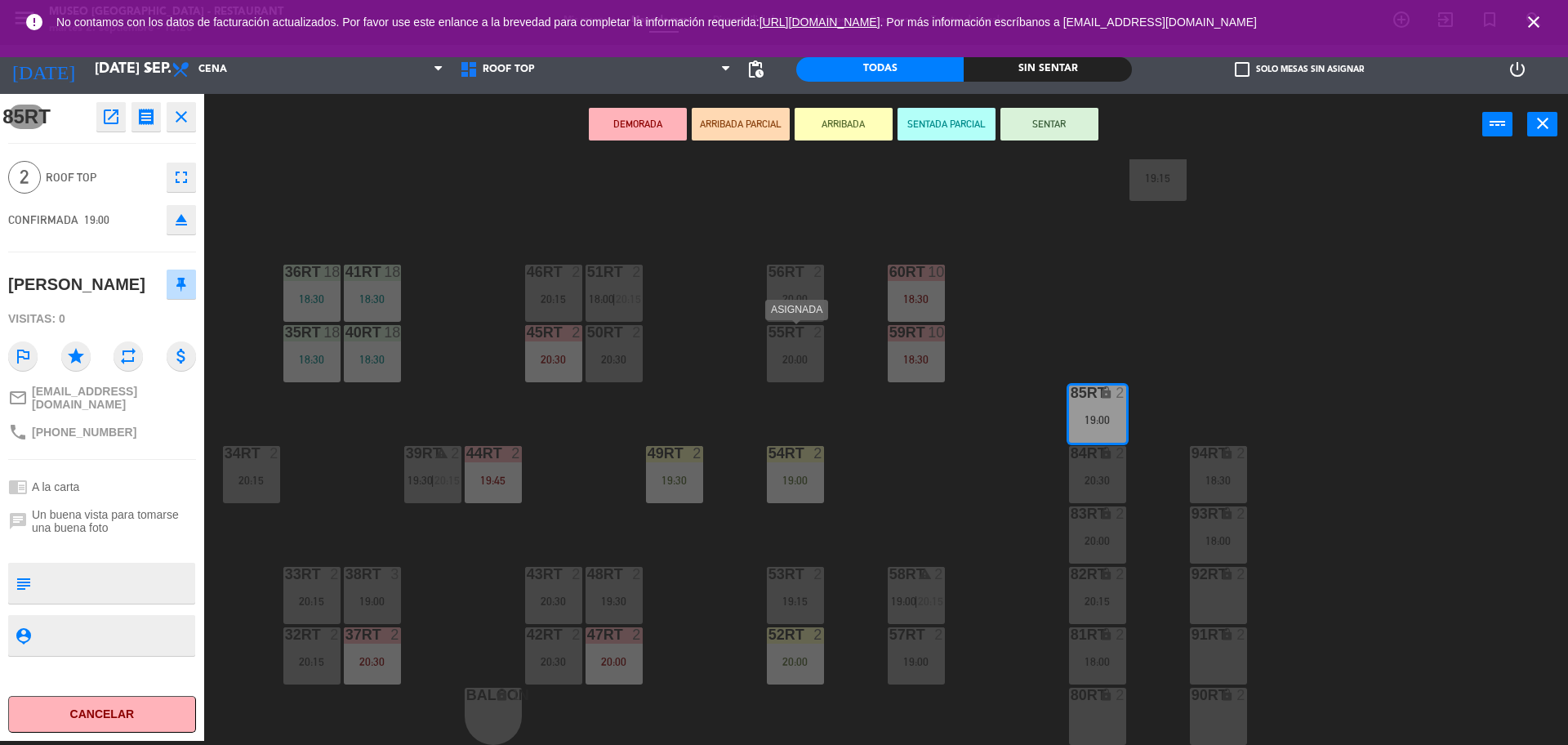
click at [782, 354] on div "20:00" at bounding box center [796, 360] width 57 height 11
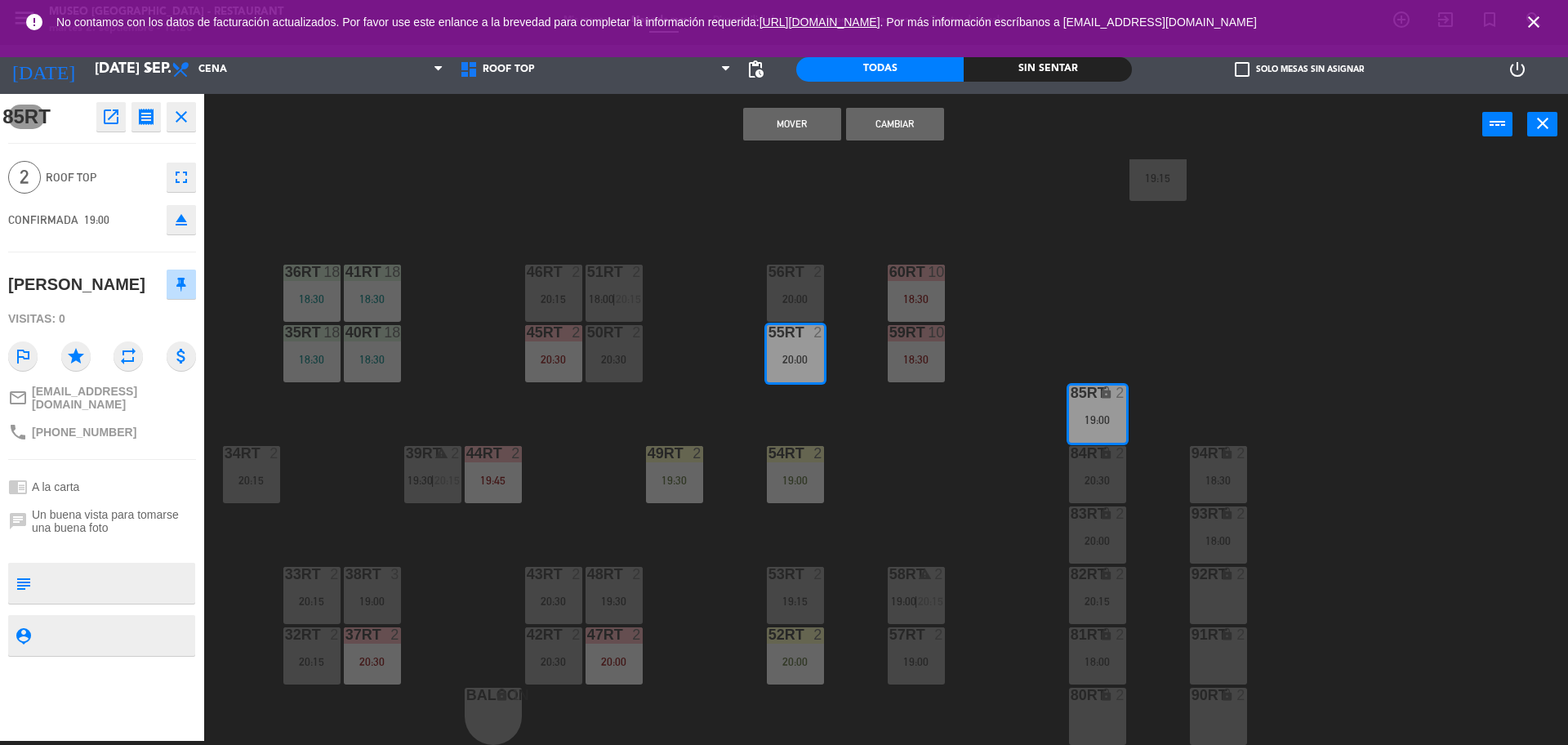
click at [770, 120] on button "Mover" at bounding box center [793, 123] width 98 height 32
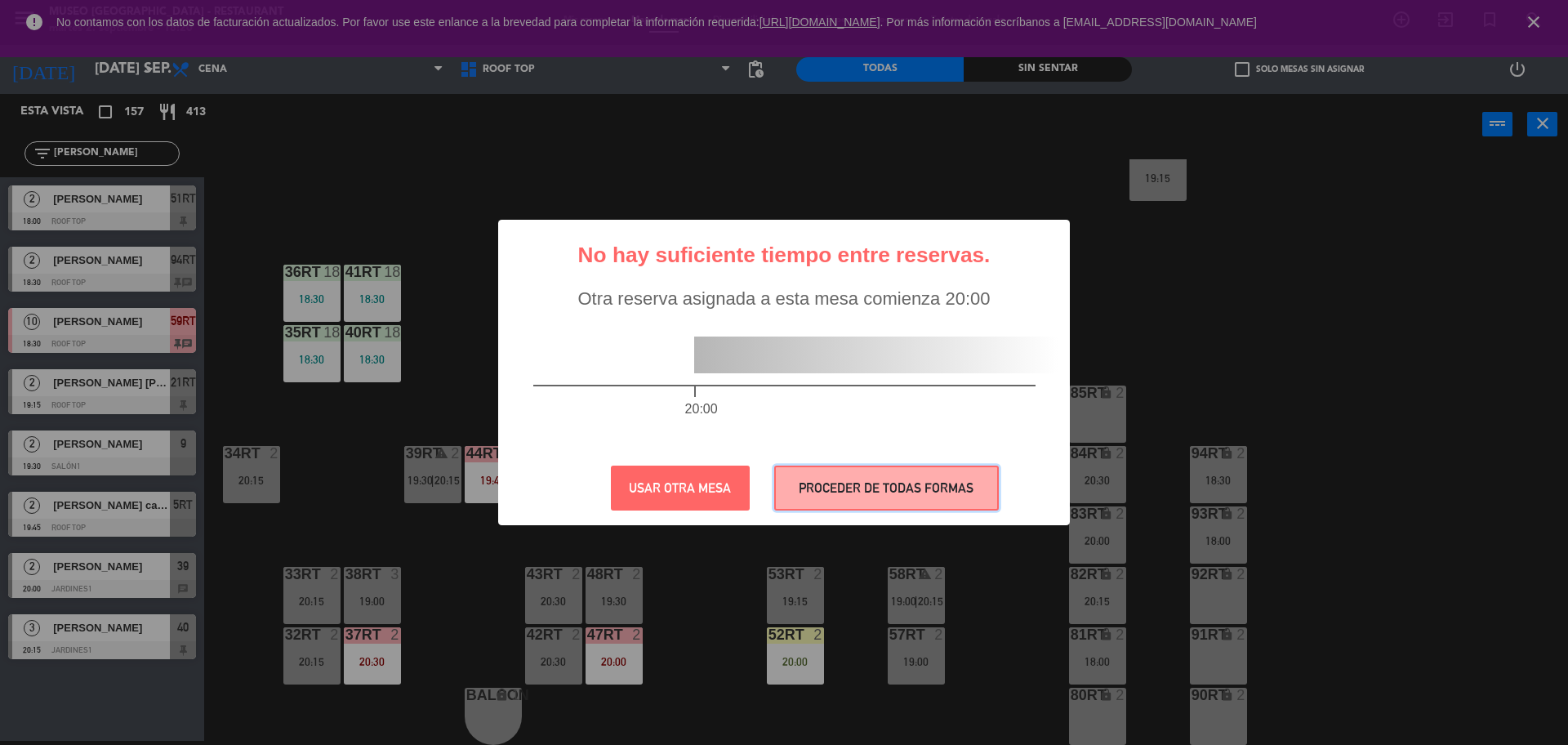
click at [933, 495] on button "PROCEDER DE TODAS FORMAS" at bounding box center [886, 488] width 225 height 45
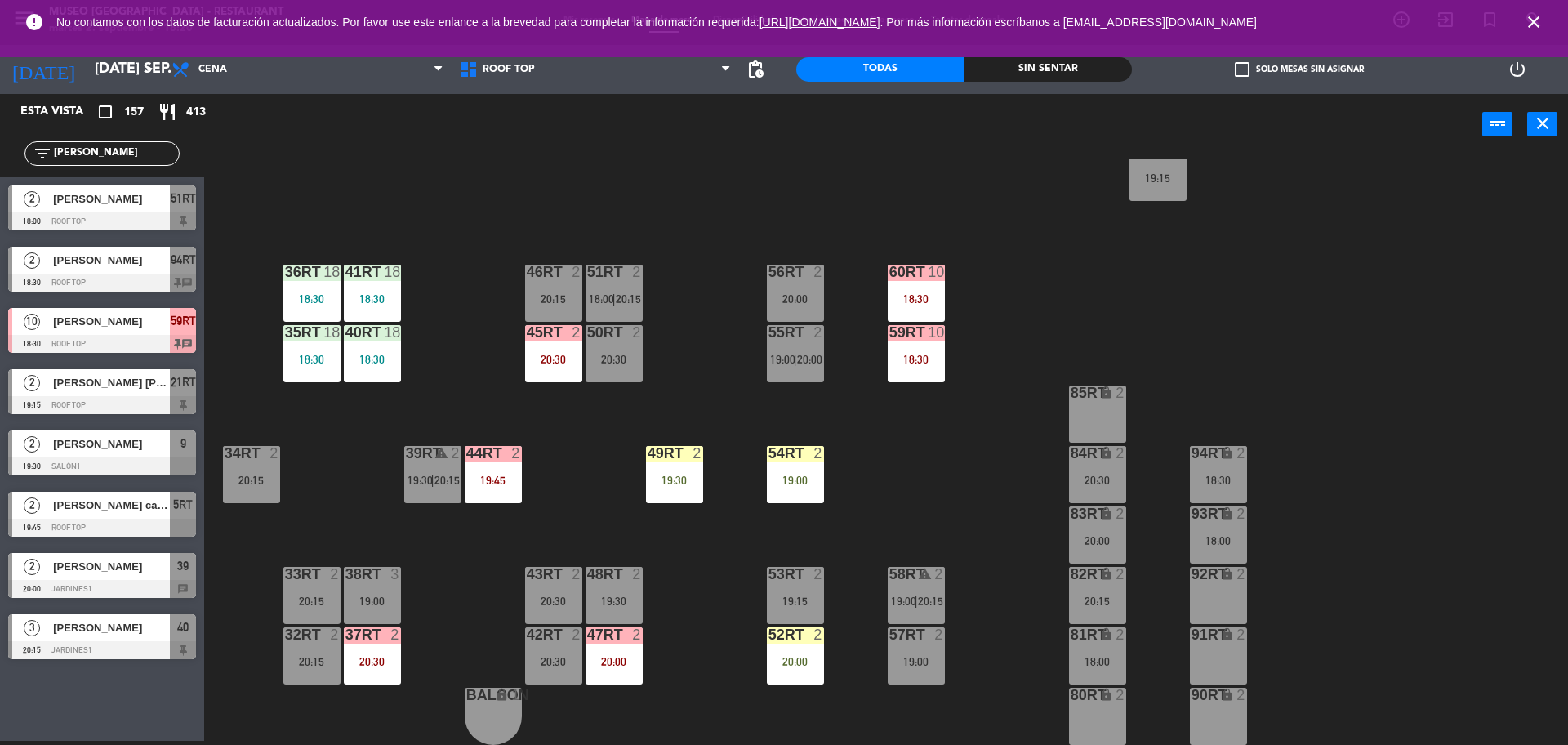
click at [1095, 481] on div "20:30" at bounding box center [1098, 480] width 57 height 11
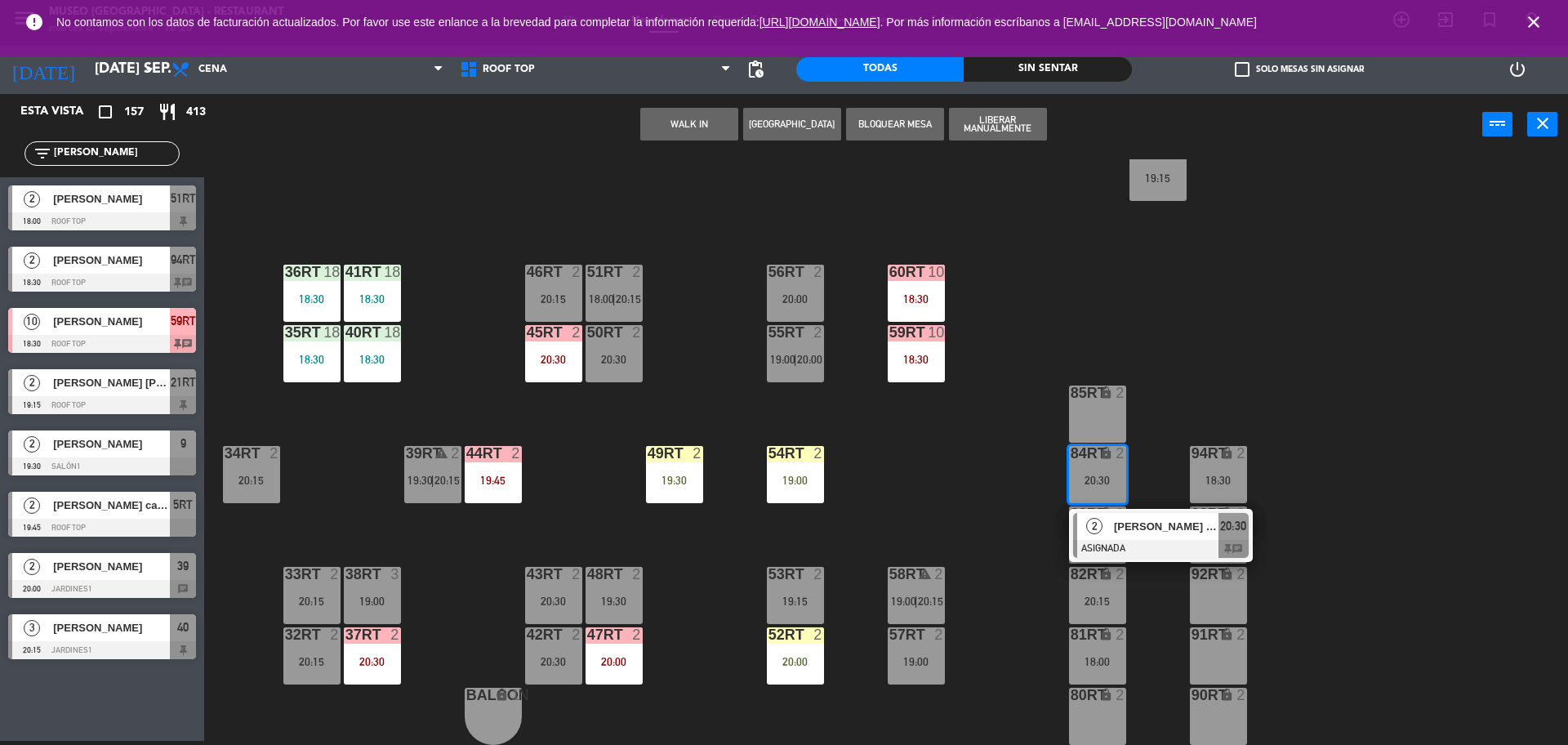
click at [1135, 540] on div at bounding box center [1161, 549] width 176 height 18
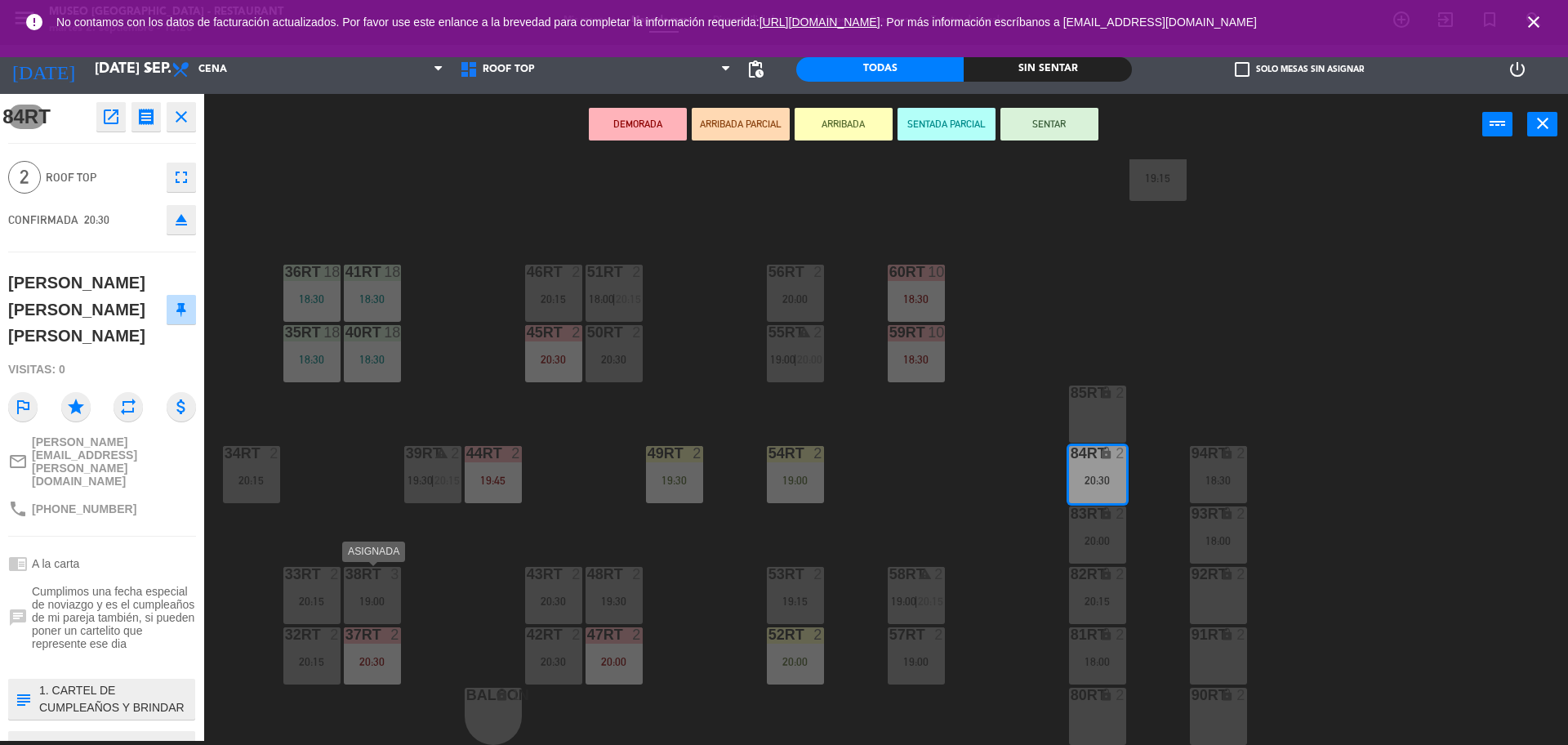
click at [348, 593] on div "38rt 3 19:00" at bounding box center [372, 596] width 57 height 57
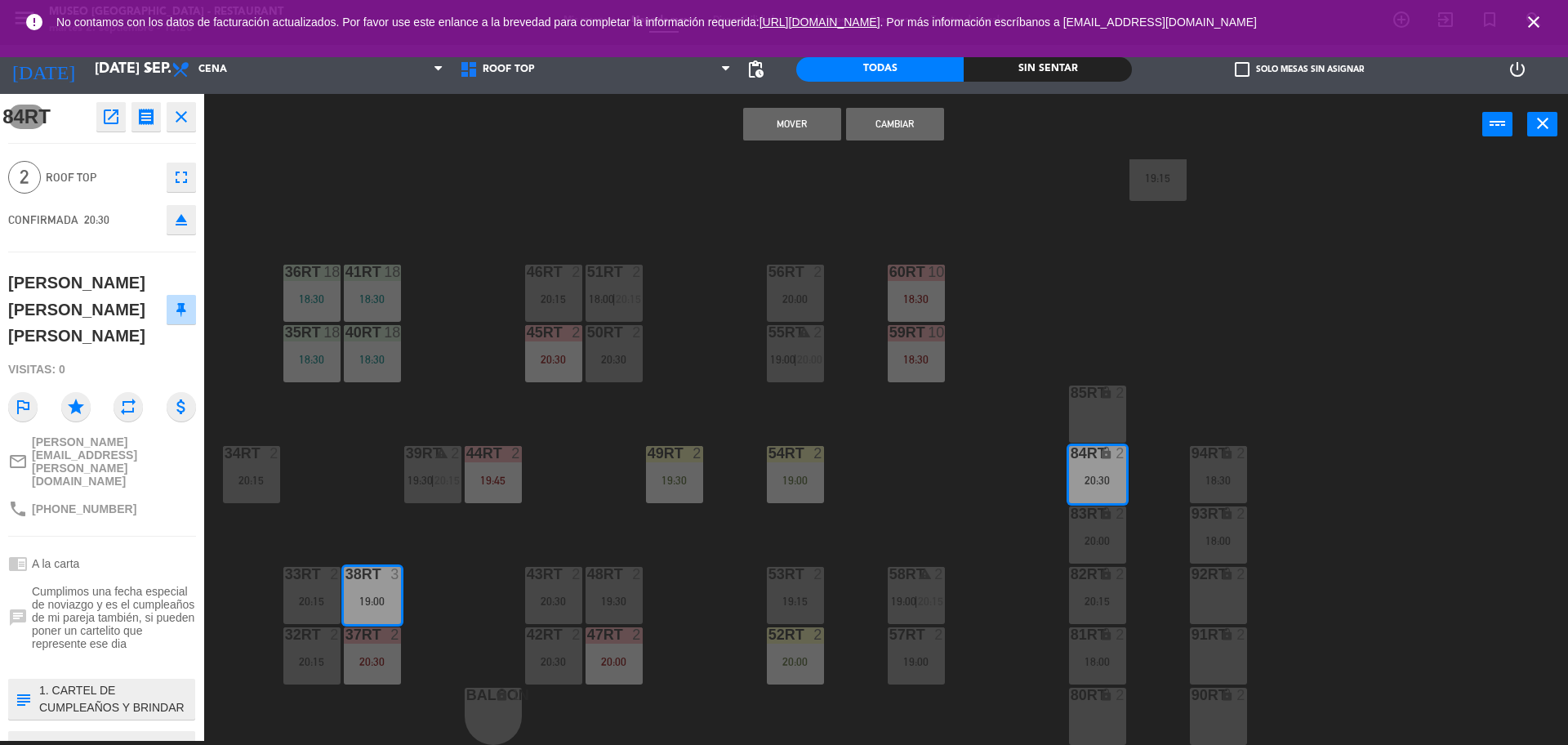
click at [909, 114] on button "Cambiar" at bounding box center [896, 123] width 98 height 32
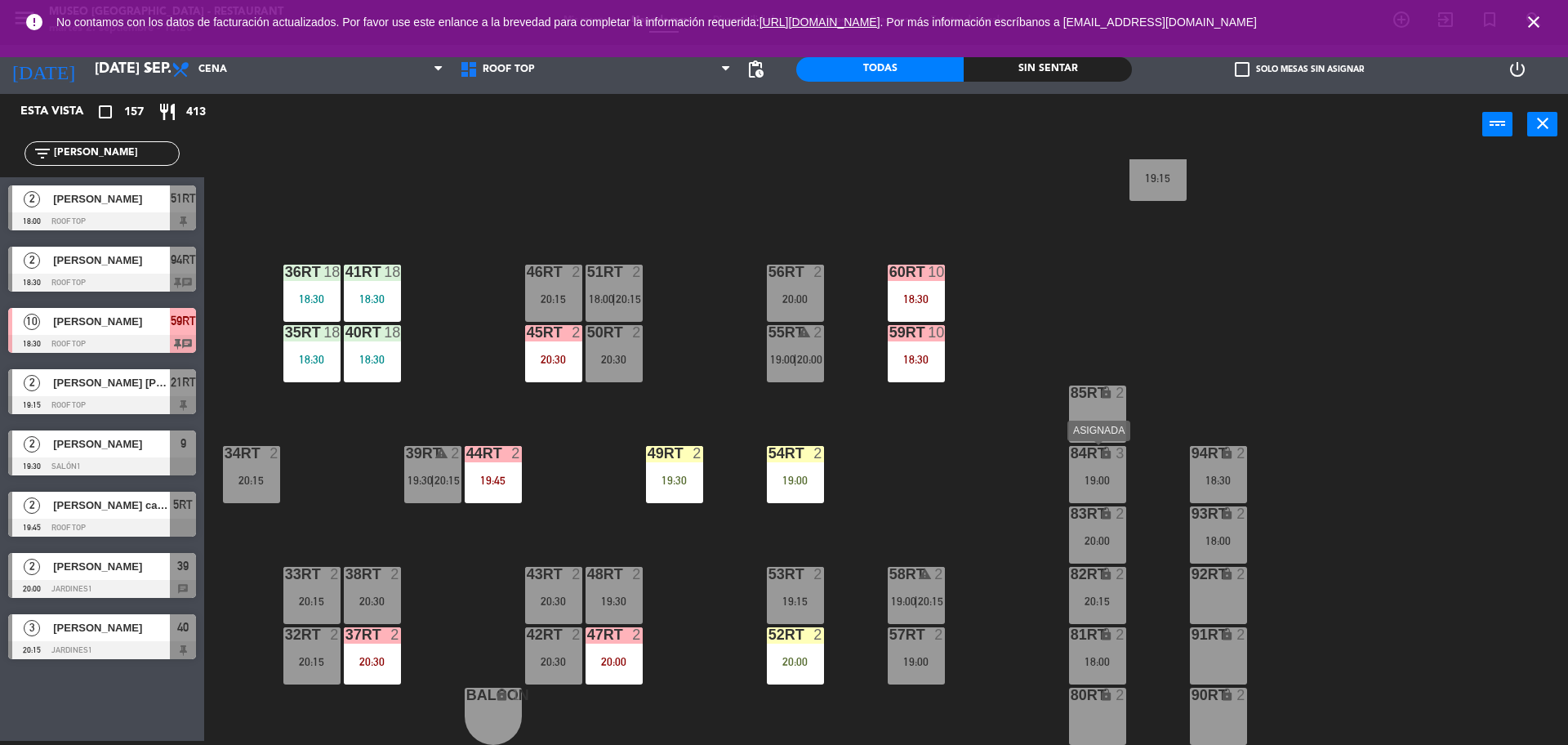
click at [1095, 467] on div "84RT lock 3 19:00" at bounding box center [1098, 475] width 57 height 57
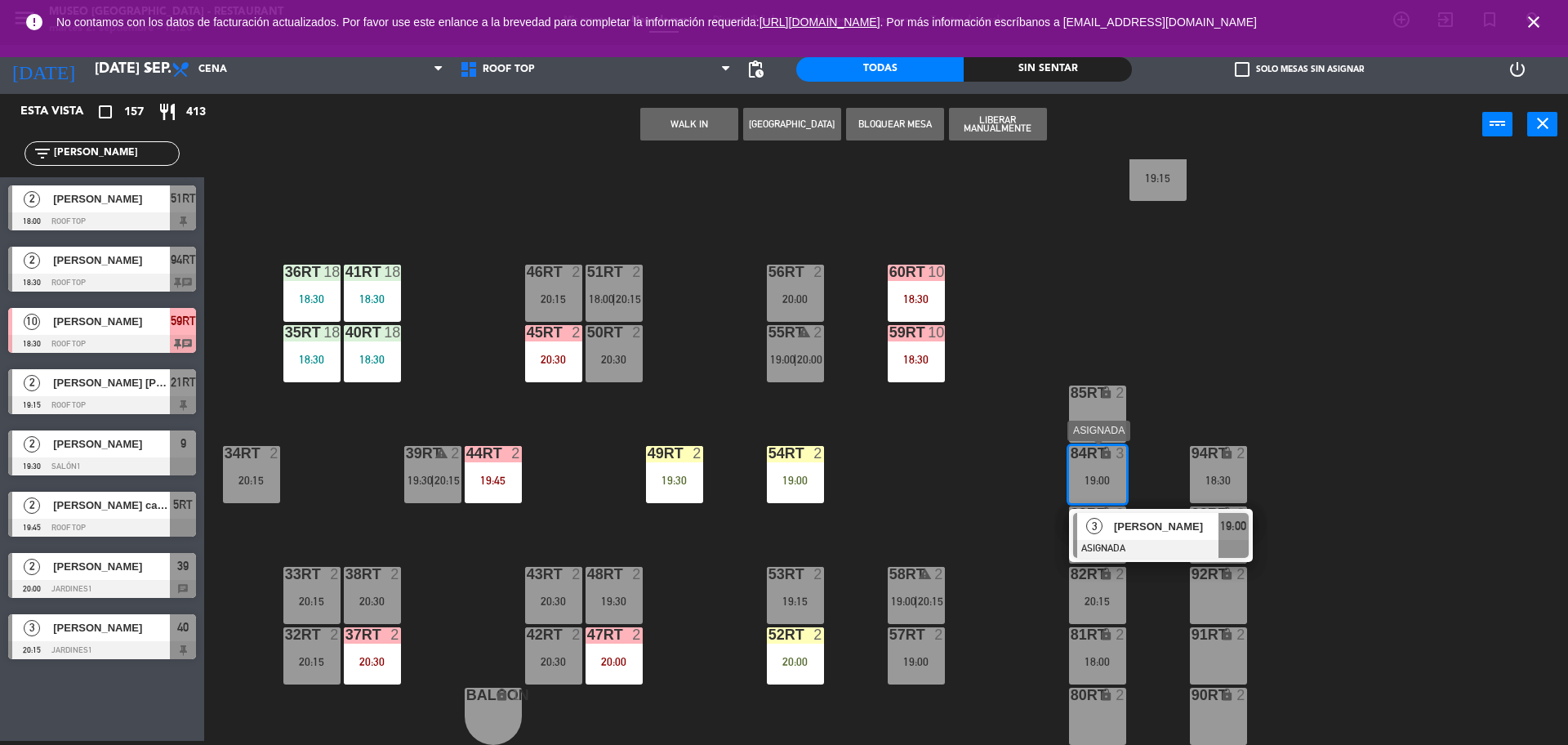
click at [1145, 523] on span "[PERSON_NAME]" at bounding box center [1166, 526] width 105 height 18
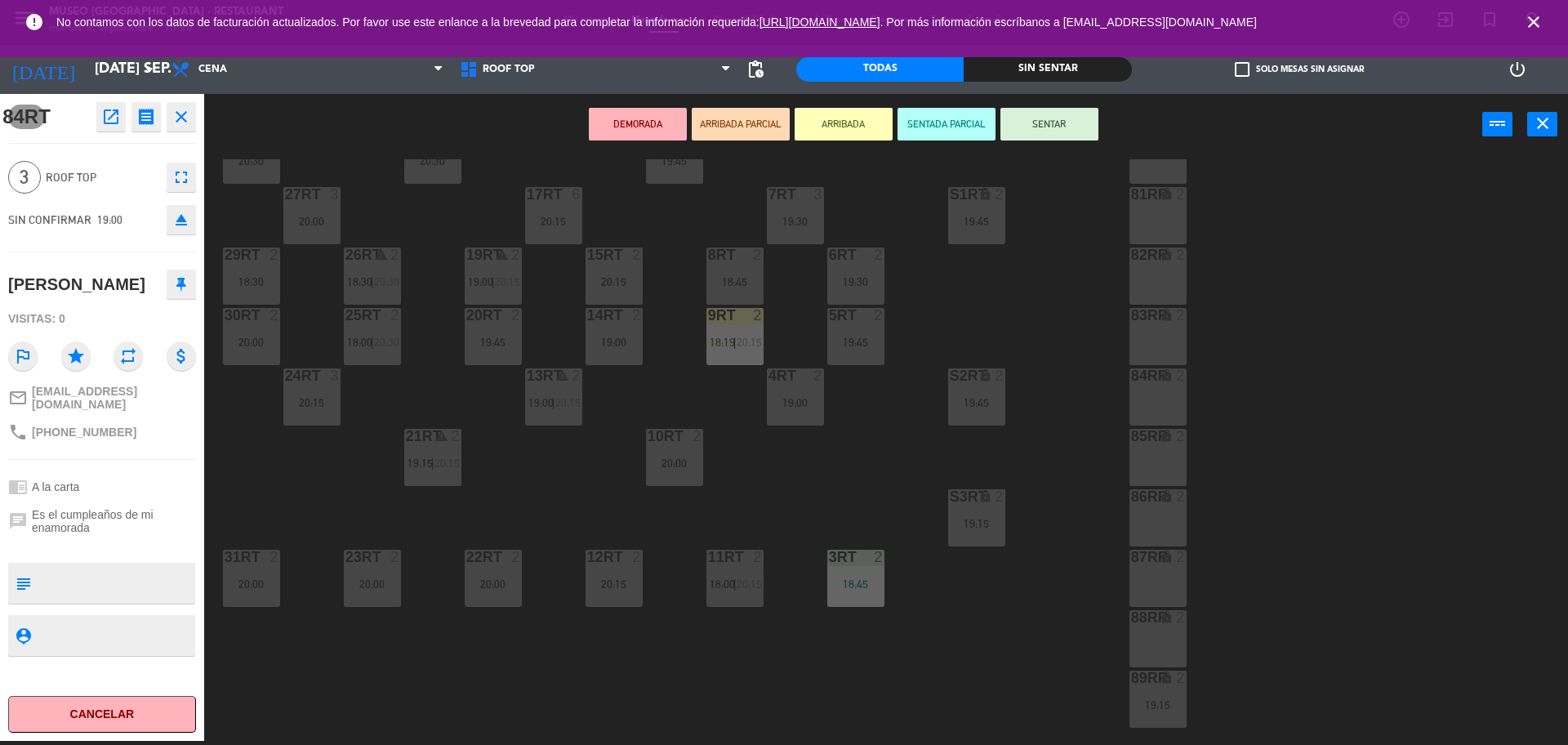
scroll to position [0, 0]
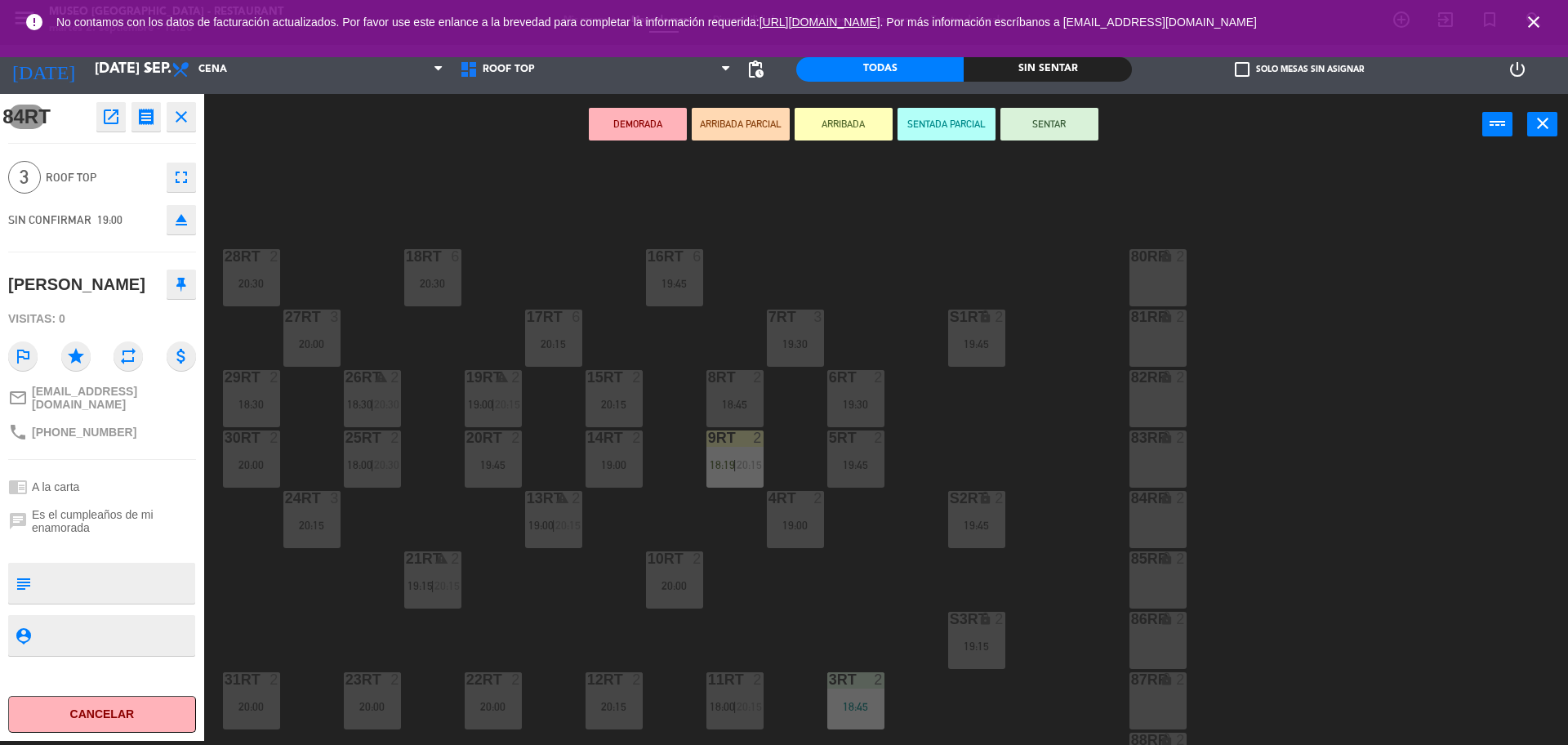
click at [798, 542] on div "4RT 2 19:00" at bounding box center [796, 520] width 57 height 57
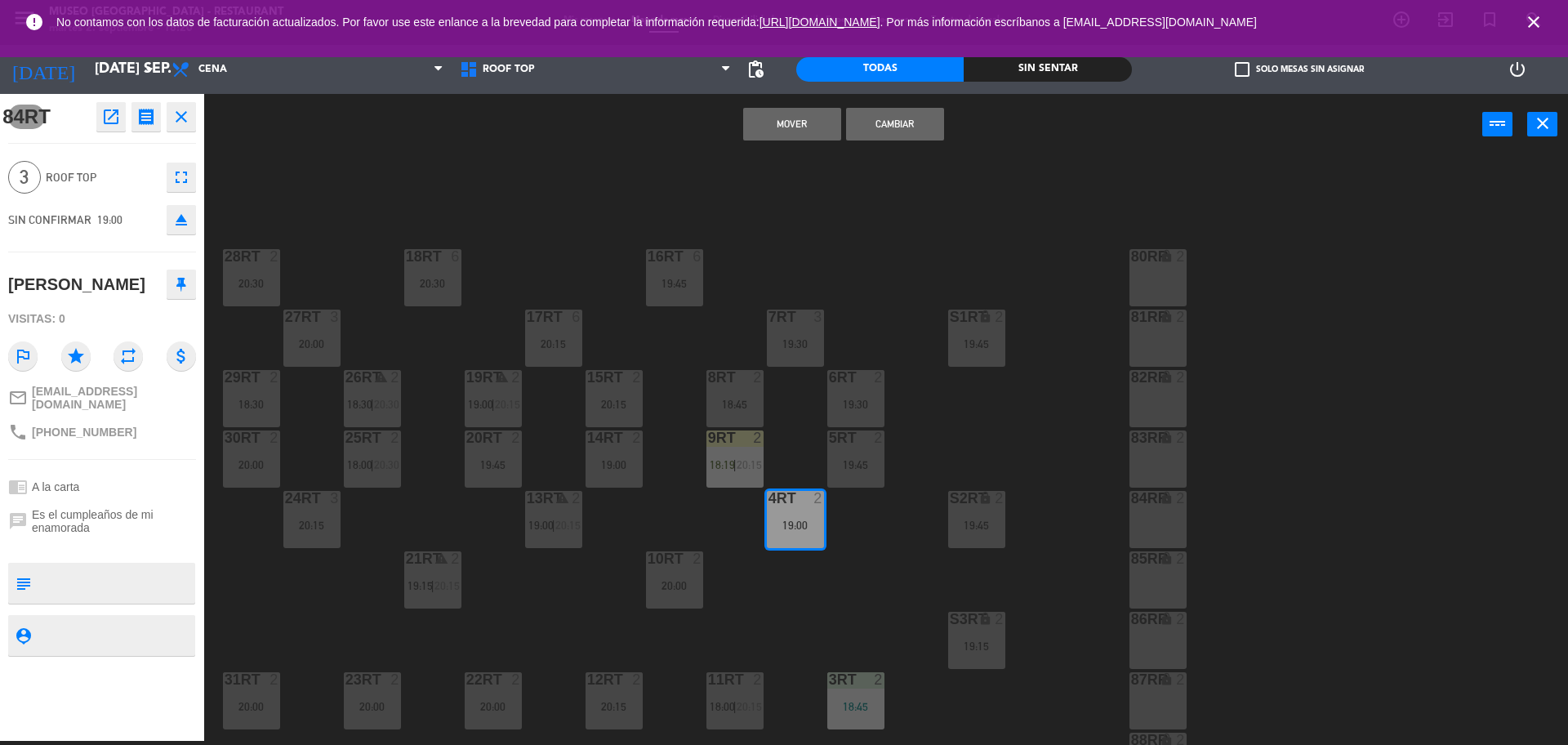
click at [897, 132] on button "Cambiar" at bounding box center [896, 123] width 98 height 32
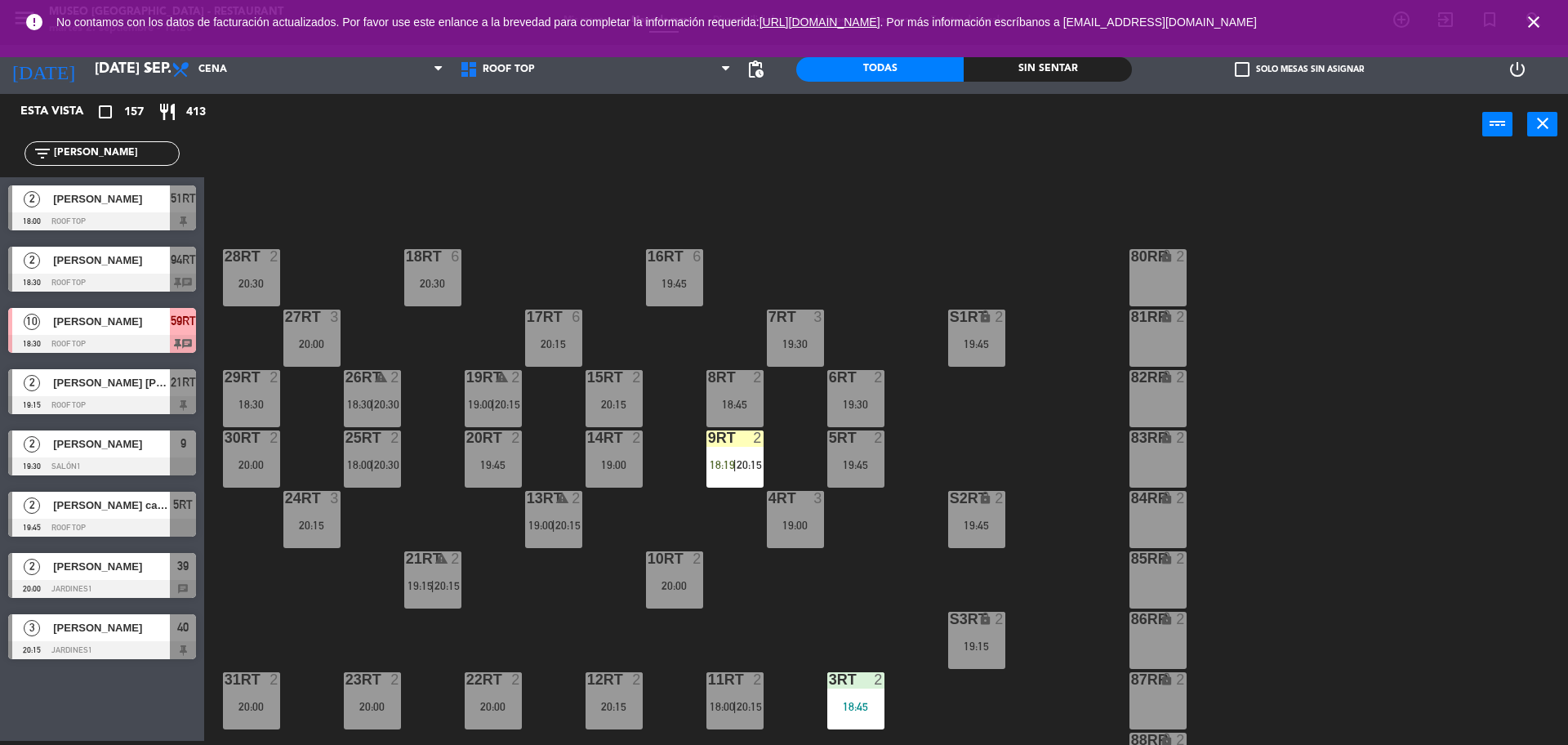
click at [583, 530] on div "18RT 6 20:30 16RT 6 19:45 28RT 2 20:30 80RR lock 2 27RT 3 20:00 7RT 3 19:30 S1R…" at bounding box center [894, 452] width 1348 height 586
click at [576, 528] on span "20:15" at bounding box center [568, 525] width 25 height 13
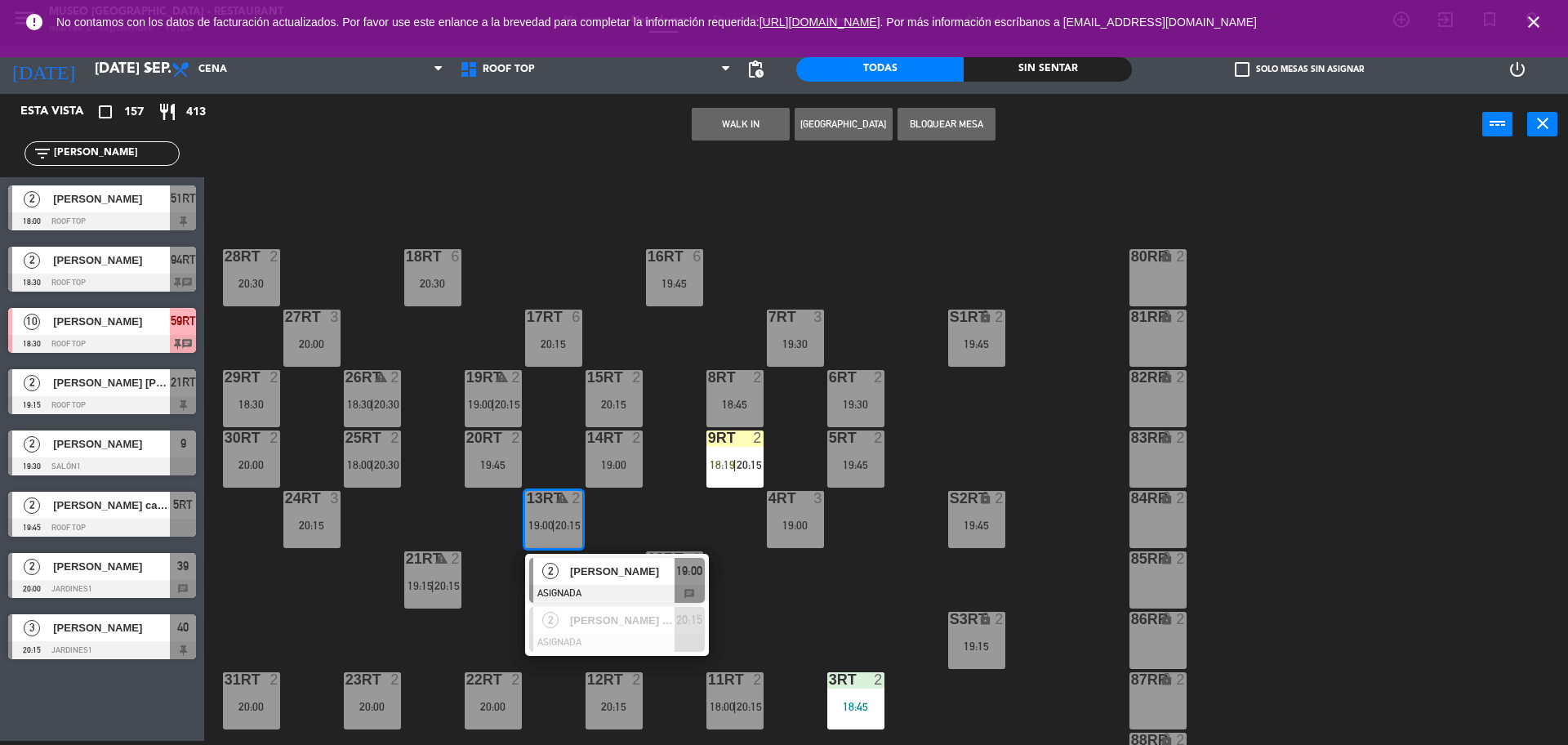
click at [632, 580] on div "[PERSON_NAME]" at bounding box center [621, 571] width 107 height 27
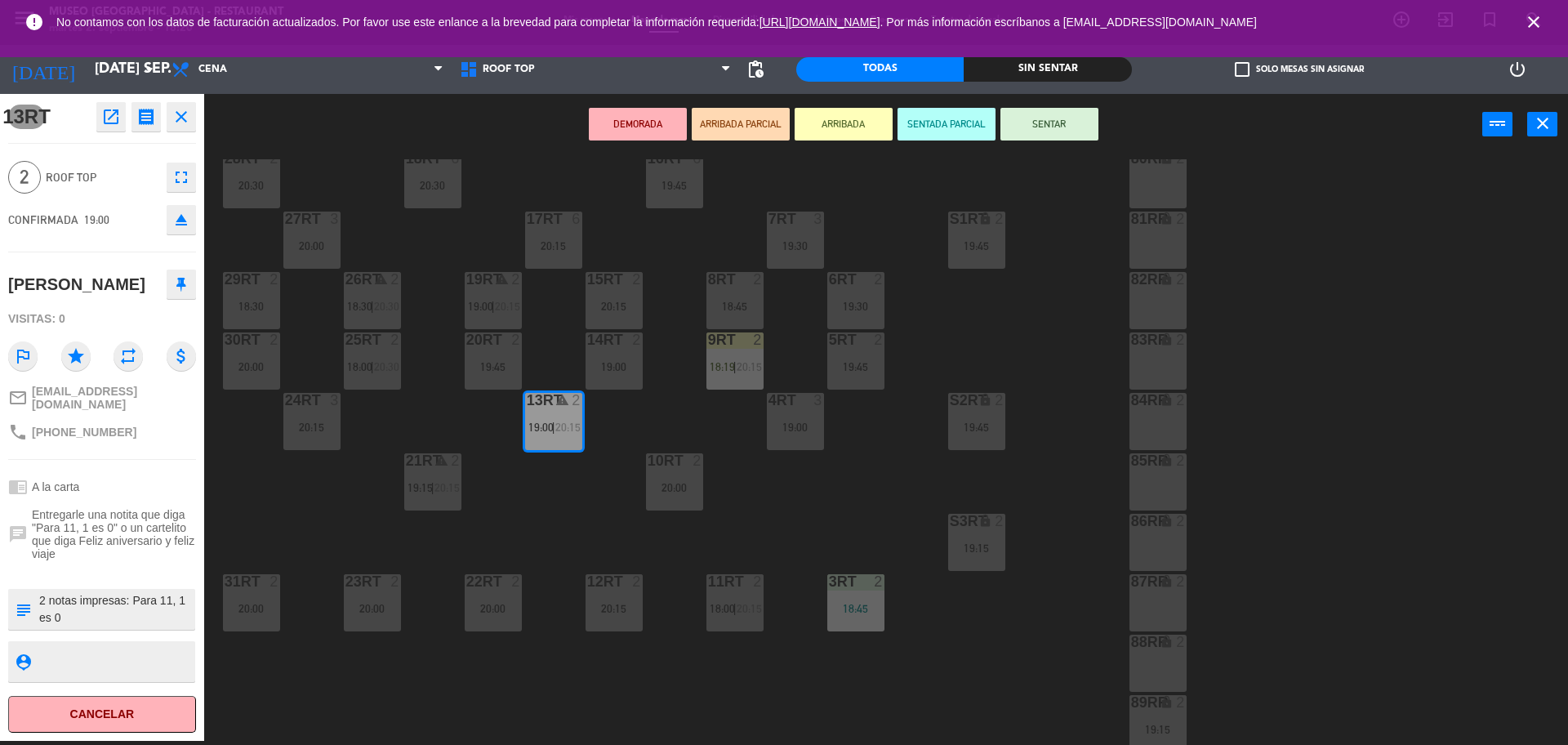
scroll to position [232, 0]
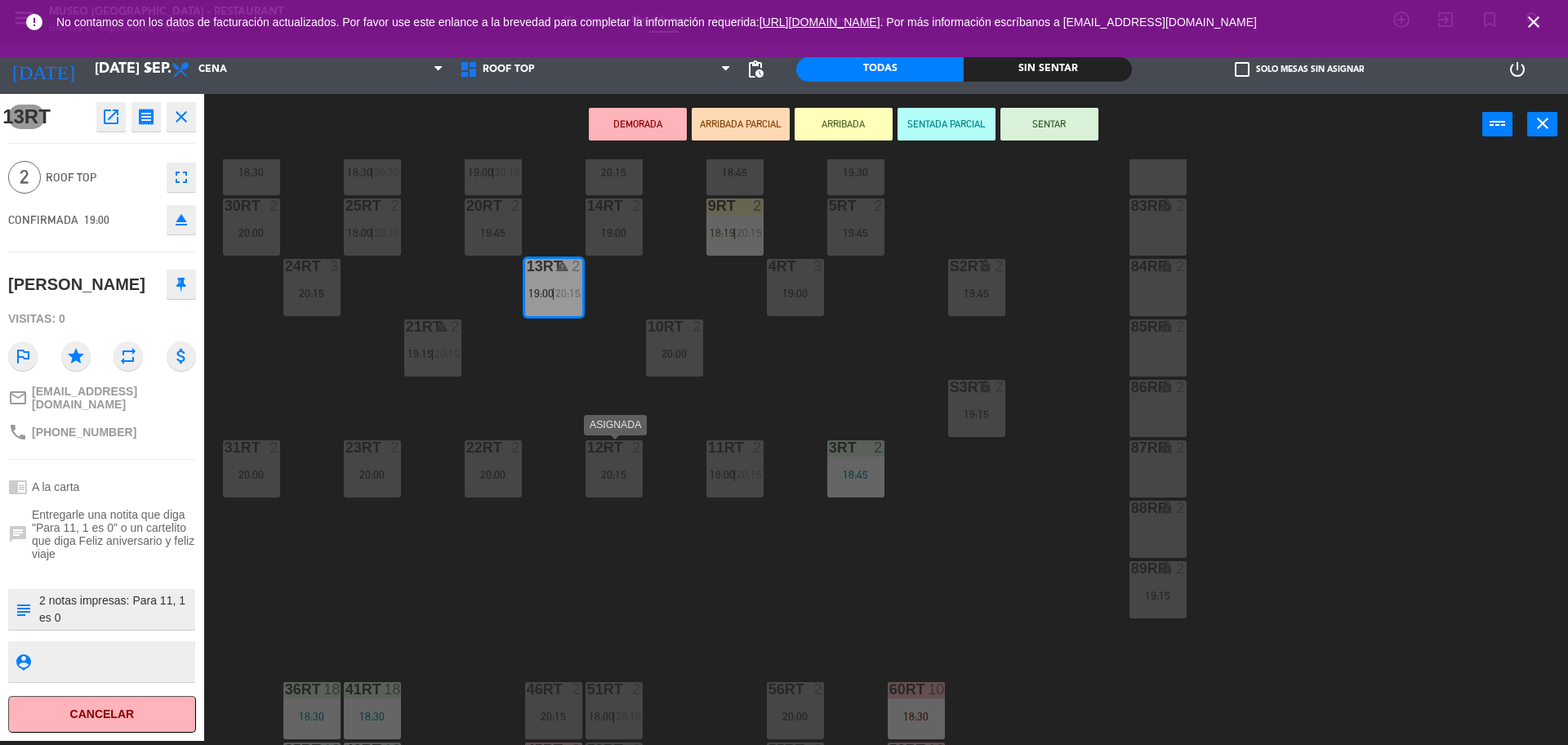
click at [621, 464] on div "12RT 2 20:15" at bounding box center [614, 469] width 57 height 57
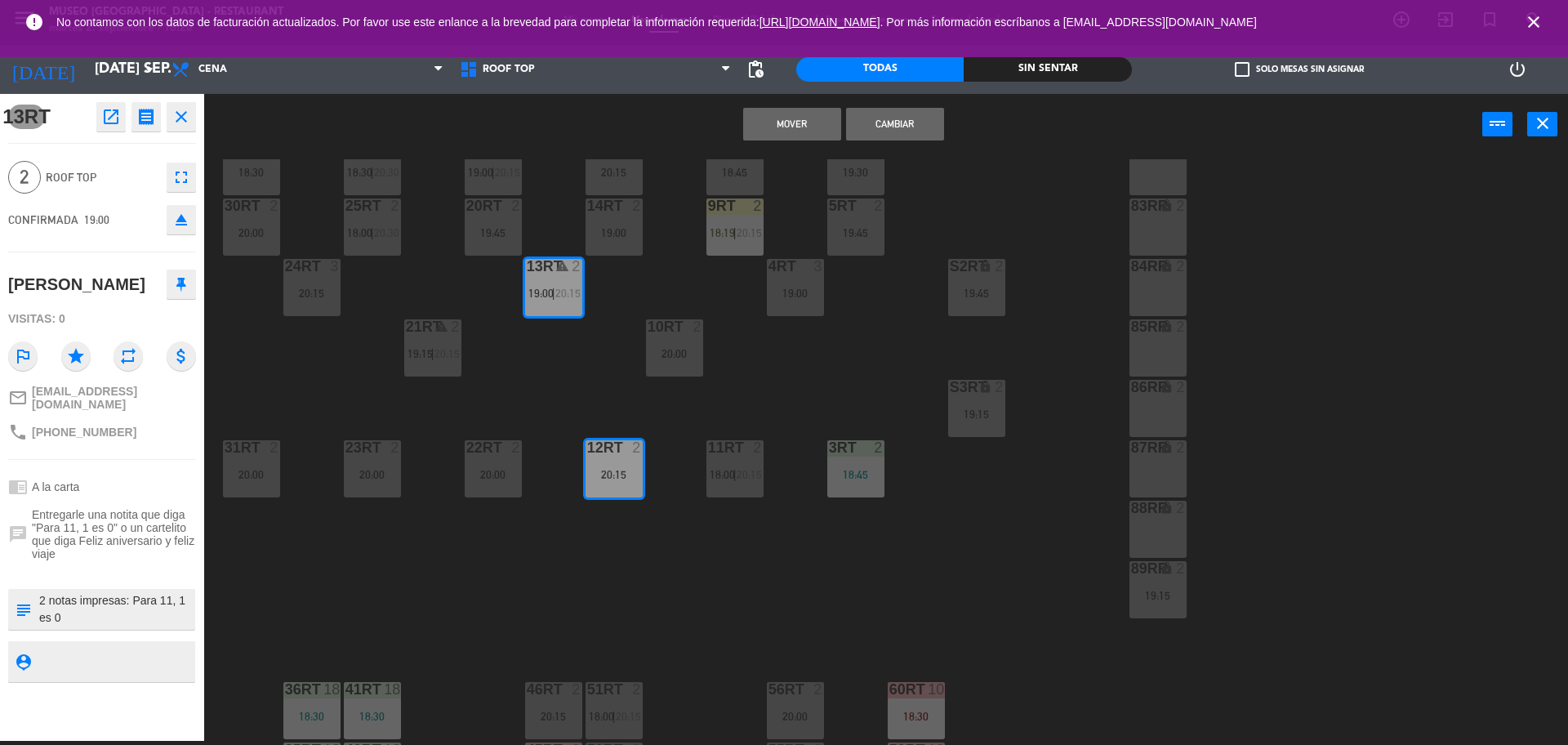
click at [754, 120] on button "Mover" at bounding box center [793, 123] width 98 height 32
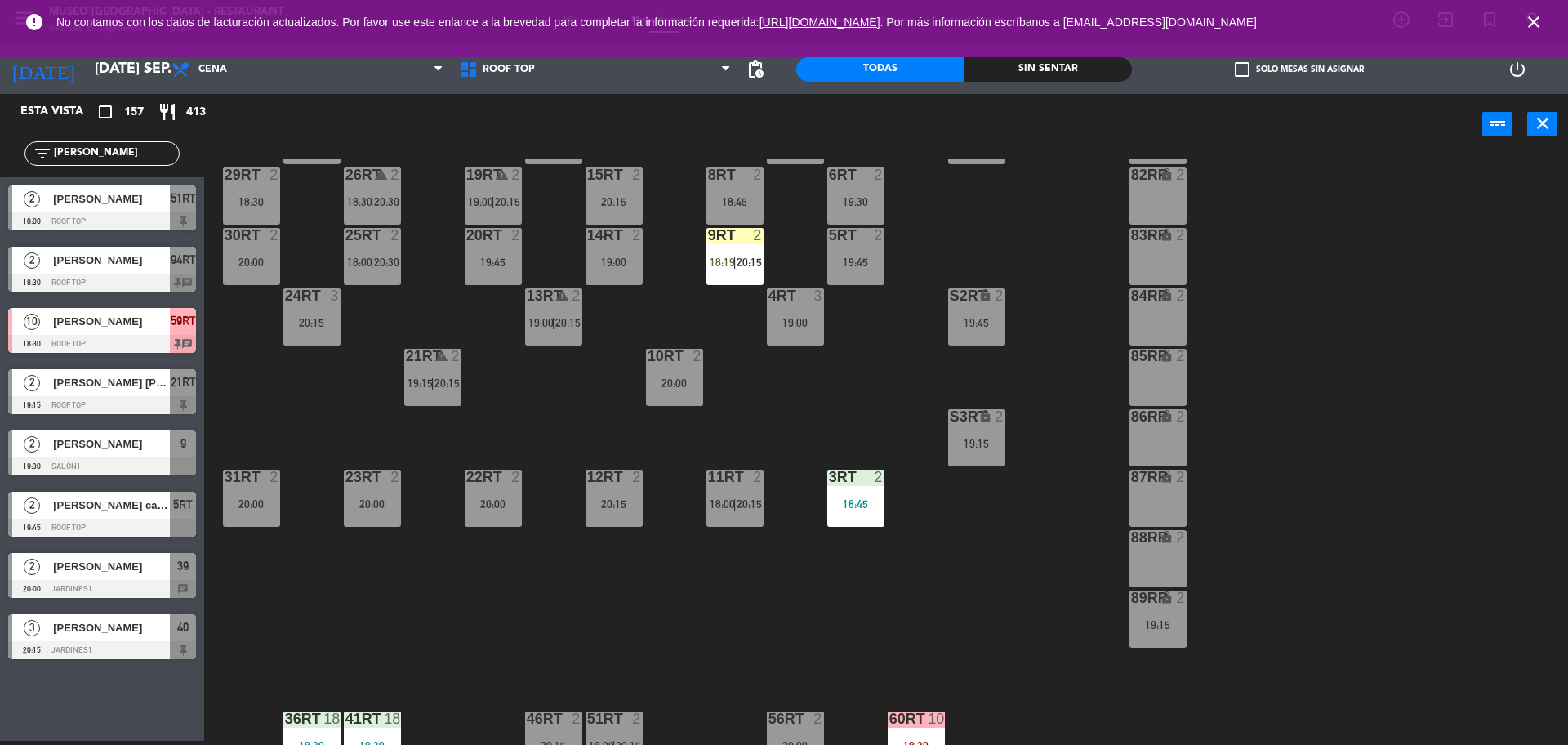
scroll to position [650, 0]
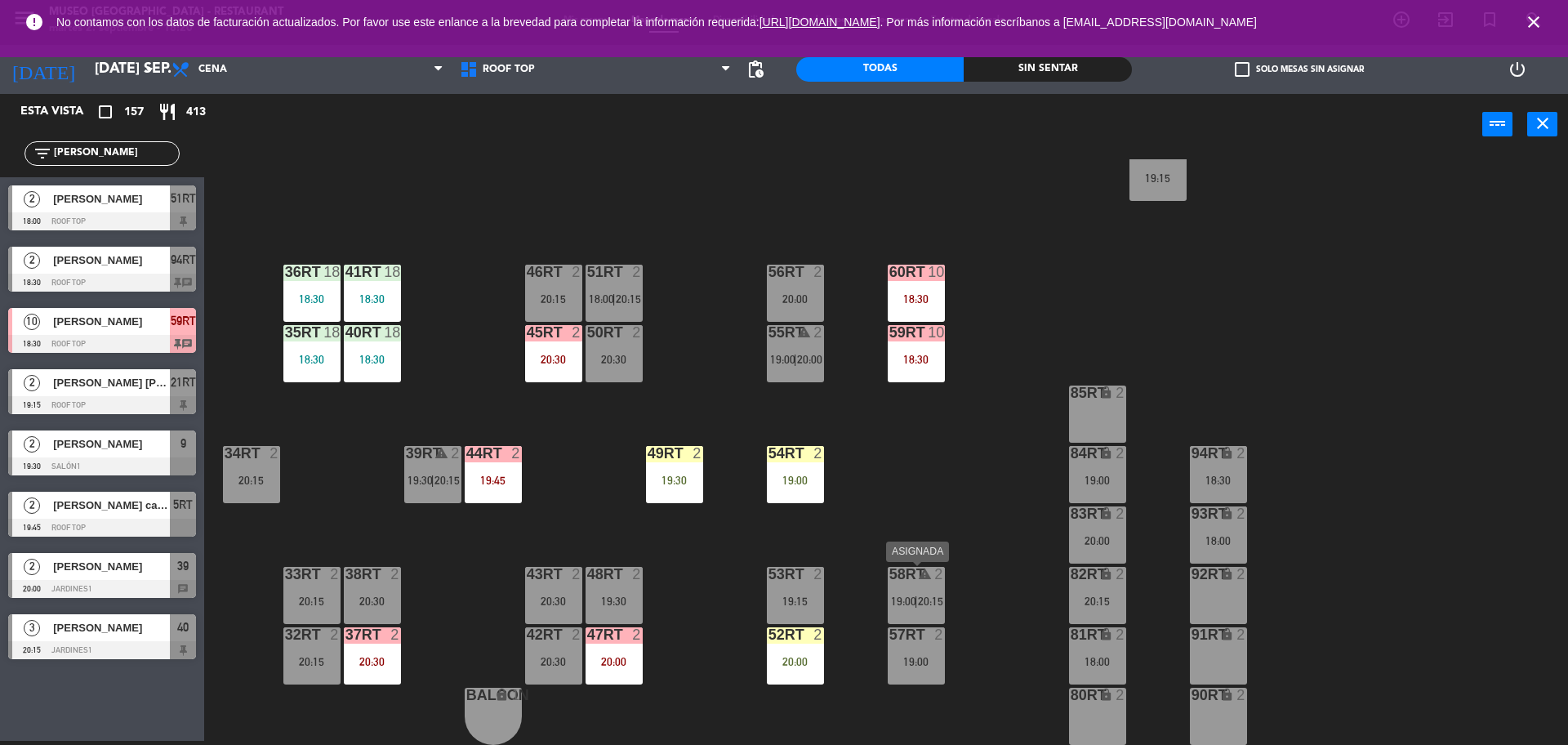
click at [938, 606] on span "20:15" at bounding box center [930, 601] width 25 height 13
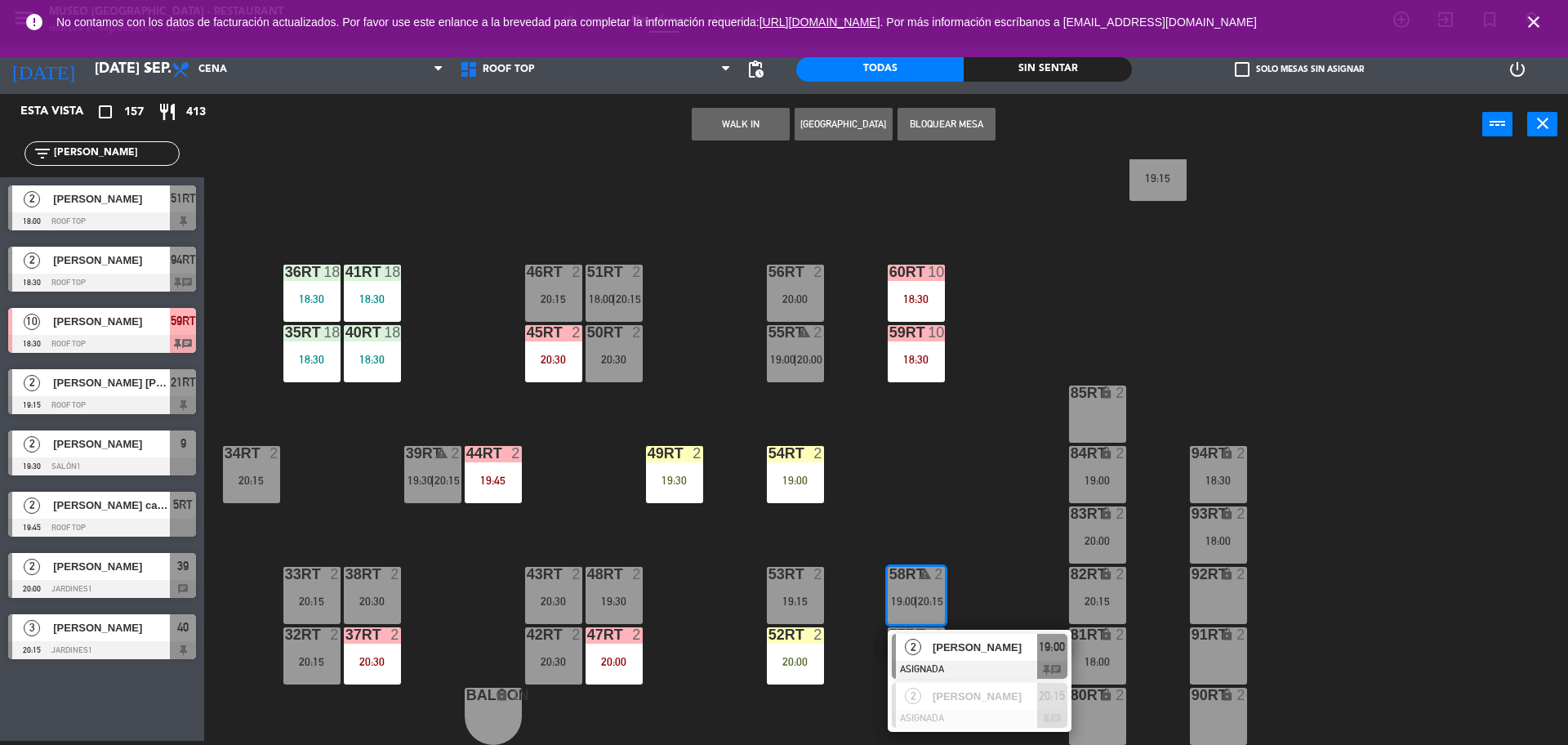
click at [1008, 524] on div "18RT 6 20:30 16RT 6 19:45 28RT 2 20:30 80RR lock 2 27RT 3 20:00 7RT 3 19:30 S1R…" at bounding box center [894, 452] width 1348 height 586
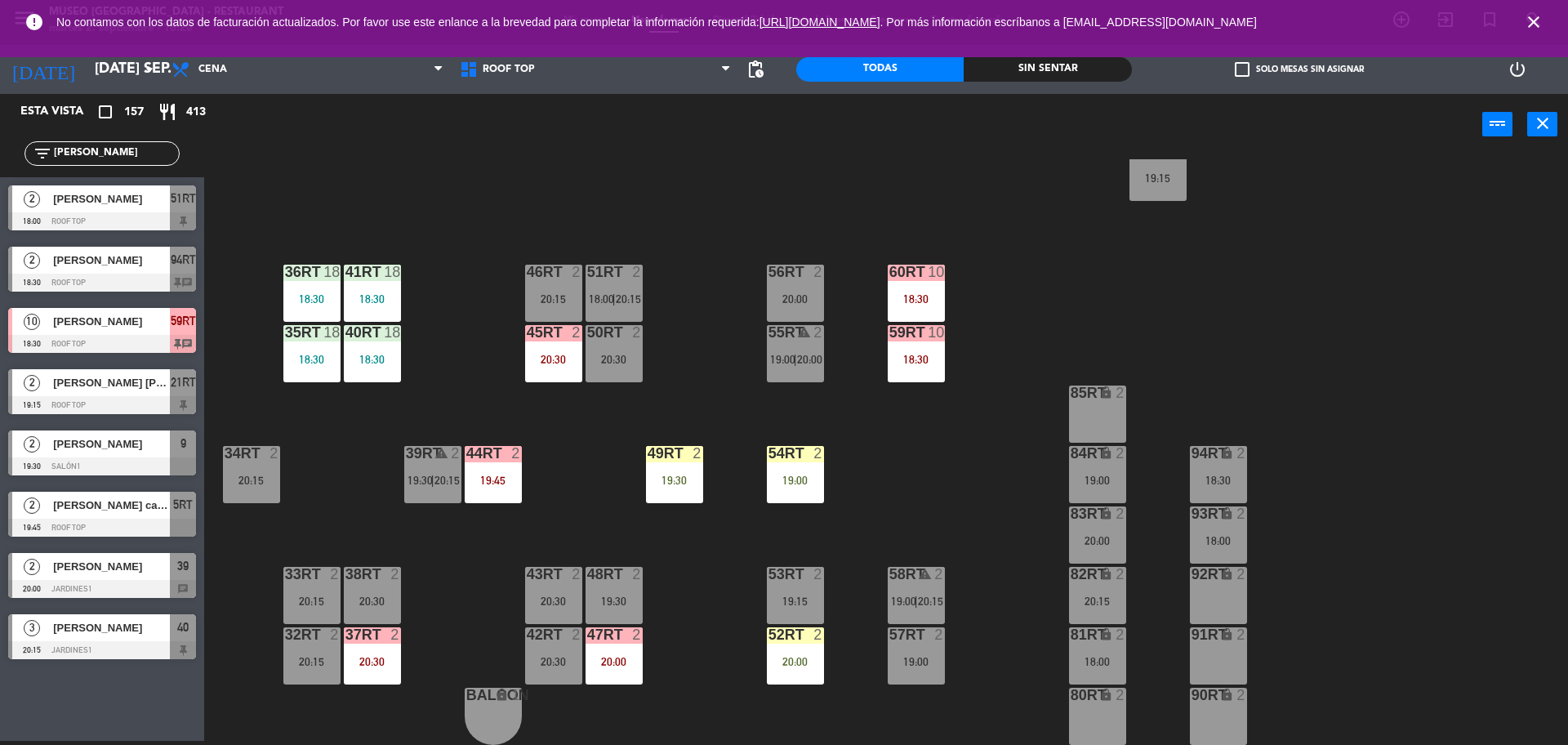
scroll to position [642, 0]
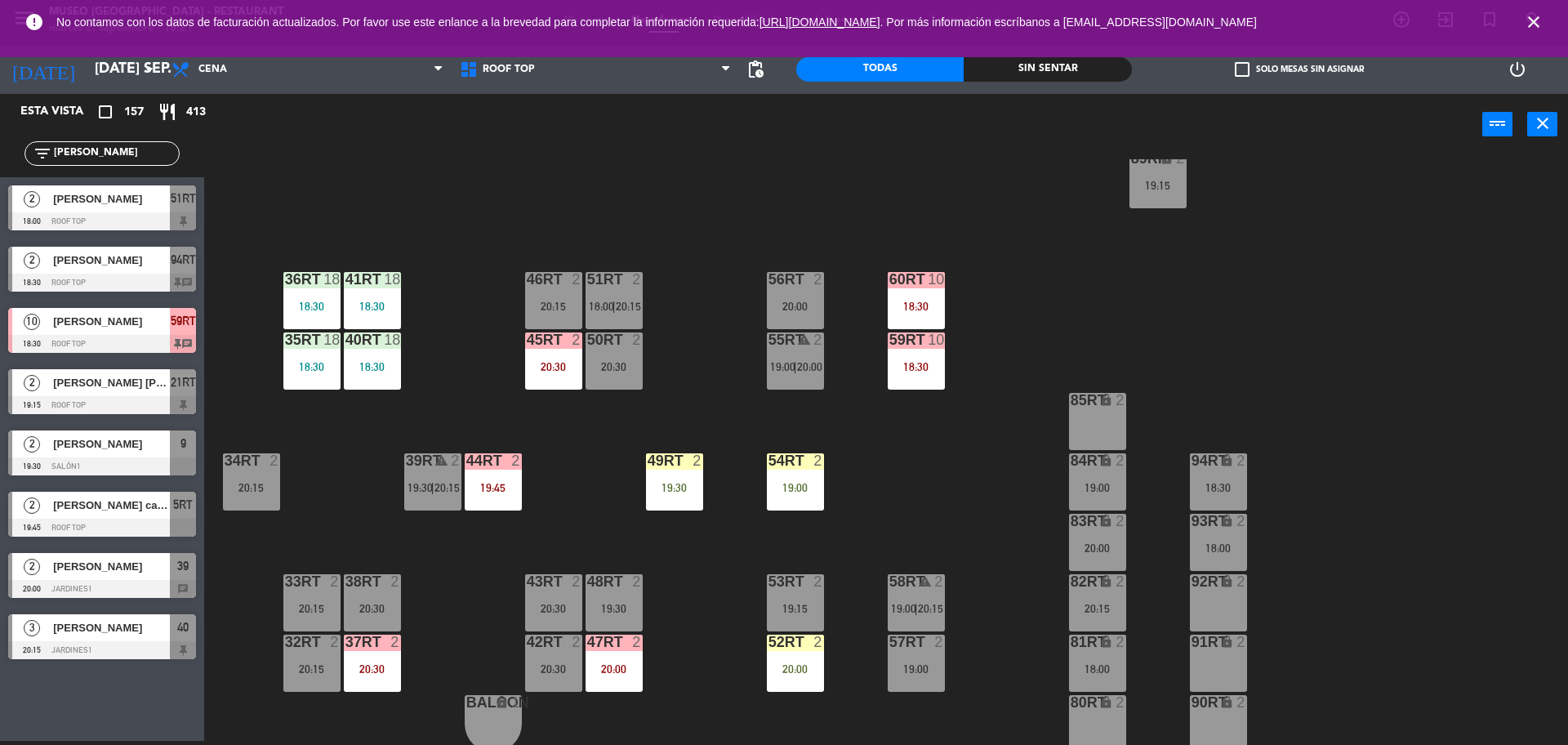
click at [1102, 486] on div "19:00" at bounding box center [1098, 487] width 57 height 11
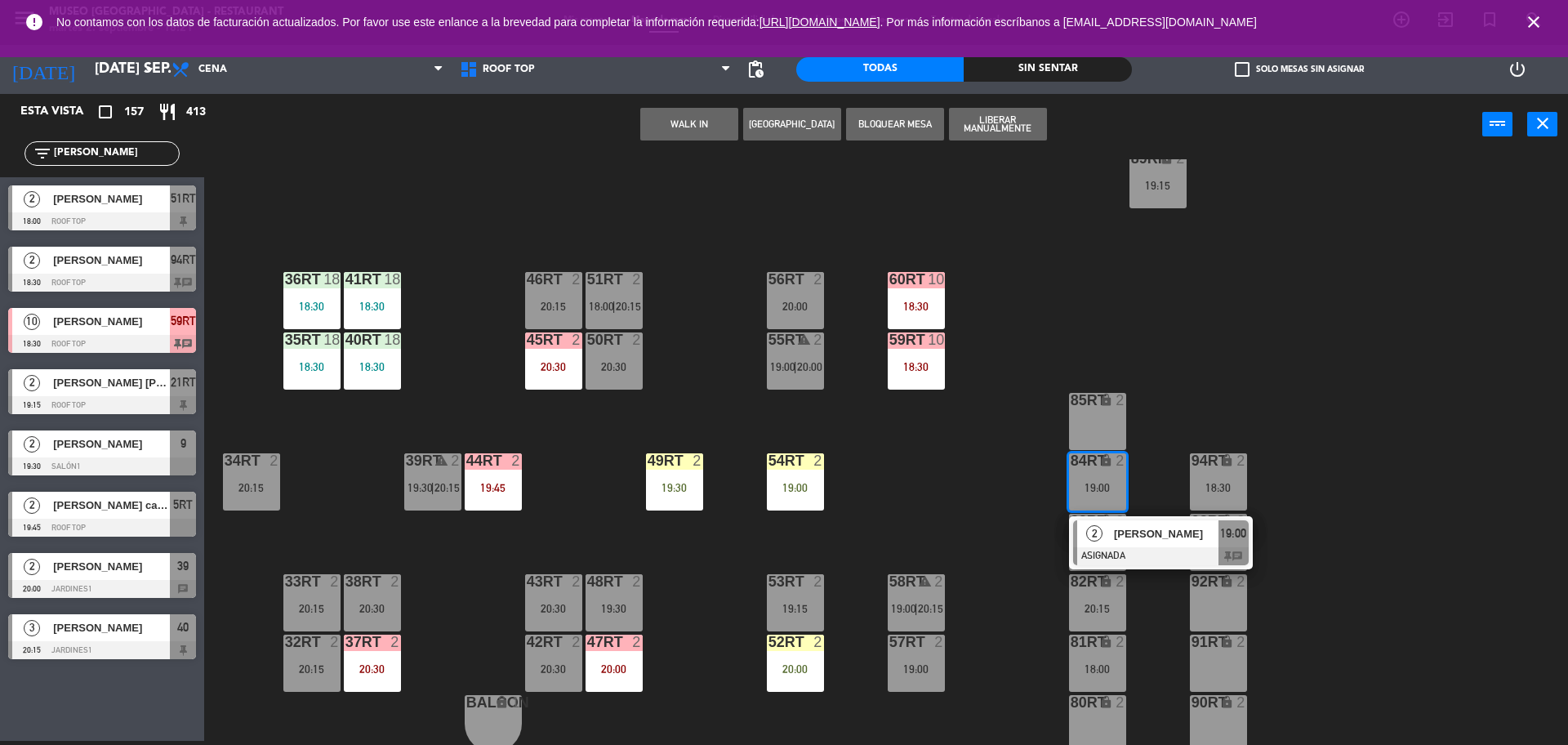
click at [1163, 539] on span "[PERSON_NAME]" at bounding box center [1166, 534] width 105 height 18
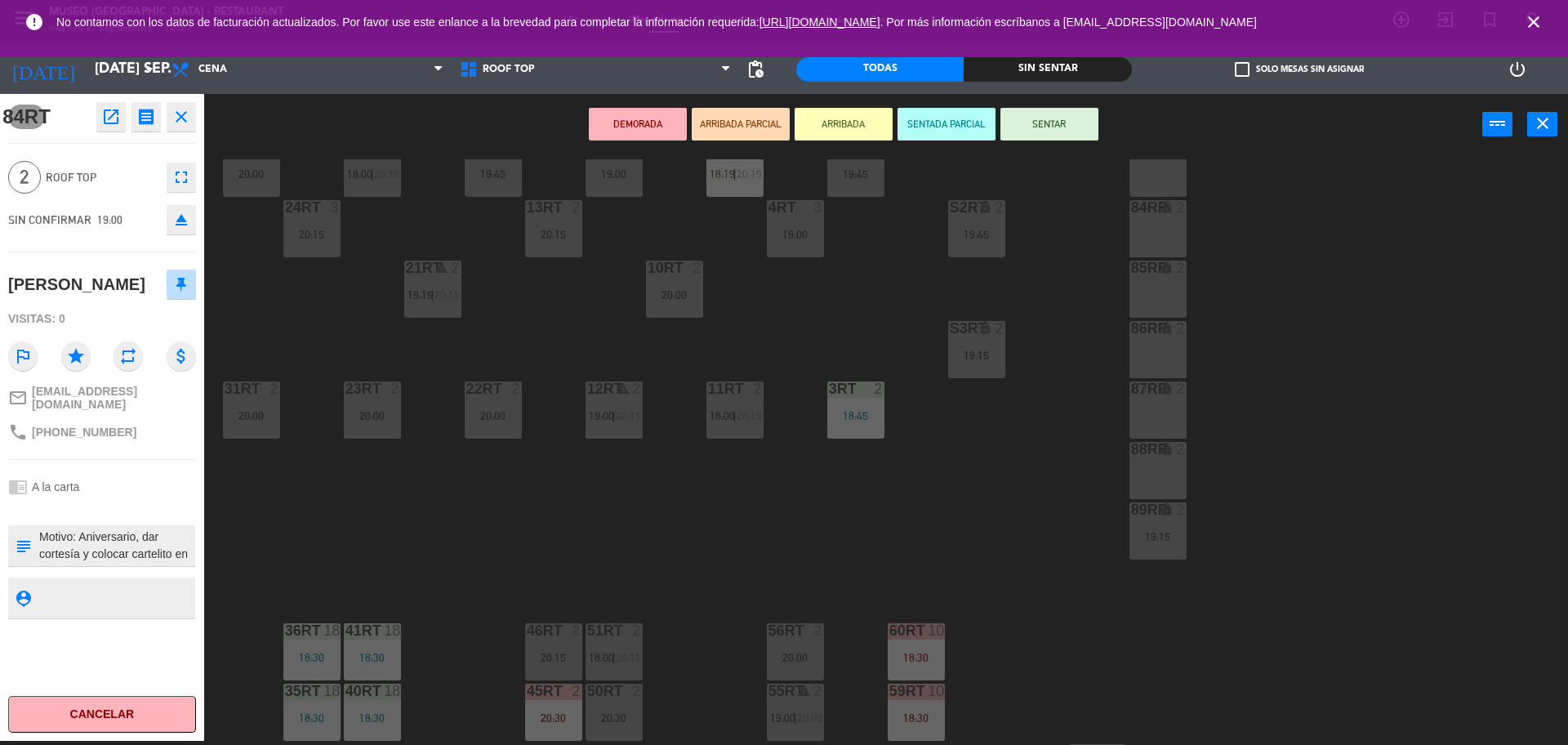
scroll to position [417, 0]
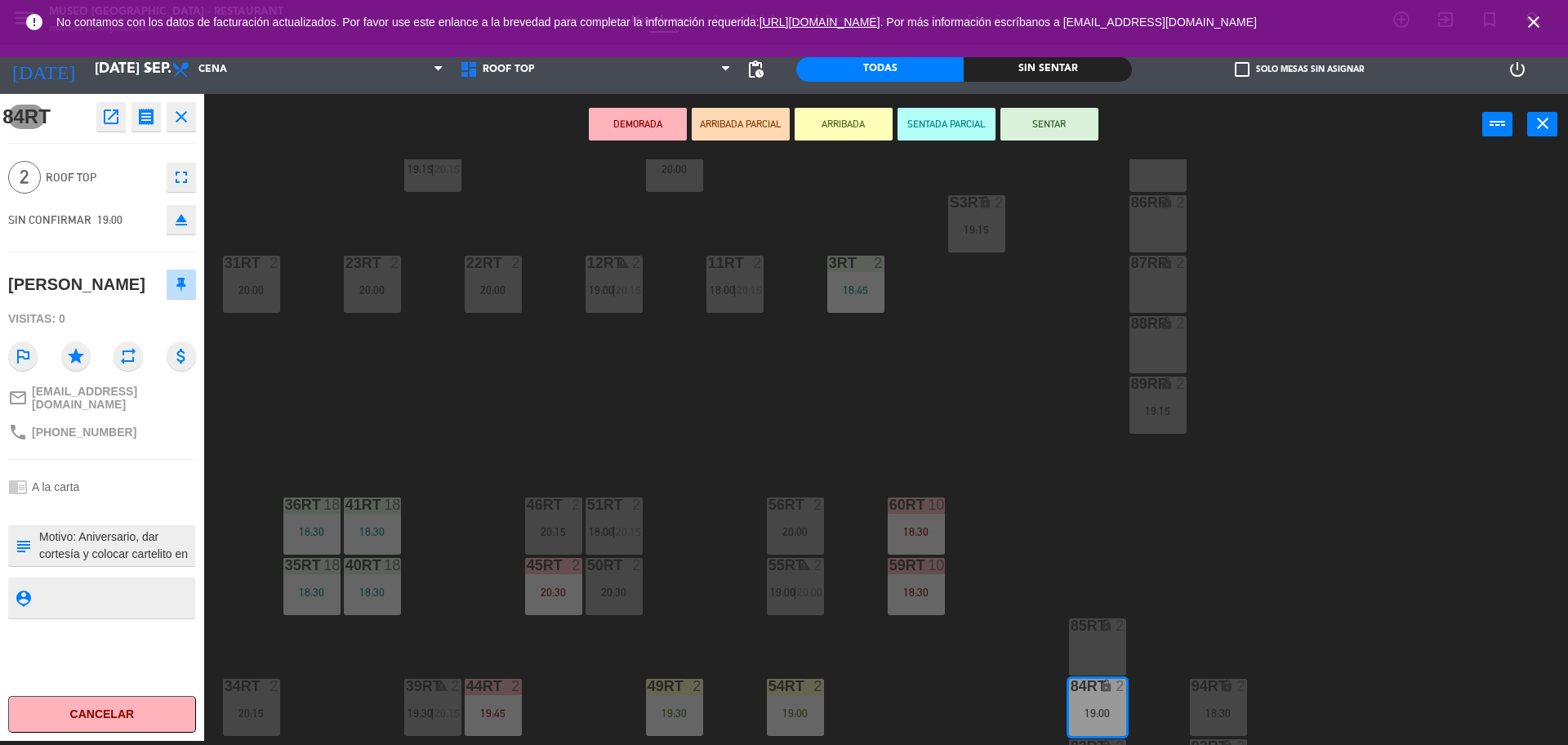
click at [567, 521] on div "46RT 2 20:15" at bounding box center [554, 526] width 57 height 57
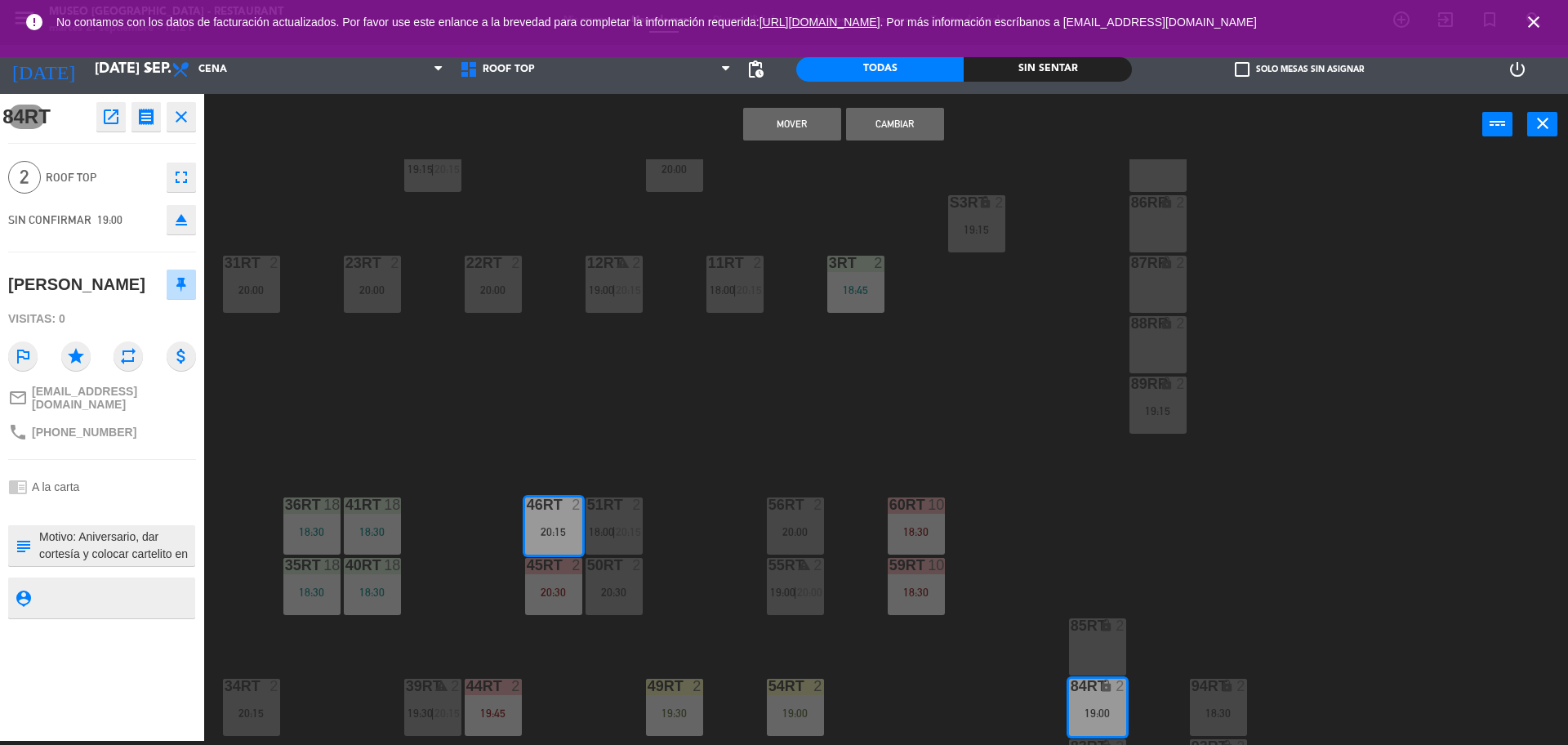
click at [794, 115] on button "Mover" at bounding box center [793, 123] width 98 height 32
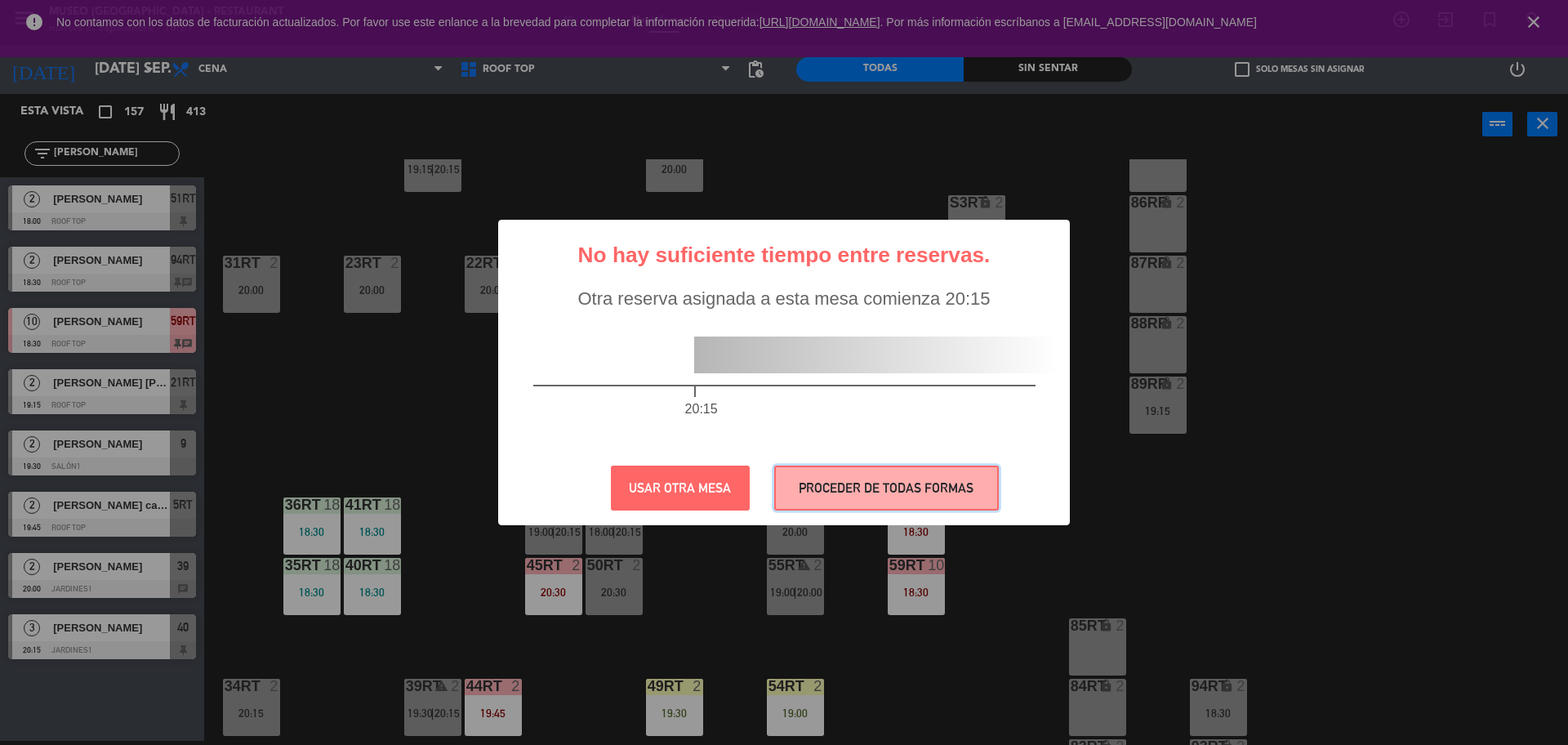
click at [899, 473] on button "PROCEDER DE TODAS FORMAS" at bounding box center [886, 488] width 225 height 45
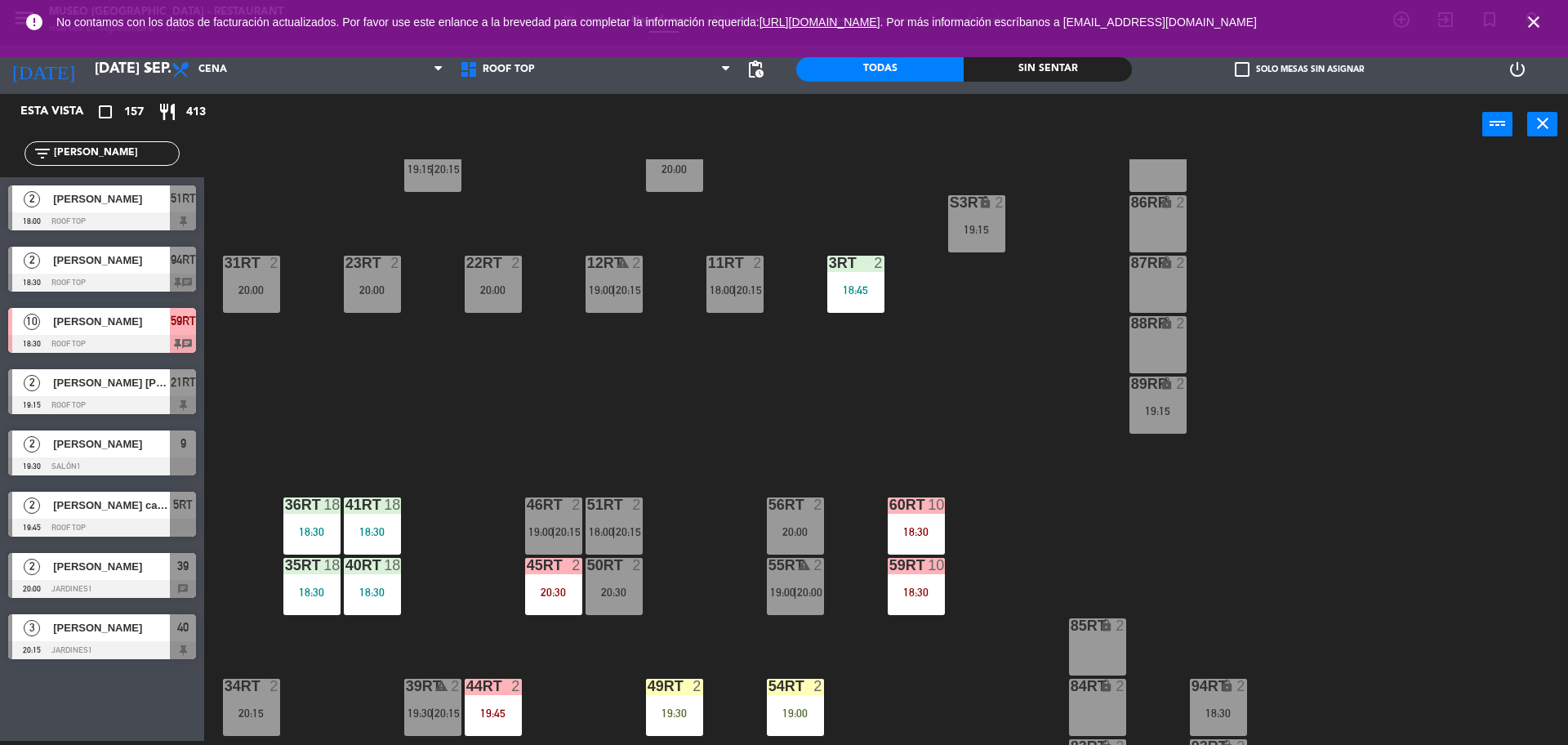
scroll to position [650, 0]
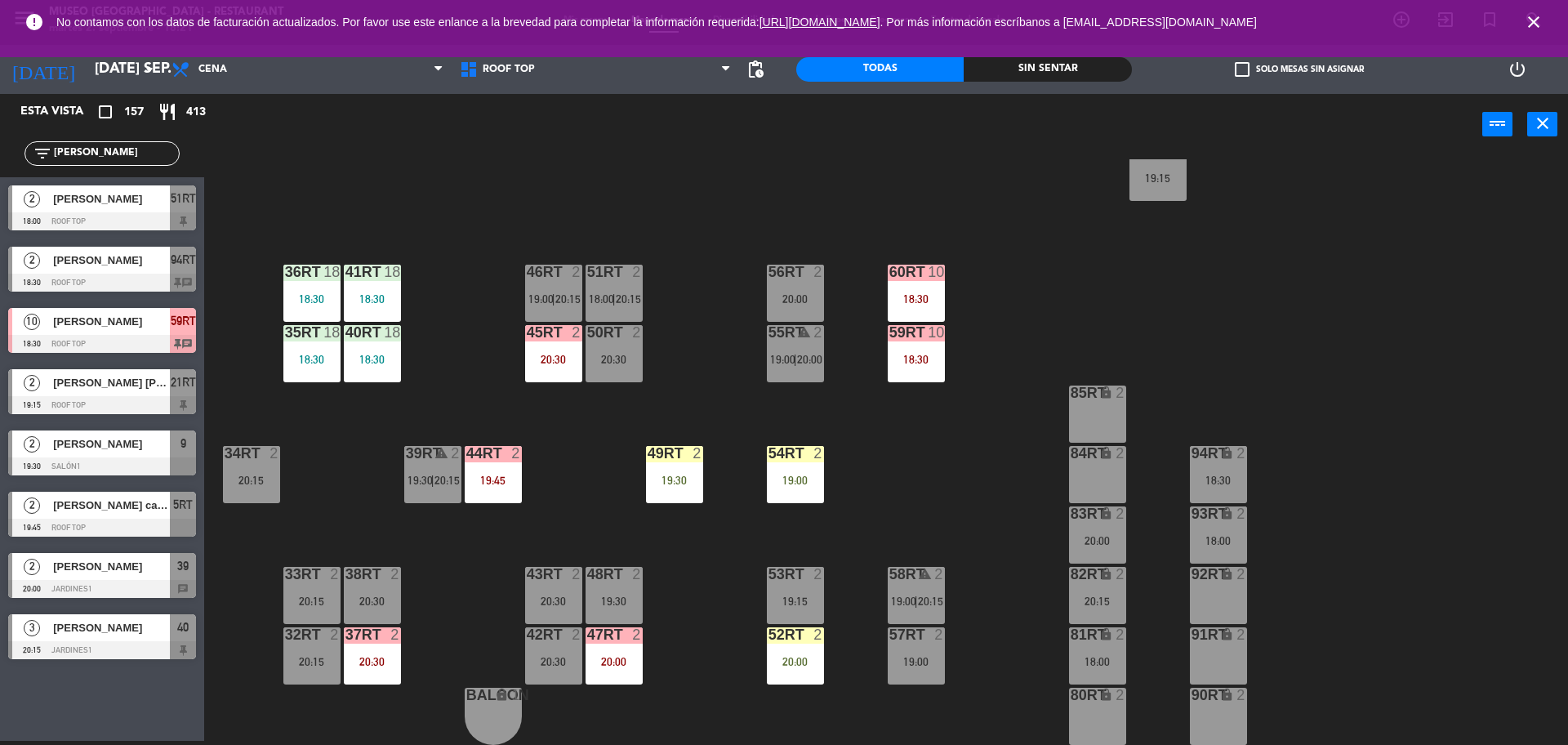
click at [1092, 555] on div "83RT lock 2 20:00" at bounding box center [1098, 536] width 57 height 57
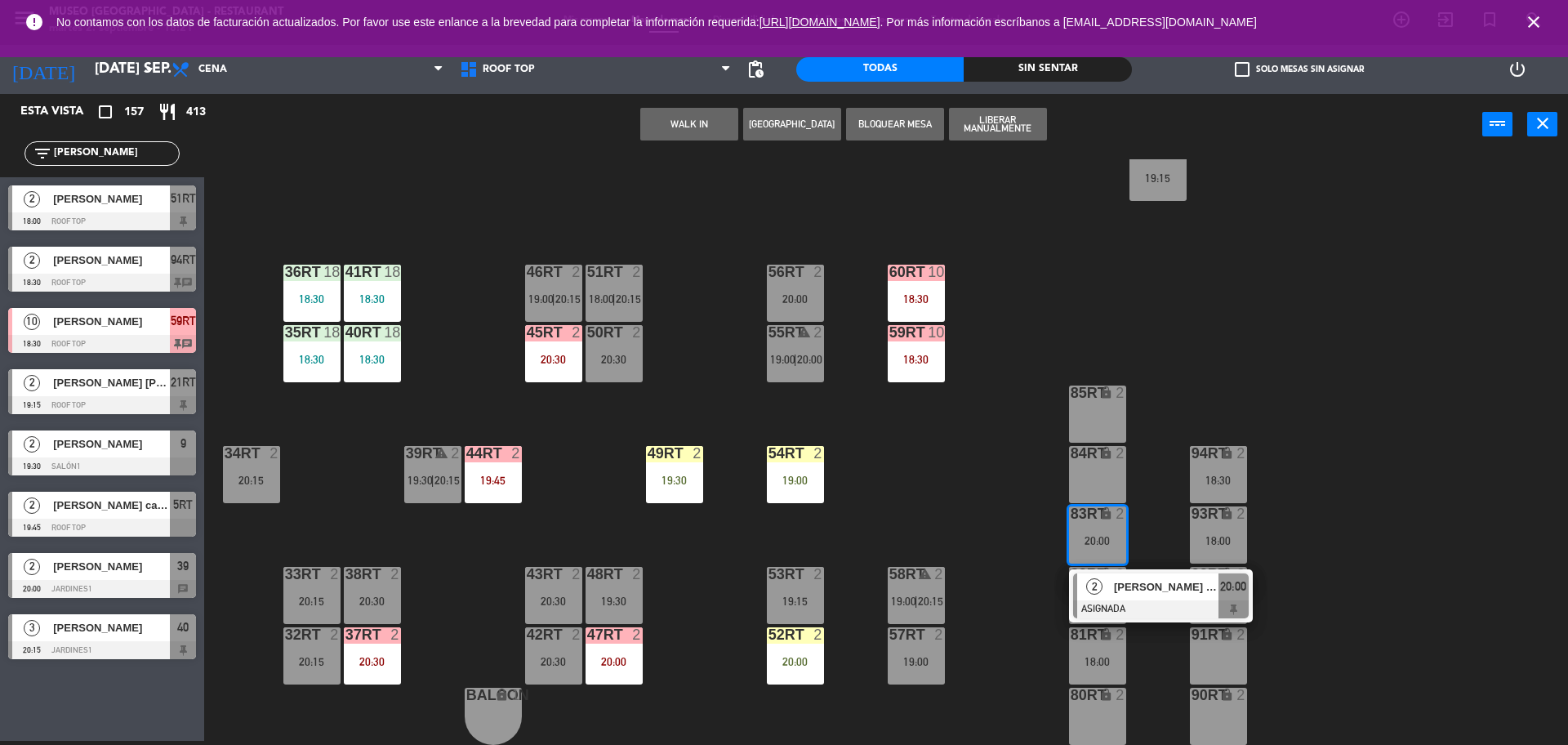
click at [1123, 595] on span "[PERSON_NAME] [PERSON_NAME]" at bounding box center [1166, 587] width 105 height 18
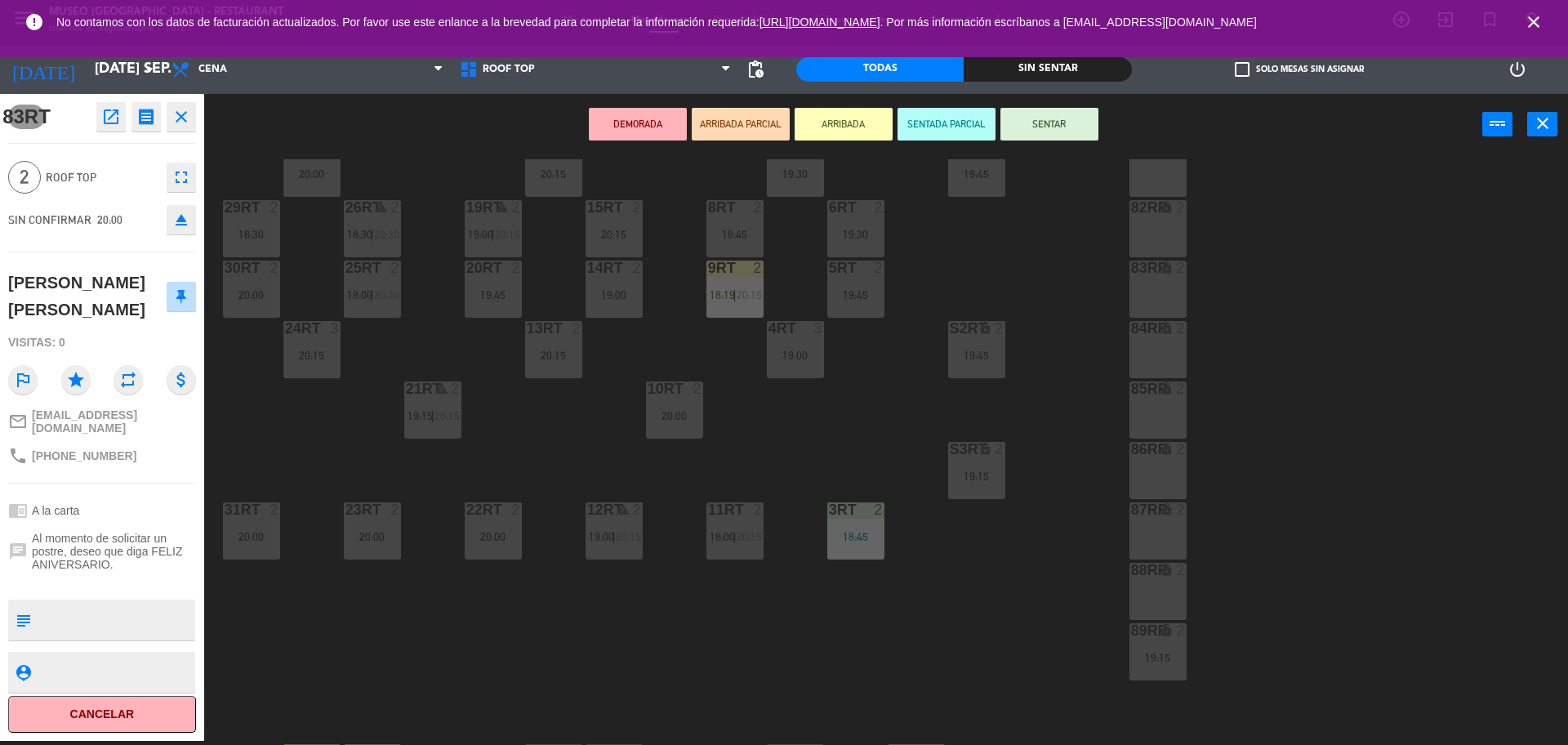
scroll to position [0, 0]
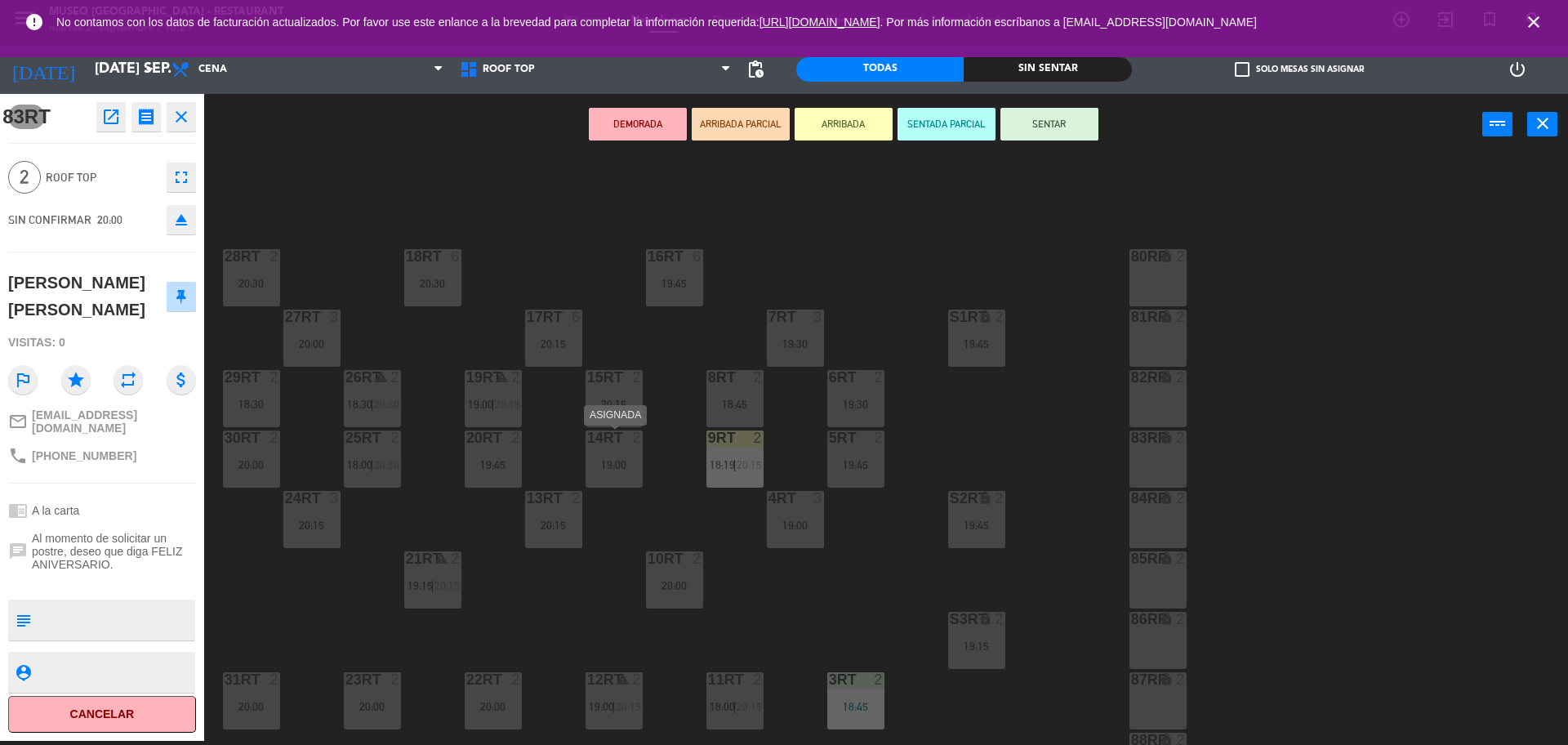
click at [632, 461] on div "19:00" at bounding box center [614, 465] width 57 height 11
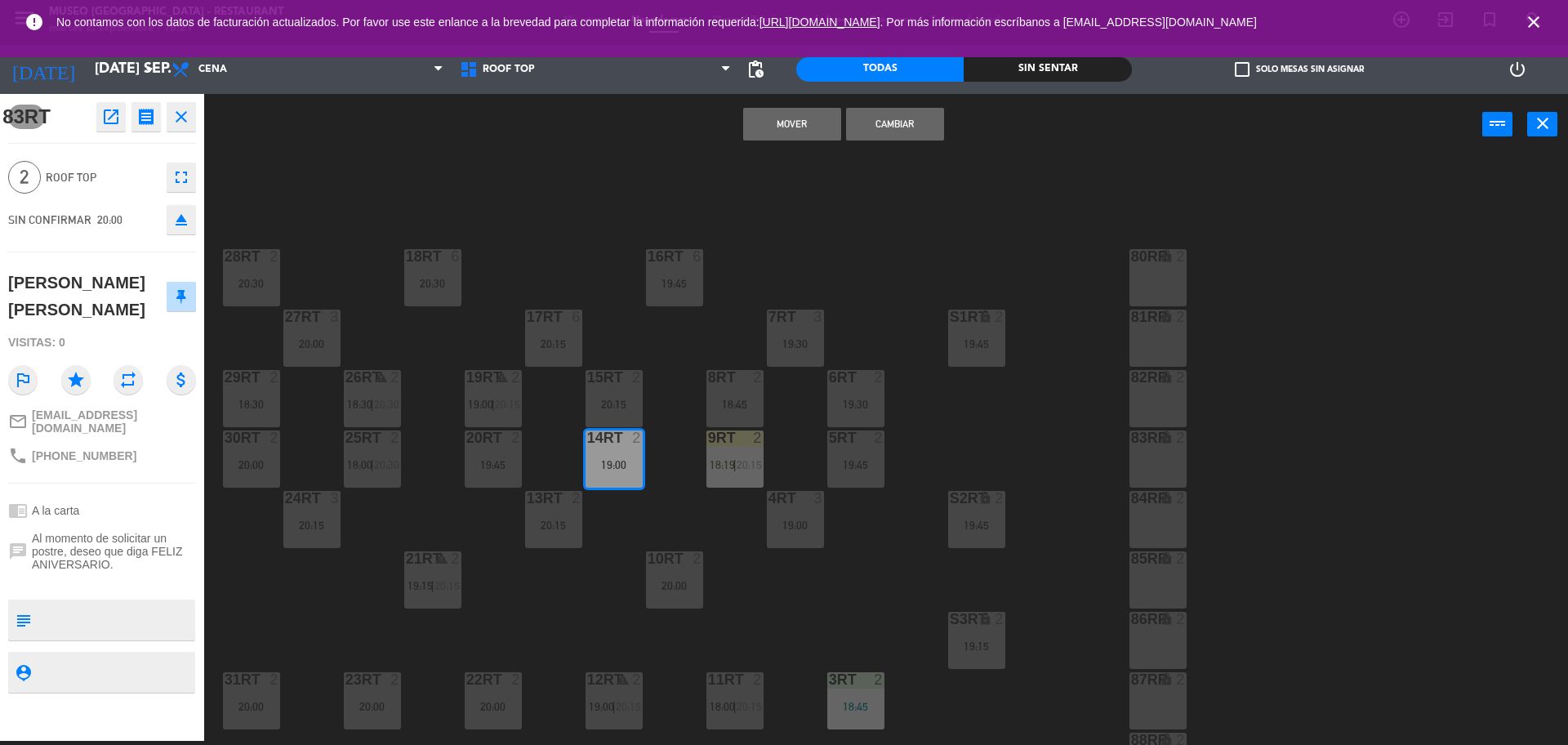
click at [810, 112] on button "Mover" at bounding box center [793, 123] width 98 height 32
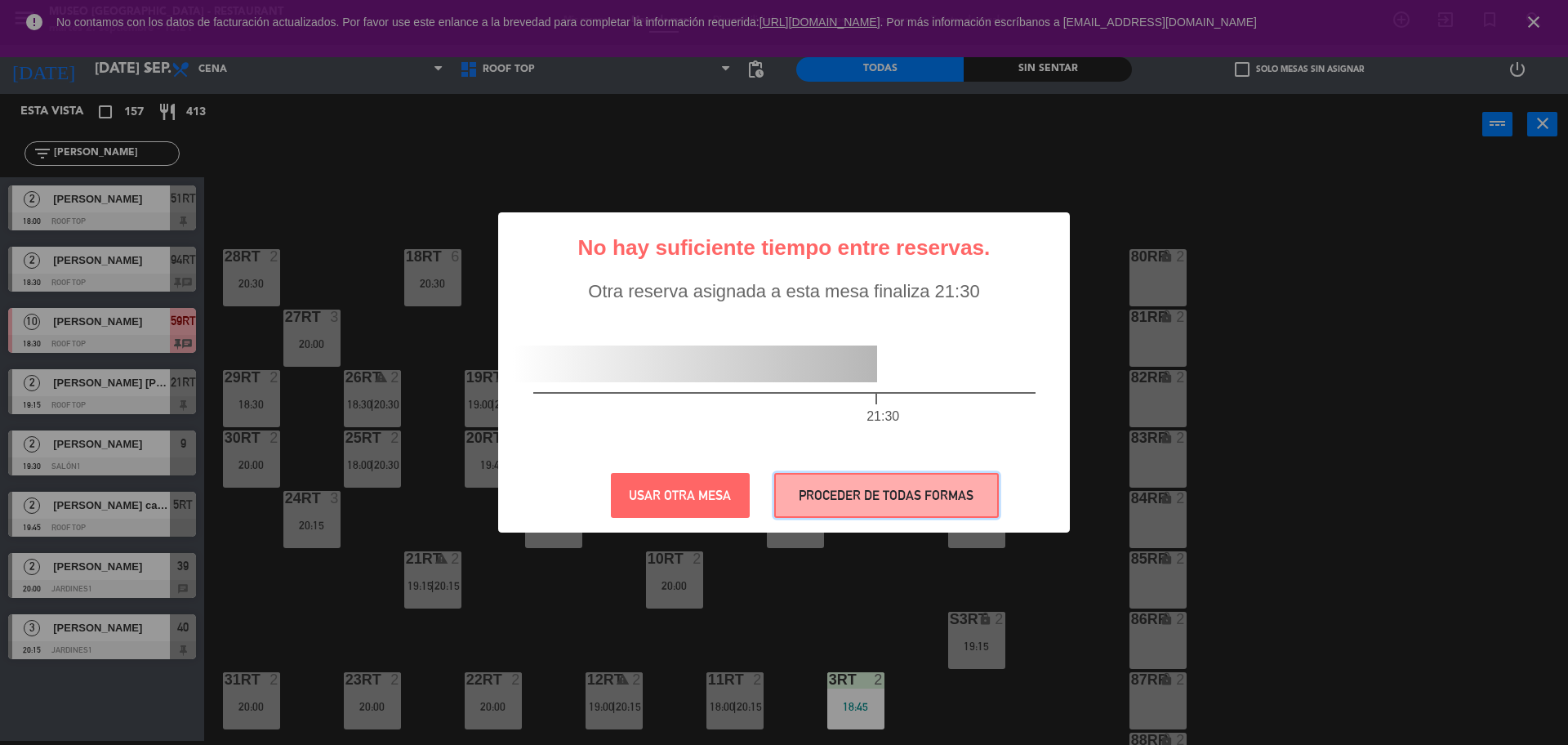
click at [888, 501] on button "PROCEDER DE TODAS FORMAS" at bounding box center [886, 496] width 225 height 45
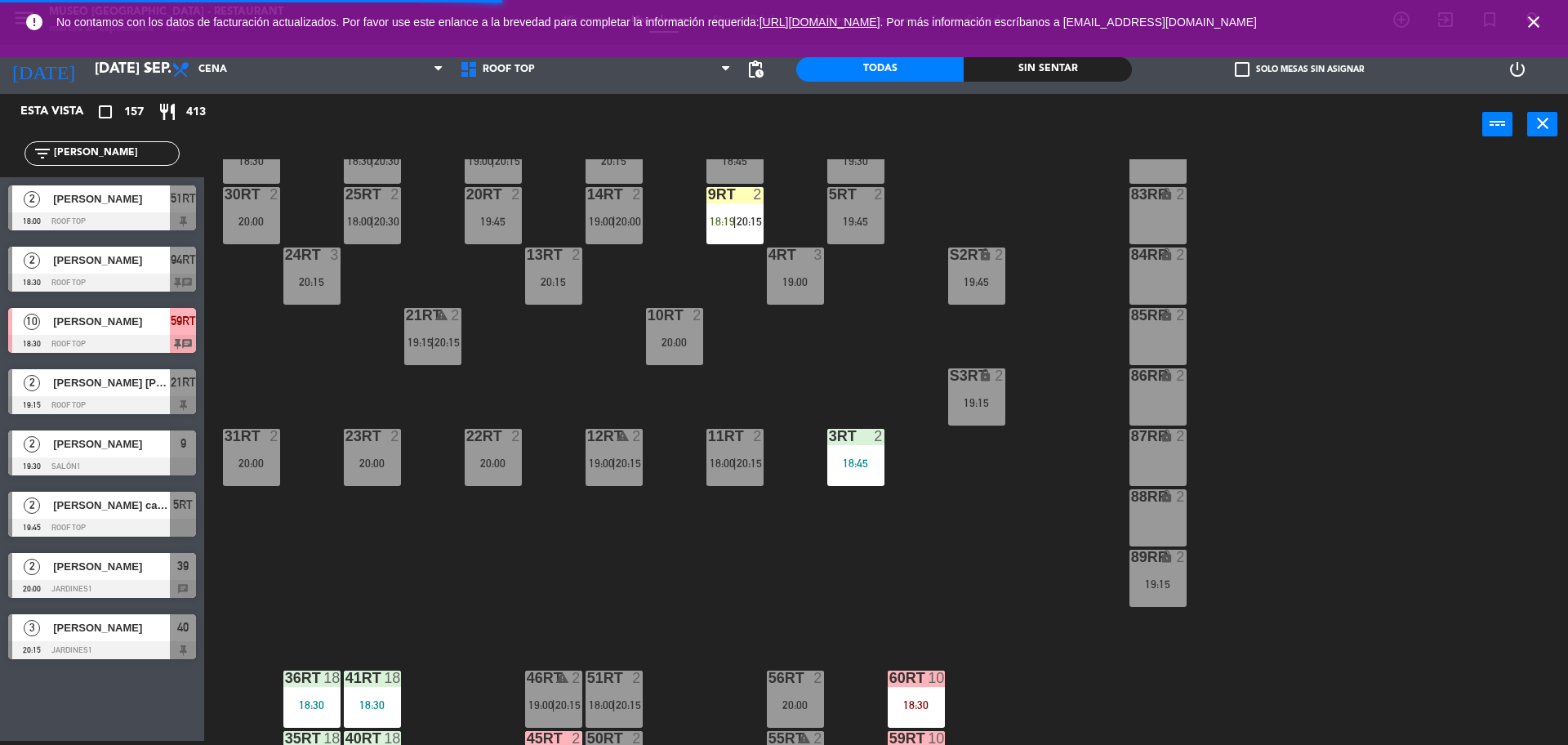
scroll to position [650, 0]
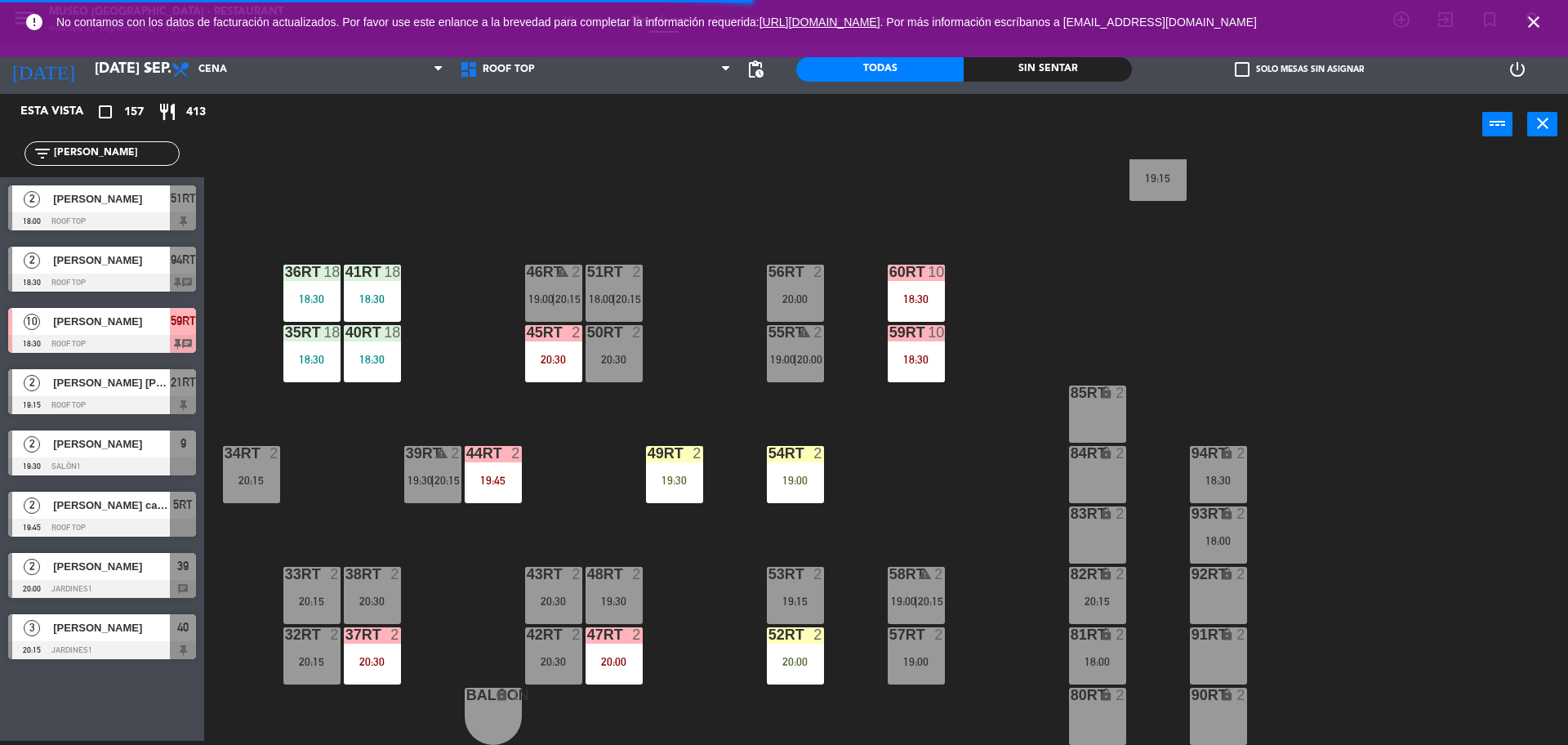
click at [1107, 591] on div "82RT lock 2 20:15" at bounding box center [1098, 596] width 57 height 57
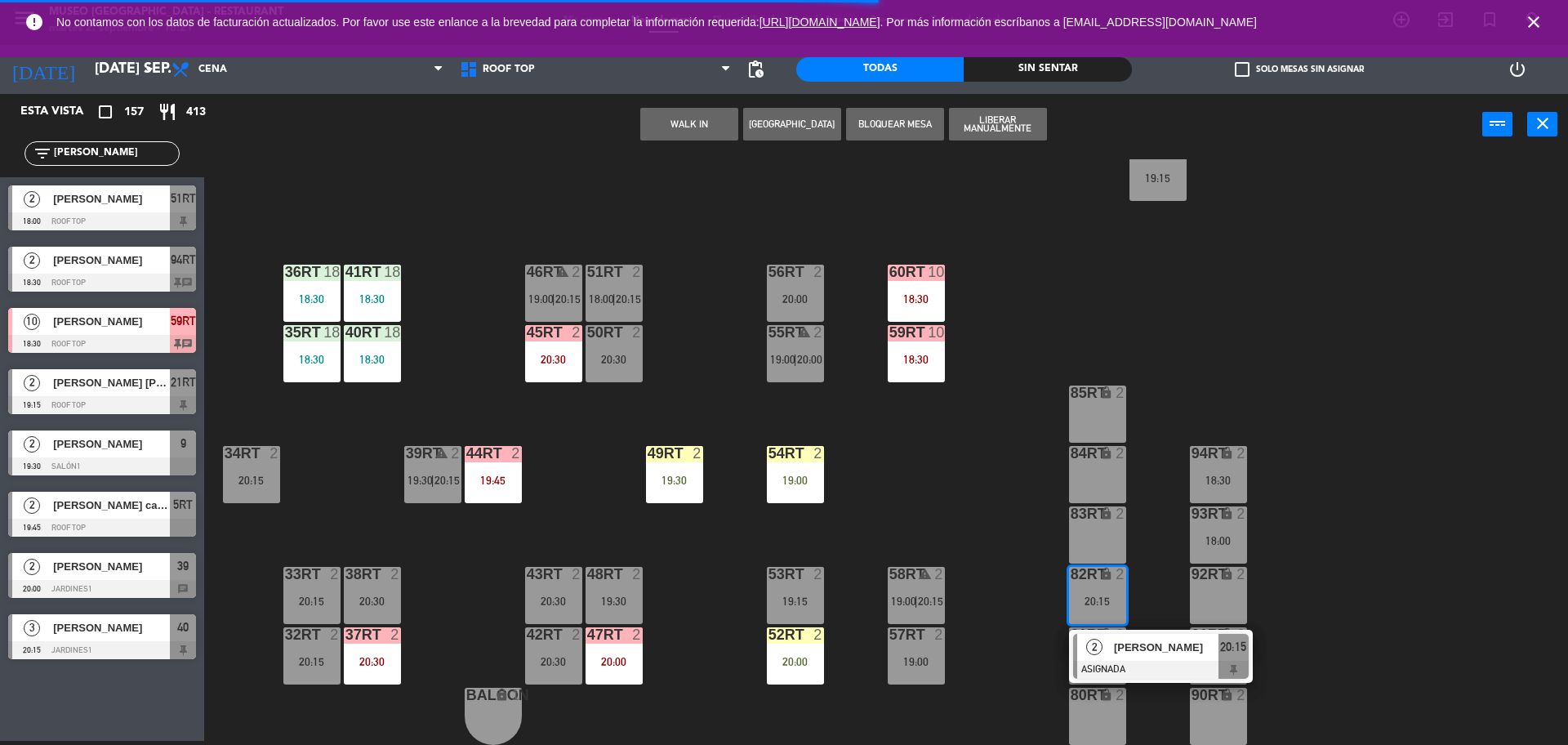
click at [1139, 636] on div "[PERSON_NAME]" at bounding box center [1165, 647] width 107 height 27
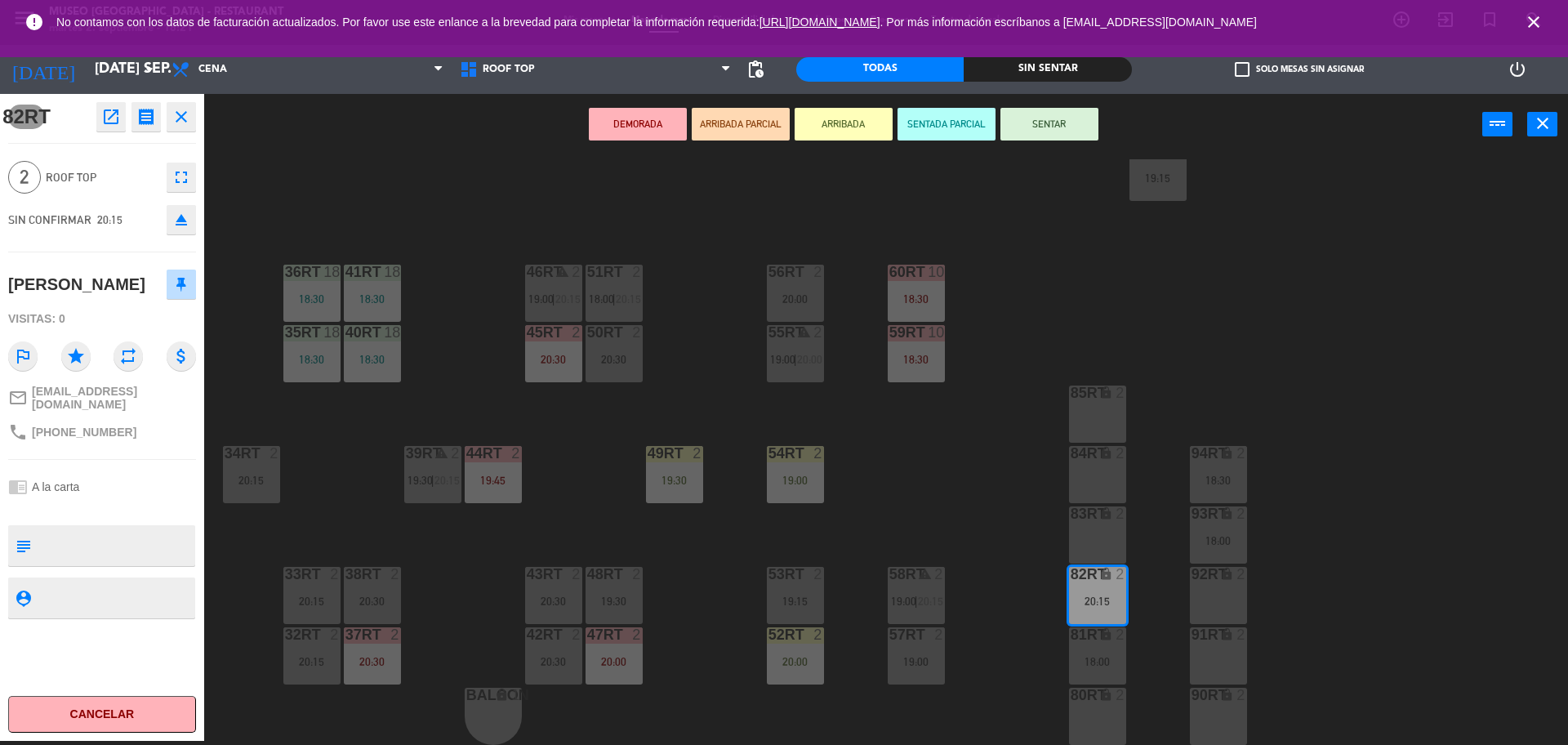
scroll to position [0, 0]
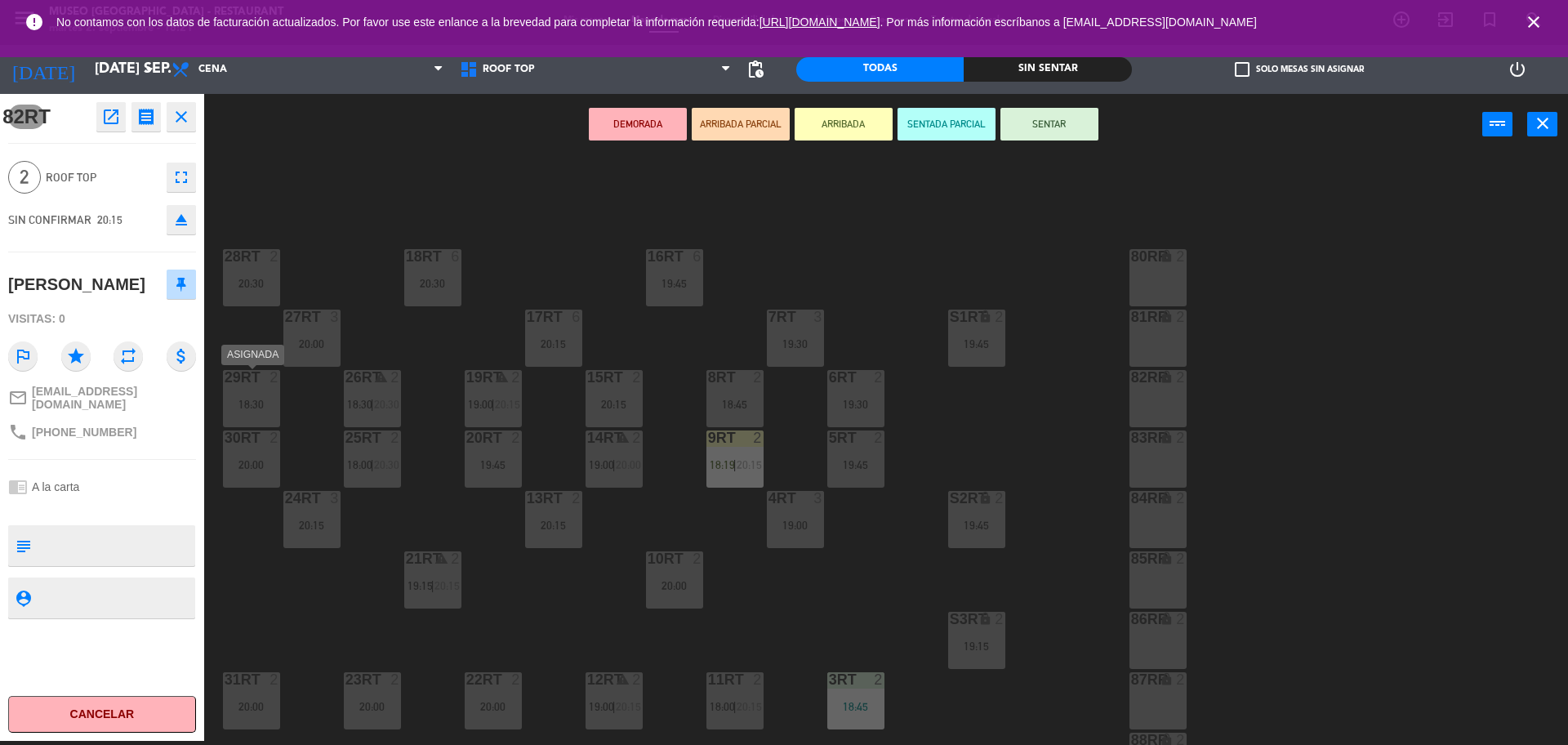
click at [265, 408] on div "18:30" at bounding box center [252, 404] width 57 height 11
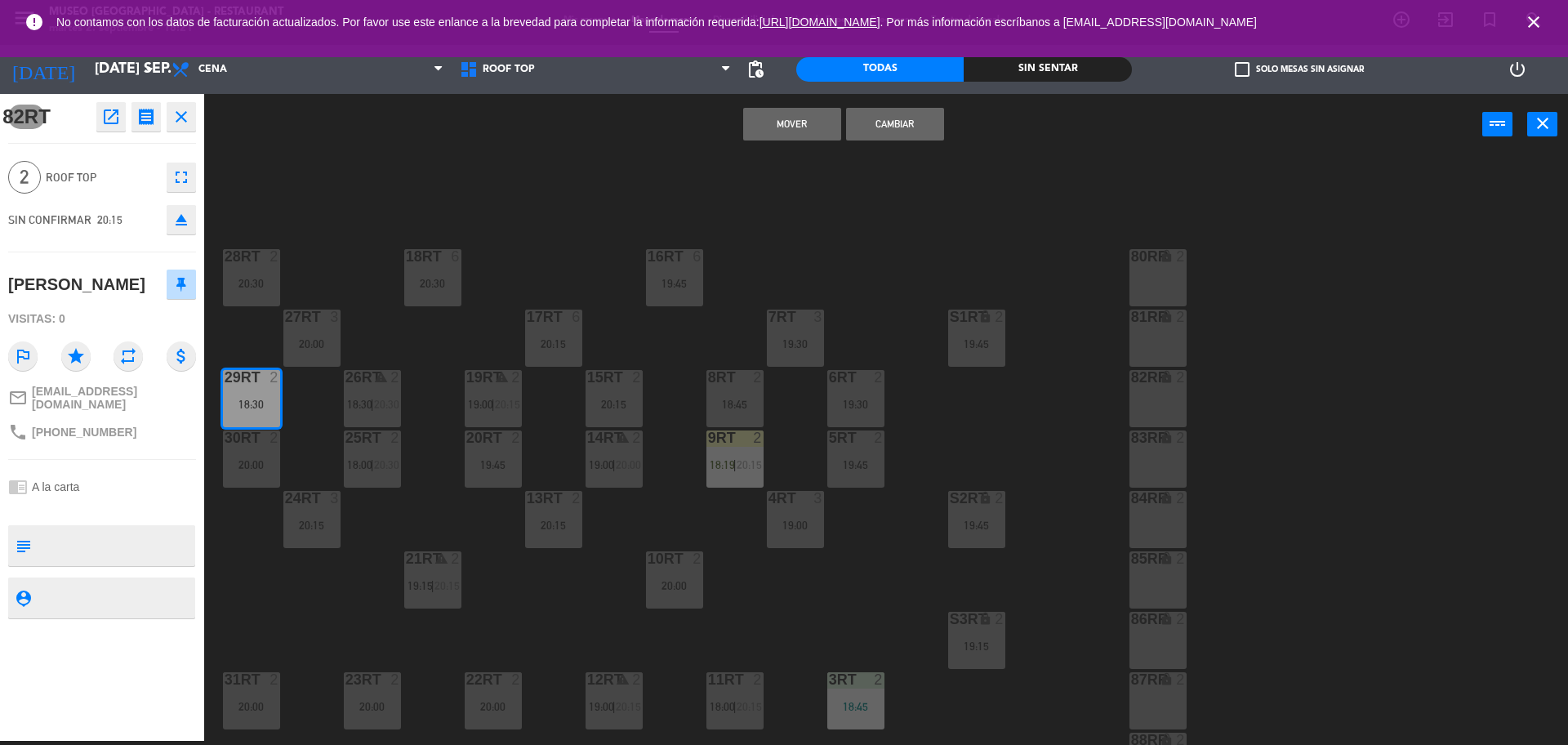
click at [475, 326] on div "18RT 6 20:30 16RT 6 19:45 28RT 2 20:30 80RR lock 2 27RT 3 20:00 7RT 3 19:30 S1R…" at bounding box center [894, 452] width 1348 height 586
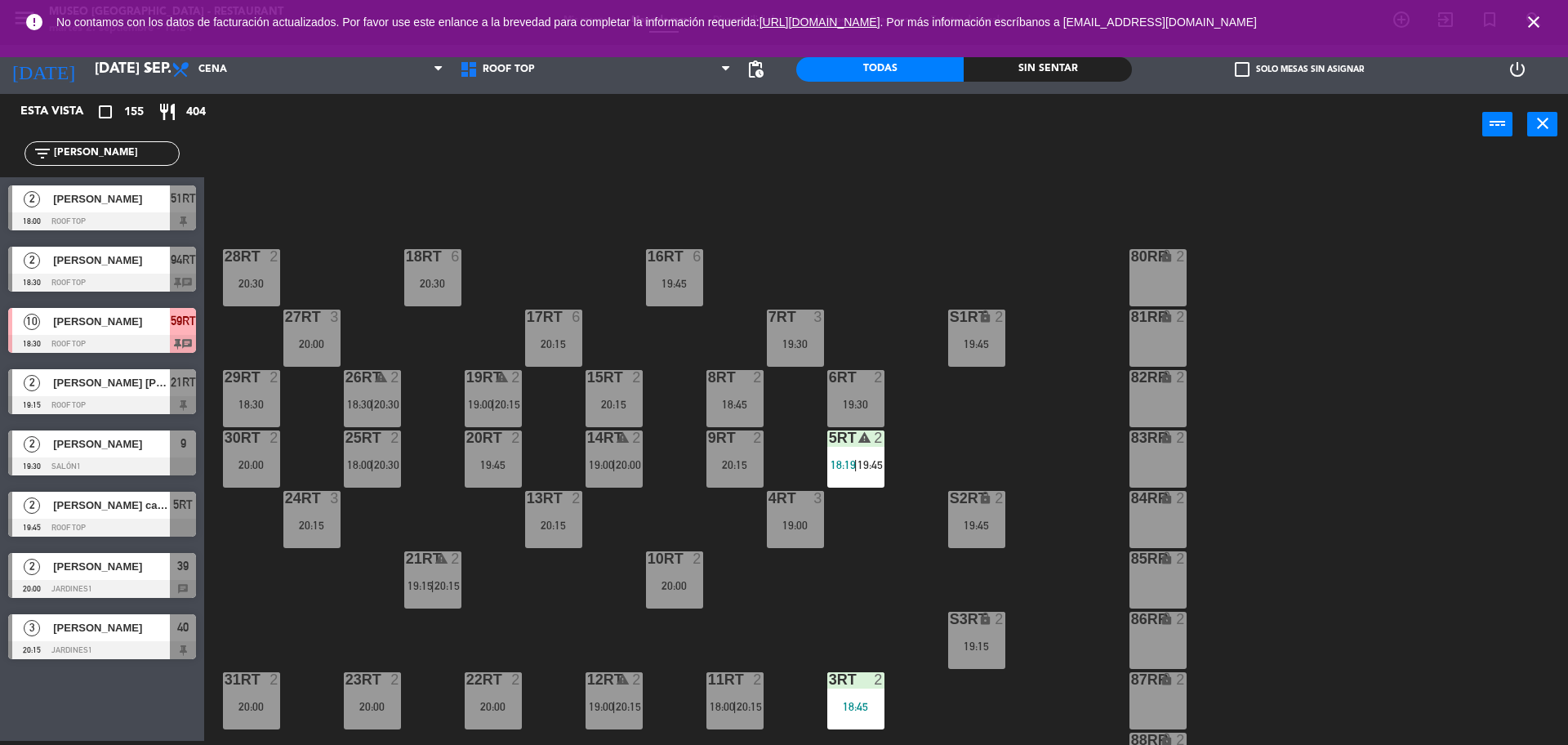
click at [1035, 59] on div "Sin sentar" at bounding box center [1047, 69] width 168 height 24
click at [141, 150] on input "[PERSON_NAME]" at bounding box center [115, 153] width 127 height 18
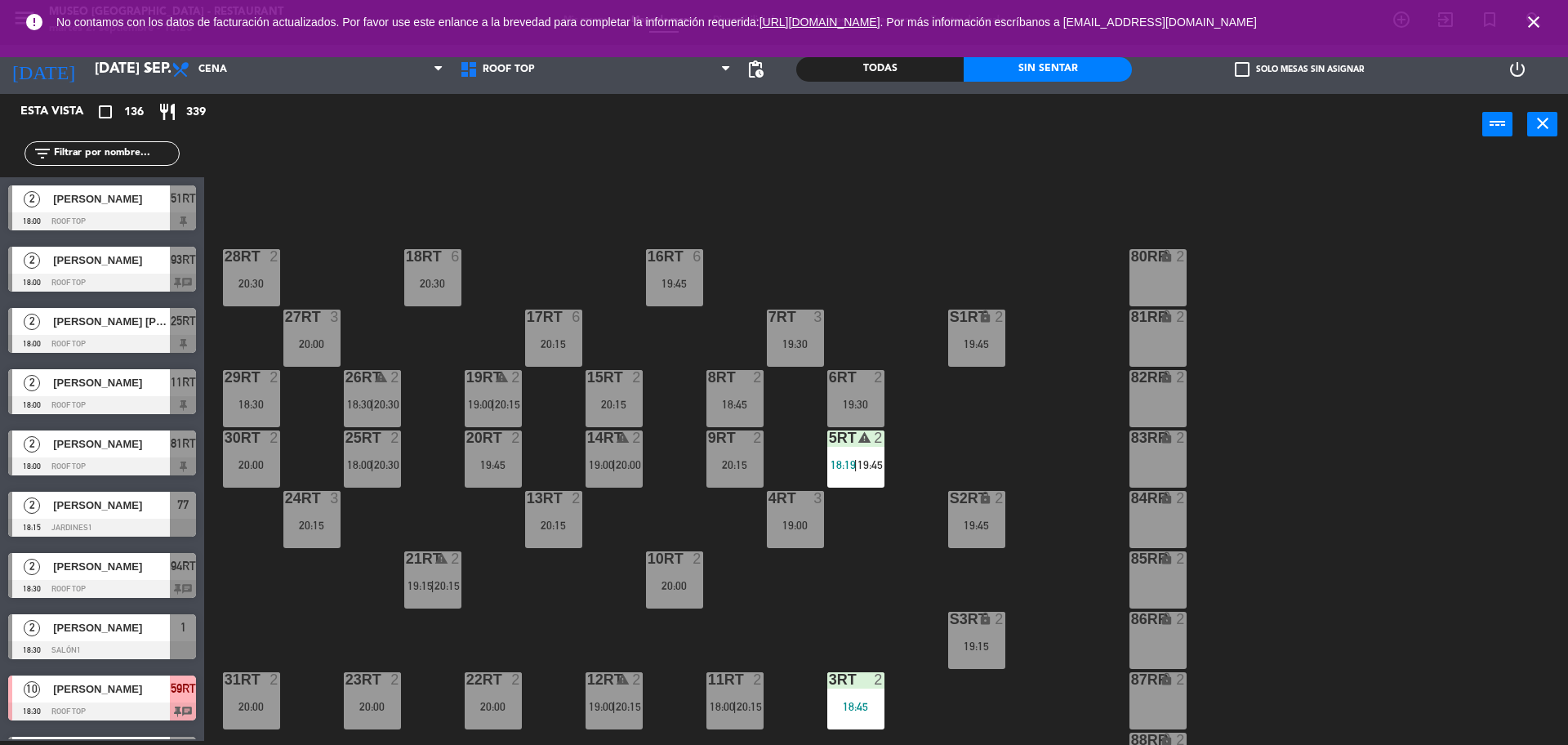
click at [157, 210] on div "[PERSON_NAME]" at bounding box center [111, 198] width 119 height 27
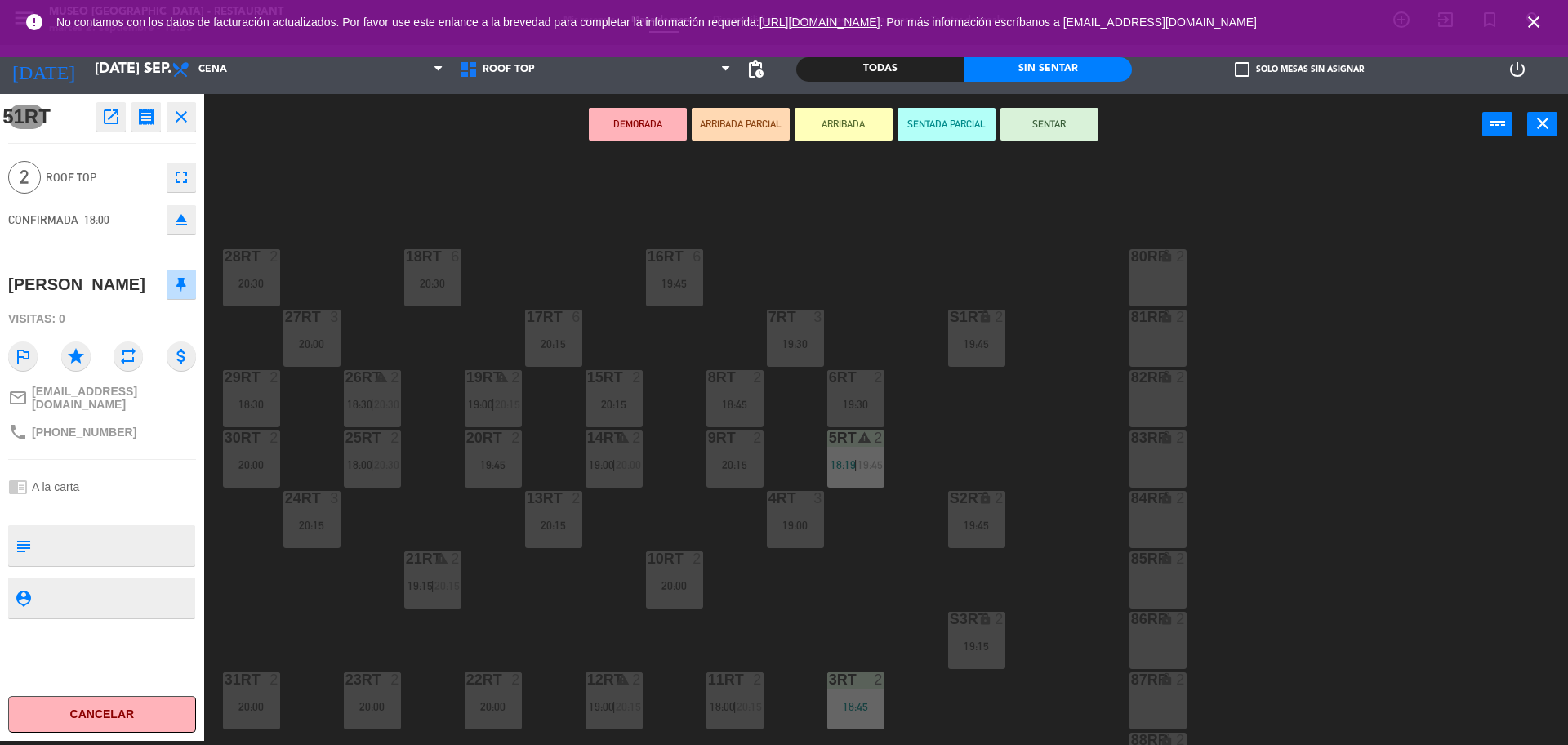
click at [116, 125] on icon "open_in_new" at bounding box center [110, 117] width 19 height 19
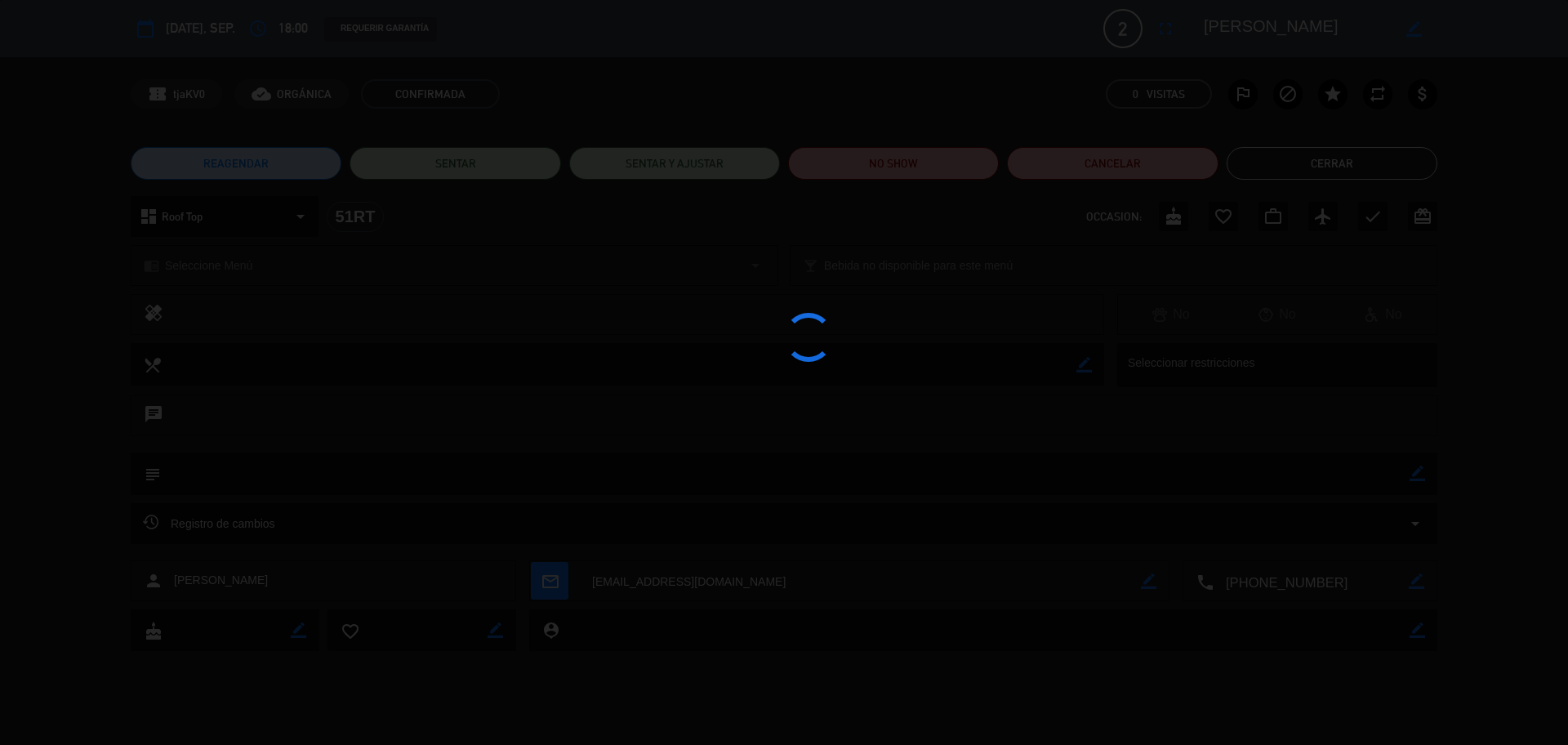
click at [891, 155] on edit-booking-info-modal "calendar_today [DATE], sep. access_time 18:00 REQUERIR GARANTÍA 2 [PERSON_NAME]…" at bounding box center [784, 372] width 1568 height 745
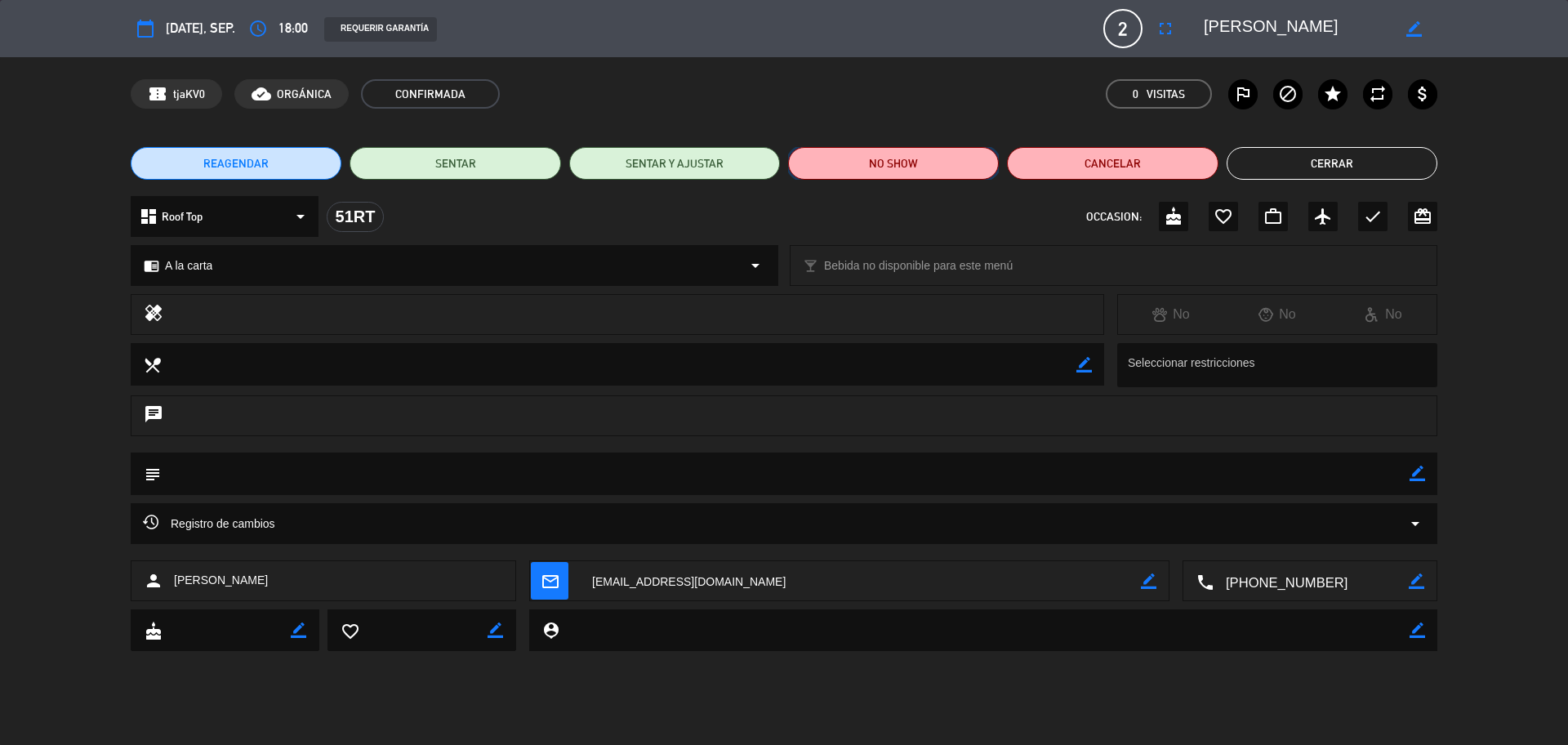
click at [891, 155] on button "NO SHOW" at bounding box center [894, 163] width 211 height 32
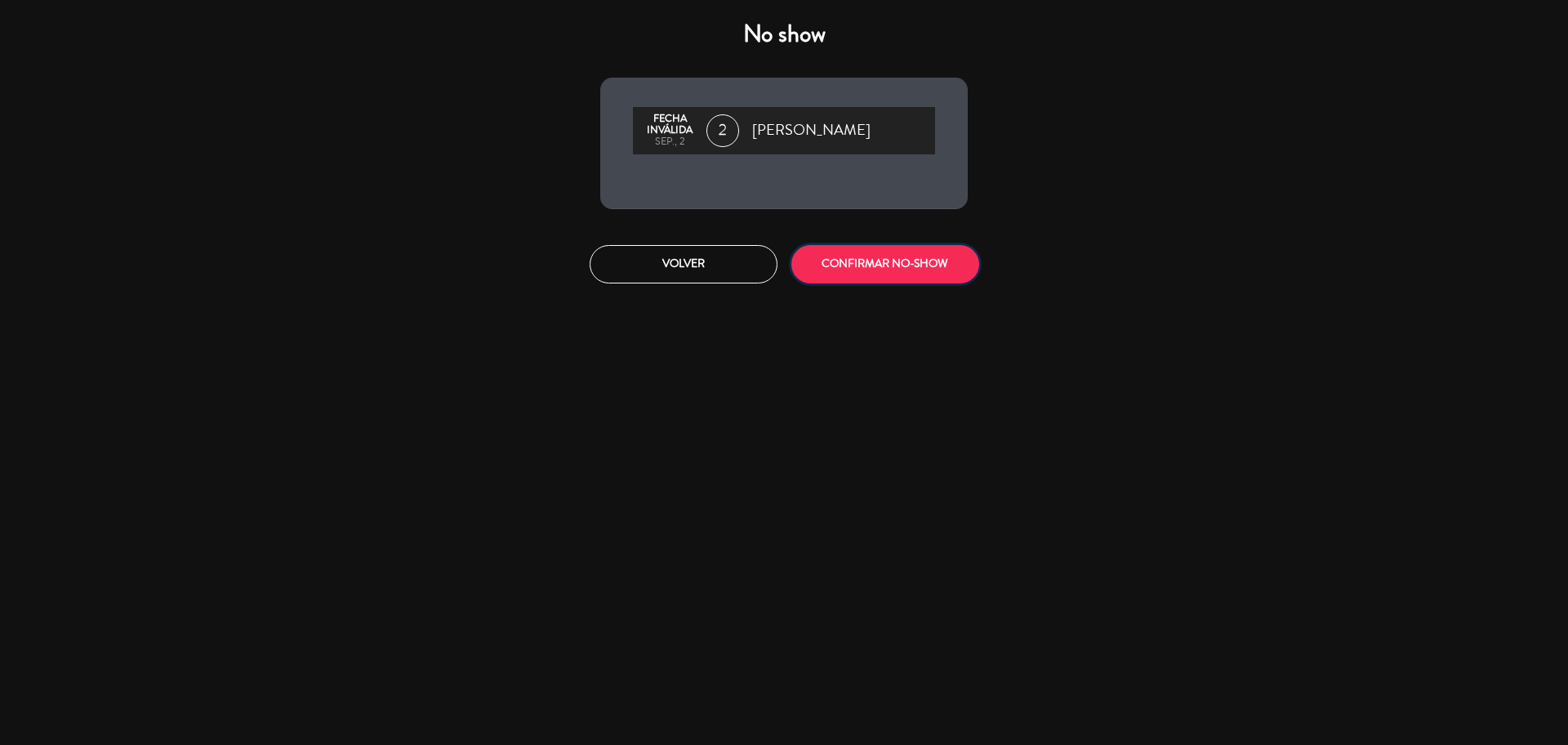
drag, startPoint x: 913, startPoint y: 262, endPoint x: 929, endPoint y: 269, distance: 17.5
click at [931, 273] on button "CONFIRMAR NO-SHOW" at bounding box center [885, 264] width 188 height 38
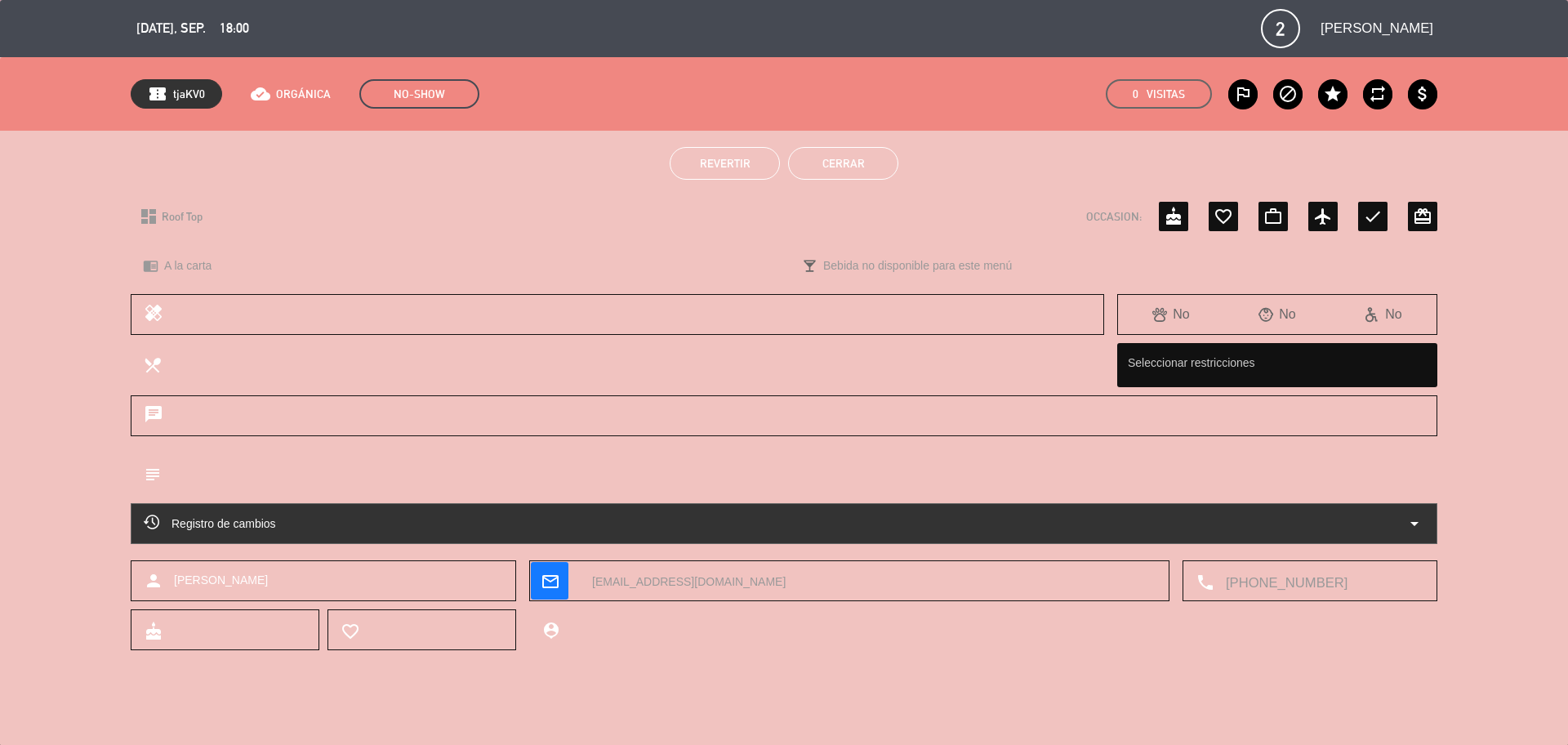
click at [845, 166] on button "Cerrar" at bounding box center [843, 163] width 110 height 32
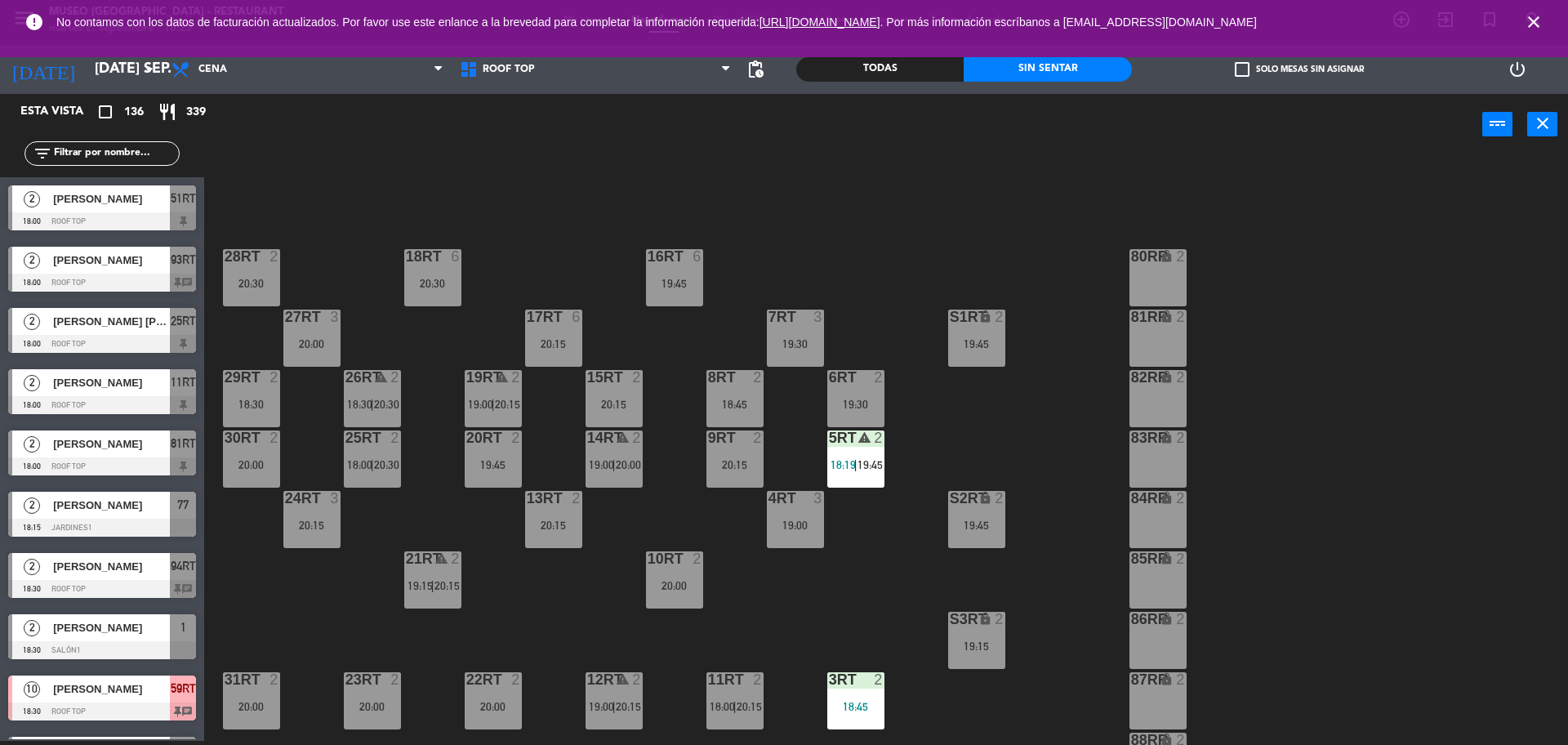
click at [146, 277] on div at bounding box center [102, 282] width 188 height 18
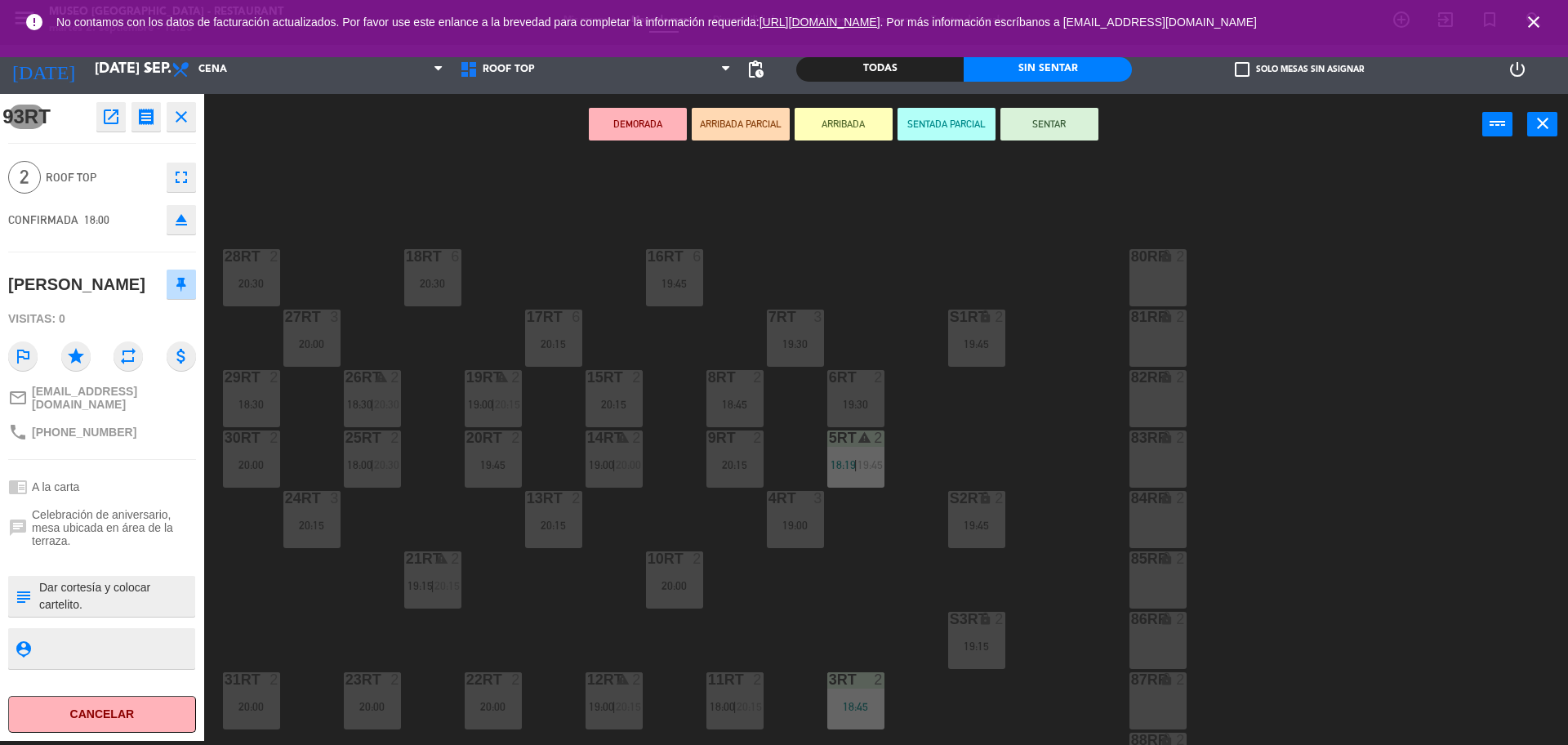
click at [107, 117] on icon "open_in_new" at bounding box center [110, 117] width 19 height 19
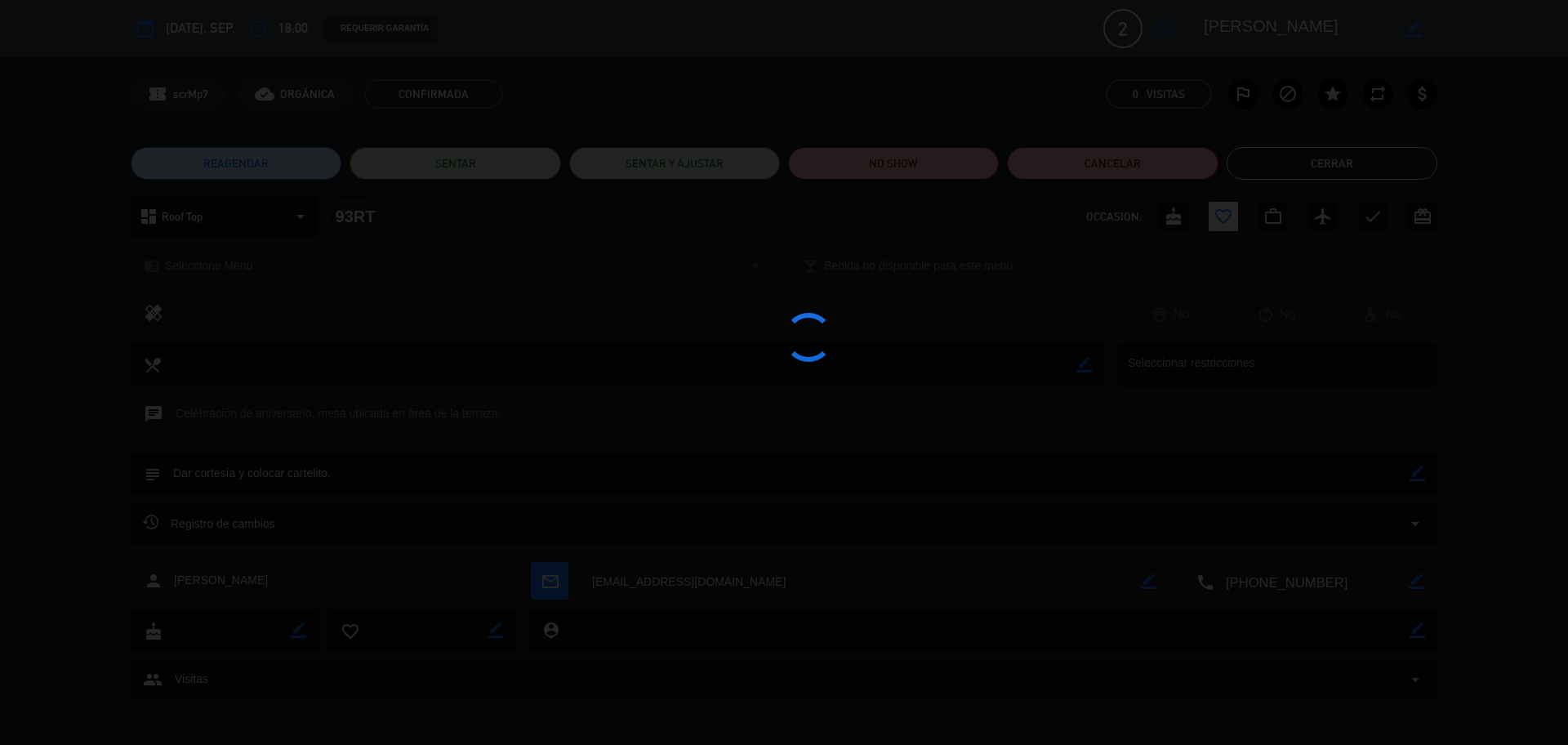
scroll to position [4, 0]
click at [852, 163] on div at bounding box center [784, 372] width 1568 height 745
click at [852, 163] on edit-booking-info-modal "calendar_today [DATE], sep. access_time 18:00 REQUERIR GARANTÍA 2 [PERSON_NAME]…" at bounding box center [784, 372] width 1568 height 745
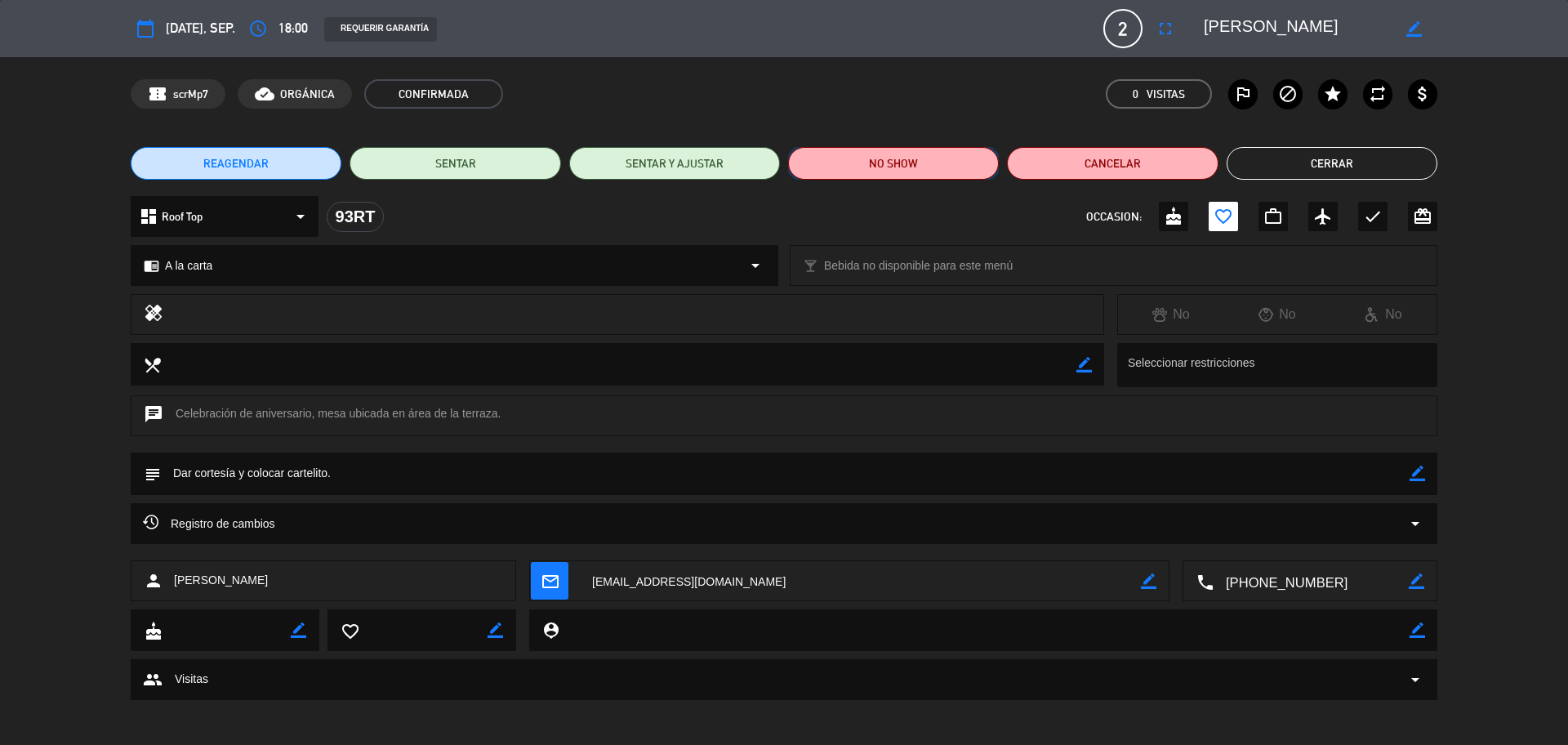
click at [852, 163] on button "NO SHOW" at bounding box center [894, 163] width 211 height 32
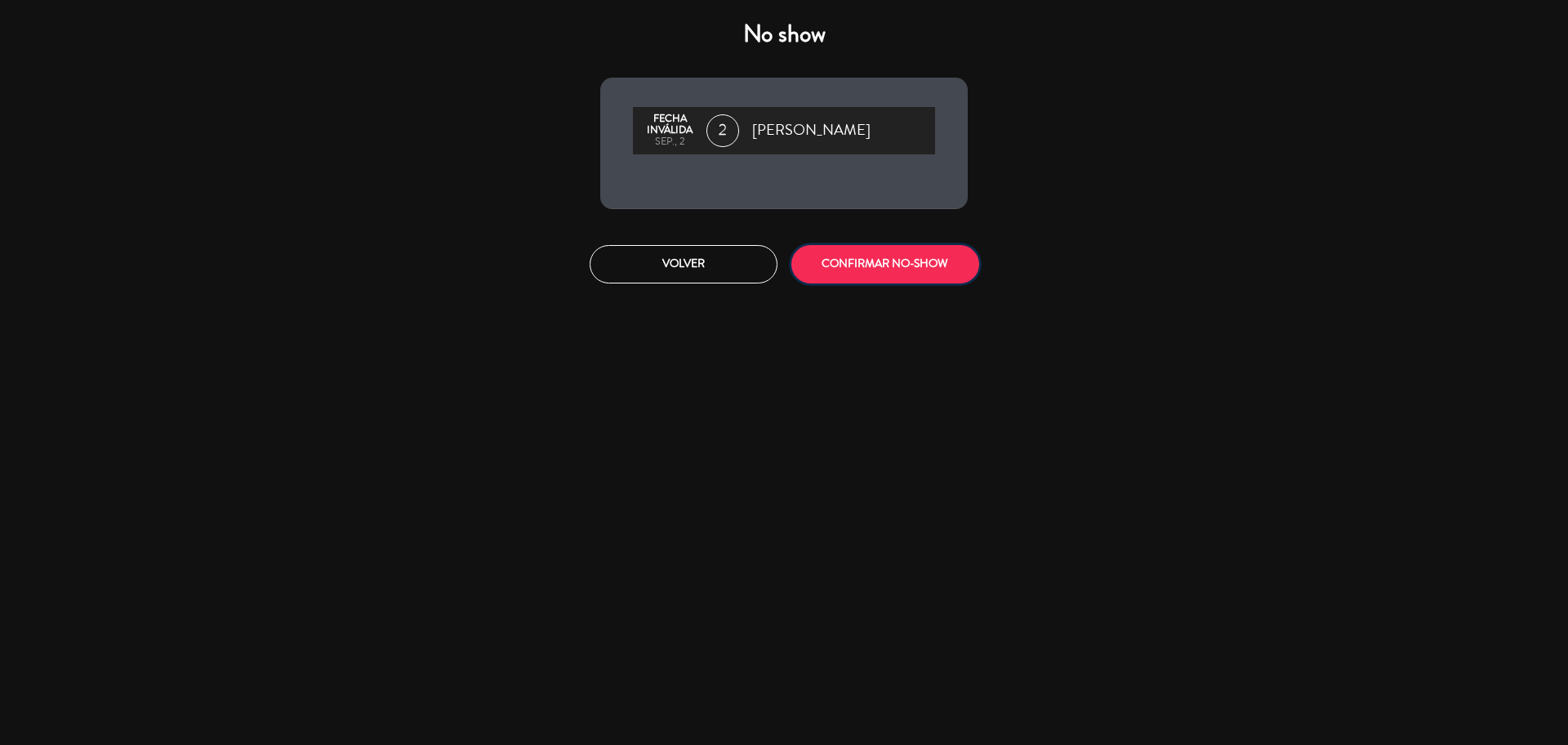
click at [910, 269] on button "CONFIRMAR NO-SHOW" at bounding box center [885, 264] width 188 height 38
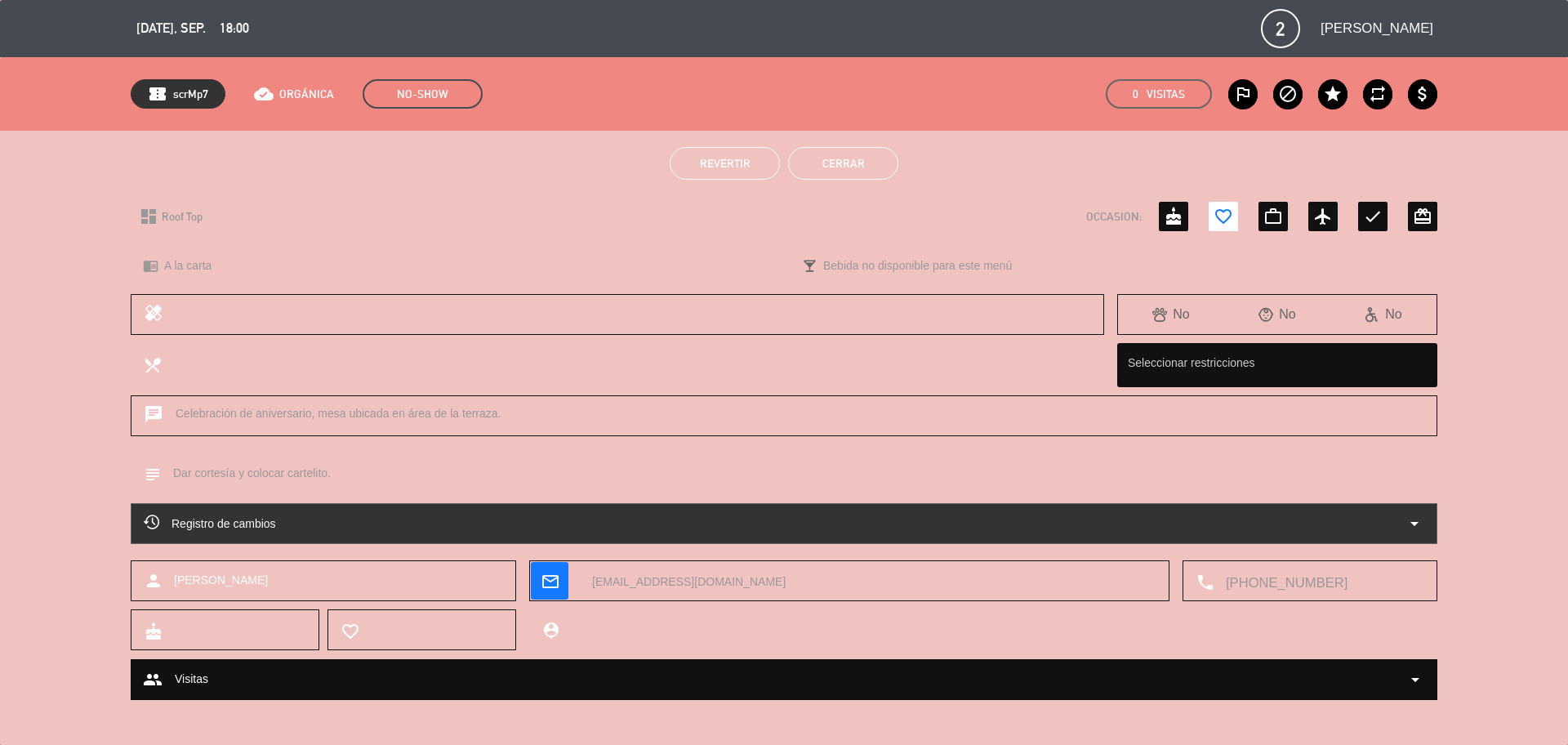
click at [847, 163] on button "Cerrar" at bounding box center [843, 163] width 110 height 32
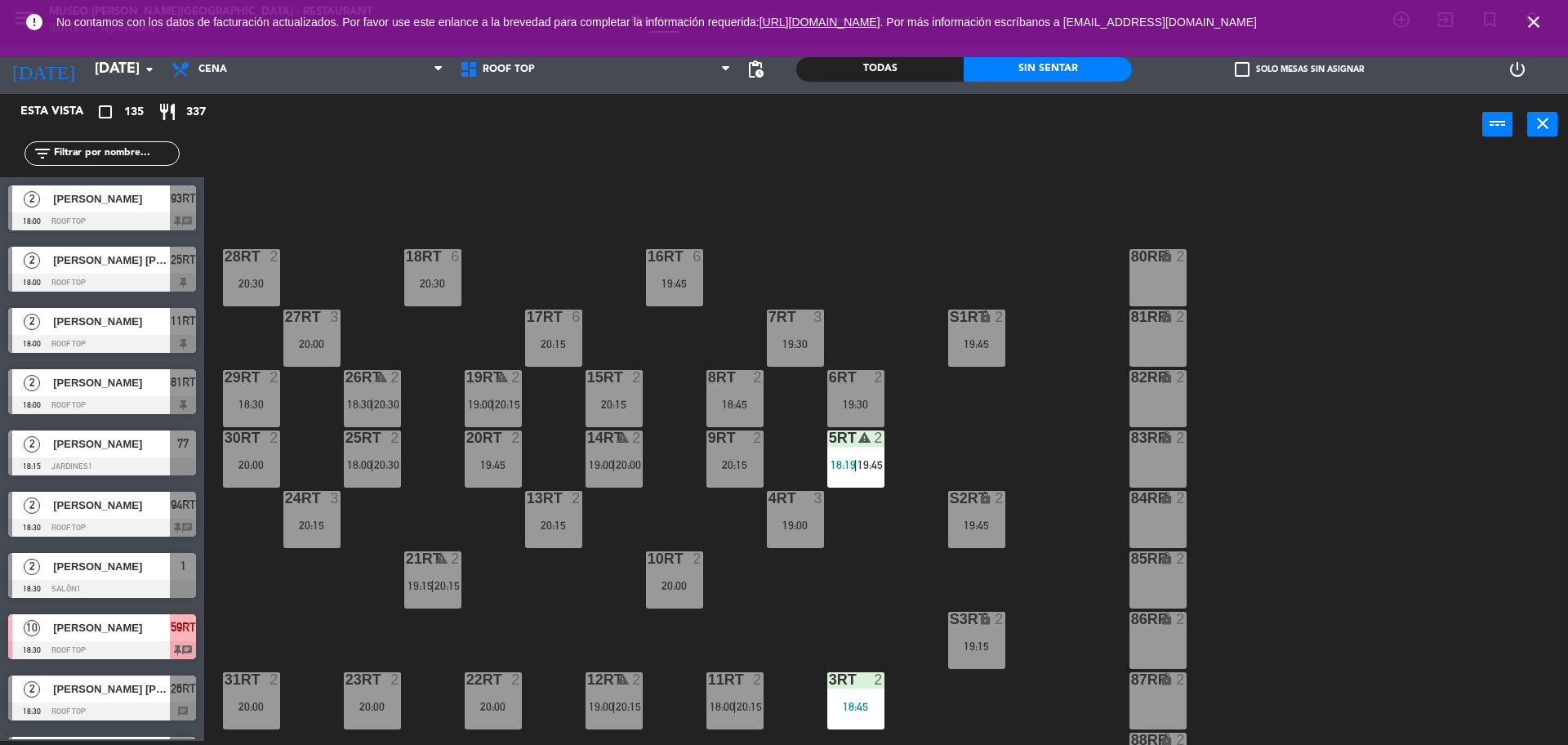
click at [159, 271] on div "[PERSON_NAME] [PERSON_NAME]" at bounding box center [111, 259] width 119 height 27
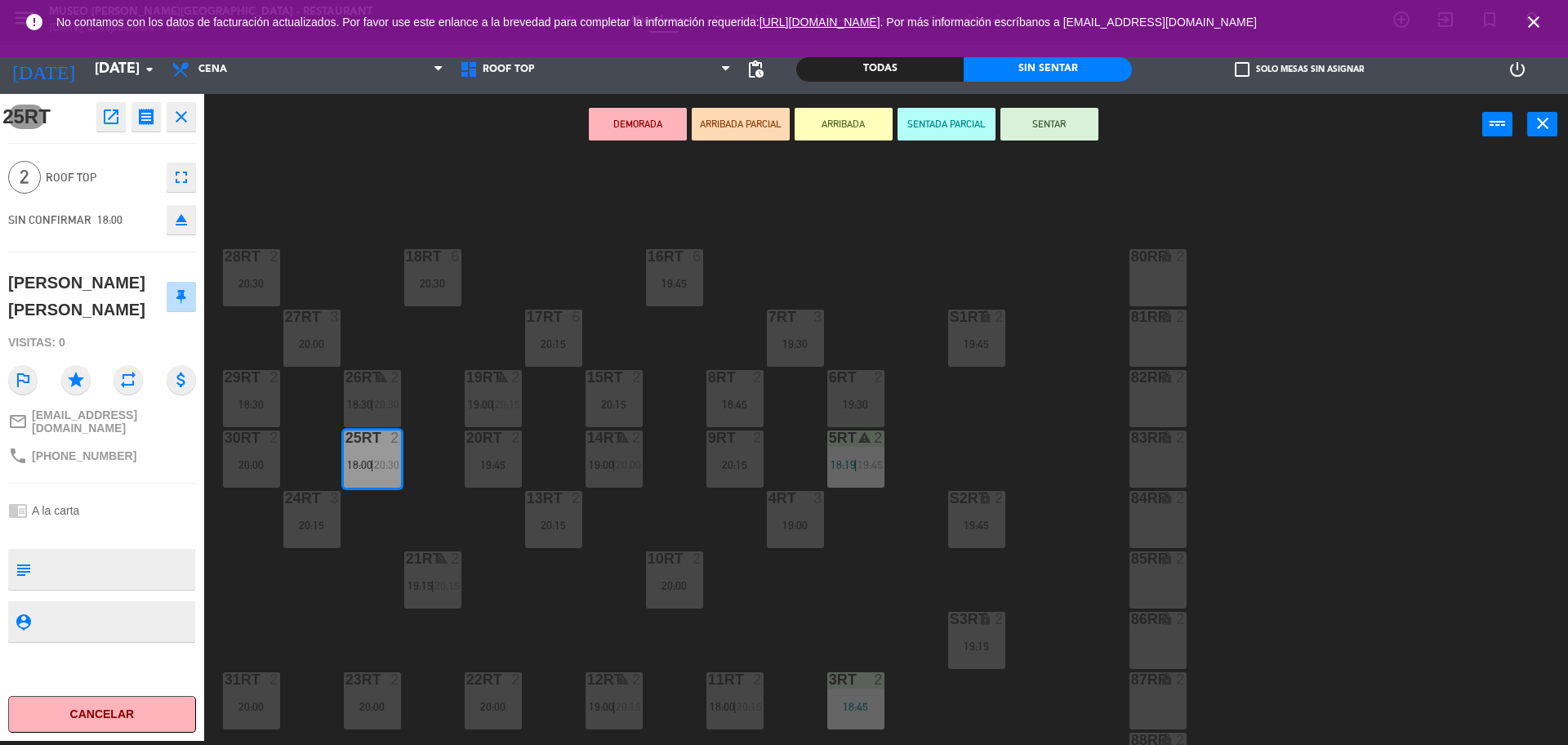
click at [114, 112] on icon "open_in_new" at bounding box center [110, 117] width 19 height 19
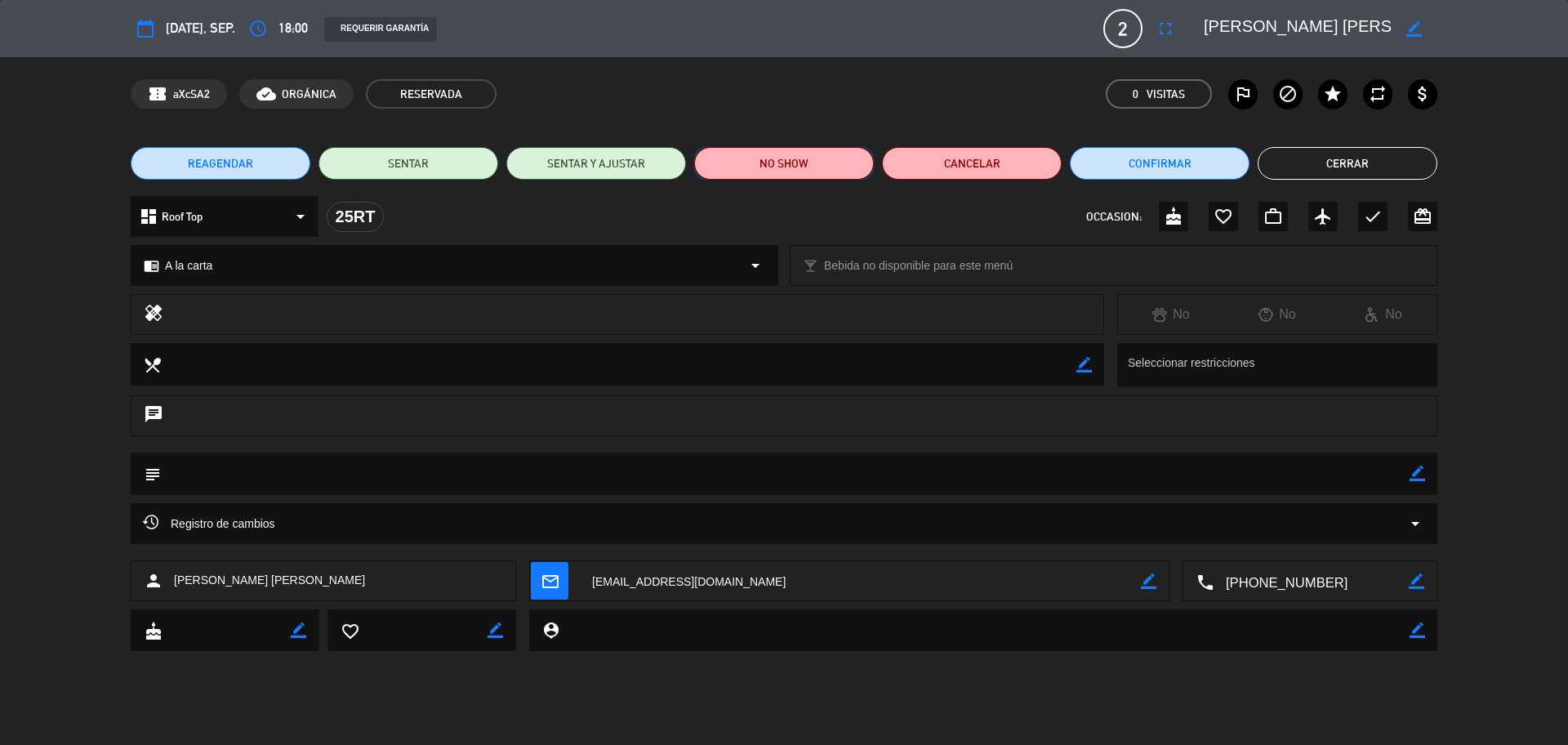
click at [821, 169] on button "NO SHOW" at bounding box center [784, 163] width 180 height 32
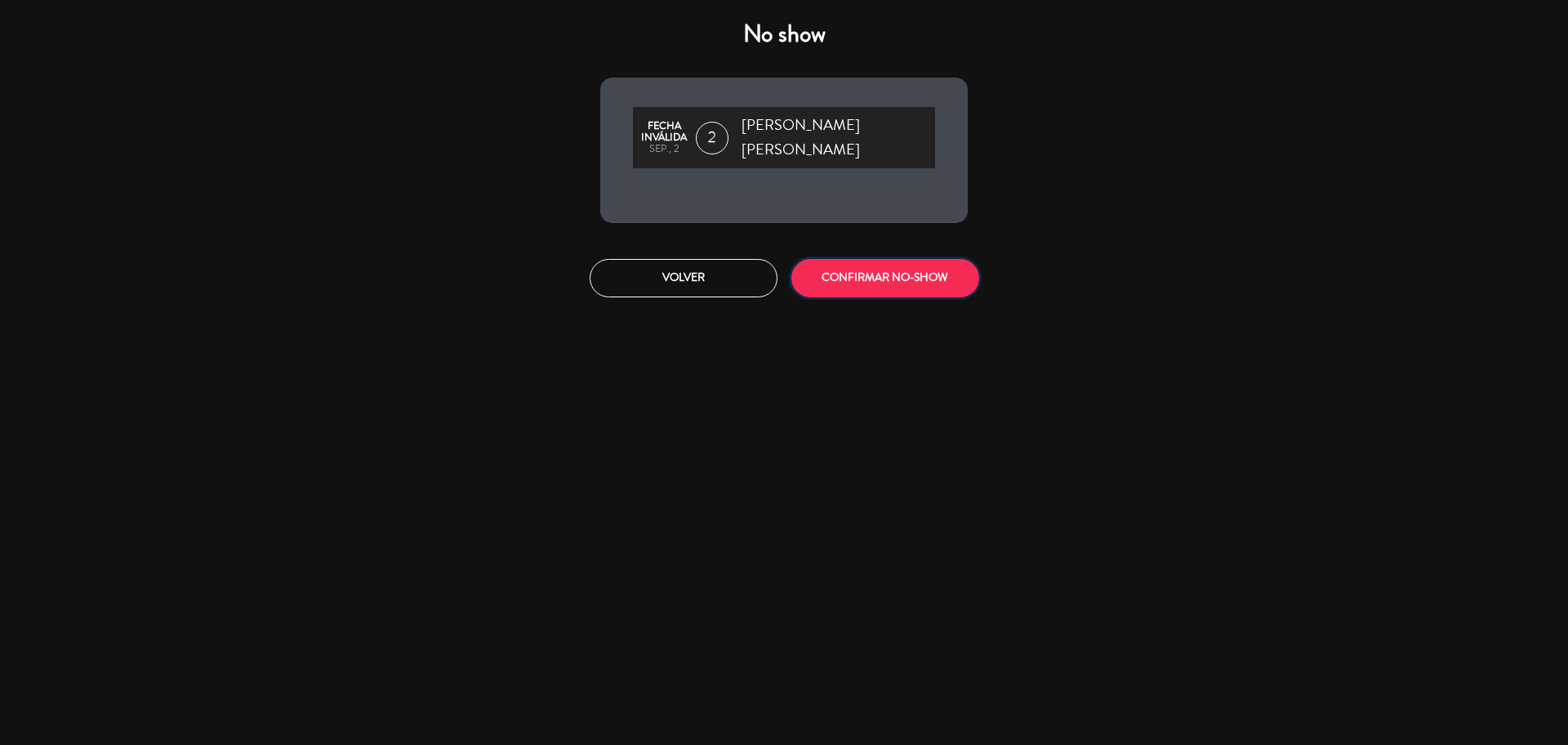
click at [847, 259] on button "CONFIRMAR NO-SHOW" at bounding box center [885, 278] width 188 height 38
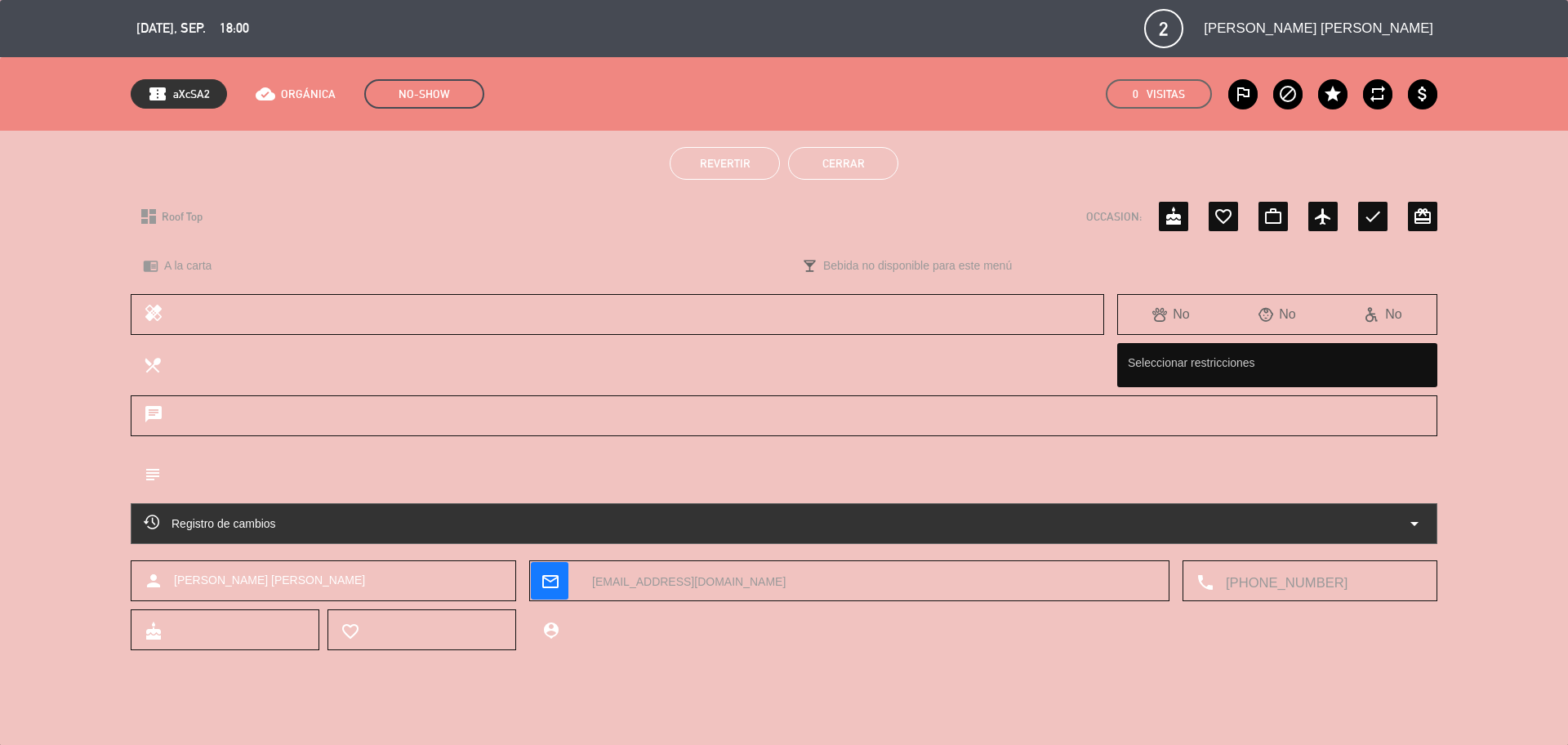
drag, startPoint x: 785, startPoint y: 170, endPoint x: 795, endPoint y: 159, distance: 14.9
click at [795, 159] on ul "Revertir Cerrar" at bounding box center [784, 163] width 1307 height 32
click at [795, 159] on button "Cerrar" at bounding box center [843, 163] width 110 height 32
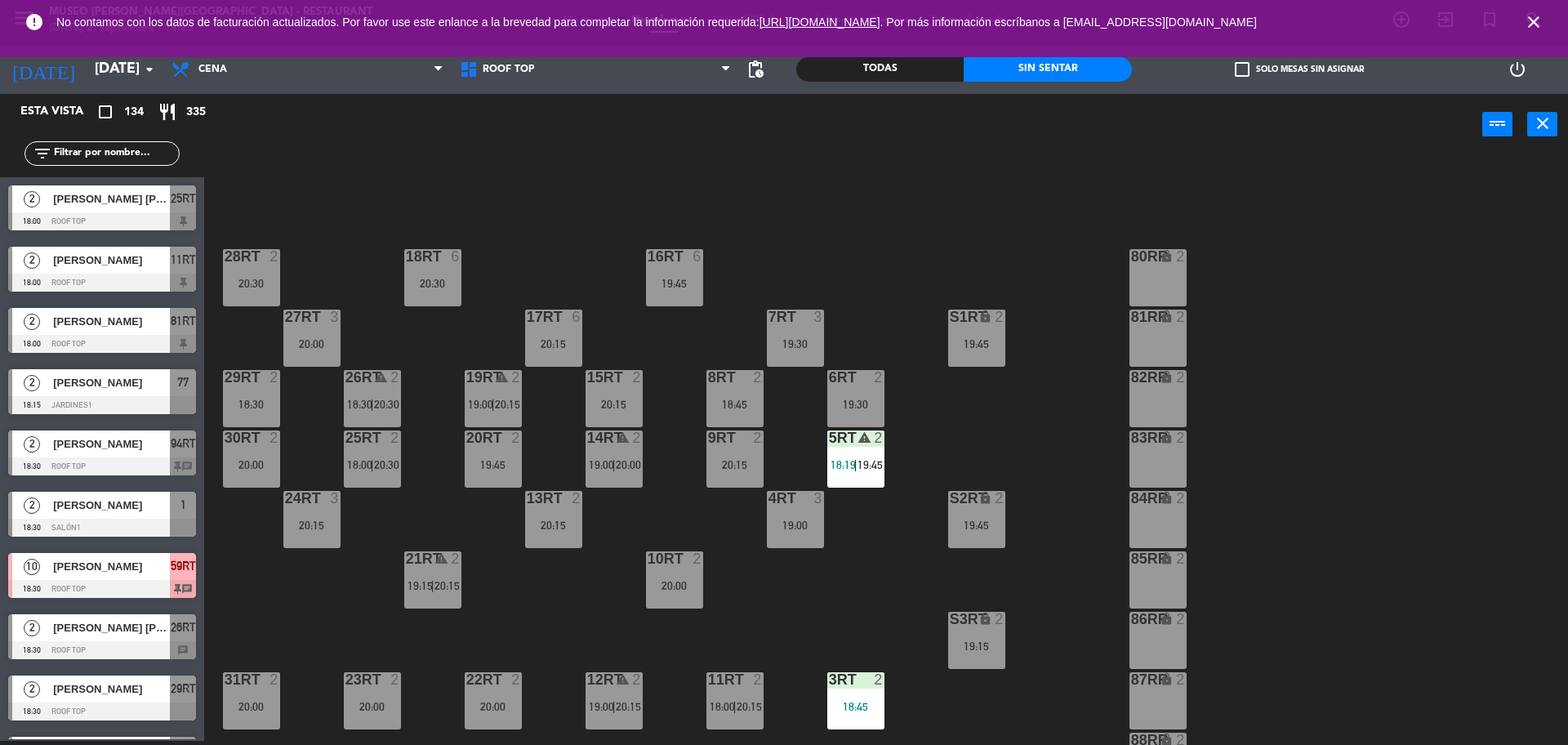
click at [180, 334] on div "81RT" at bounding box center [182, 322] width 26 height 27
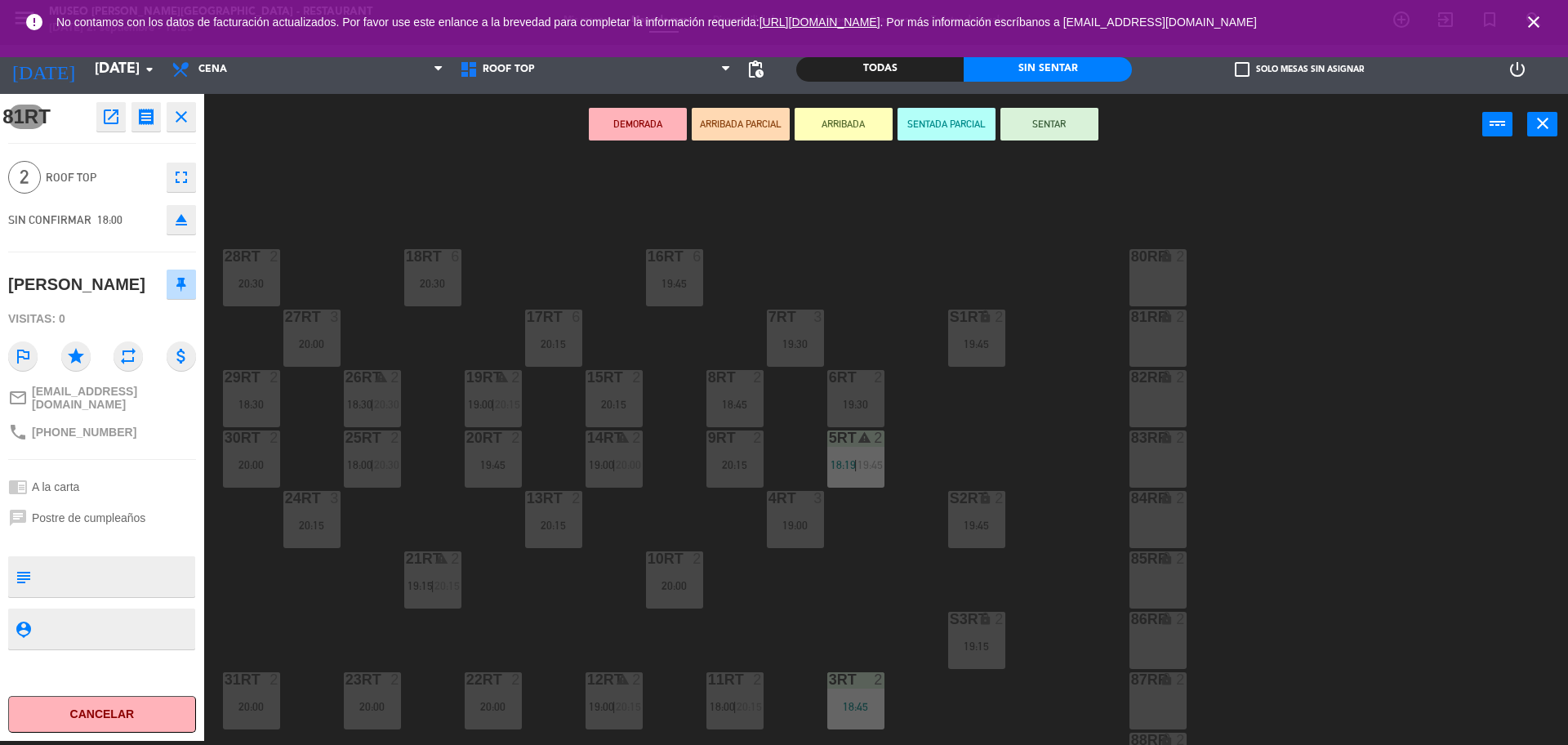
click at [108, 113] on icon "open_in_new" at bounding box center [110, 117] width 19 height 19
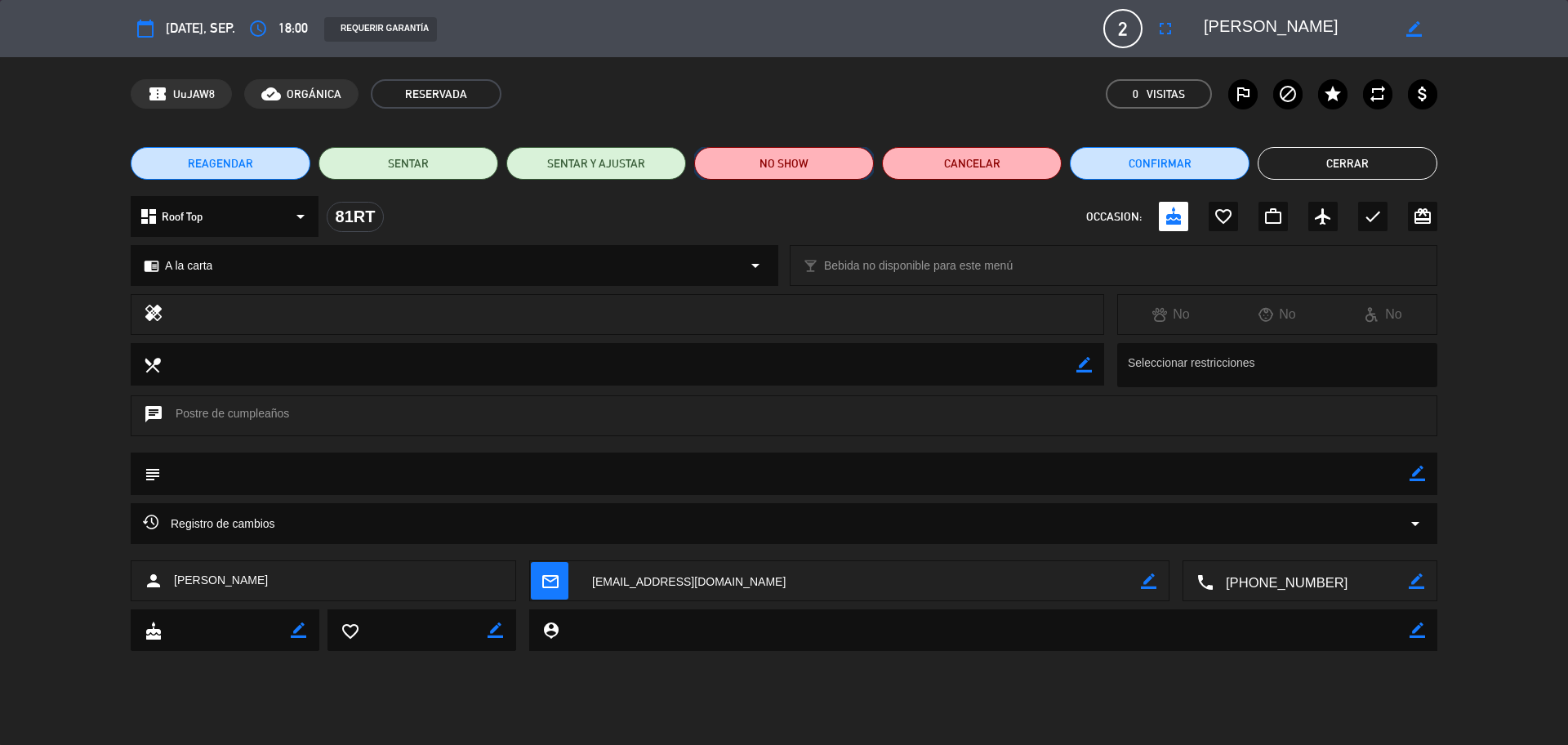
click at [817, 163] on button "NO SHOW" at bounding box center [784, 163] width 180 height 32
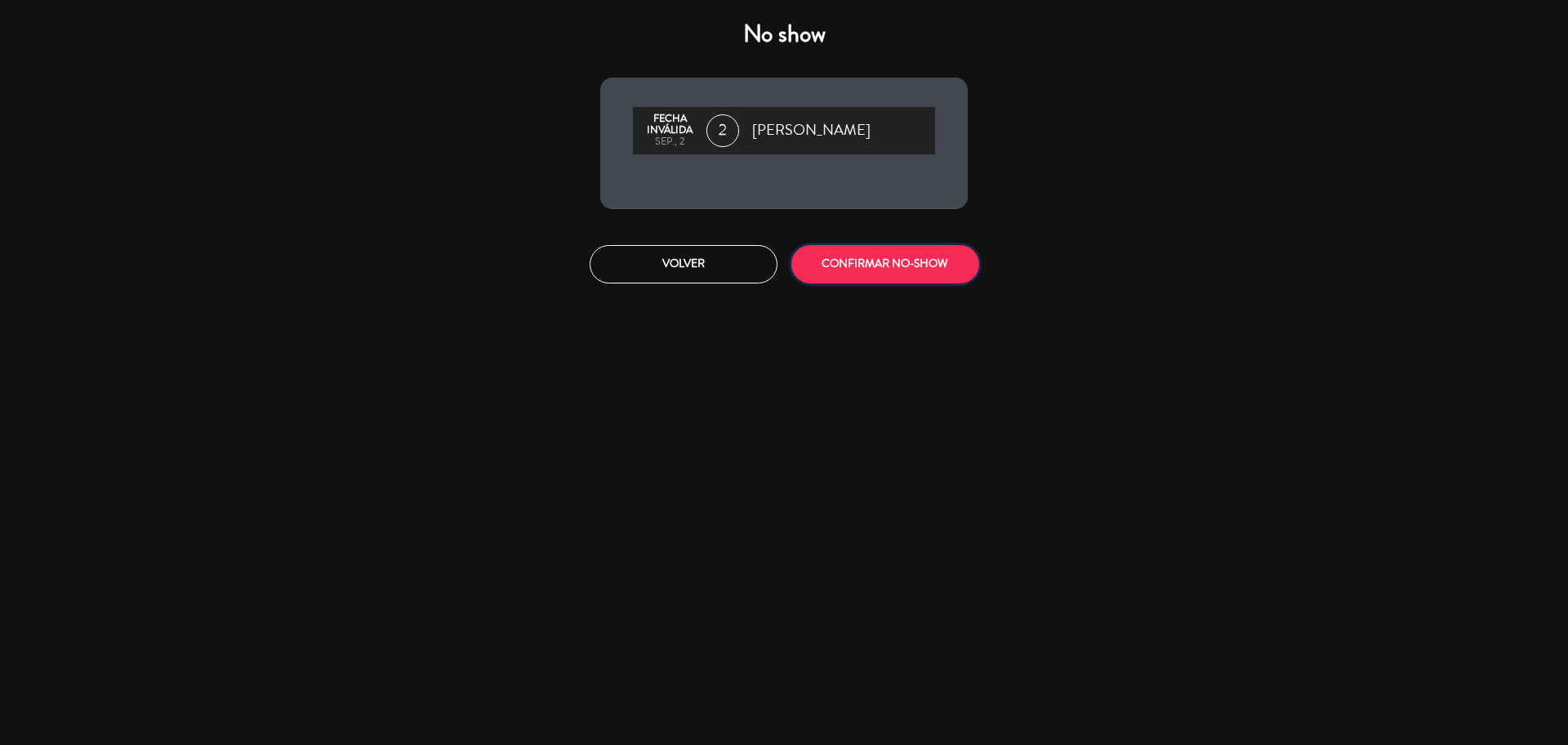
click at [880, 256] on button "CONFIRMAR NO-SHOW" at bounding box center [885, 264] width 188 height 38
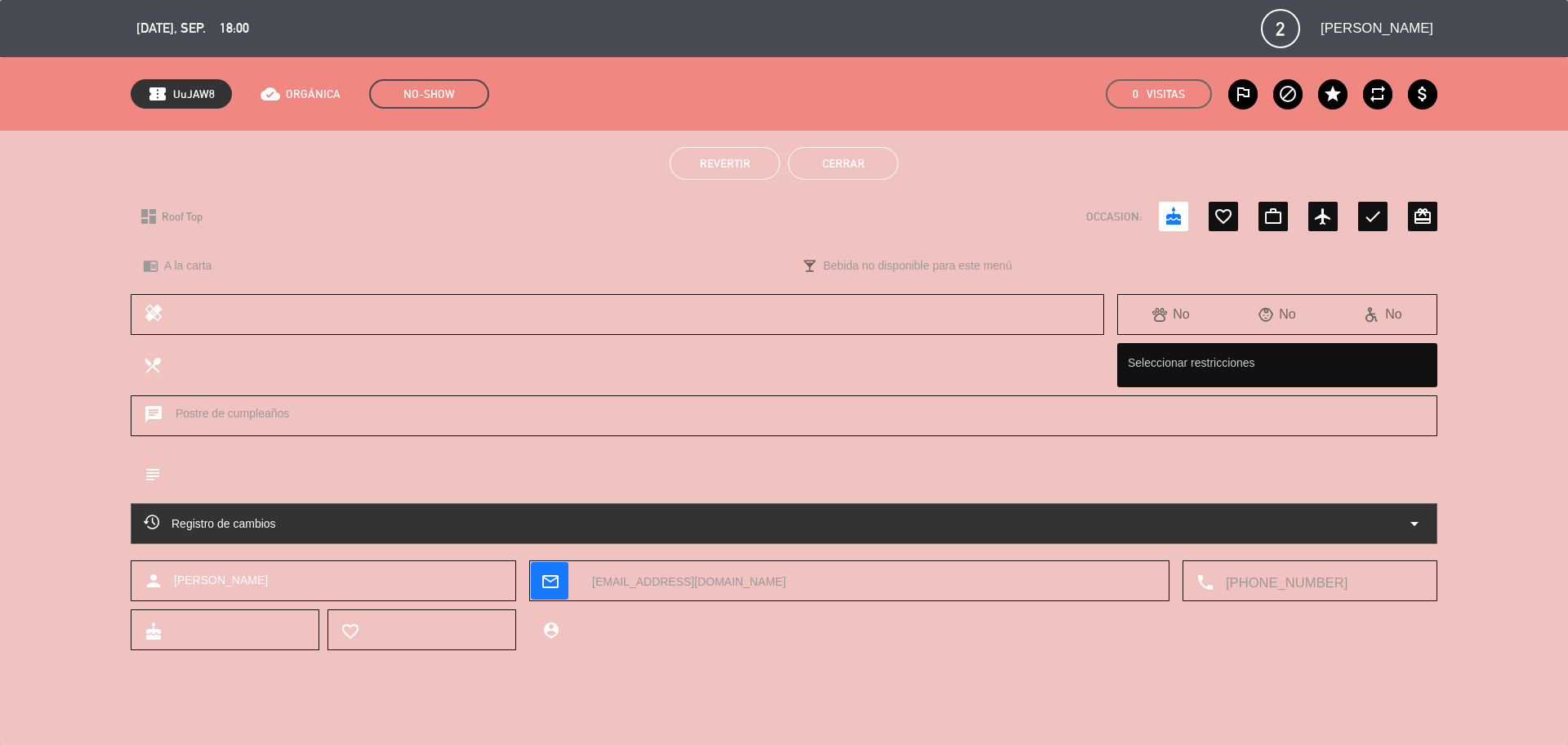
click at [841, 149] on button "Cerrar" at bounding box center [843, 163] width 110 height 32
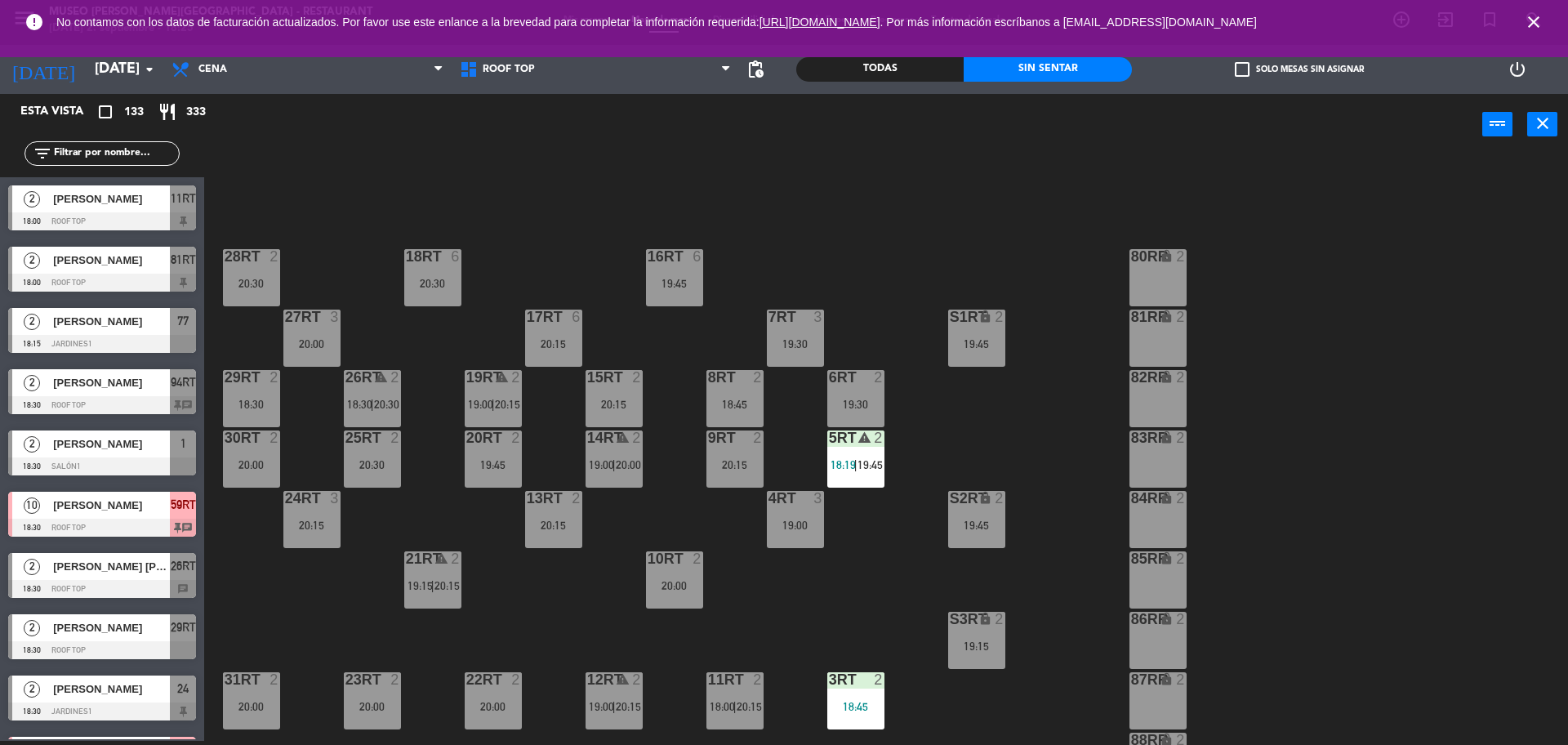
click at [1537, 24] on icon "close" at bounding box center [1534, 21] width 19 height 19
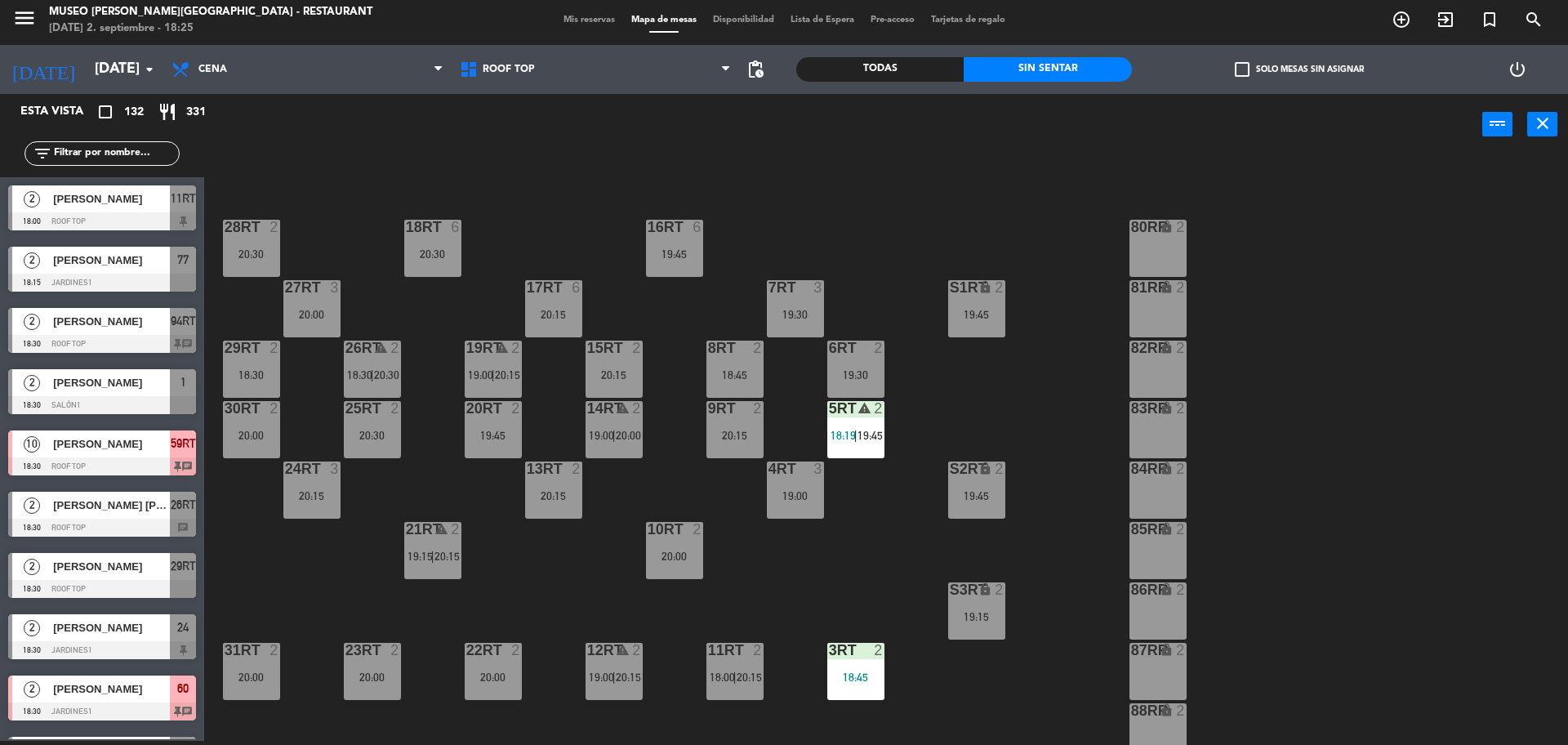
scroll to position [25, 0]
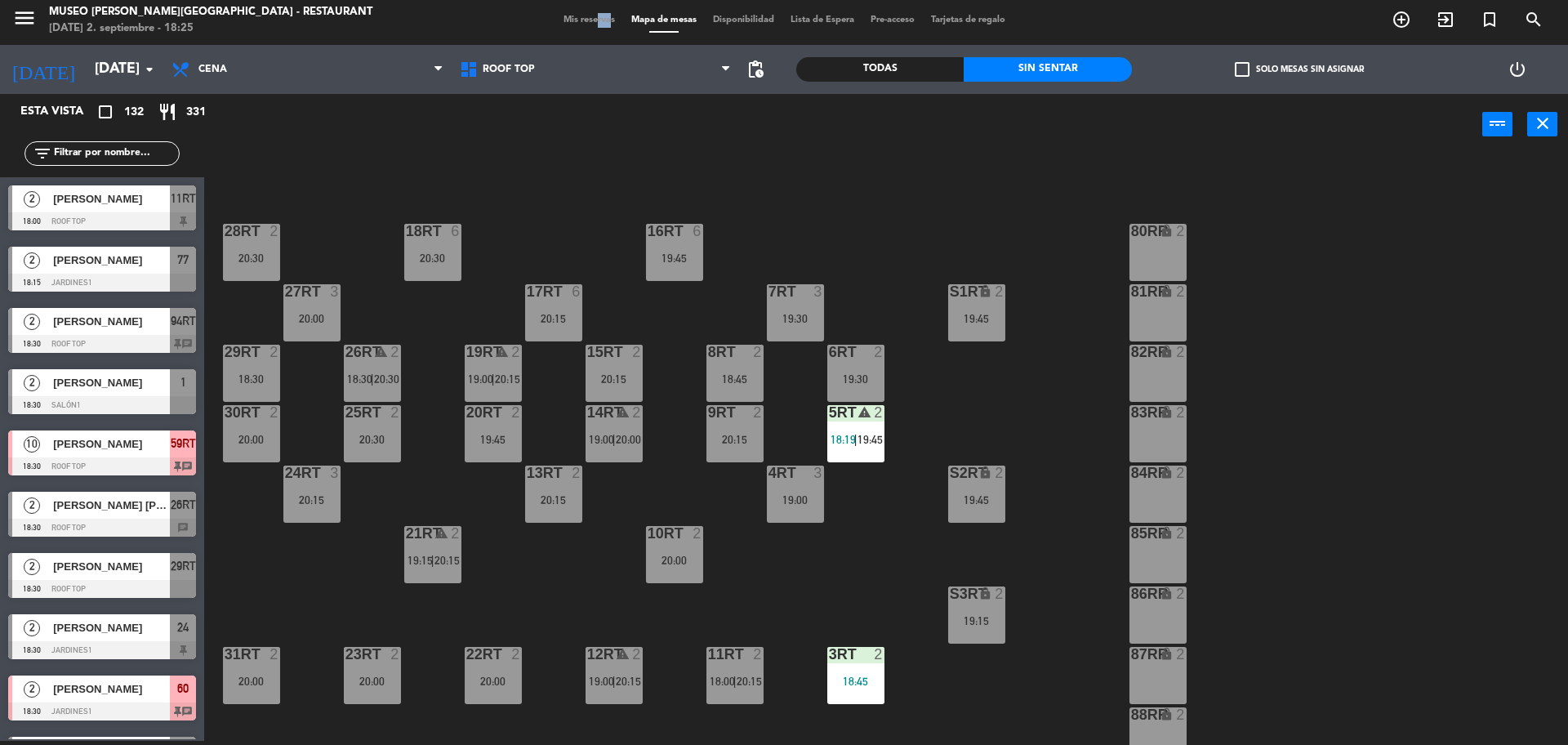
drag, startPoint x: 584, startPoint y: 19, endPoint x: 594, endPoint y: 25, distance: 11.7
click at [596, 30] on div "menu Museo Larco Café - Restaurant martes 2. septiembre - 18:25 Mis reservas Ma…" at bounding box center [784, 20] width 1568 height 49
click at [592, 19] on span "Mis reservas" at bounding box center [589, 20] width 68 height 9
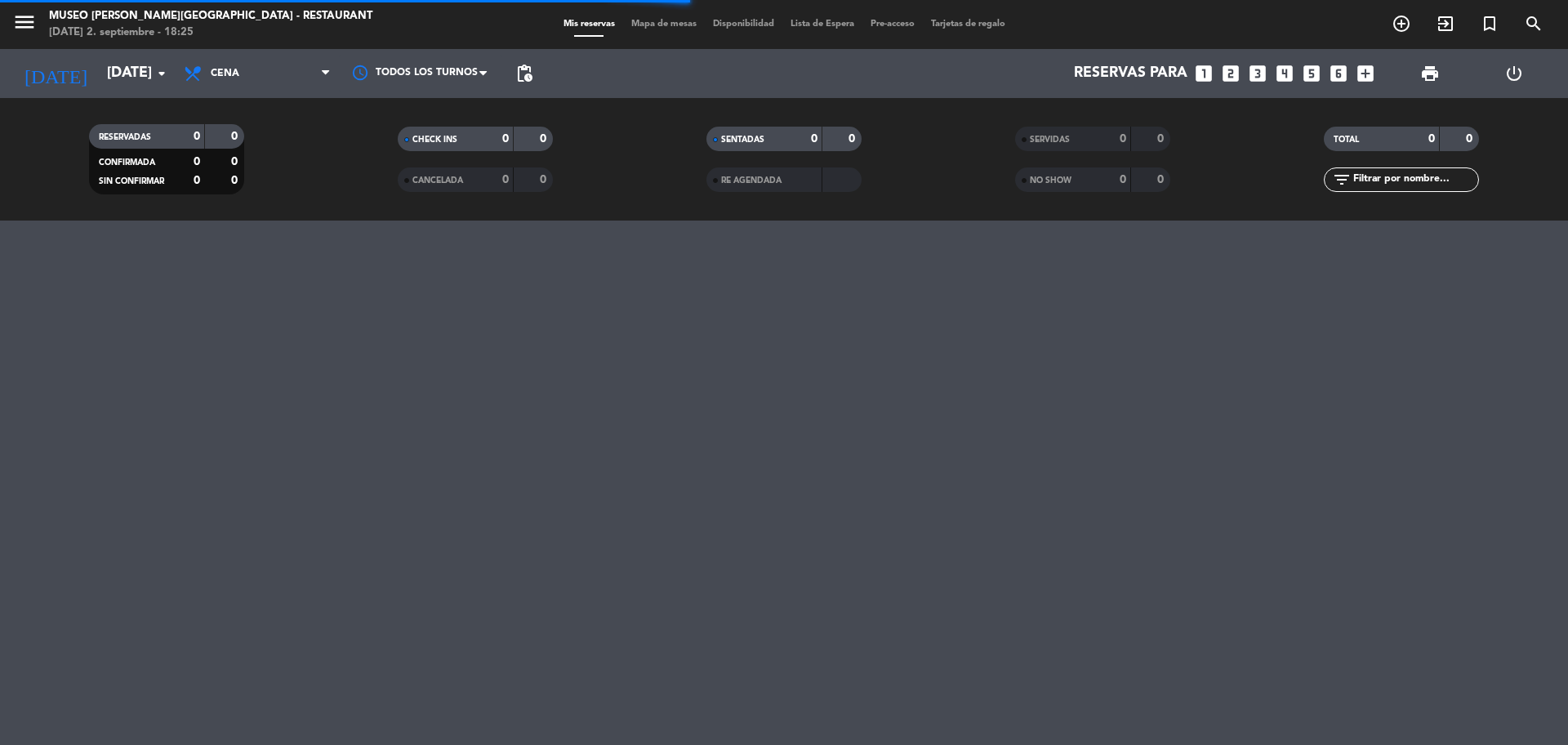
click at [1062, 183] on span "NO SHOW" at bounding box center [1050, 181] width 42 height 8
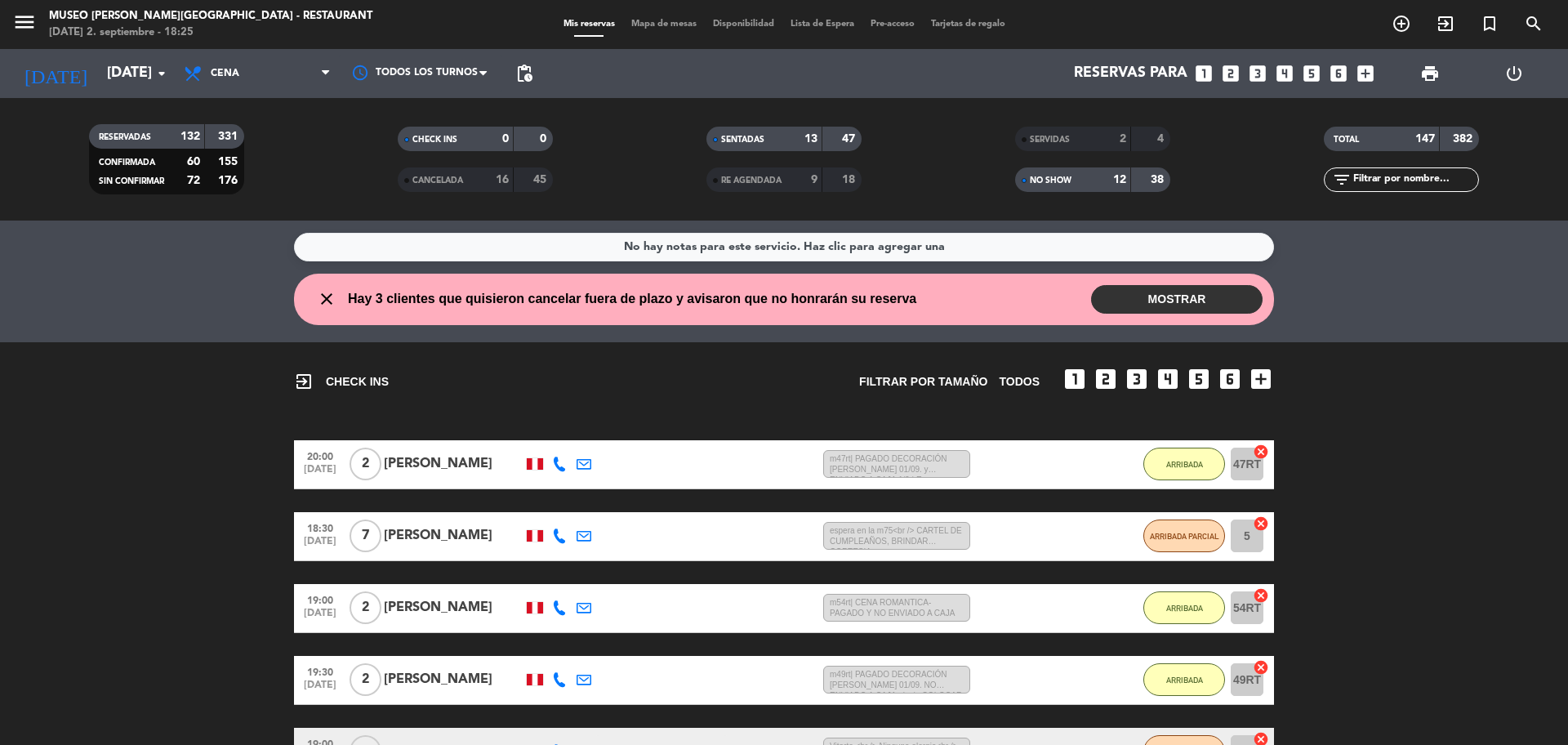
click at [1455, 179] on input "text" at bounding box center [1415, 179] width 127 height 18
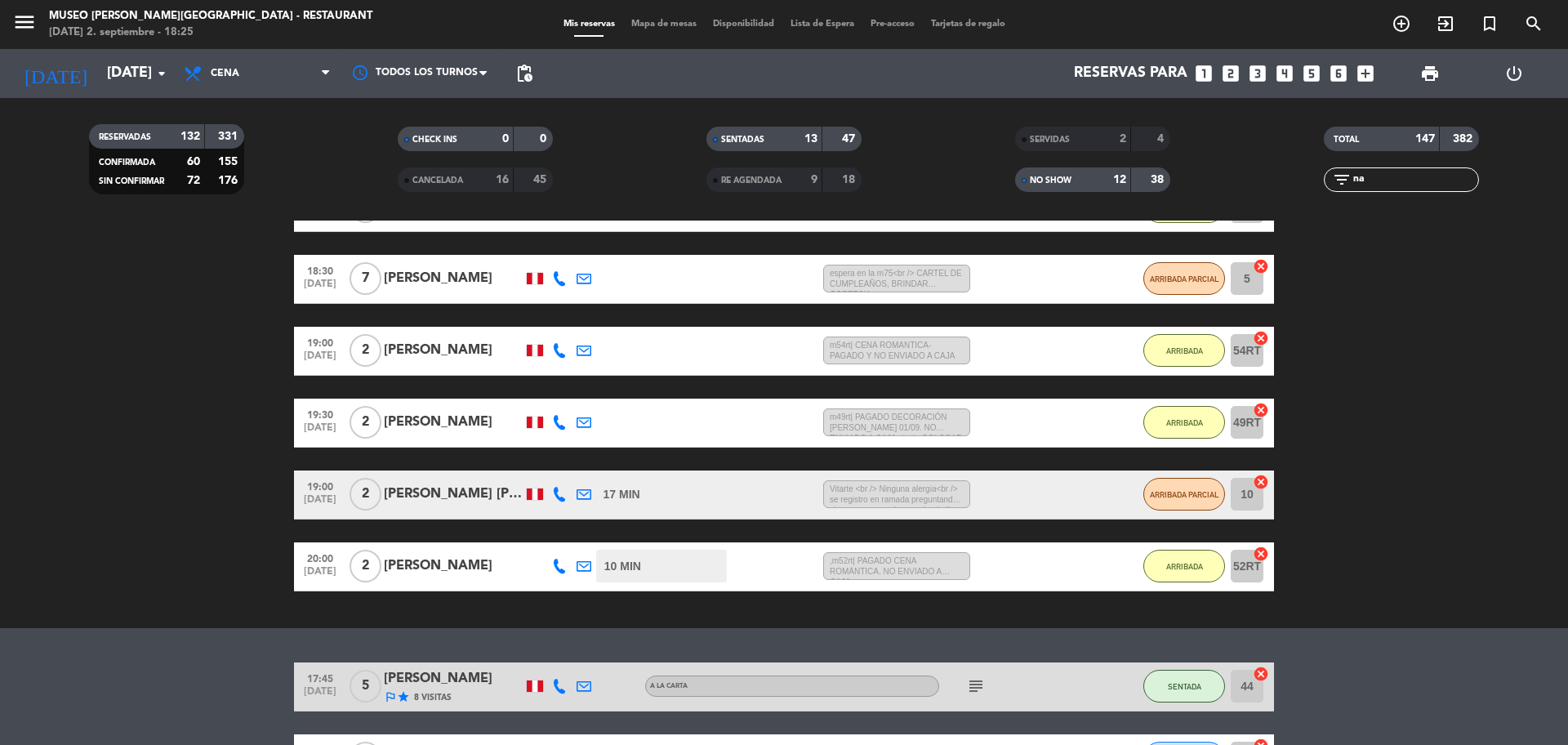
type input "n"
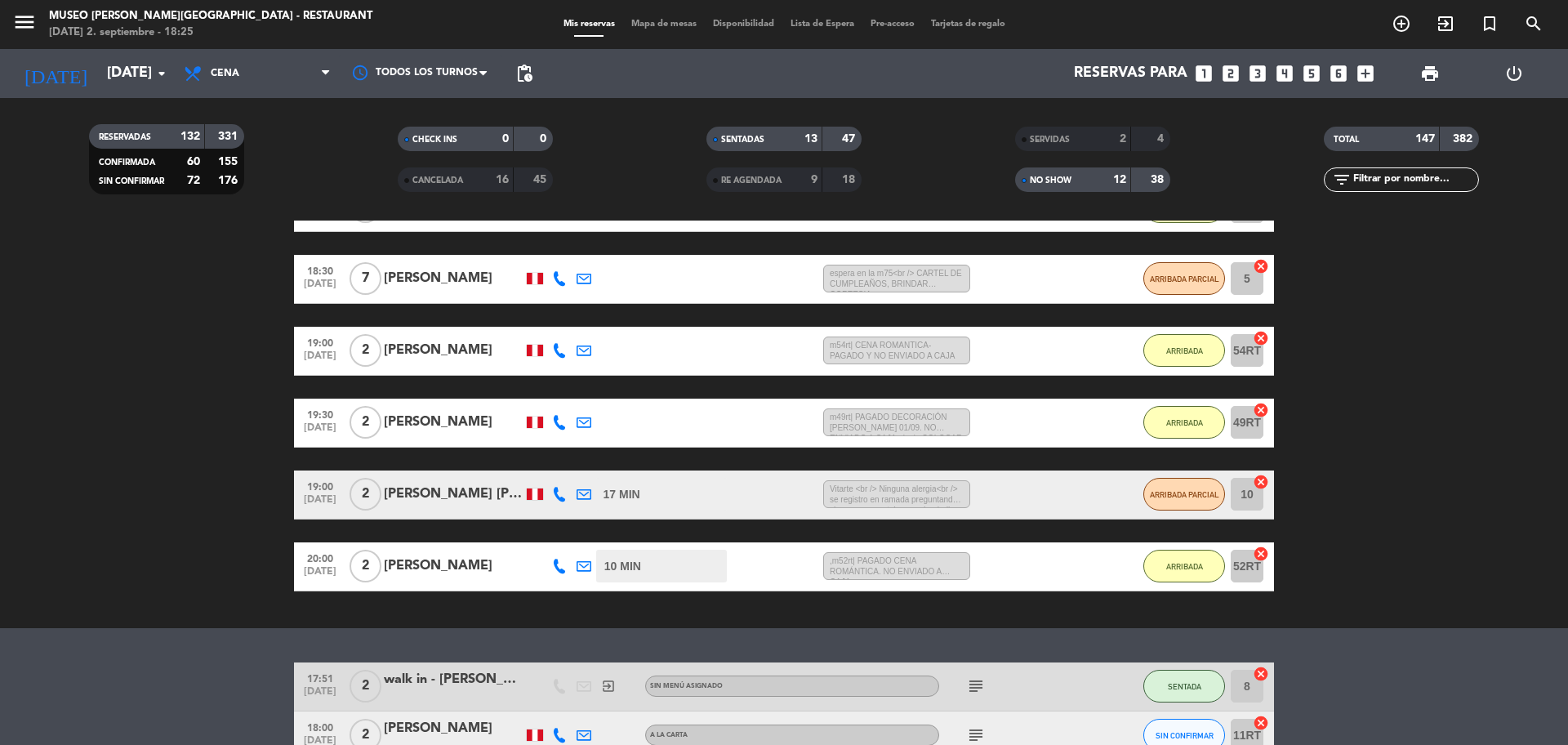
type input "m"
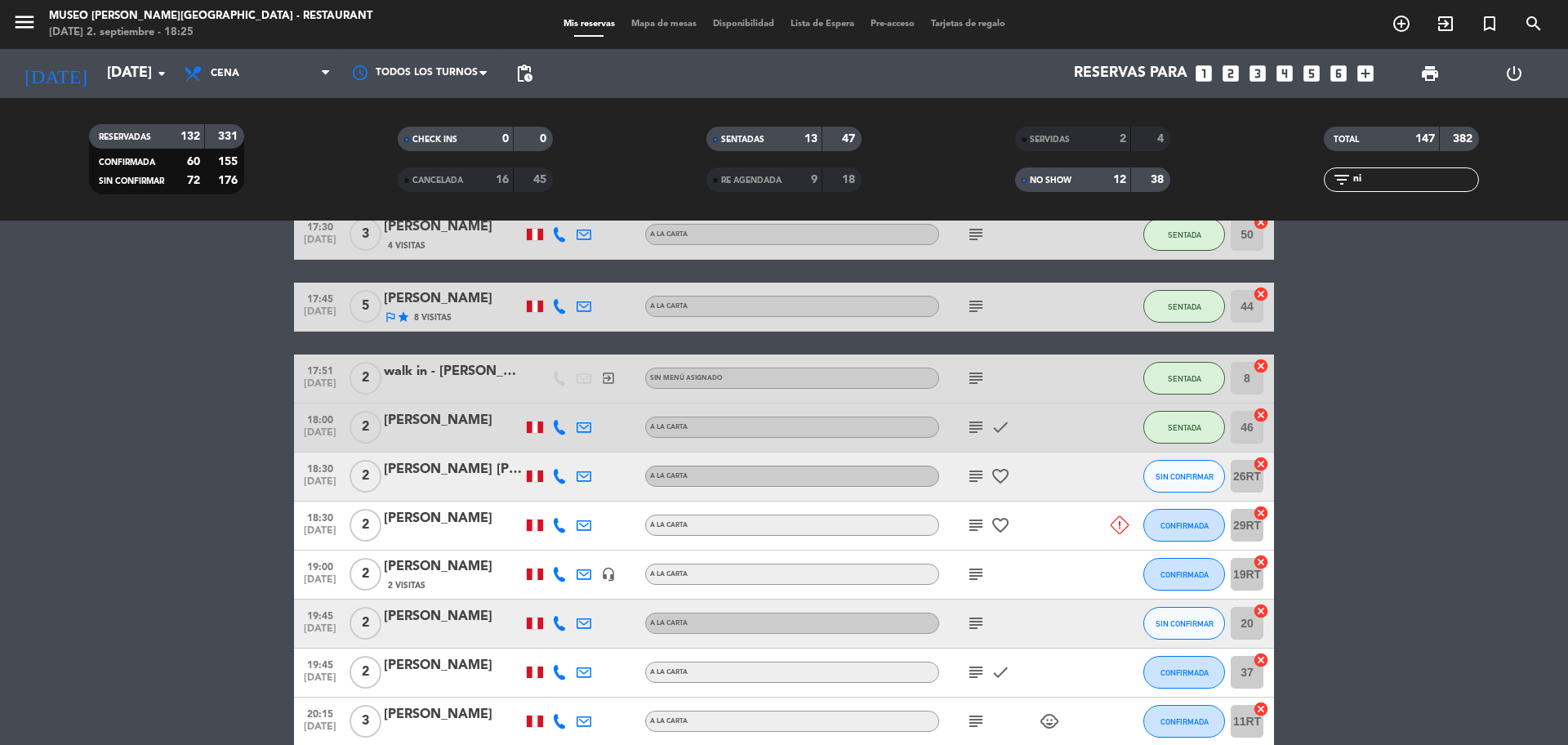
scroll to position [714, 0]
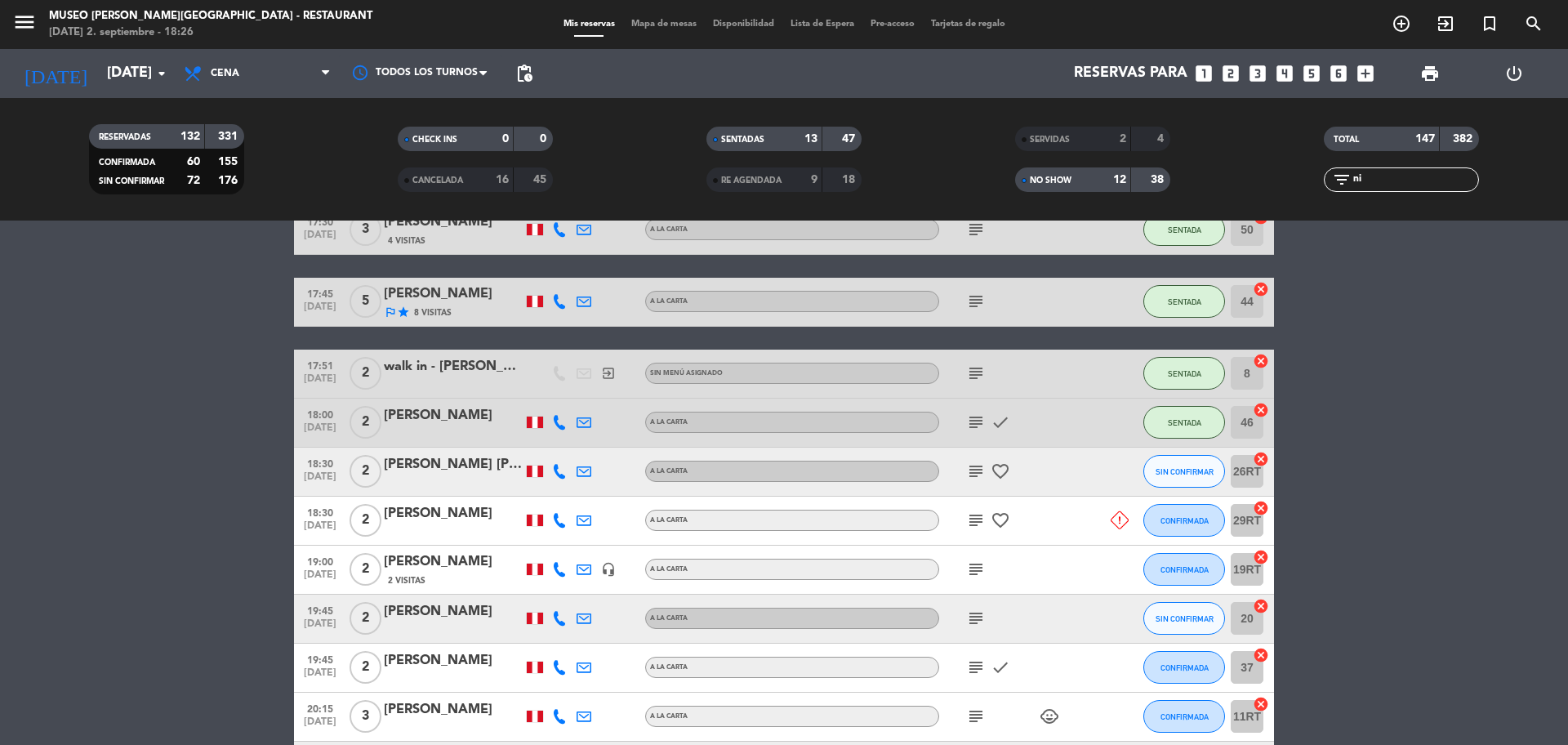
type input "n"
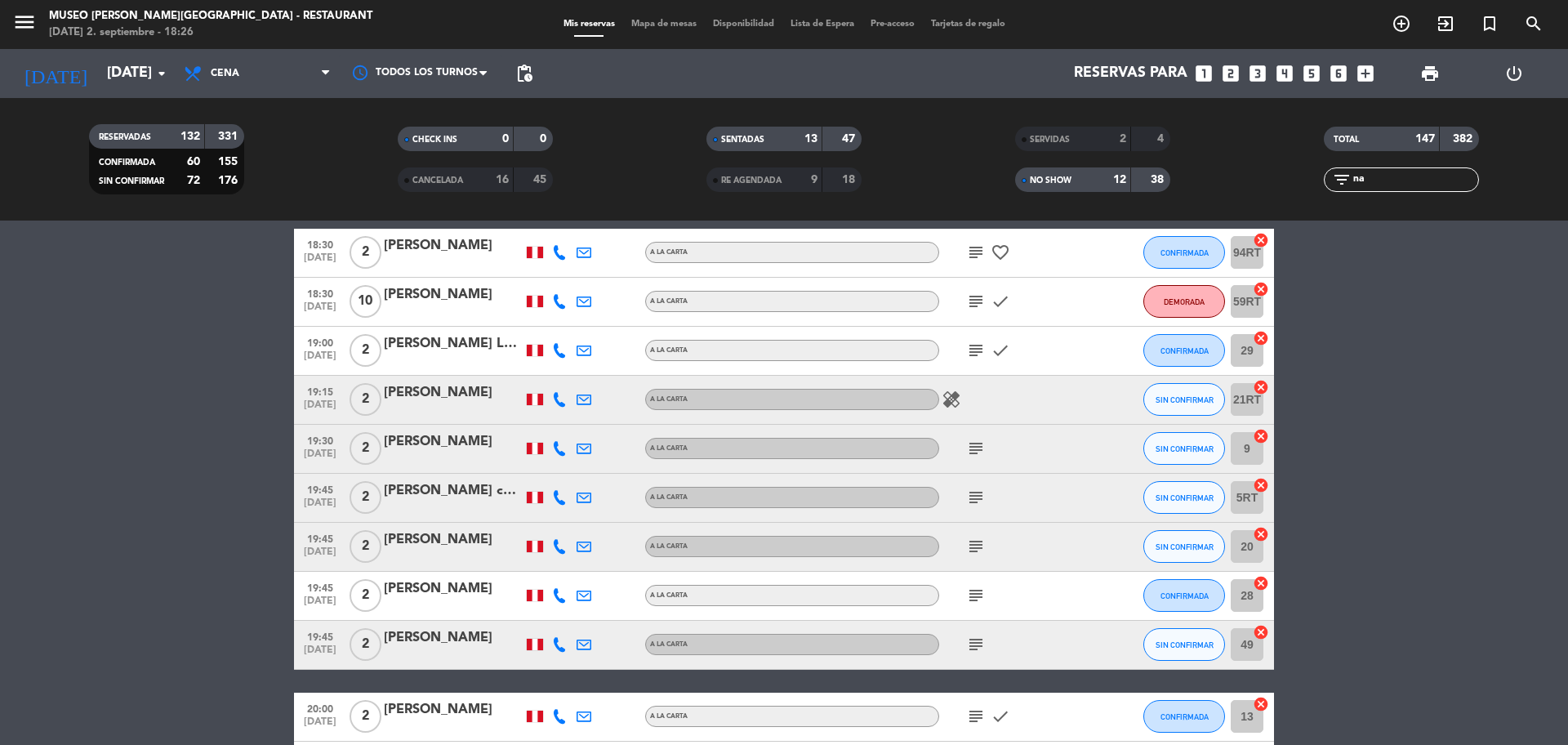
type input "nao"
